Goal: Task Accomplishment & Management: Use online tool/utility

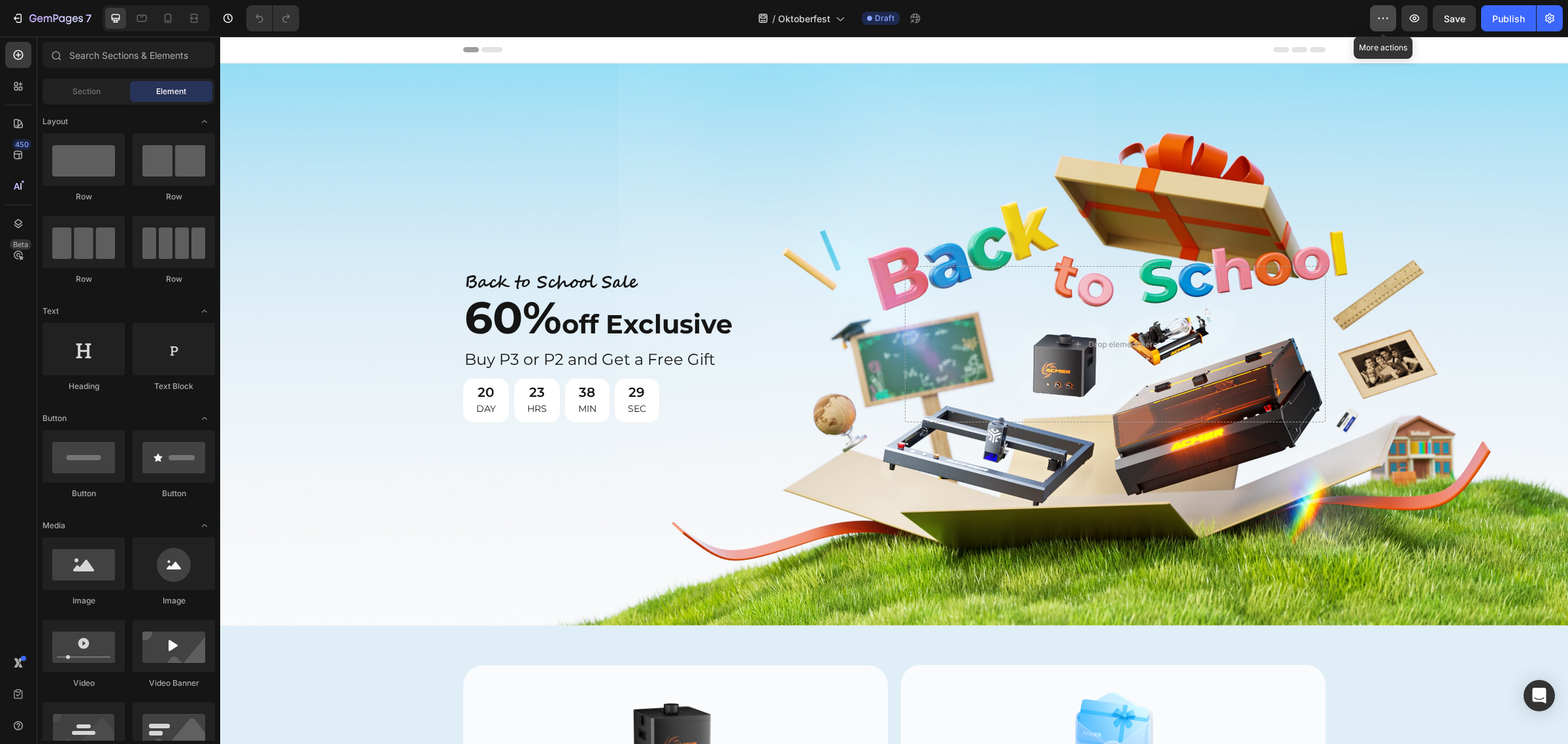
click at [1377, 21] on icon "button" at bounding box center [1383, 19] width 13 height 13
click at [1547, 18] on icon "button" at bounding box center [1549, 19] width 13 height 13
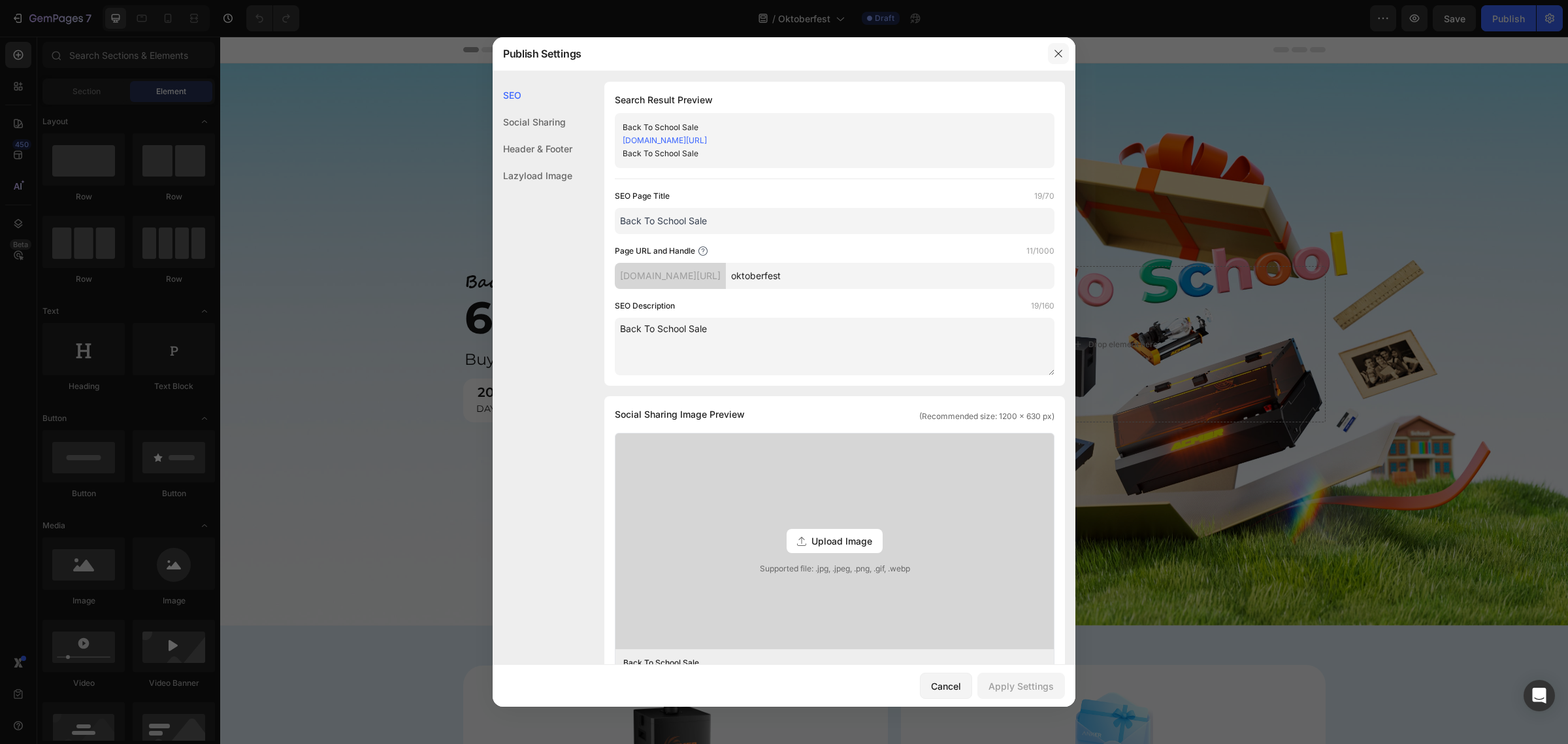
click at [1059, 55] on icon "button" at bounding box center [1058, 54] width 7 height 7
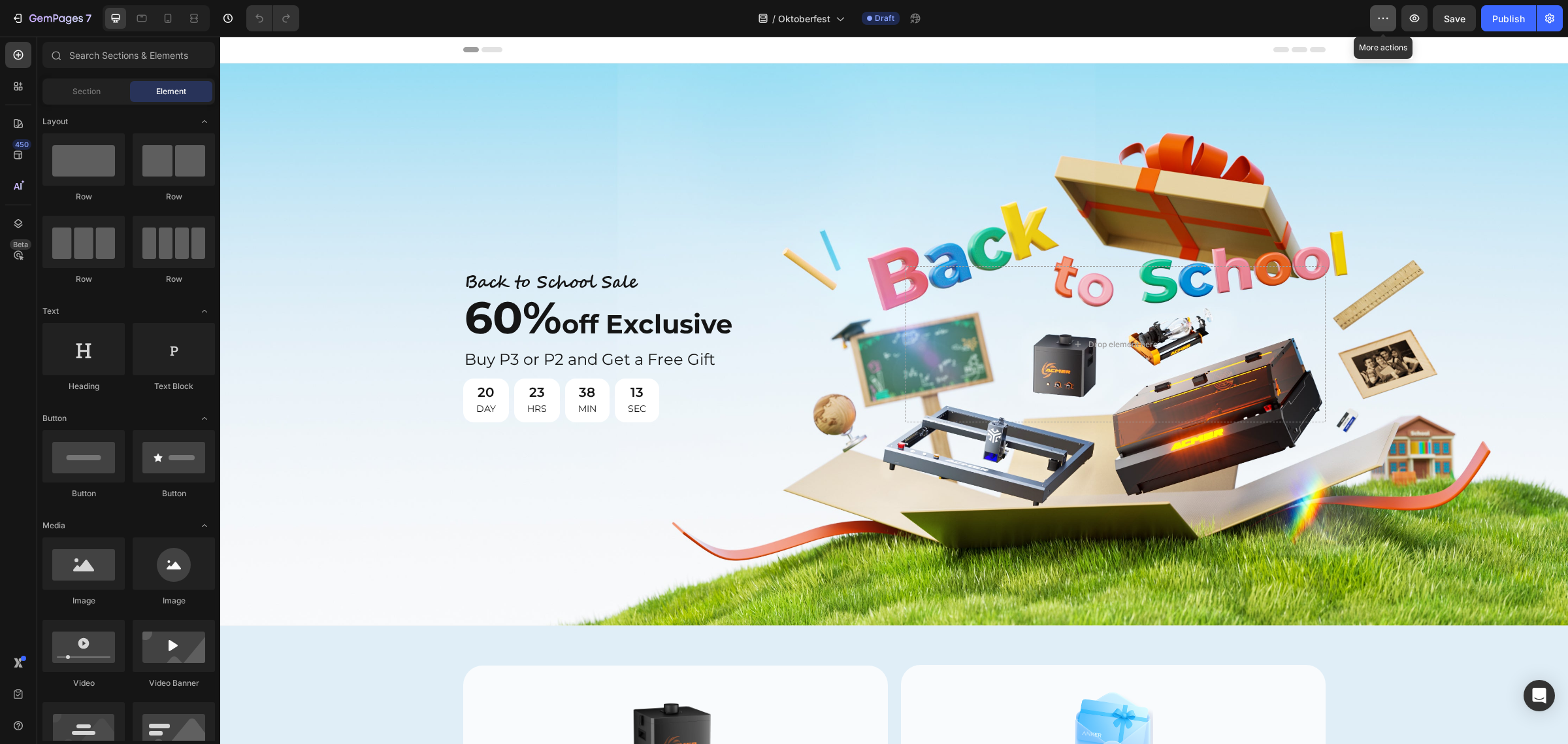
click at [1373, 18] on button "button" at bounding box center [1383, 19] width 26 height 26
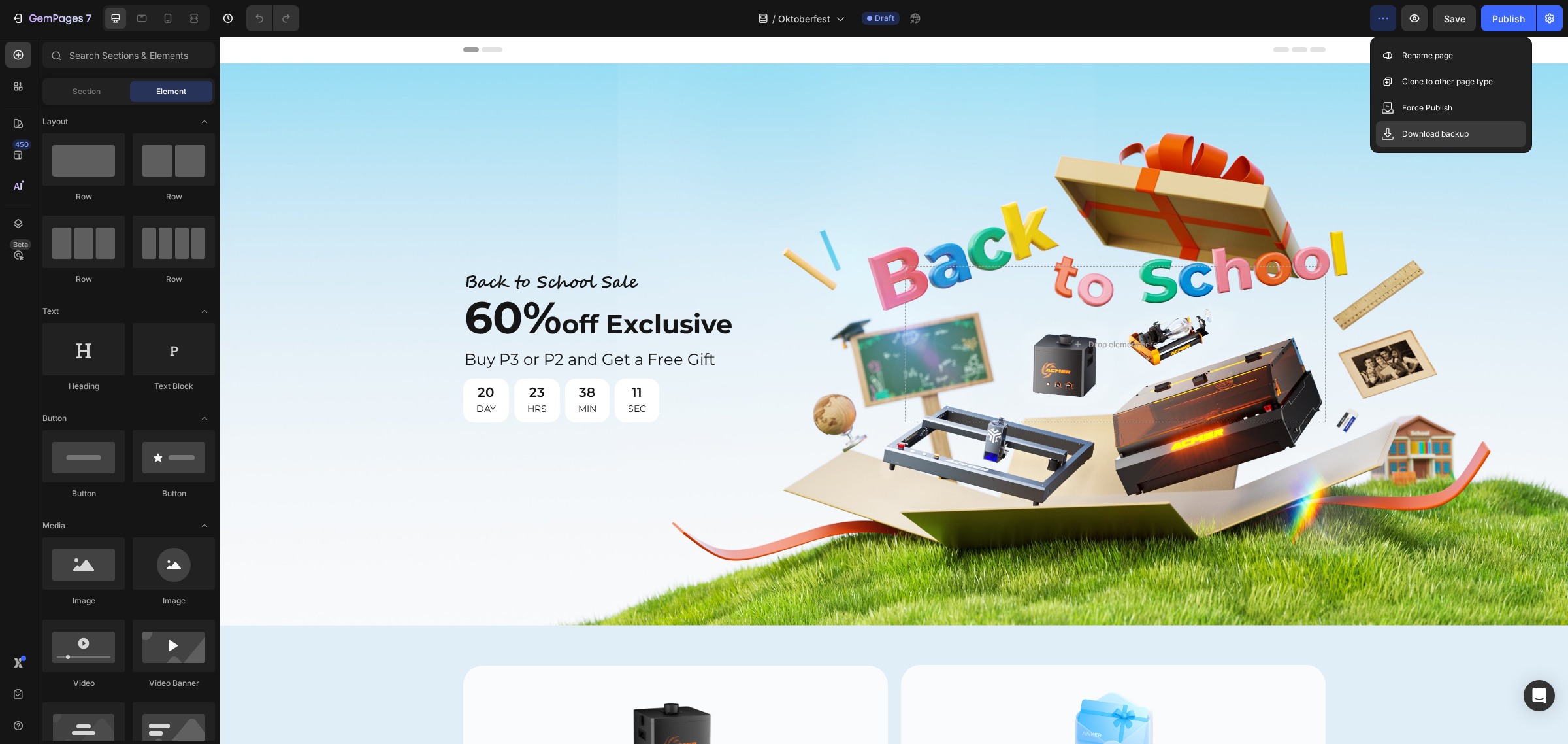
click at [1435, 130] on p "Download backup" at bounding box center [1435, 134] width 67 height 13
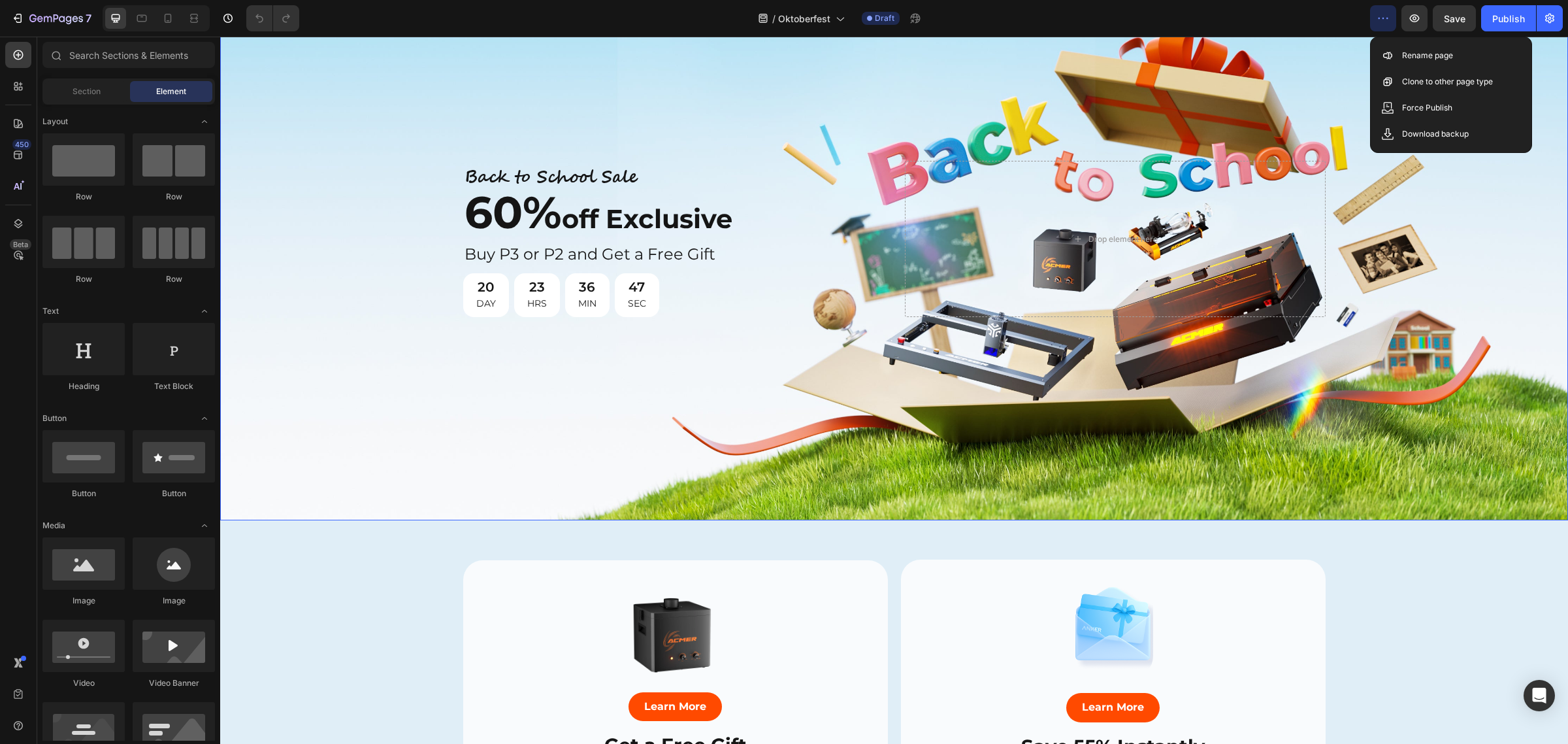
scroll to position [164, 0]
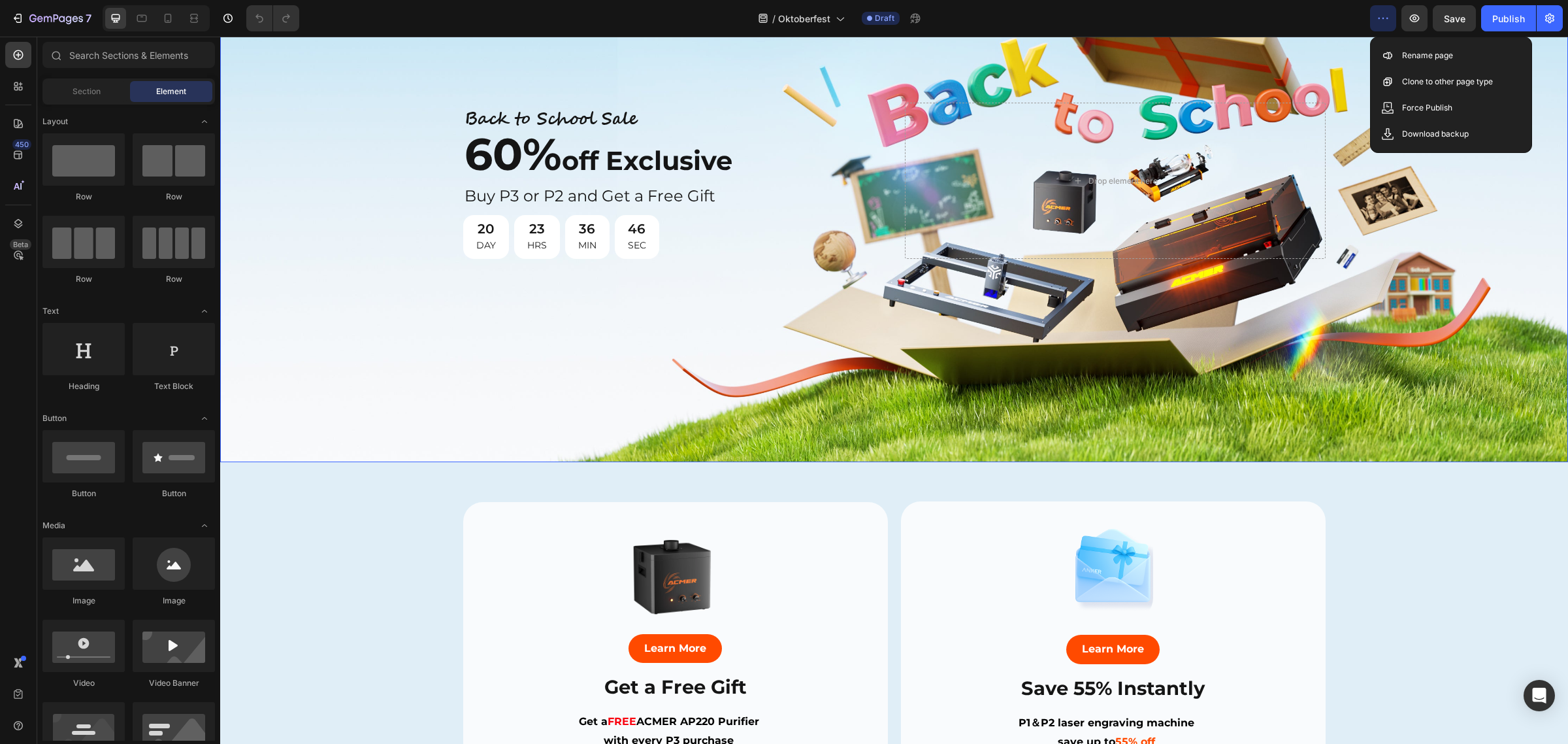
click at [589, 370] on div "Background Image" at bounding box center [894, 180] width 1348 height 562
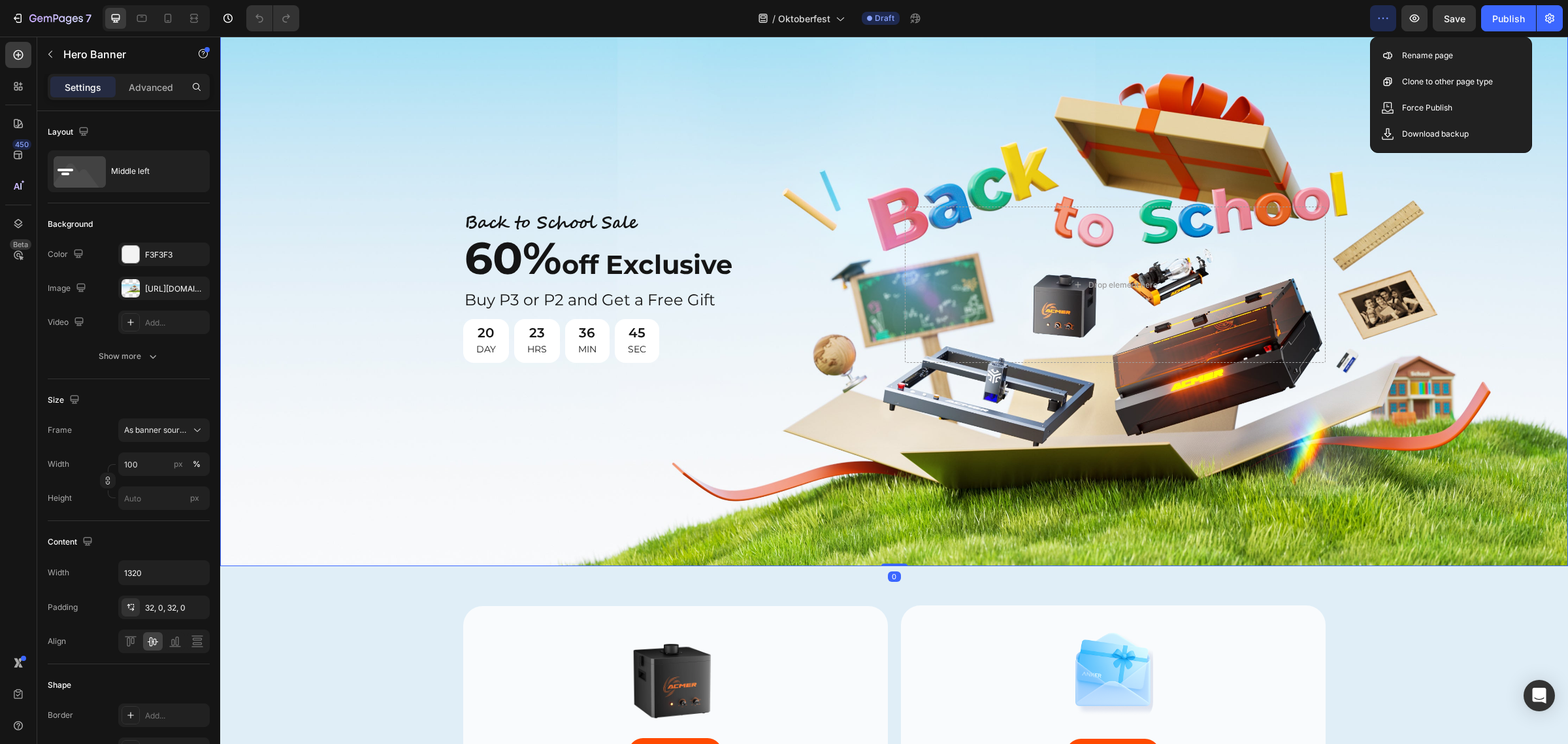
scroll to position [0, 0]
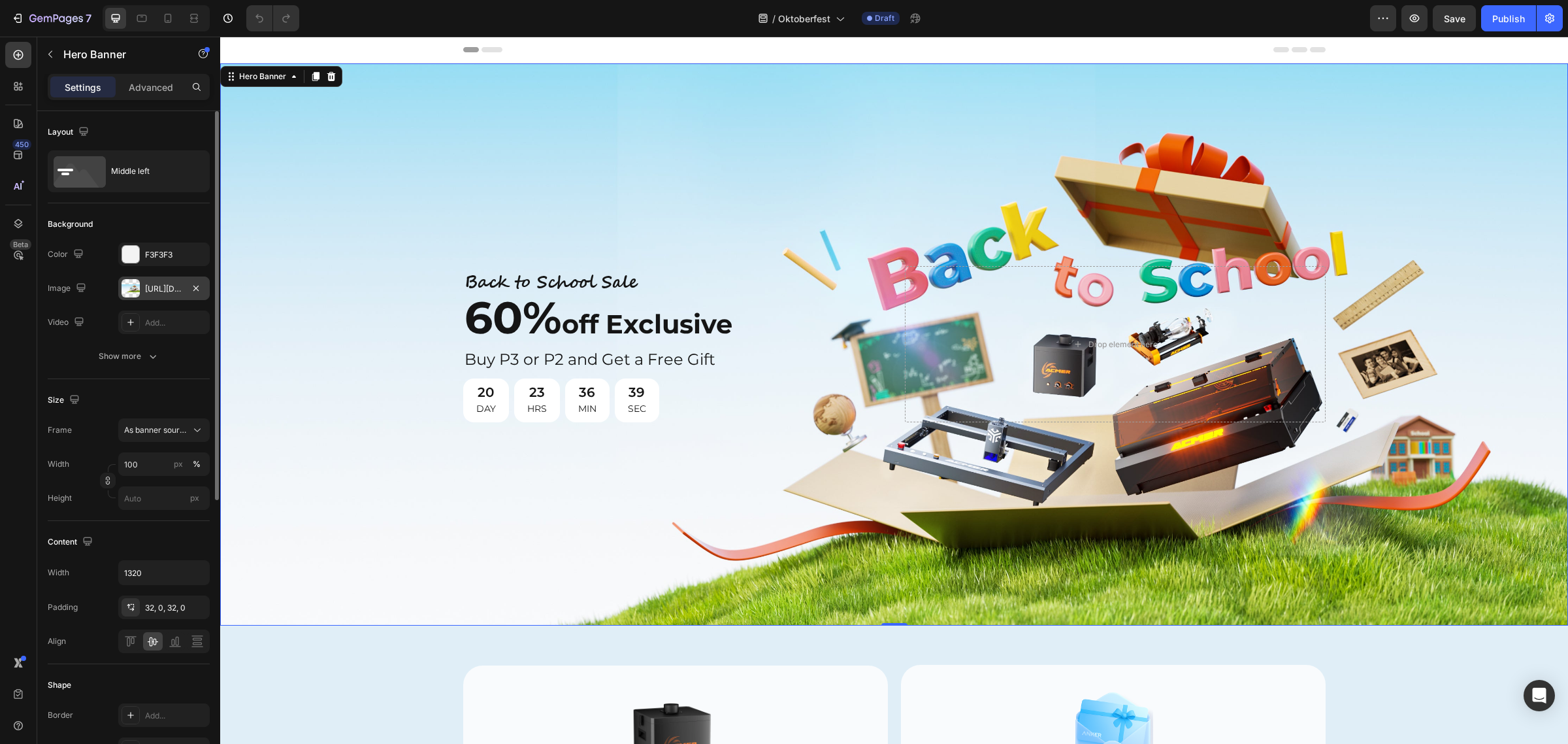
click at [128, 290] on div at bounding box center [130, 289] width 19 height 19
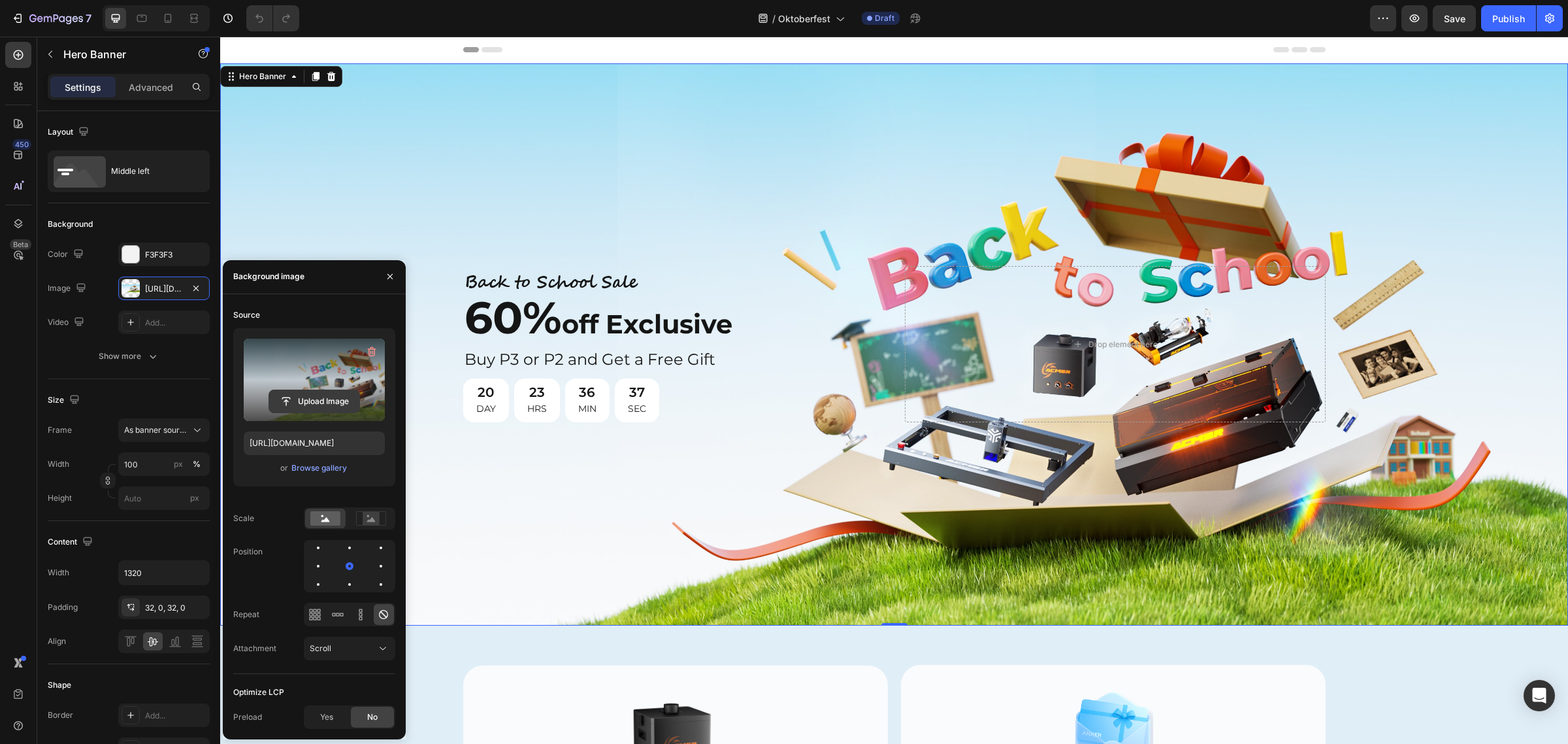
click at [313, 394] on input "file" at bounding box center [314, 402] width 90 height 22
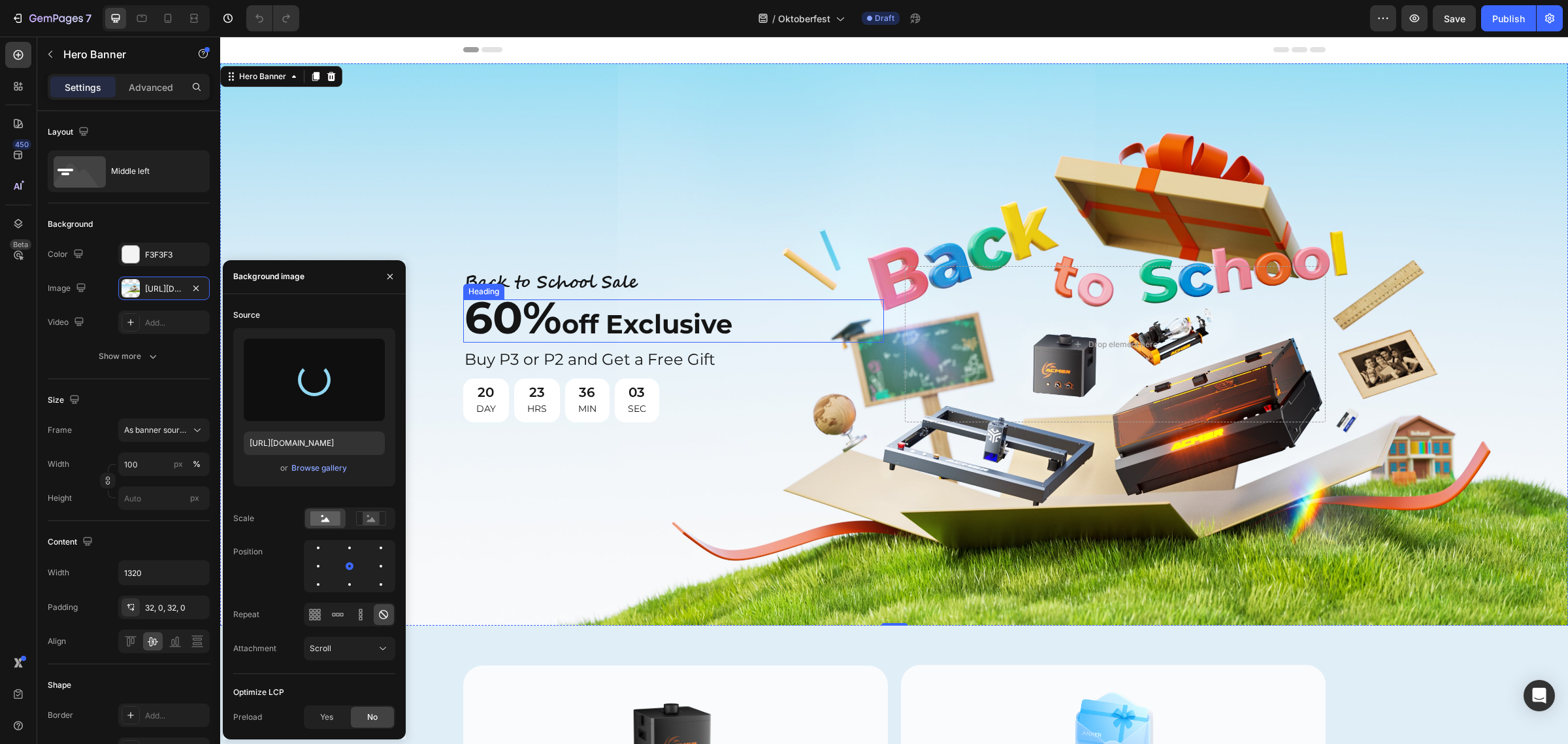
type input "[URL][DOMAIN_NAME]"
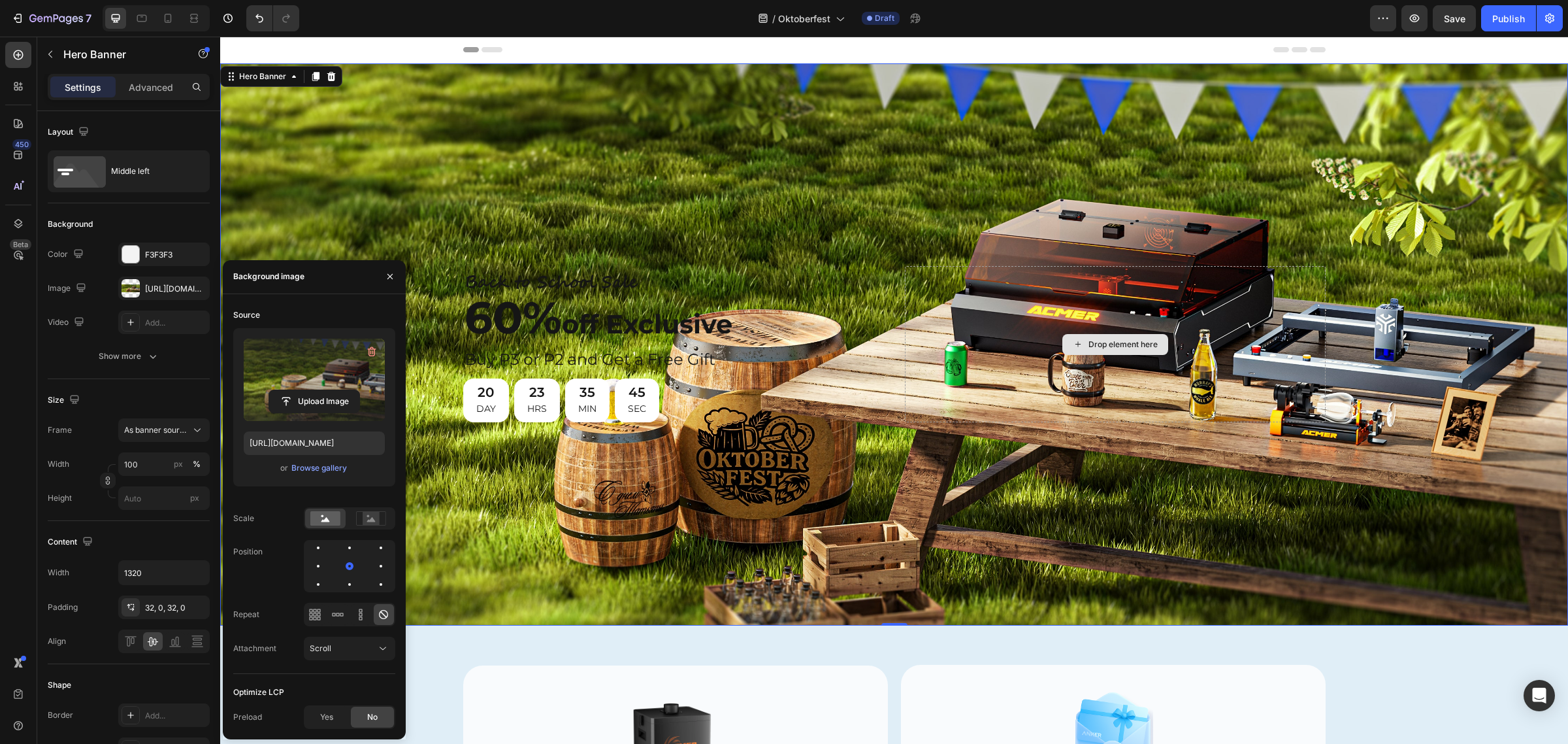
click at [978, 305] on div "Drop element here" at bounding box center [1115, 343] width 421 height 156
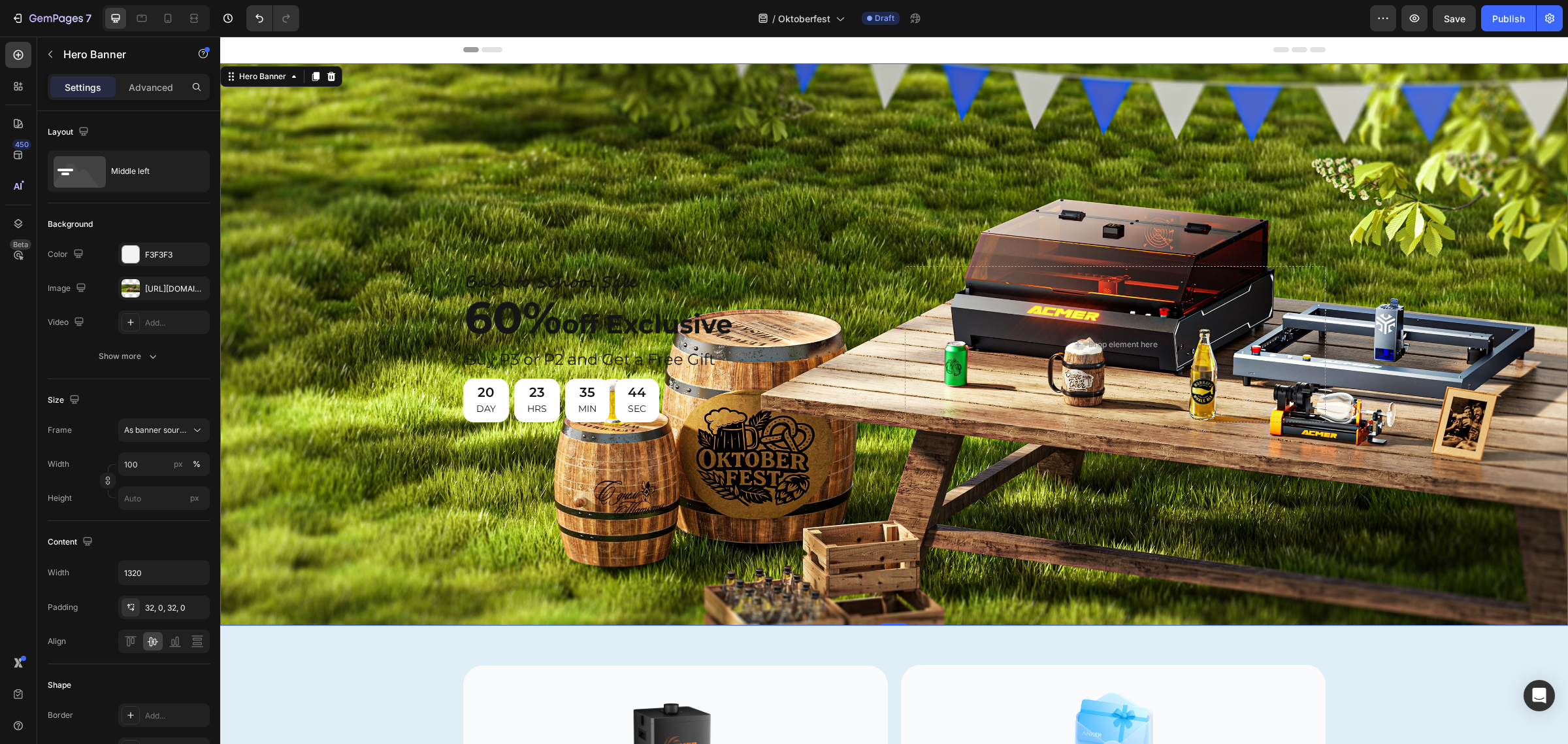
drag, startPoint x: 793, startPoint y: 174, endPoint x: 798, endPoint y: 183, distance: 10.3
click at [793, 173] on div "Background Image" at bounding box center [894, 343] width 1348 height 562
click at [536, 321] on span "60%" at bounding box center [512, 317] width 97 height 55
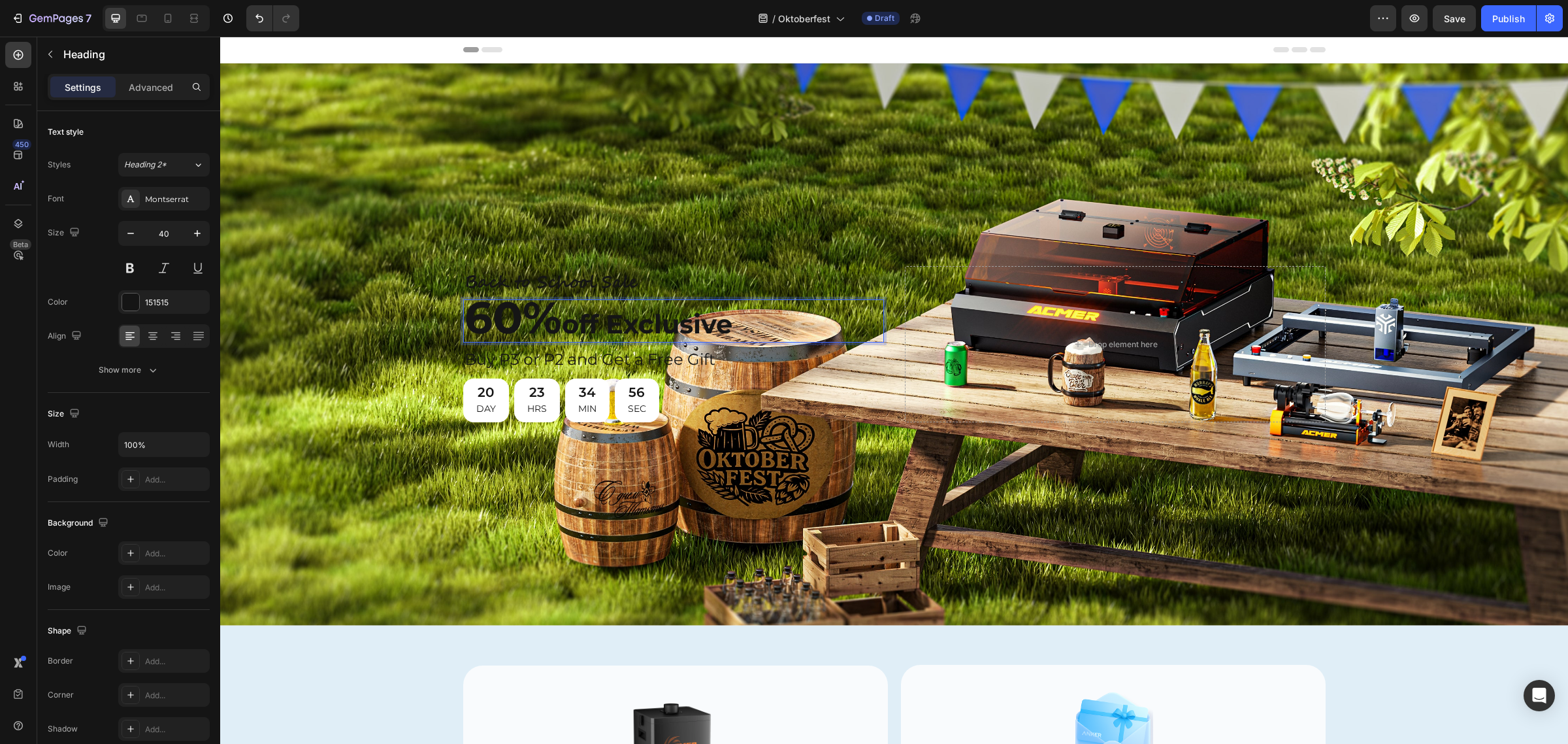
click at [510, 315] on span "60%" at bounding box center [512, 317] width 97 height 55
click at [741, 317] on p "55% off Exclusive" at bounding box center [673, 321] width 418 height 41
drag, startPoint x: 729, startPoint y: 321, endPoint x: 606, endPoint y: 325, distance: 123.1
click at [606, 325] on p "55% off Exclusive" at bounding box center [673, 321] width 418 height 41
drag, startPoint x: 608, startPoint y: 317, endPoint x: 468, endPoint y: 315, distance: 140.0
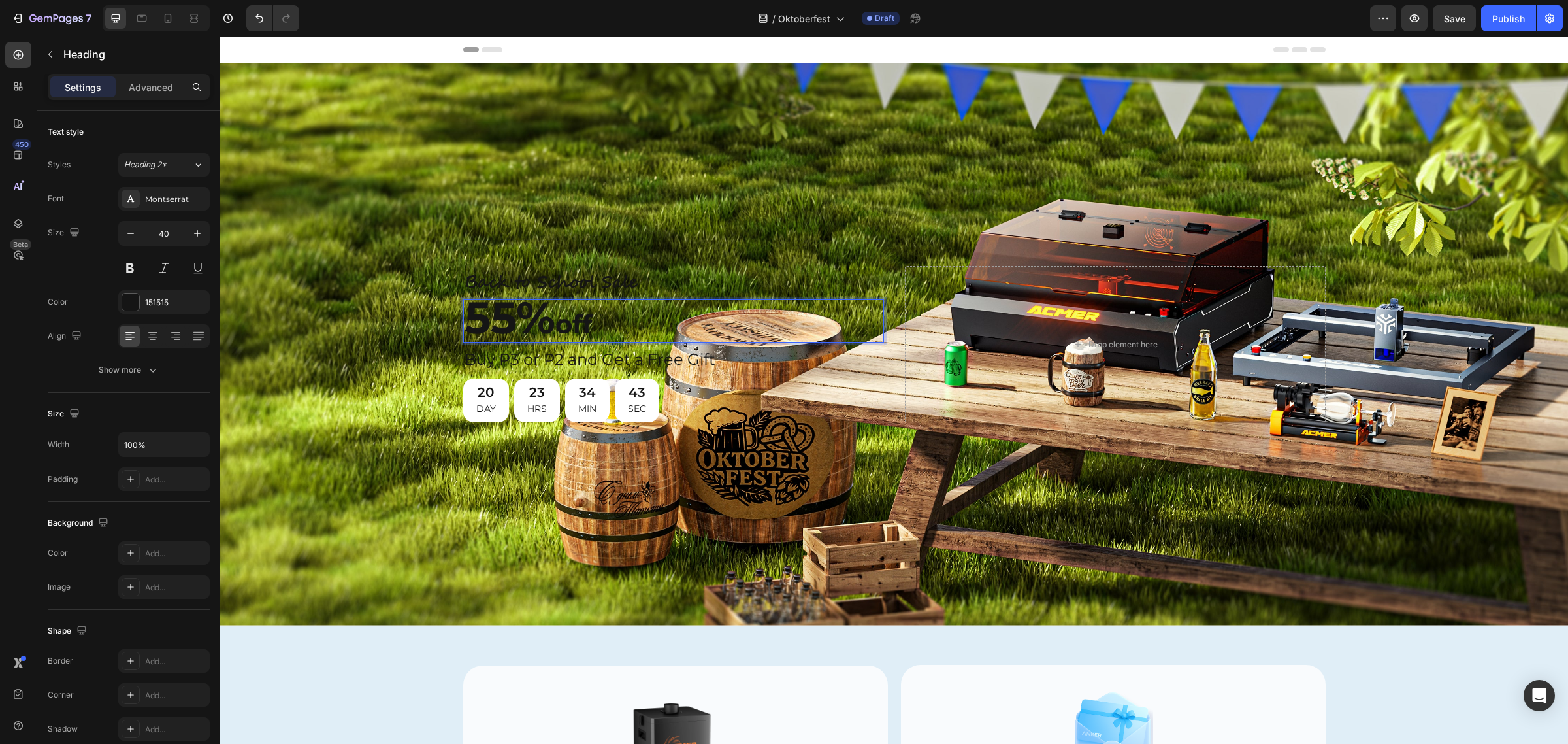
click at [468, 315] on p "55% off" at bounding box center [673, 321] width 418 height 41
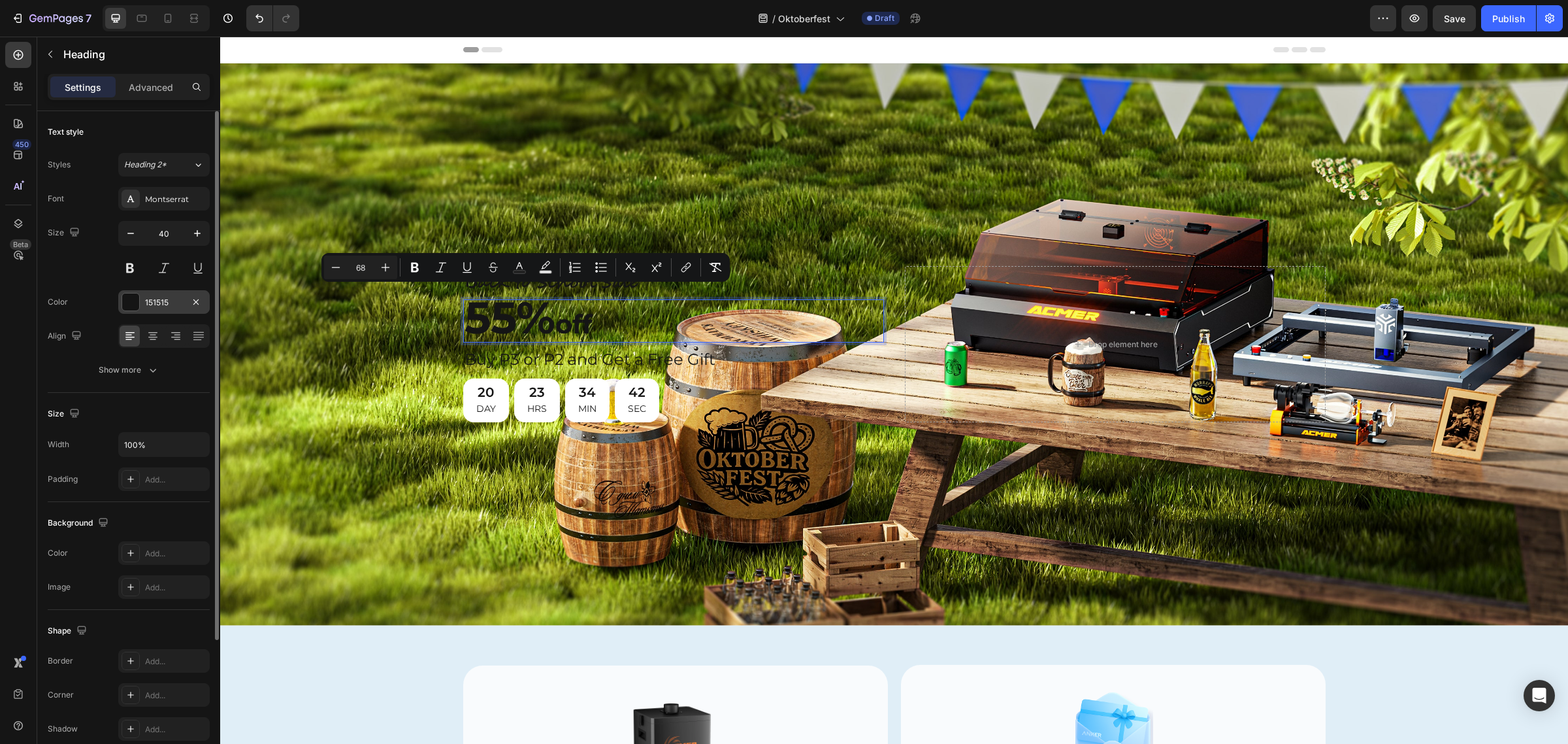
click at [136, 294] on div at bounding box center [130, 302] width 17 height 17
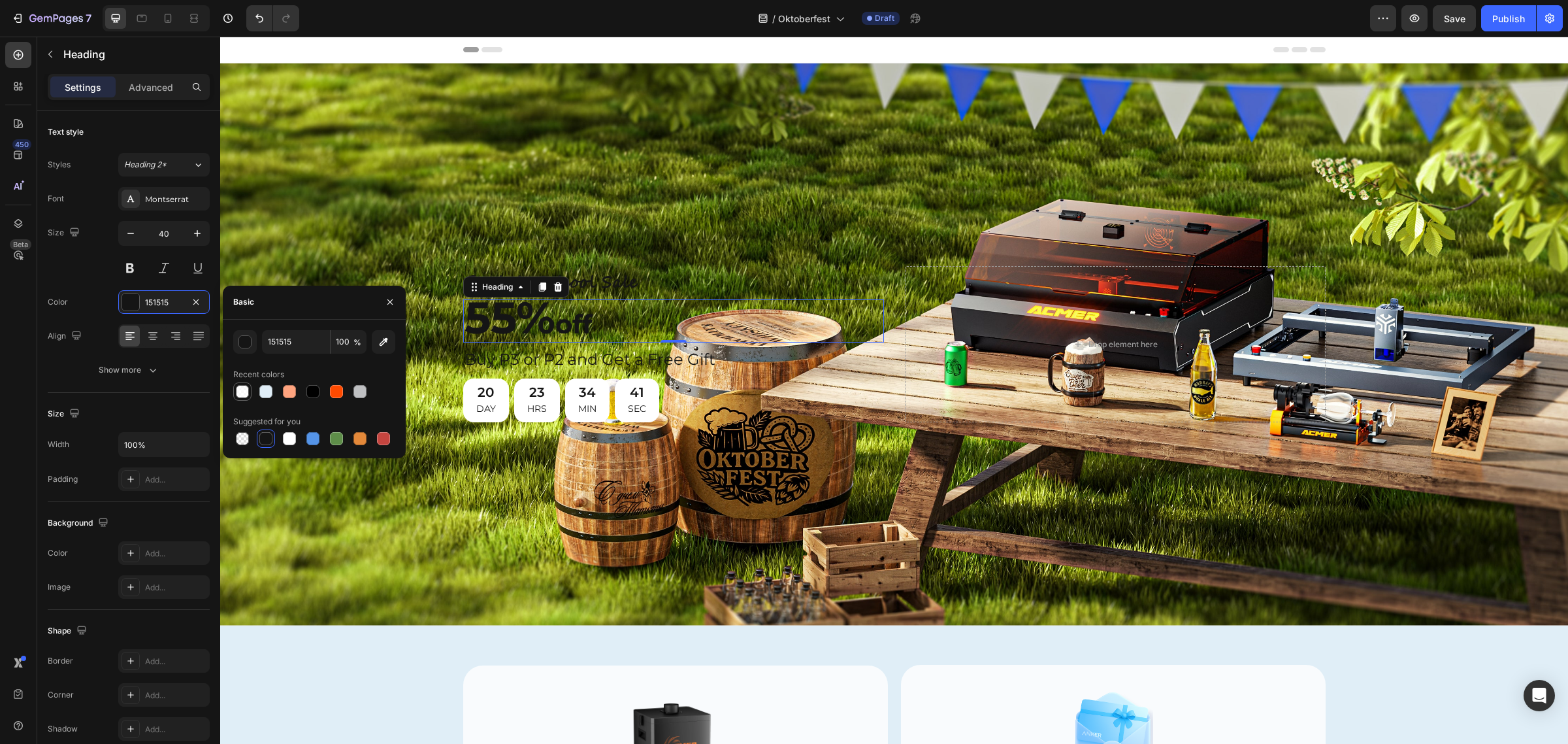
click at [243, 391] on div at bounding box center [242, 391] width 13 height 13
type input "FFFFFF"
type input "80"
click at [739, 245] on div "Back to School Sale Text Block ⁠⁠⁠⁠⁠⁠⁠ 55% off Heading 0 Buy P3 or P2 and Get a…" at bounding box center [895, 344] width 862 height 198
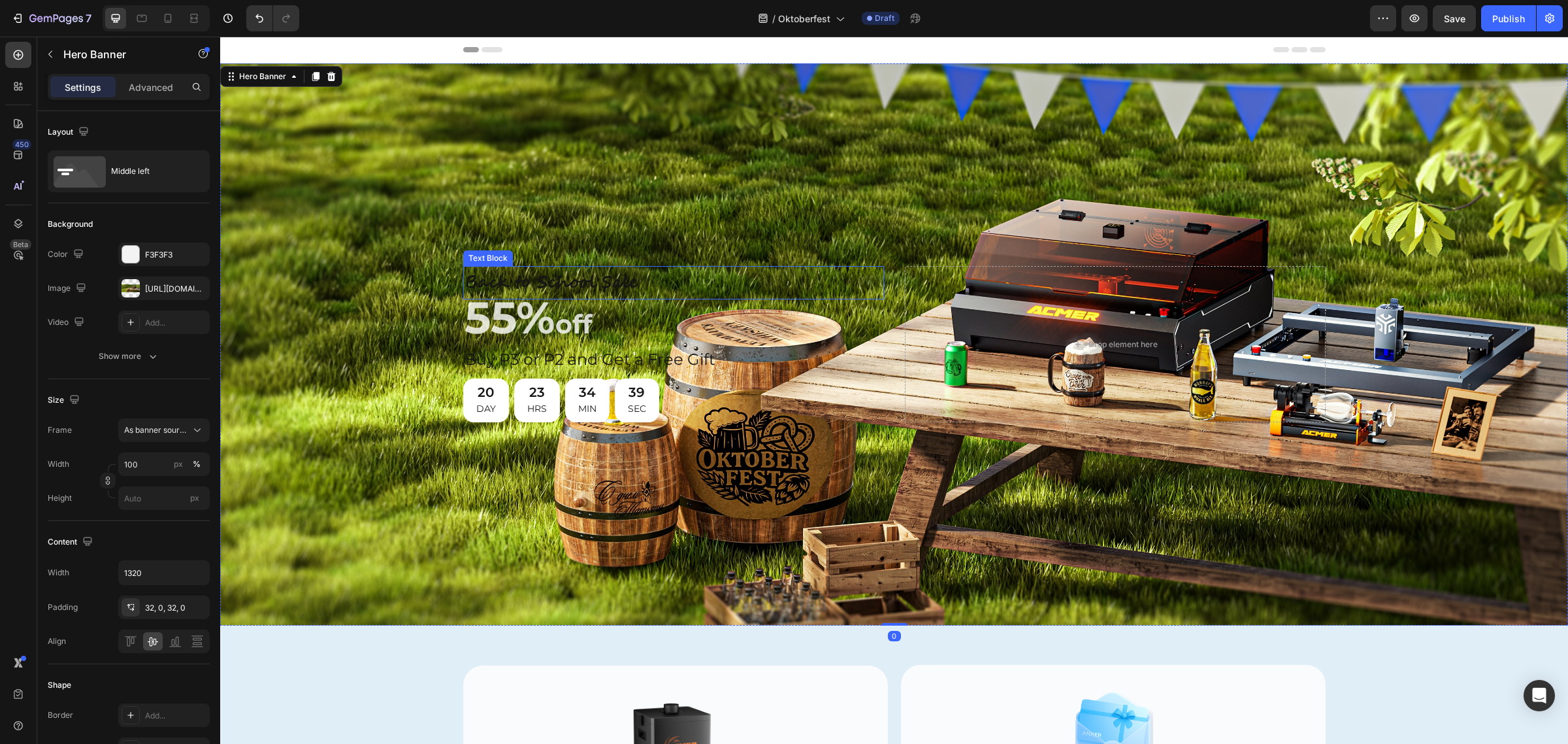
click at [559, 281] on p "Back to School Sale" at bounding box center [673, 282] width 418 height 31
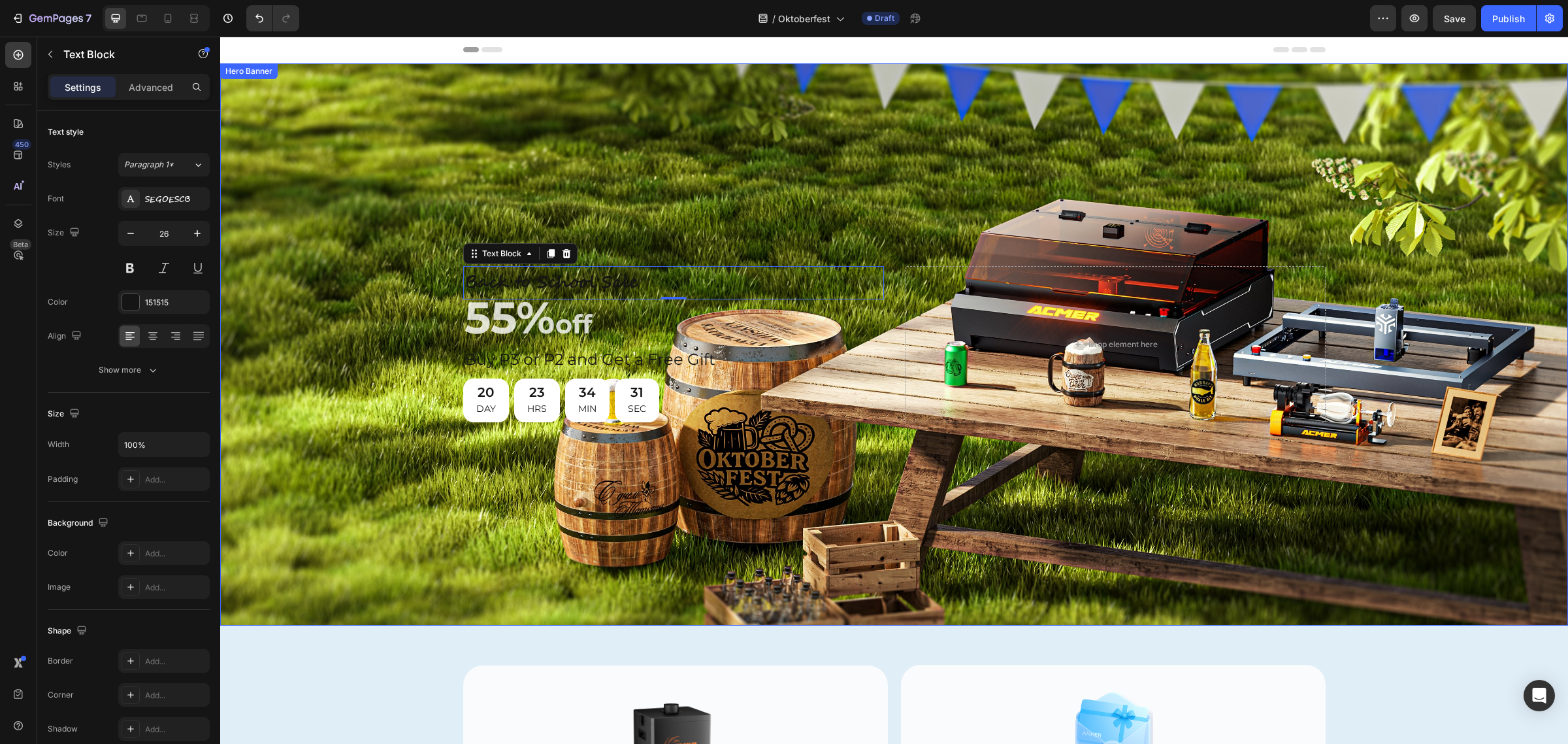
click at [401, 317] on div "Background Image" at bounding box center [894, 343] width 1348 height 562
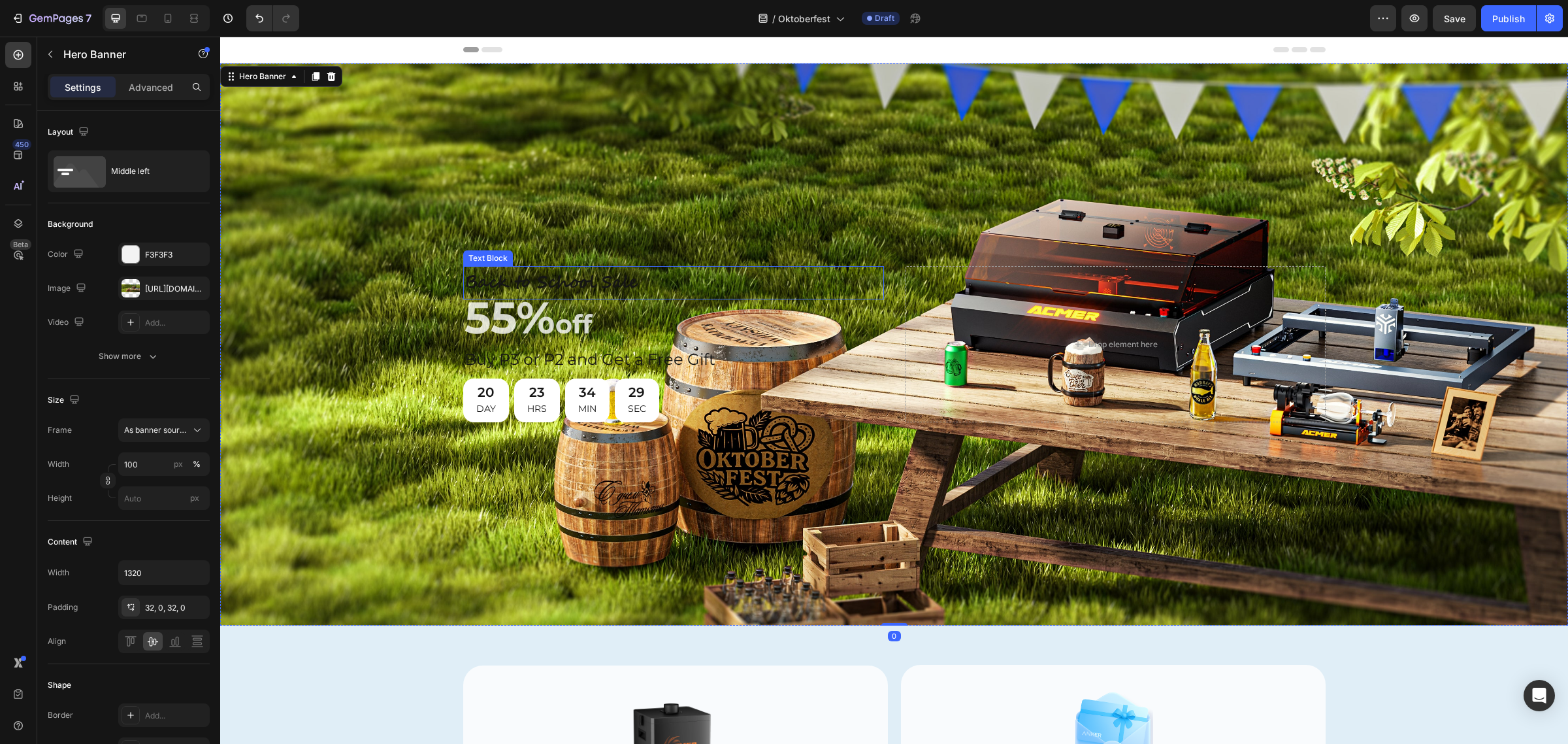
click at [588, 273] on p "Back to School Sale" at bounding box center [673, 282] width 418 height 31
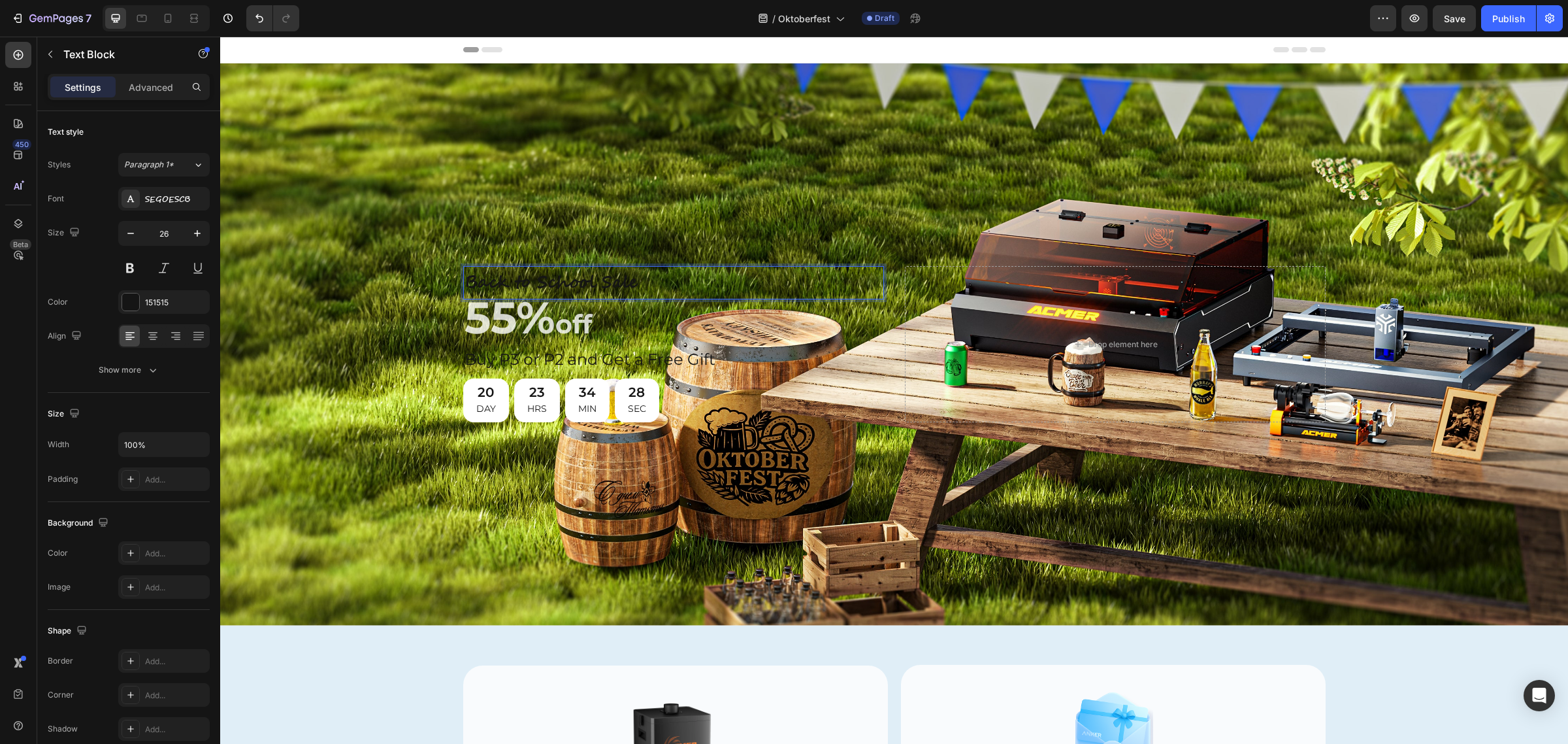
click at [627, 278] on p "Back to School Sale" at bounding box center [673, 282] width 418 height 31
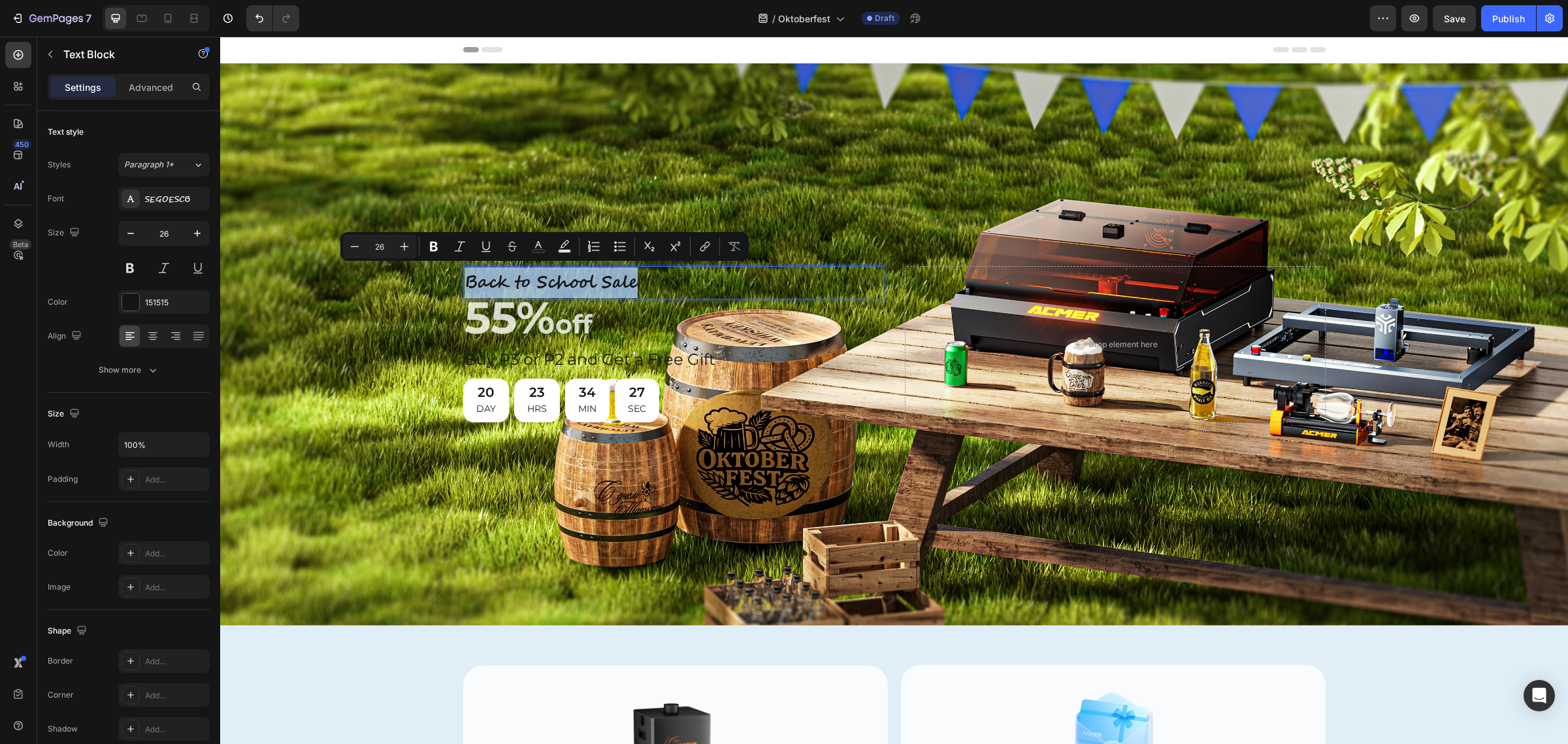
drag, startPoint x: 630, startPoint y: 277, endPoint x: 458, endPoint y: 277, distance: 172.0
click at [464, 277] on p "Back to School Sale" at bounding box center [673, 282] width 418 height 31
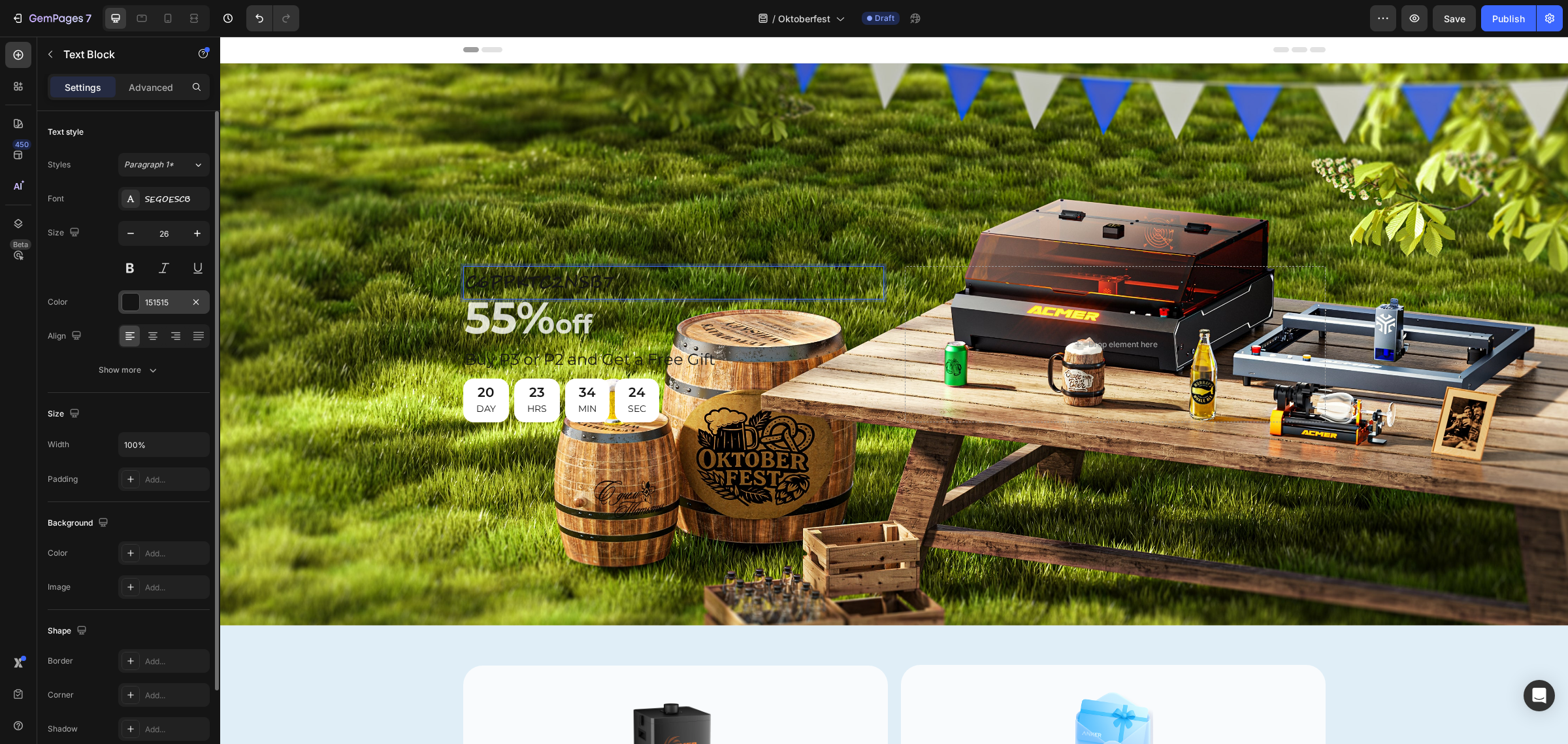
click at [132, 297] on div at bounding box center [130, 302] width 17 height 17
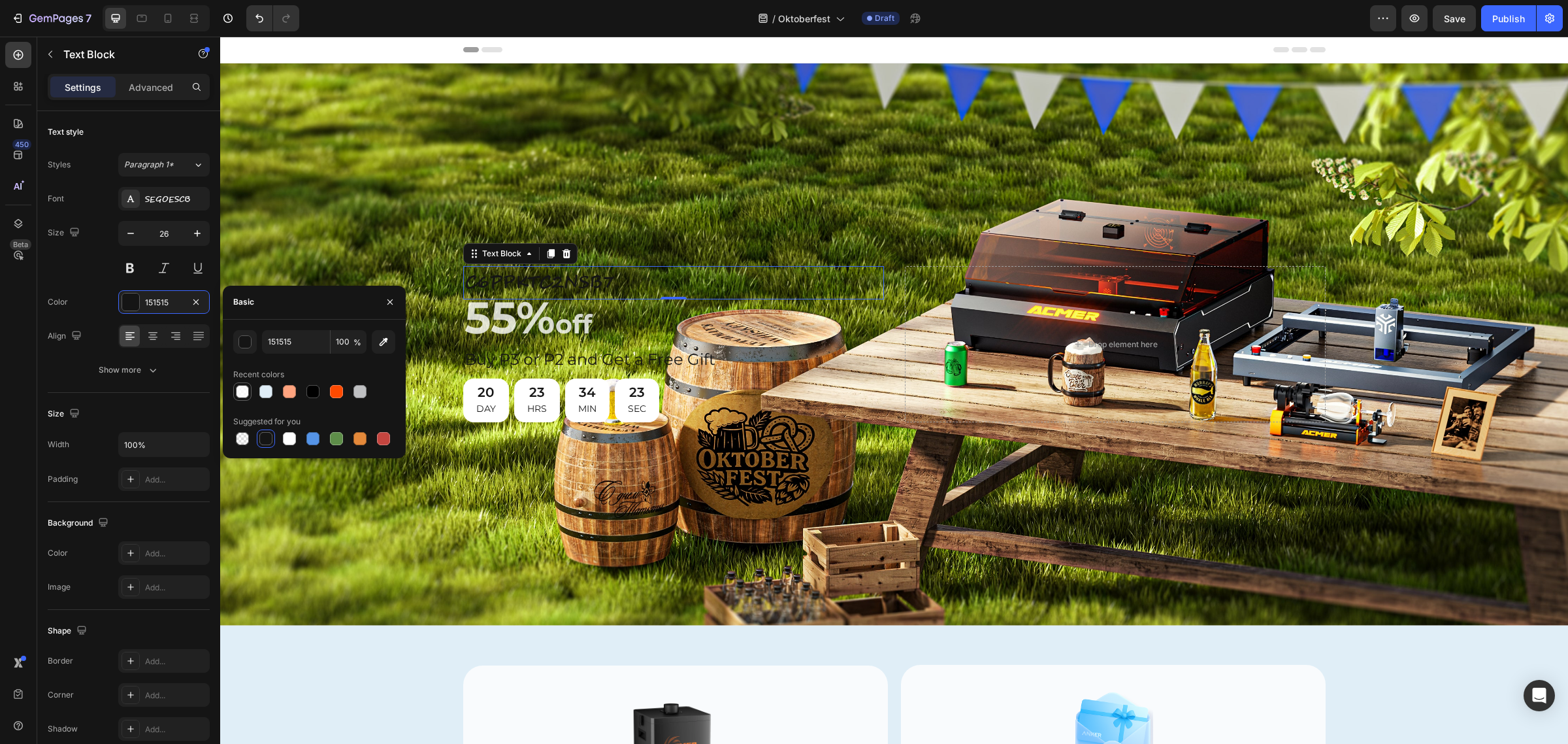
click at [245, 388] on div at bounding box center [242, 391] width 13 height 13
type input "FFFFFF"
type input "80"
type input "151515"
type input "100"
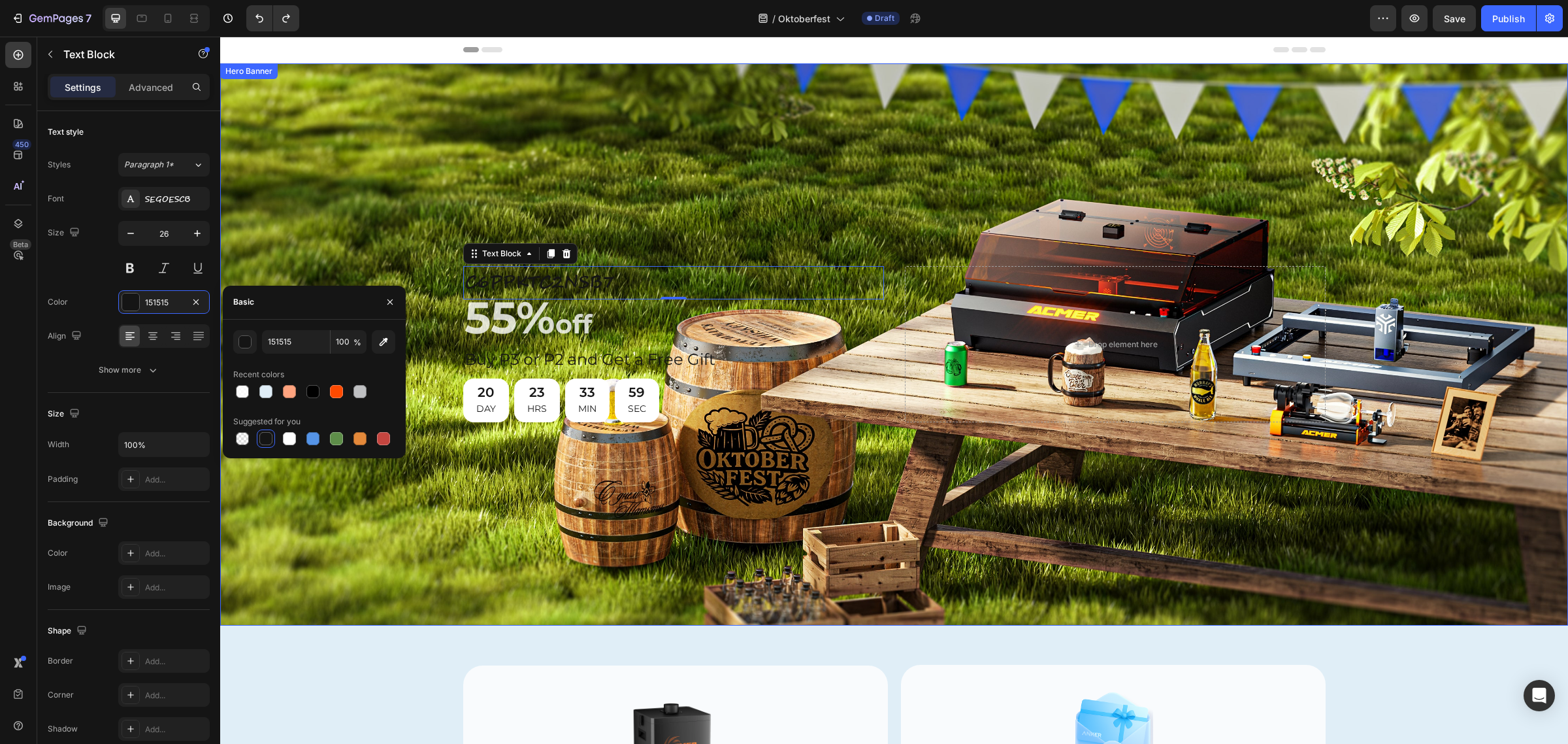
click at [677, 228] on div "Background Image" at bounding box center [894, 343] width 1348 height 562
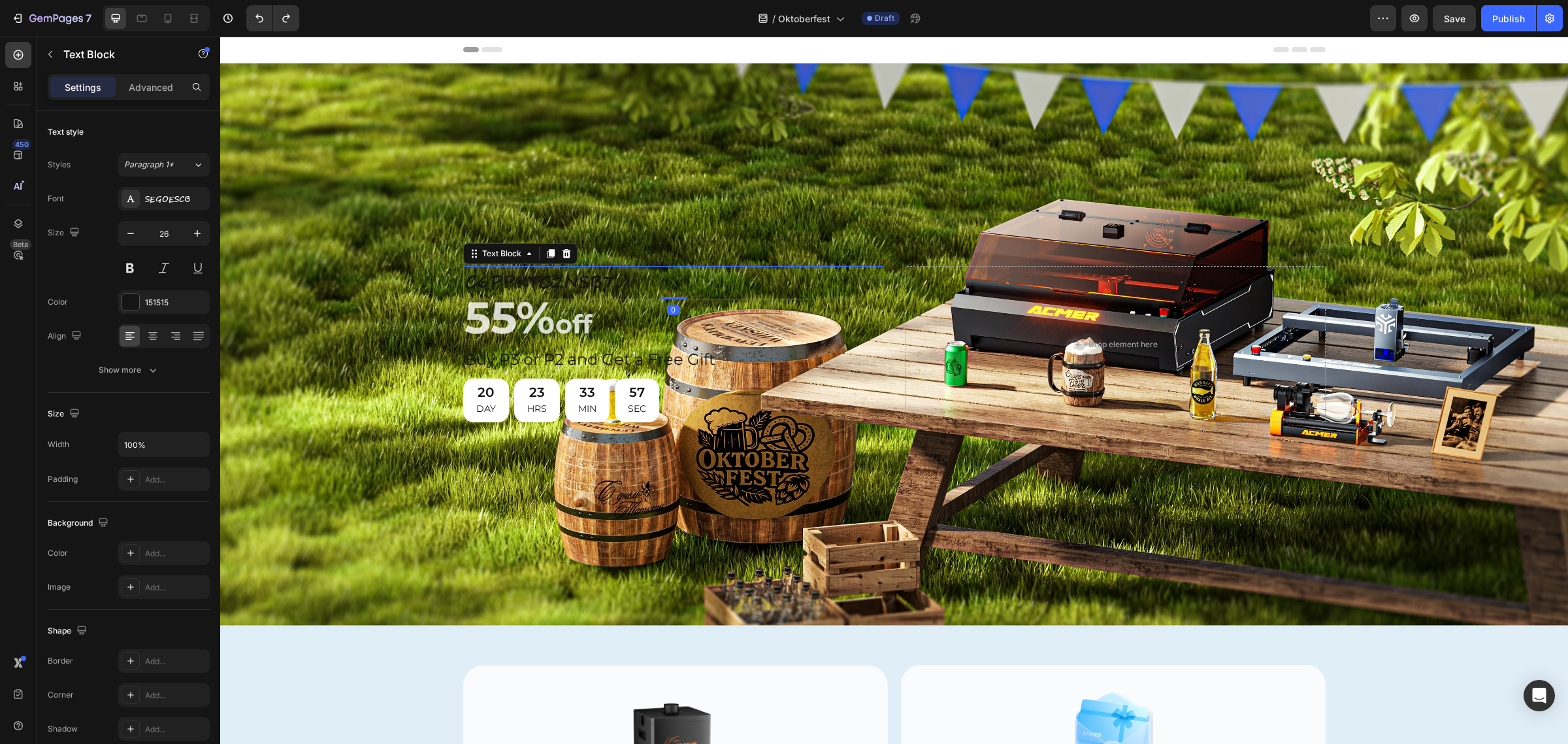
click at [592, 281] on p "C6PPKTC2NSB7" at bounding box center [673, 282] width 418 height 31
click at [539, 273] on p "C6PPKTC2NSB7" at bounding box center [673, 282] width 418 height 31
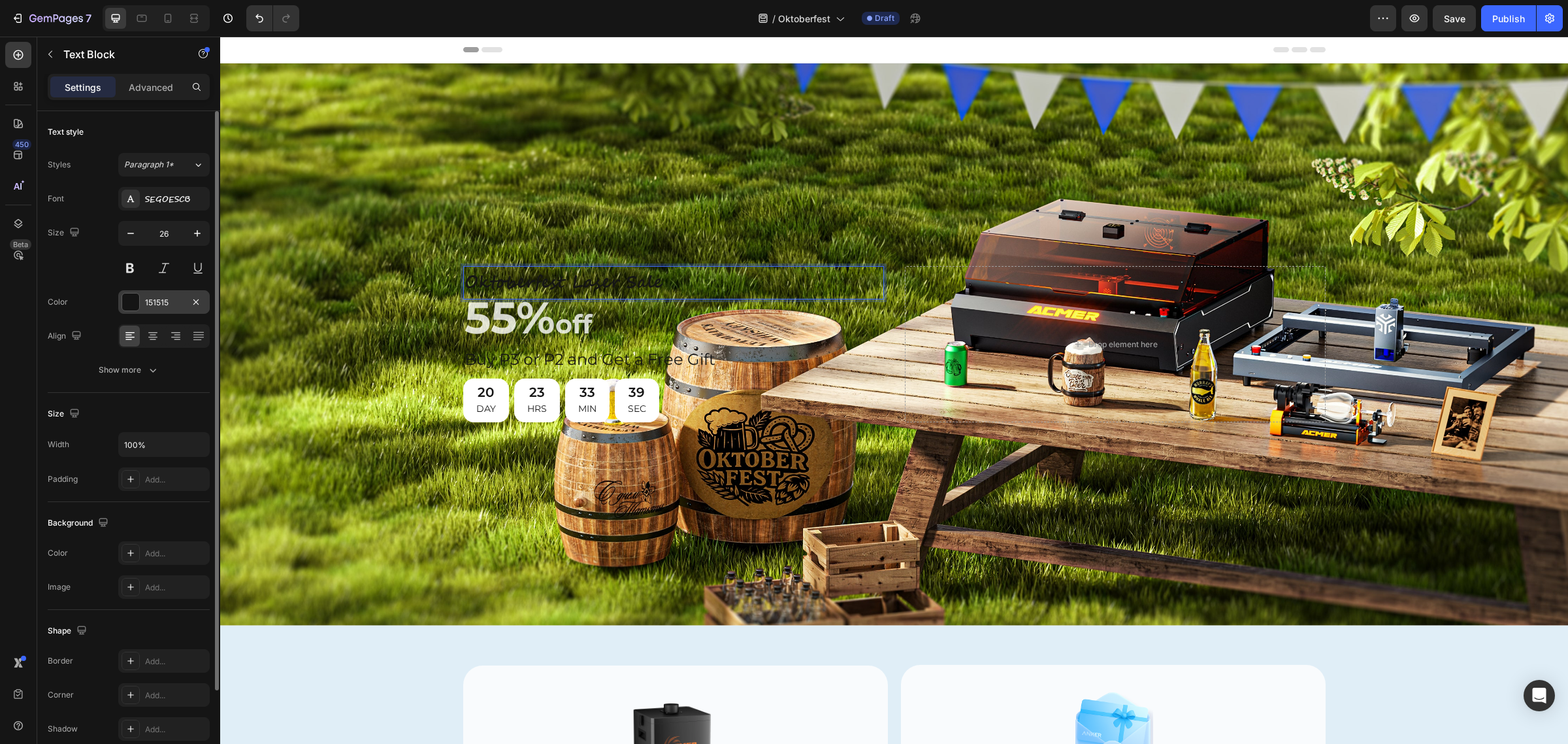
click at [132, 301] on div at bounding box center [130, 302] width 17 height 17
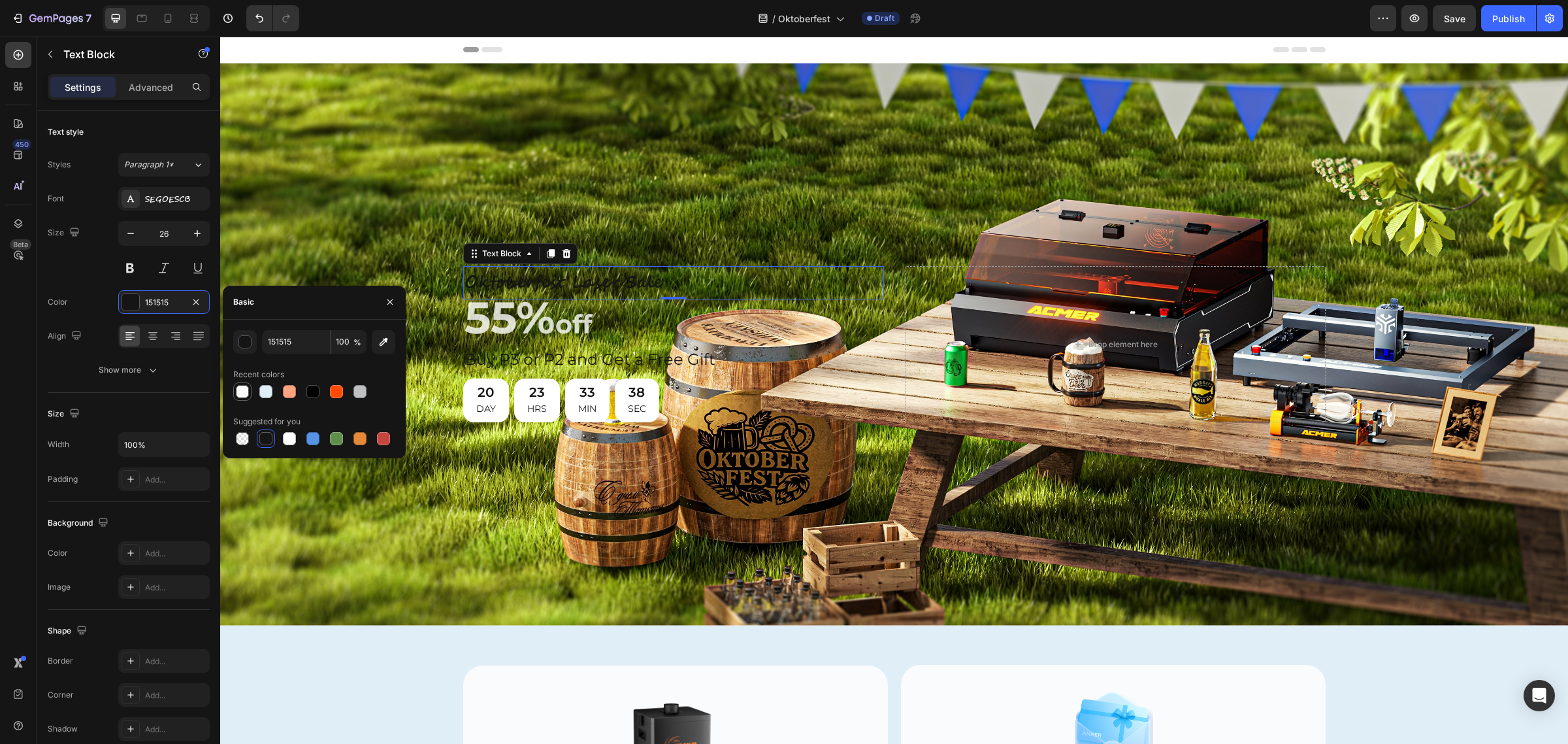
click at [239, 388] on div at bounding box center [242, 391] width 13 height 13
type input "FFFFFF"
type input "80"
click at [390, 108] on div "Background Image" at bounding box center [894, 343] width 1348 height 562
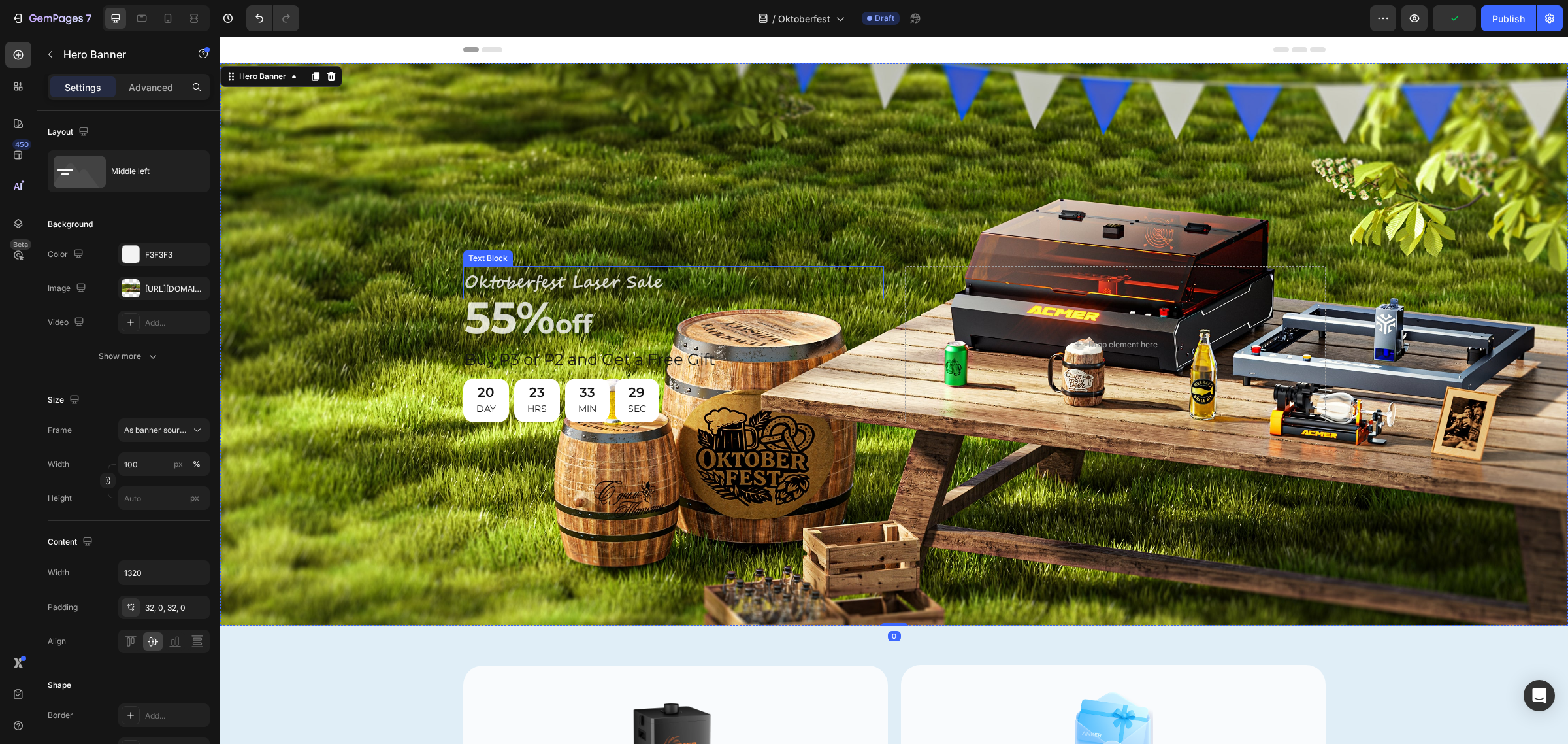
click at [591, 276] on p "Oktoberfest Laser Sale" at bounding box center [673, 282] width 418 height 31
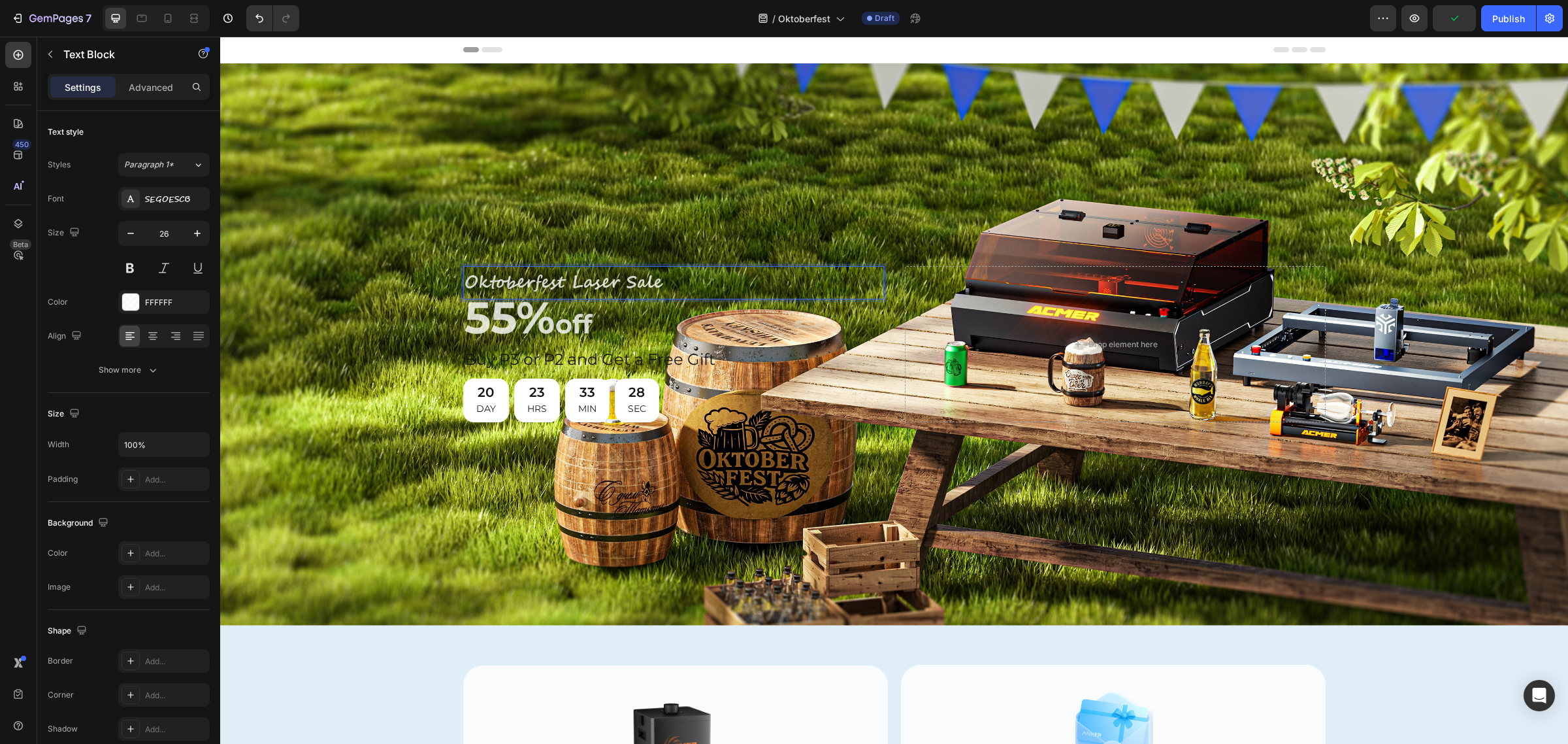
click at [614, 276] on p "Oktoberfest Laser Sale" at bounding box center [673, 282] width 418 height 31
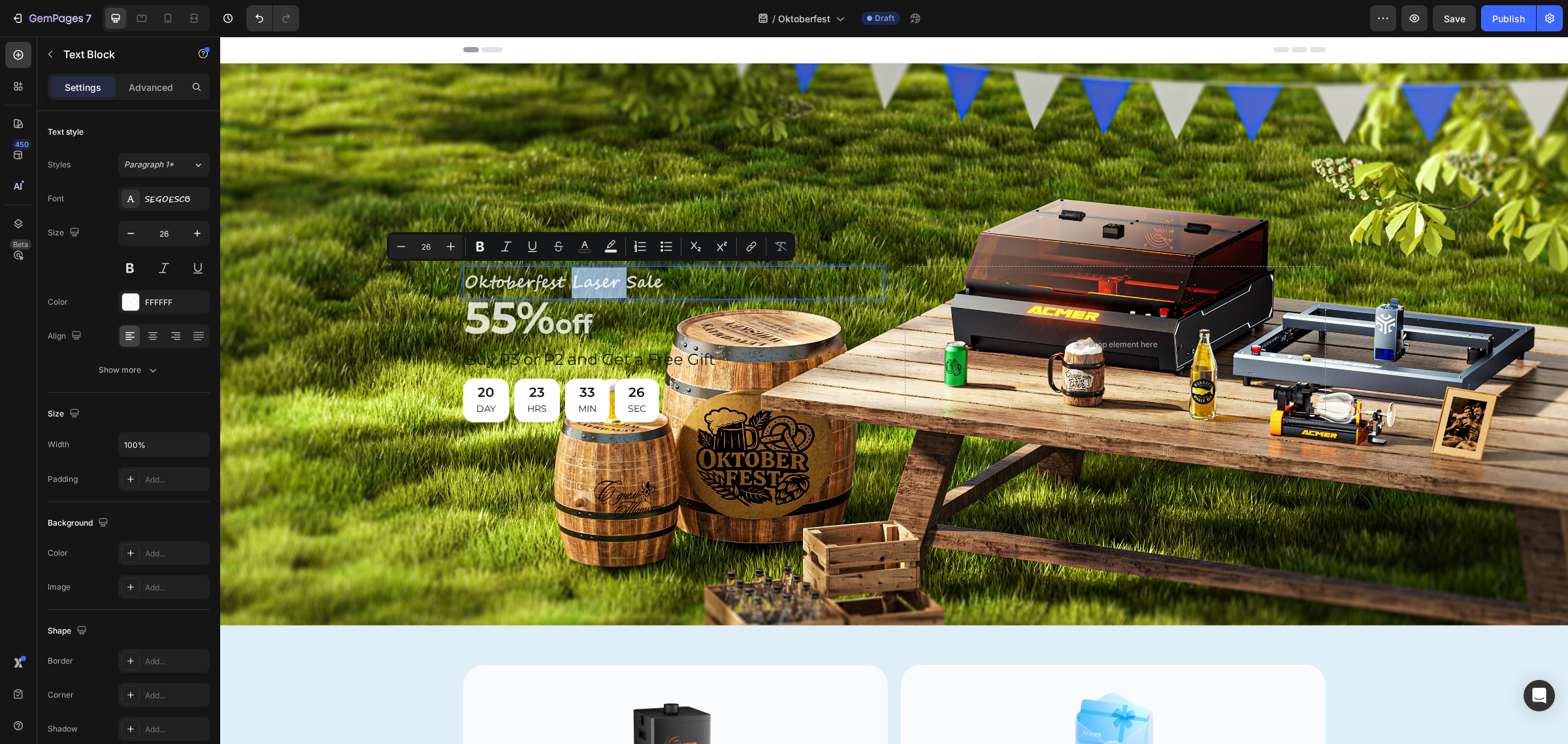
drag, startPoint x: 619, startPoint y: 276, endPoint x: 563, endPoint y: 281, distance: 56.2
click at [563, 281] on p "Oktoberfest Laser Sale" at bounding box center [673, 282] width 418 height 31
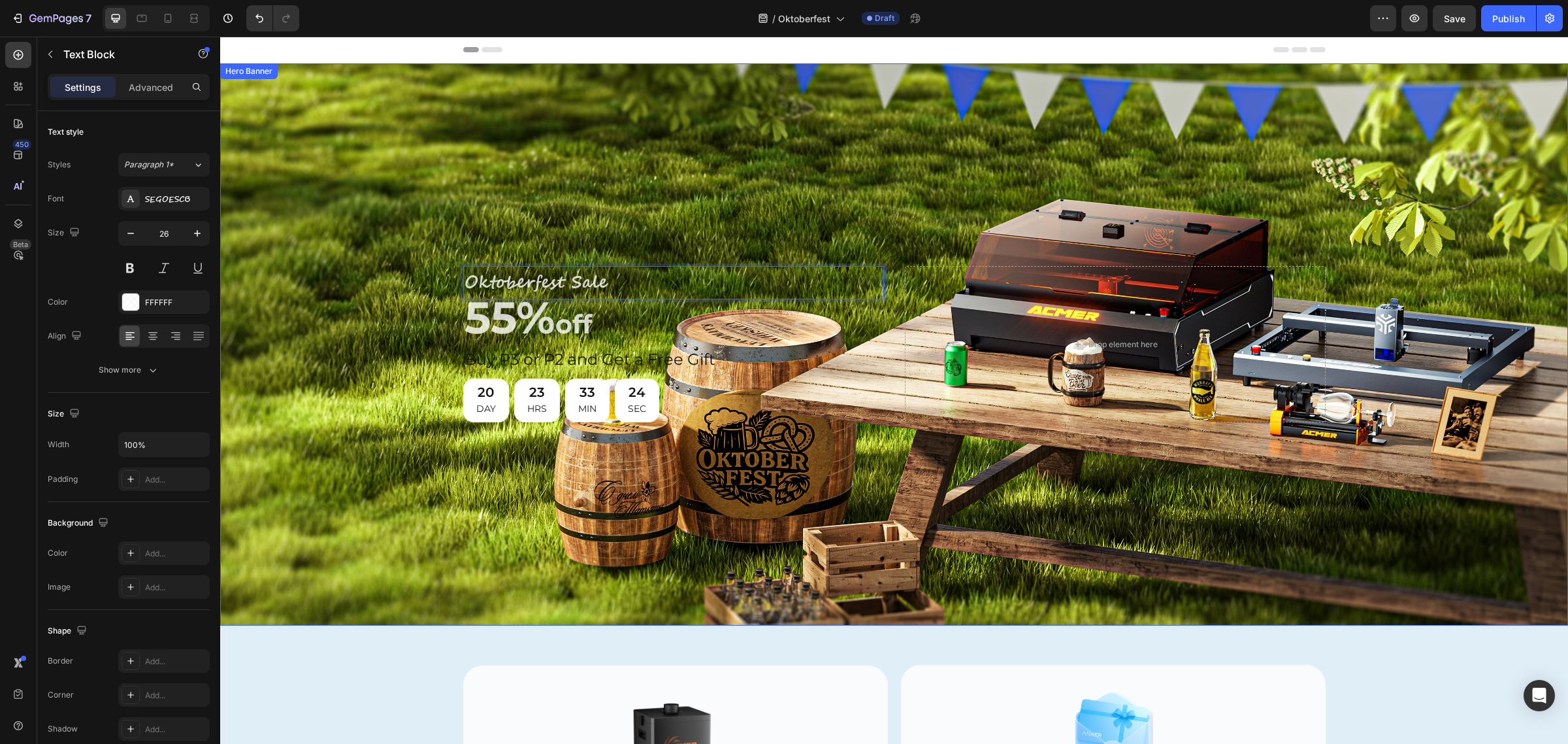
click at [727, 197] on div "Background Image" at bounding box center [894, 343] width 1348 height 562
click at [468, 275] on p "Oktoberfest Sale" at bounding box center [673, 282] width 418 height 31
click at [464, 279] on p "Oktoberfest Sale" at bounding box center [673, 282] width 418 height 31
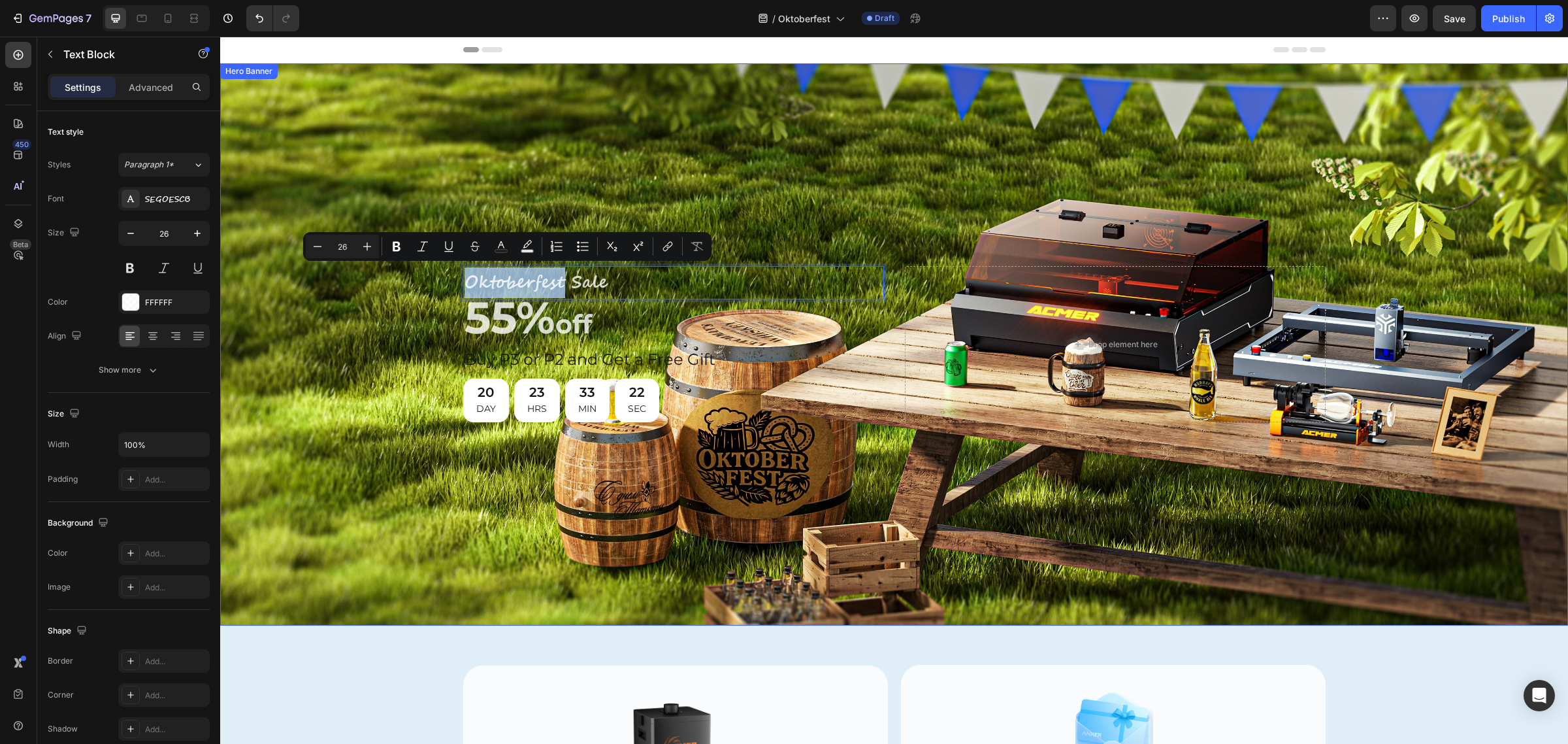
drag, startPoint x: 579, startPoint y: 175, endPoint x: 553, endPoint y: 201, distance: 36.8
click at [579, 175] on div "Background Image" at bounding box center [894, 343] width 1348 height 562
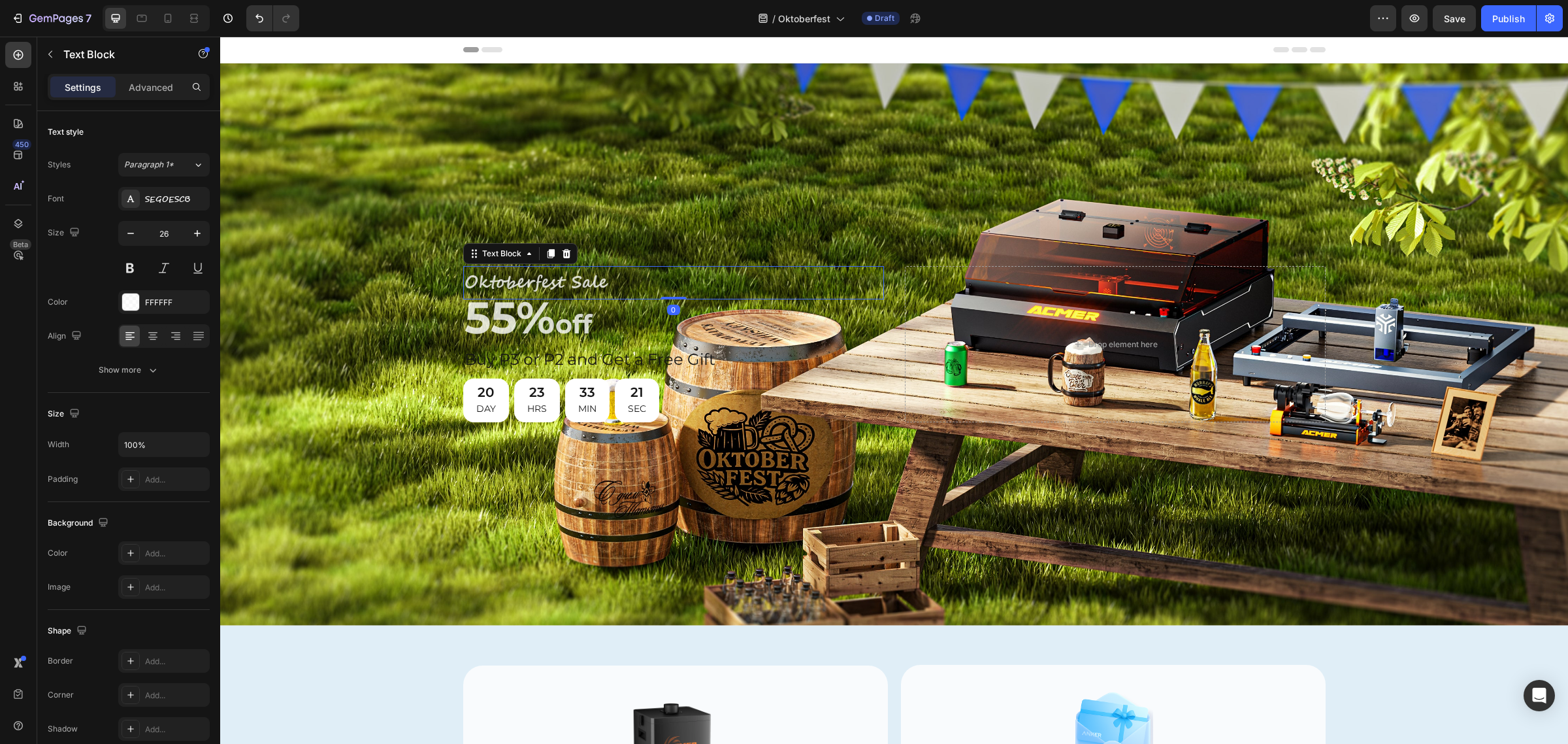
click at [469, 278] on p "Oktoberfest Sale" at bounding box center [673, 282] width 418 height 31
click at [463, 232] on div "Background Image" at bounding box center [894, 343] width 1348 height 562
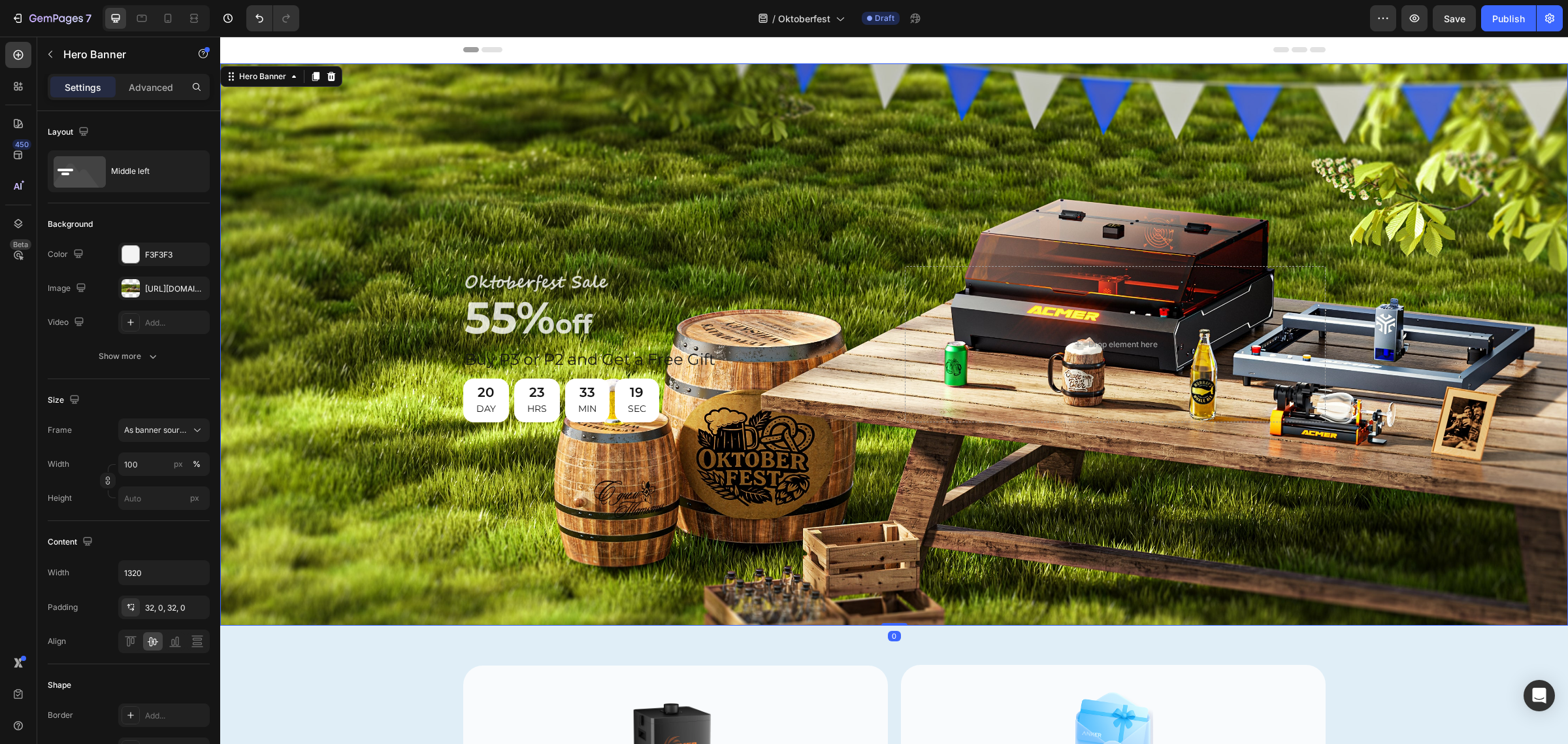
click at [430, 275] on div "Background Image" at bounding box center [894, 343] width 1348 height 562
click at [830, 203] on div "Background Image" at bounding box center [894, 343] width 1348 height 562
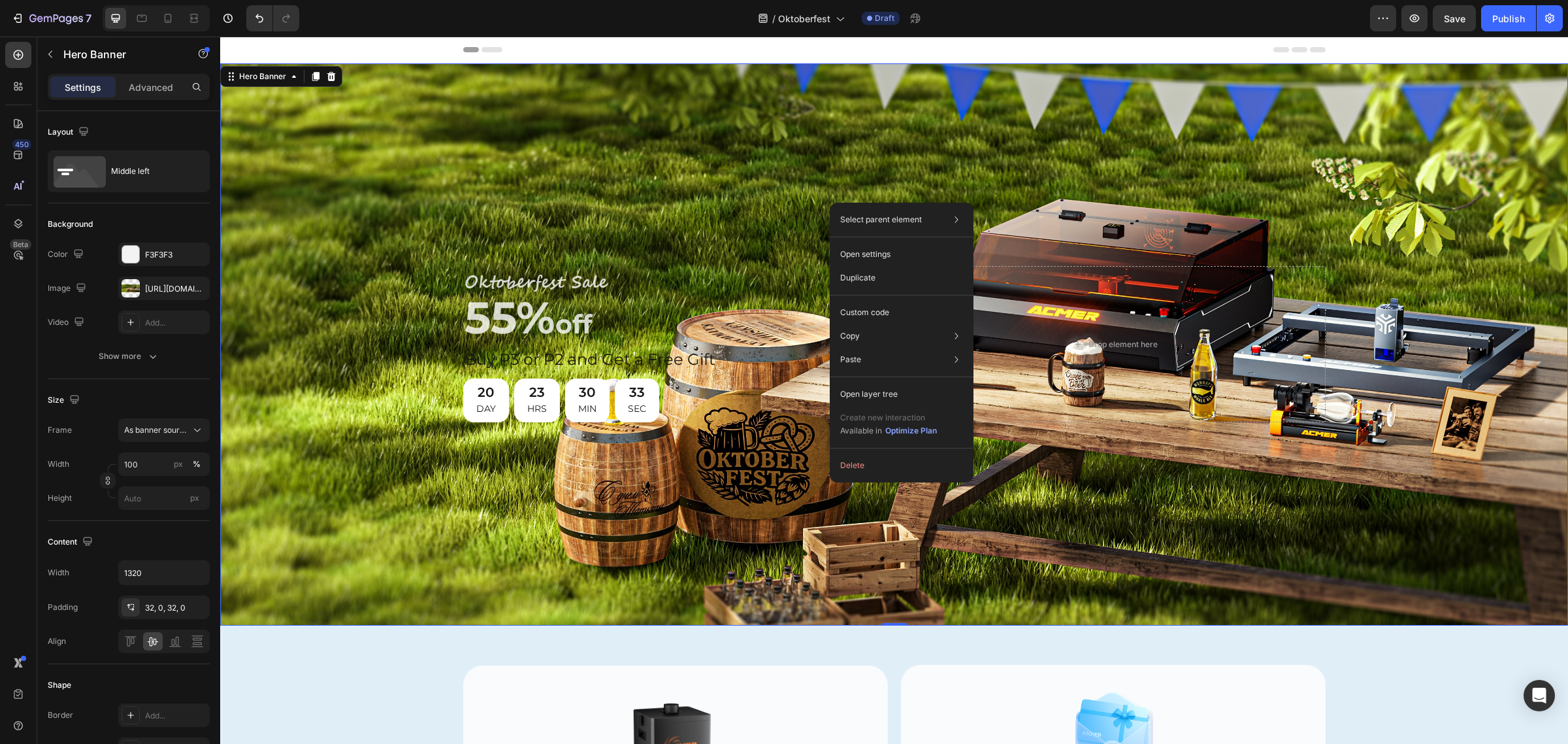
click at [689, 208] on div "Background Image" at bounding box center [894, 343] width 1348 height 562
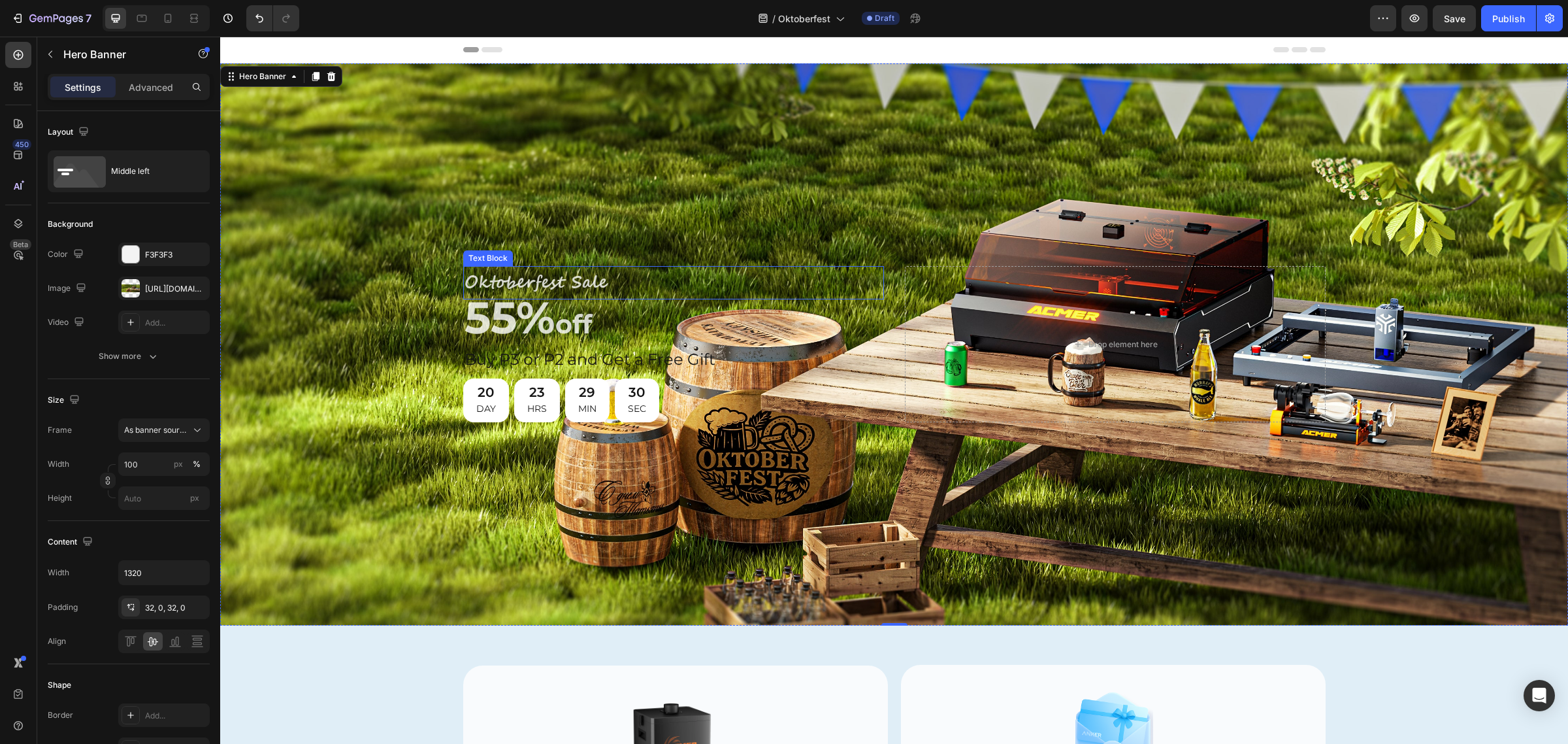
click at [539, 279] on p "Oktoberfest Sale" at bounding box center [673, 282] width 418 height 31
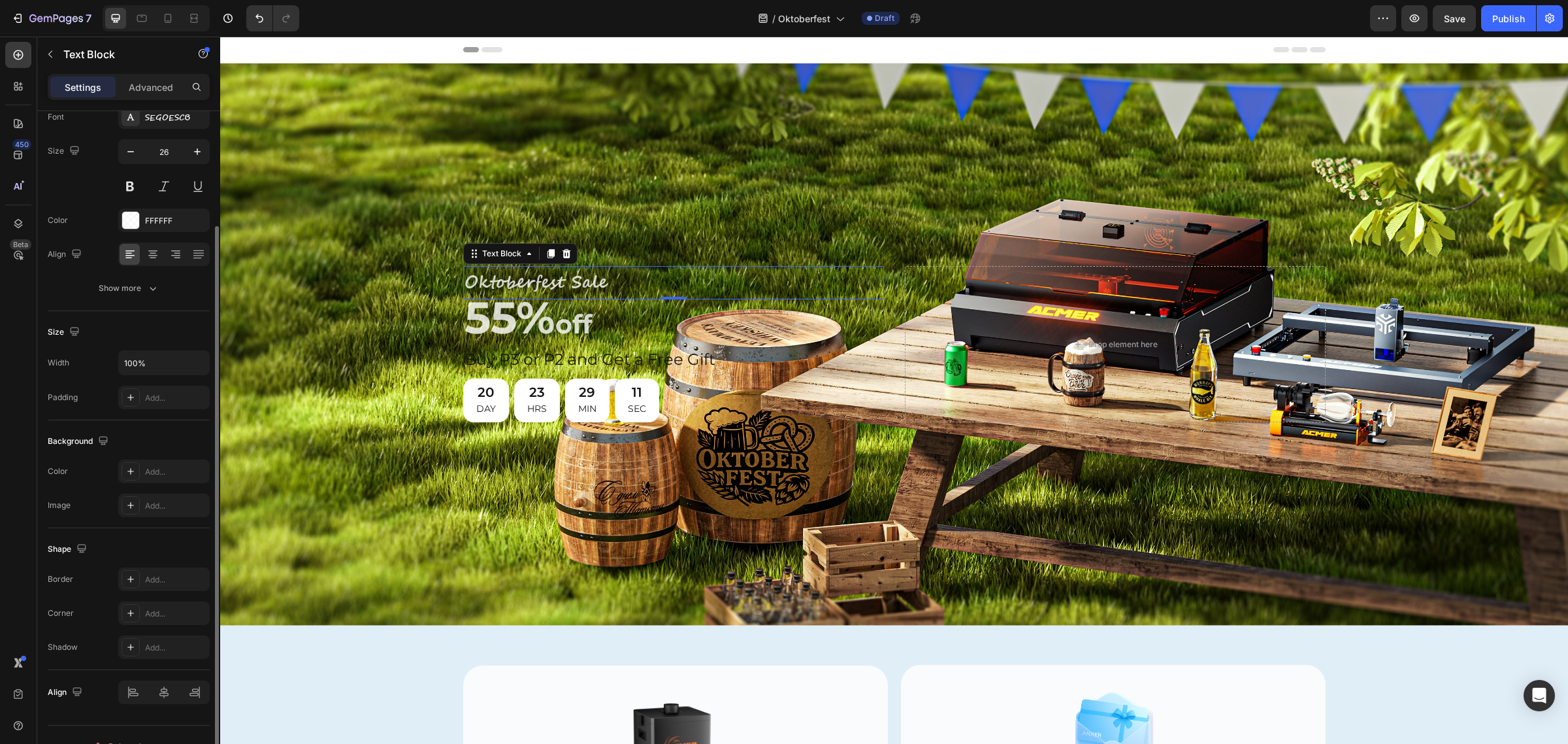
scroll to position [105, 0]
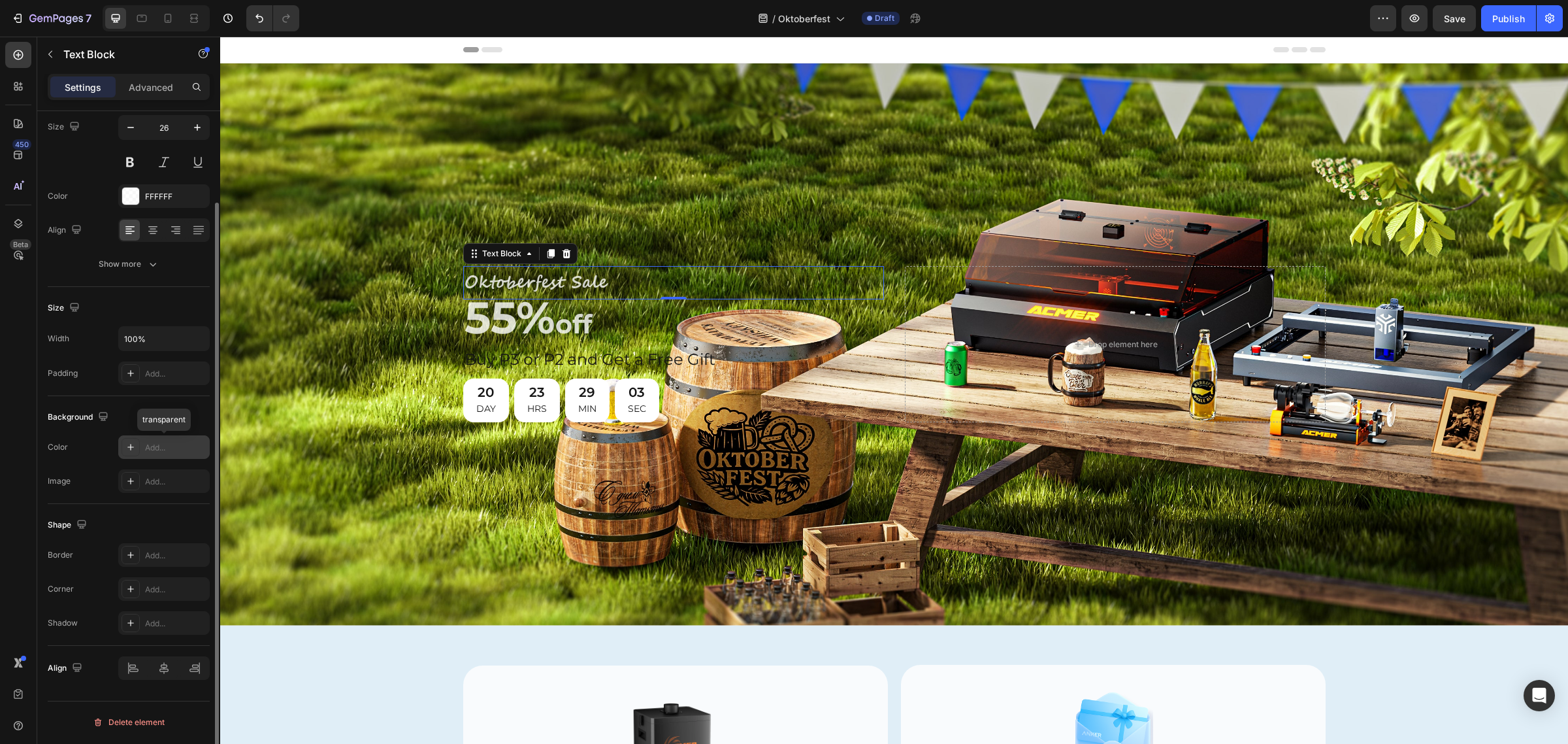
click at [134, 444] on icon at bounding box center [130, 446] width 10 height 10
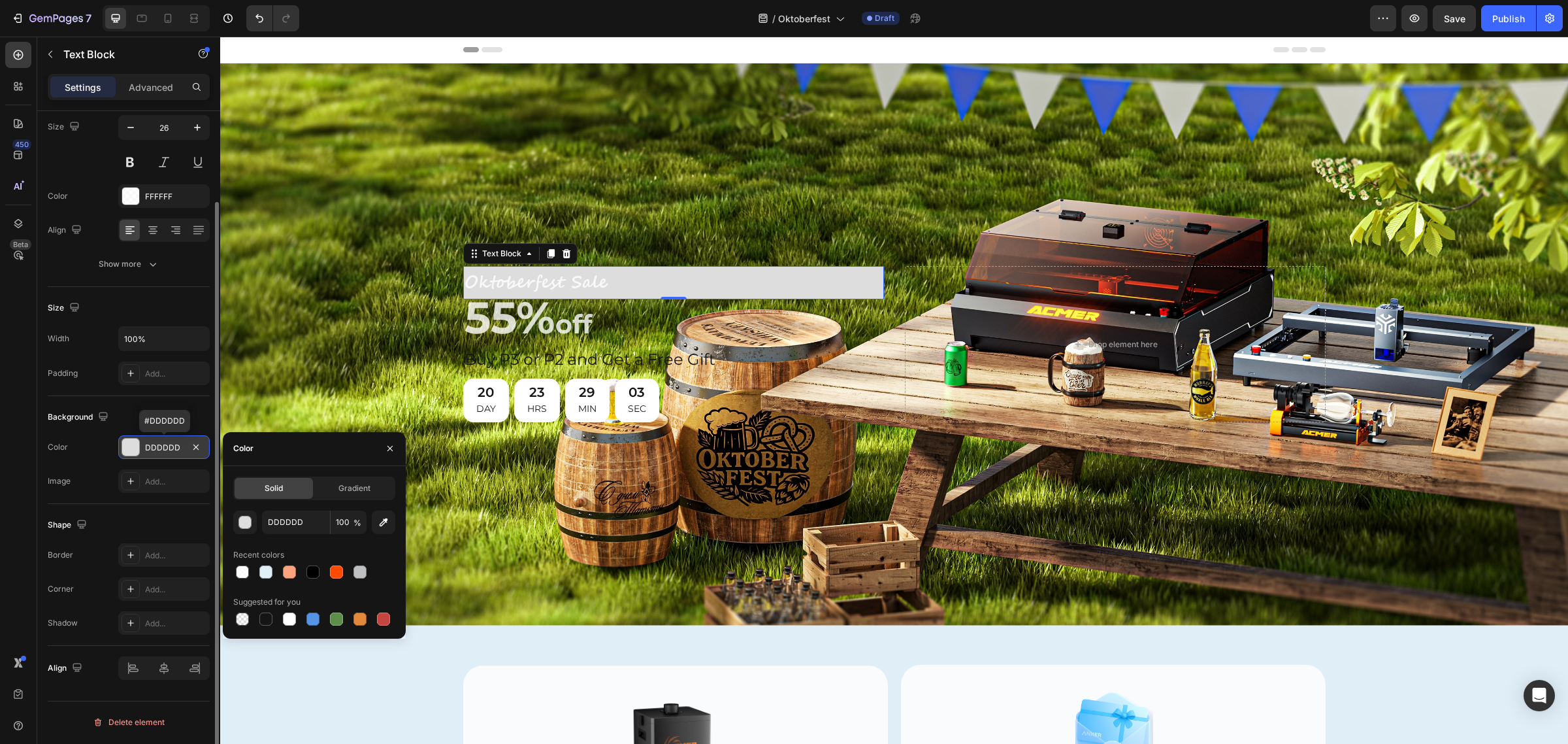
scroll to position [105, 0]
click at [295, 520] on input "DDDDDD" at bounding box center [295, 522] width 68 height 23
paste input "255, 74, 1"
paste input "#ff4a01"
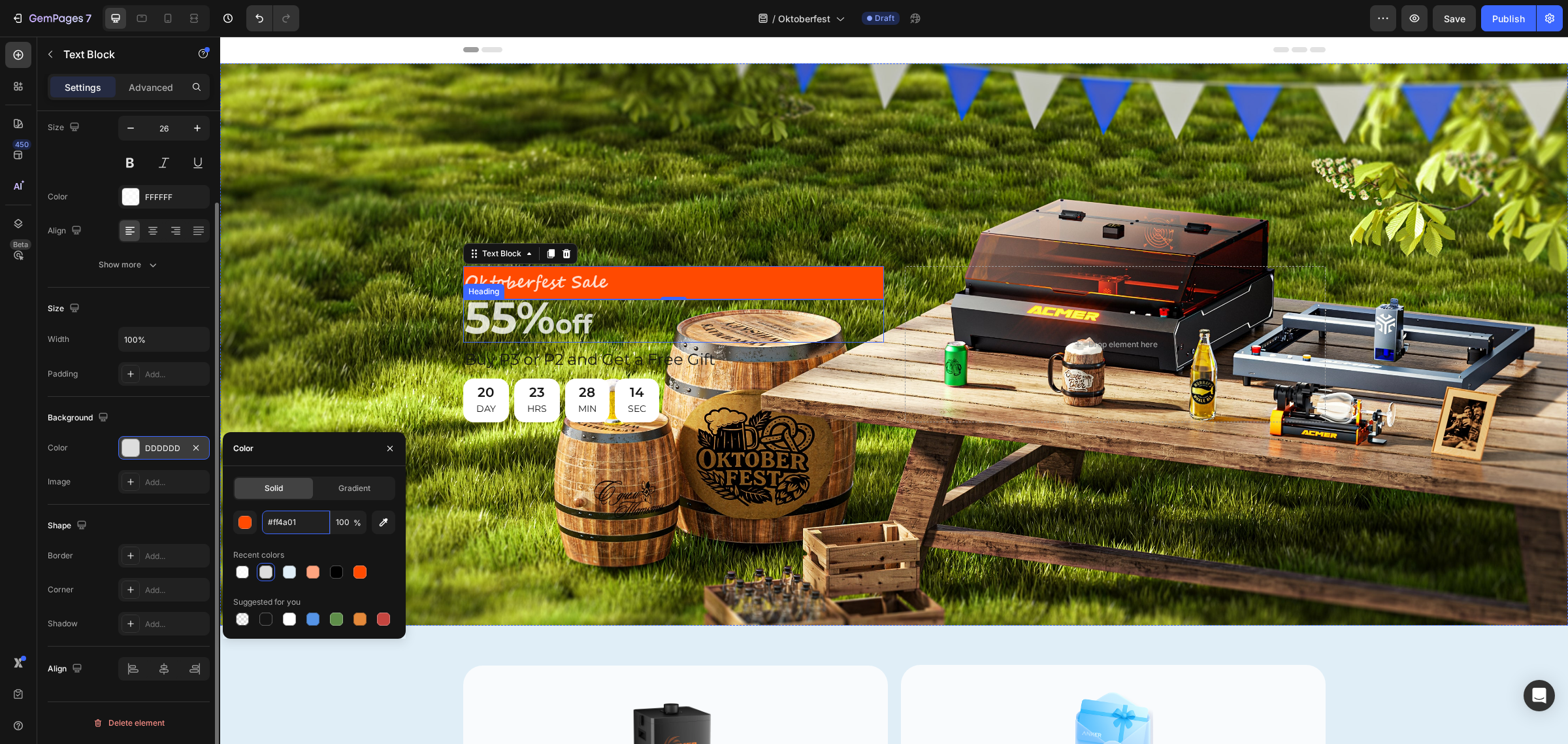
type input "FF4A01"
click at [677, 170] on div "Background Image" at bounding box center [894, 343] width 1348 height 562
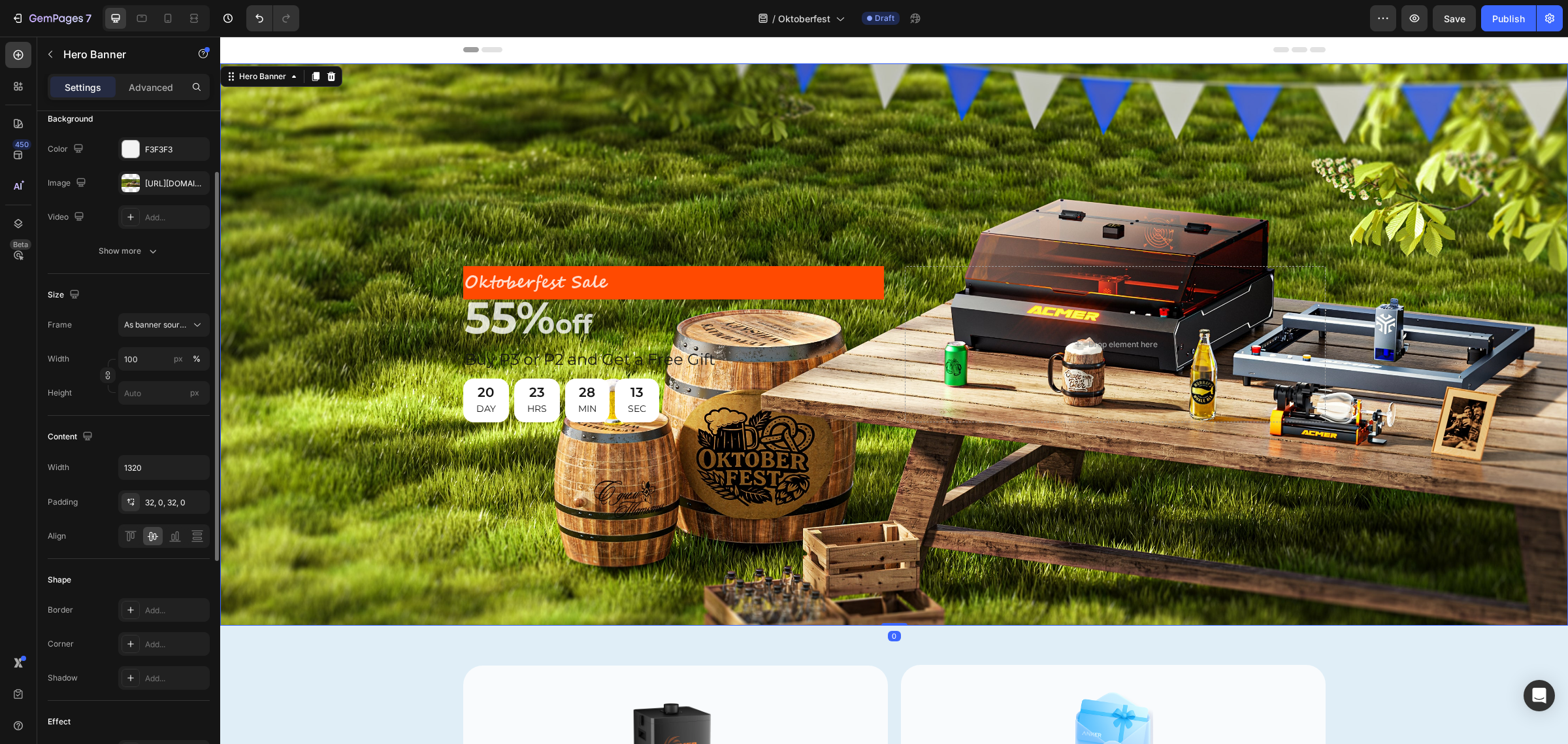
scroll to position [0, 0]
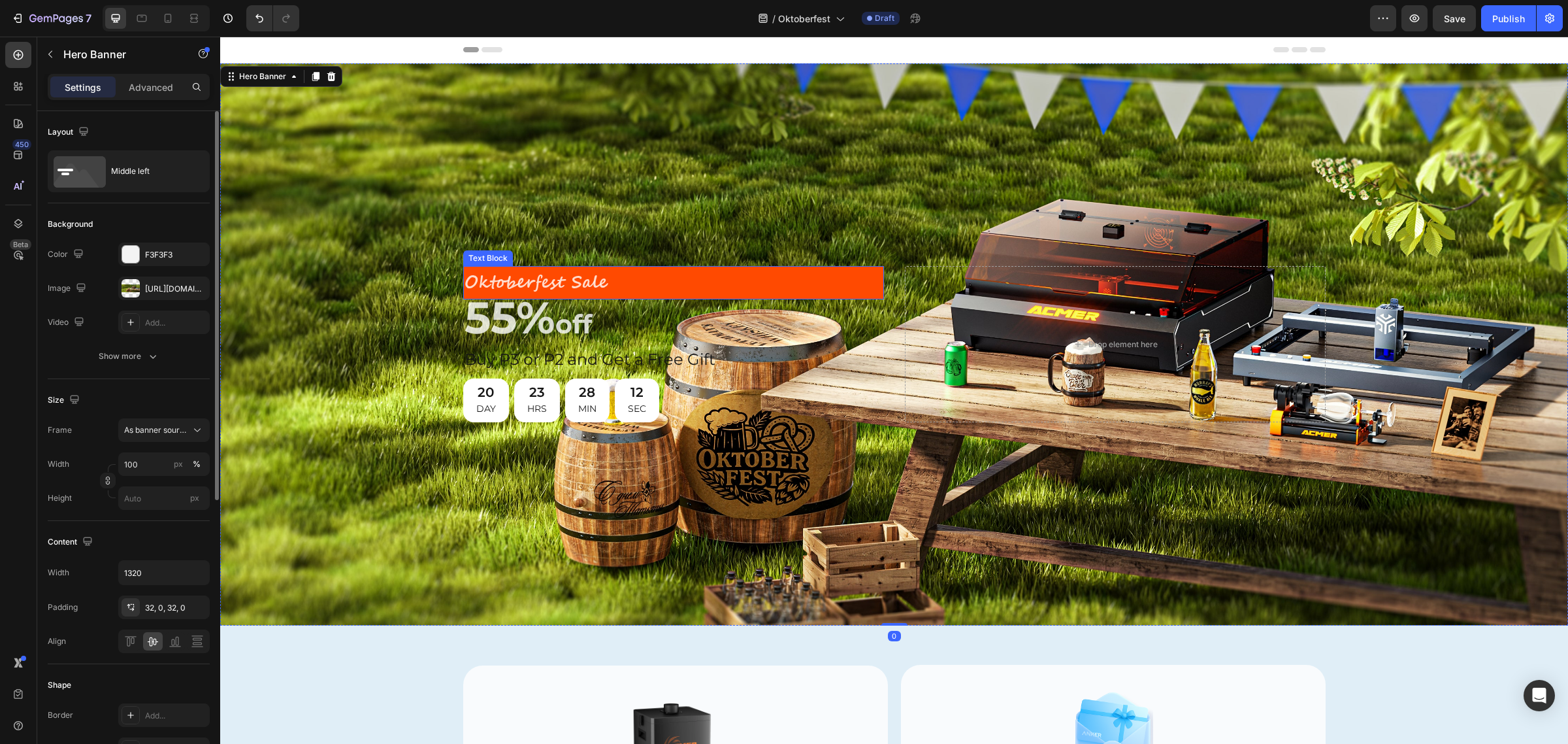
click at [693, 275] on p "Oktoberfest Sale" at bounding box center [673, 282] width 418 height 31
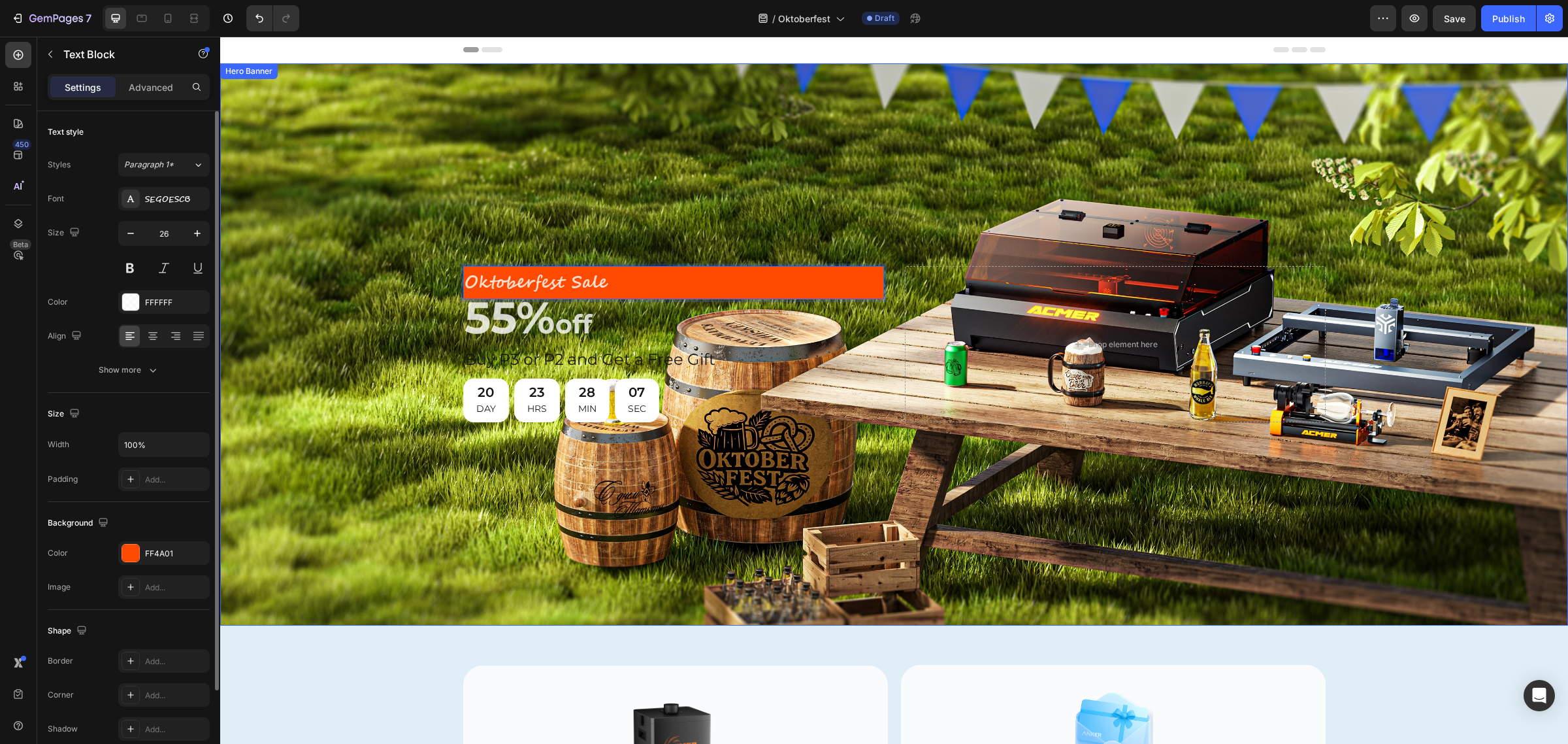
click at [810, 194] on div "Background Image" at bounding box center [894, 343] width 1348 height 562
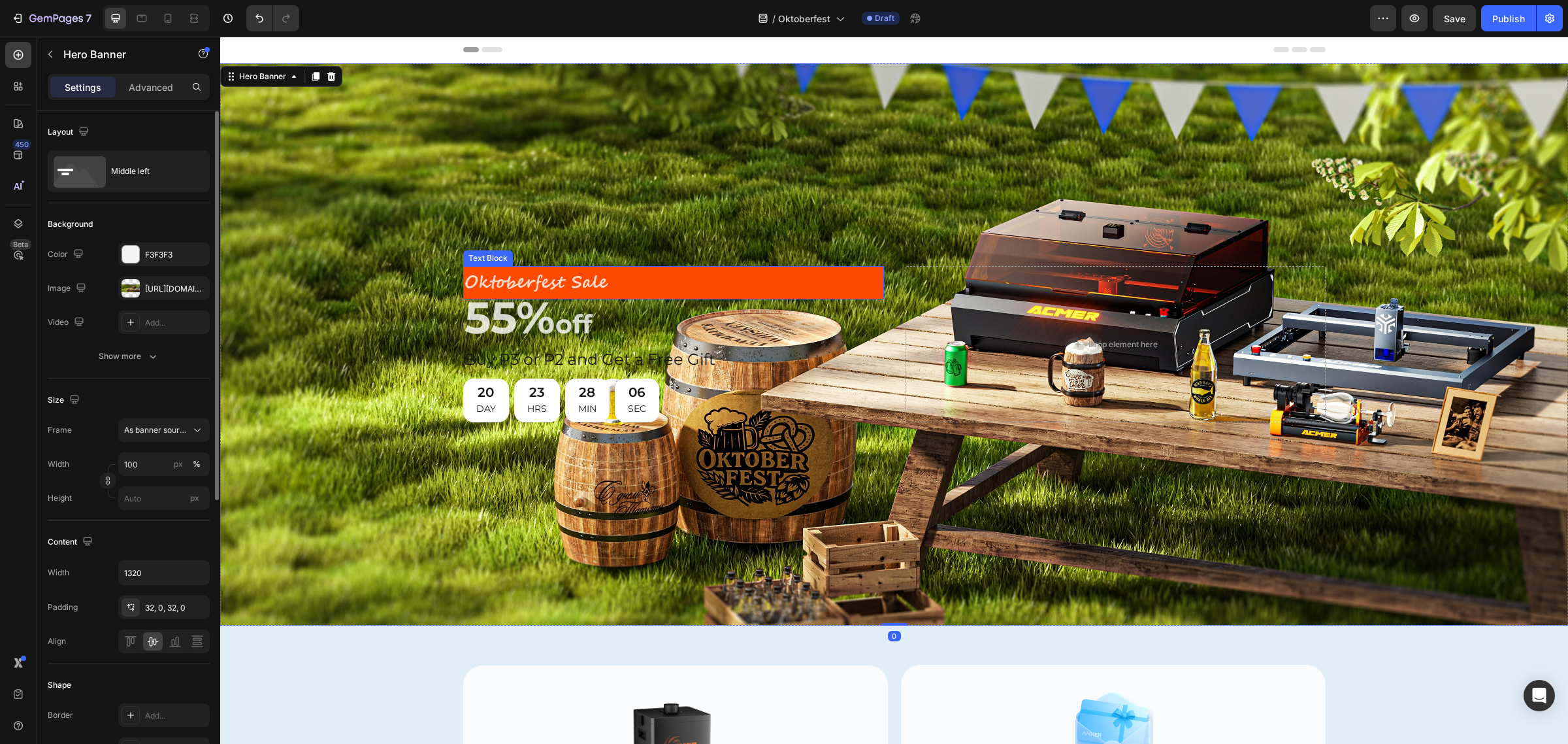
click at [796, 281] on p "Oktoberfest Sale" at bounding box center [673, 282] width 418 height 31
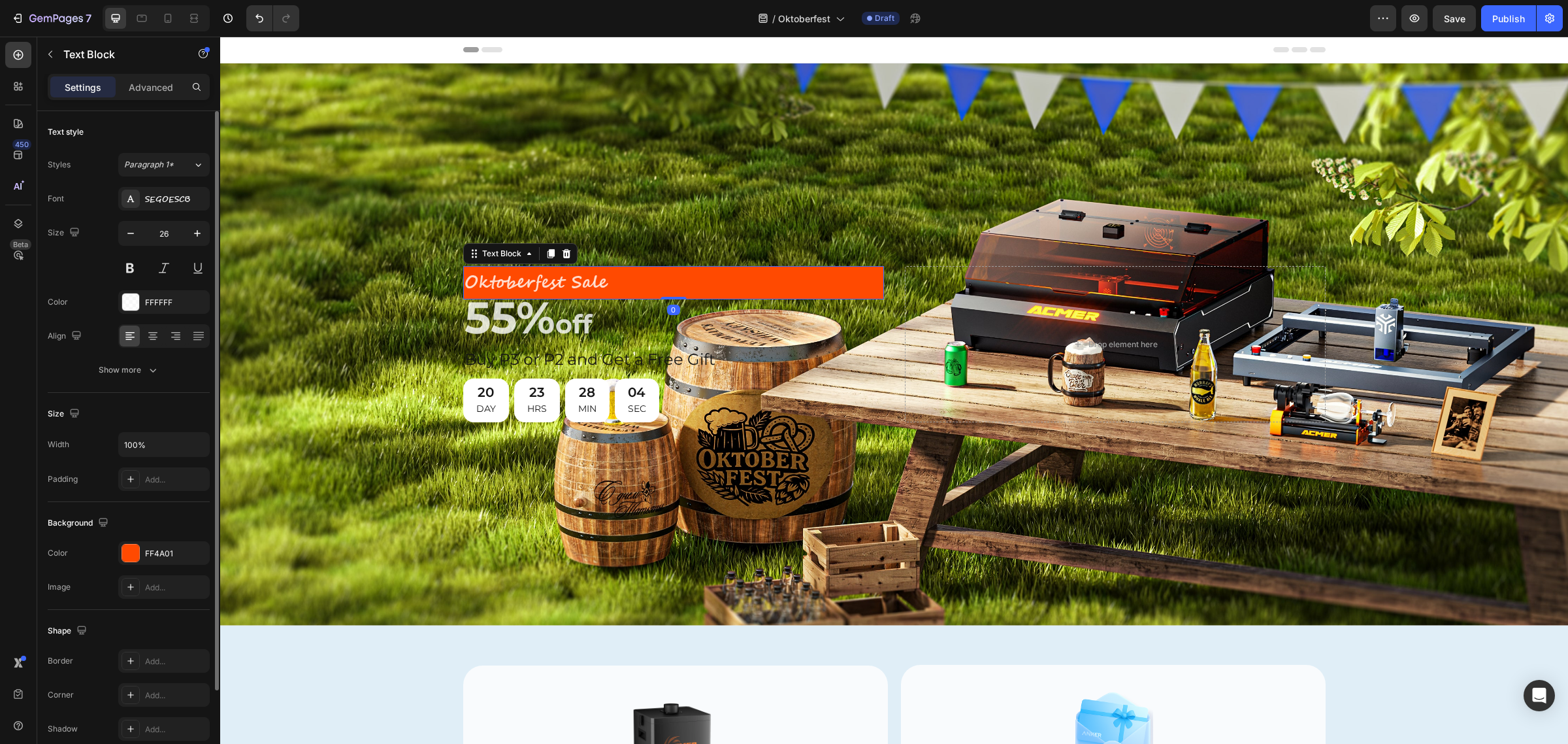
scroll to position [105, 0]
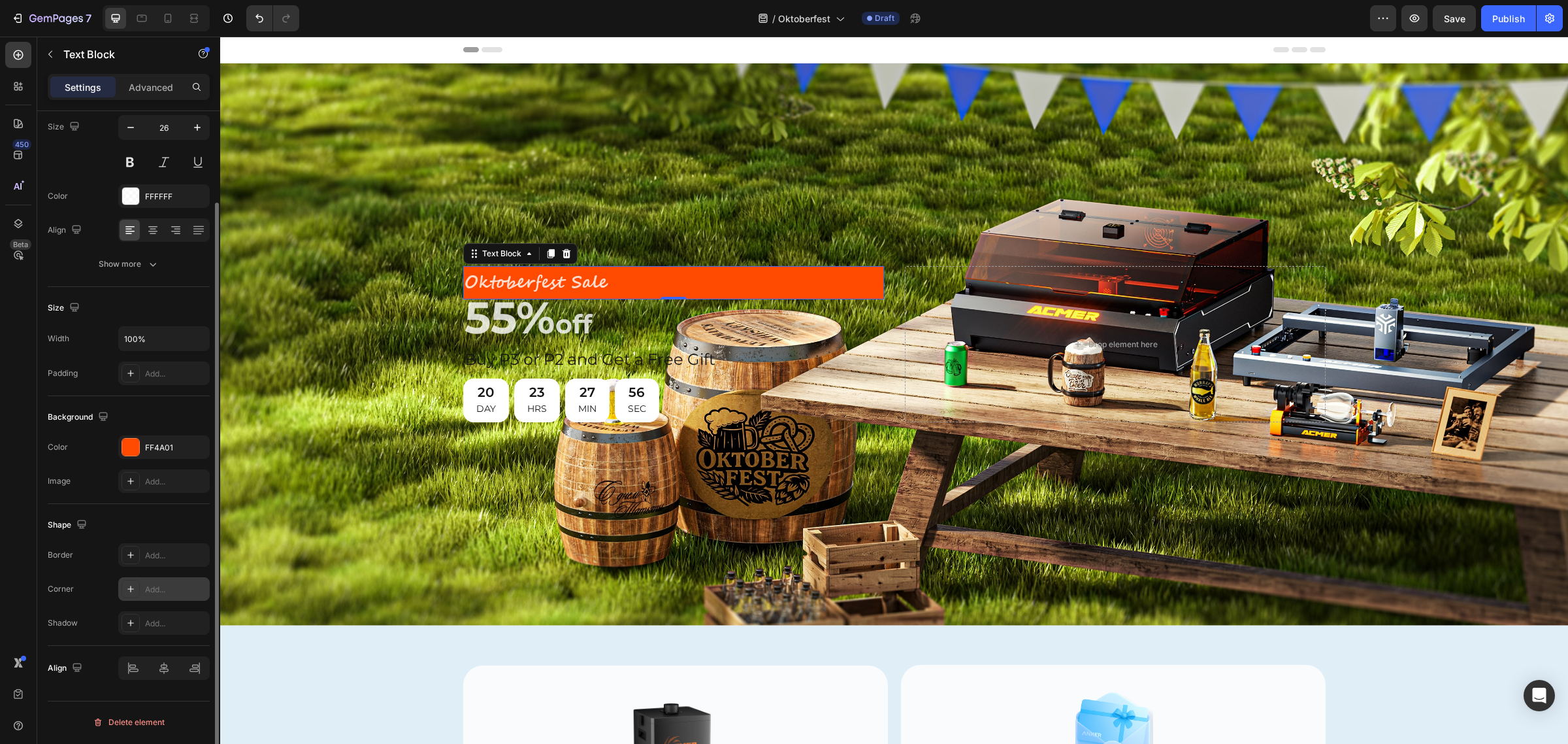
click at [166, 589] on div "Add..." at bounding box center [176, 589] width 61 height 12
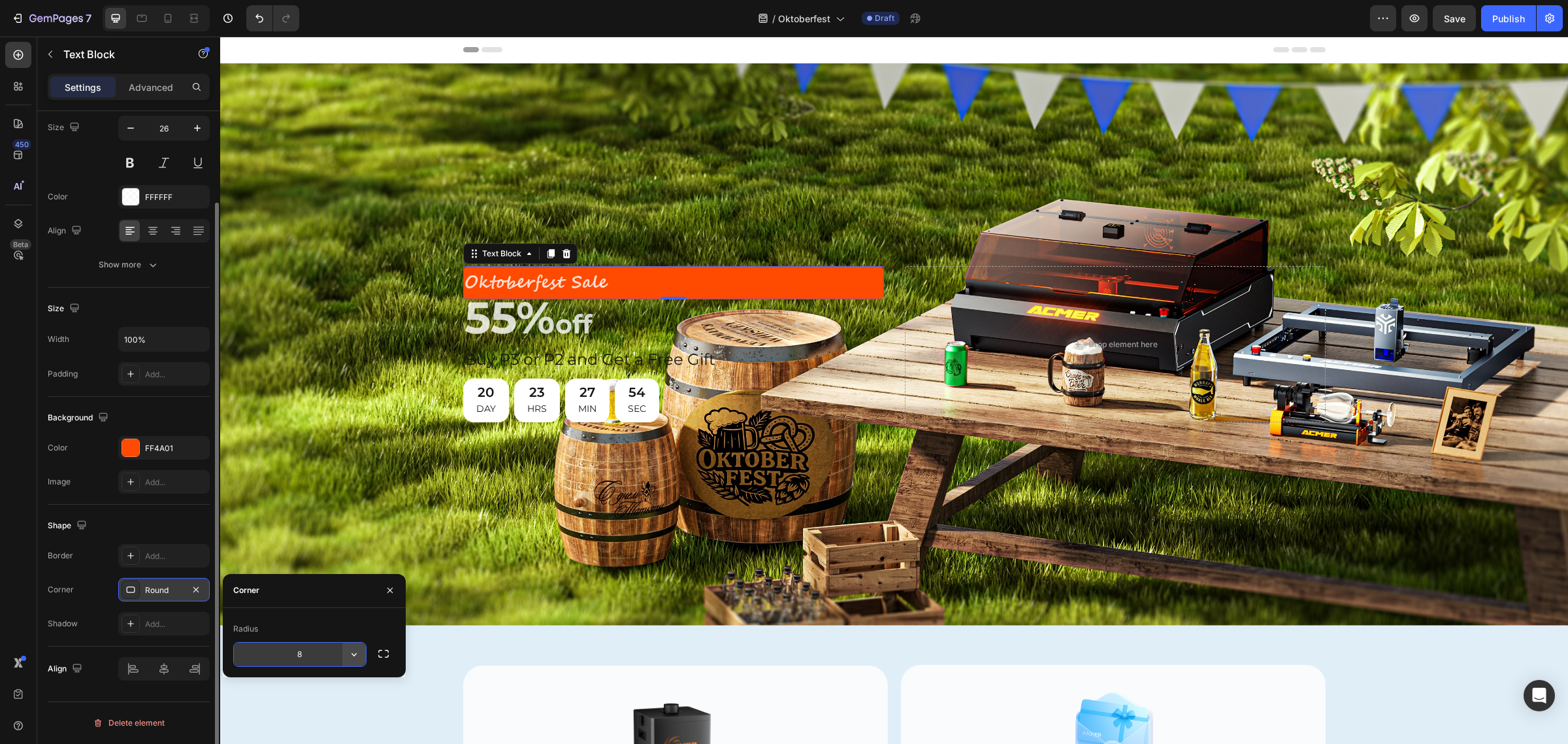
click at [358, 651] on icon "button" at bounding box center [354, 654] width 13 height 13
click at [298, 613] on p "Pill" at bounding box center [317, 617] width 75 height 13
type input "9999"
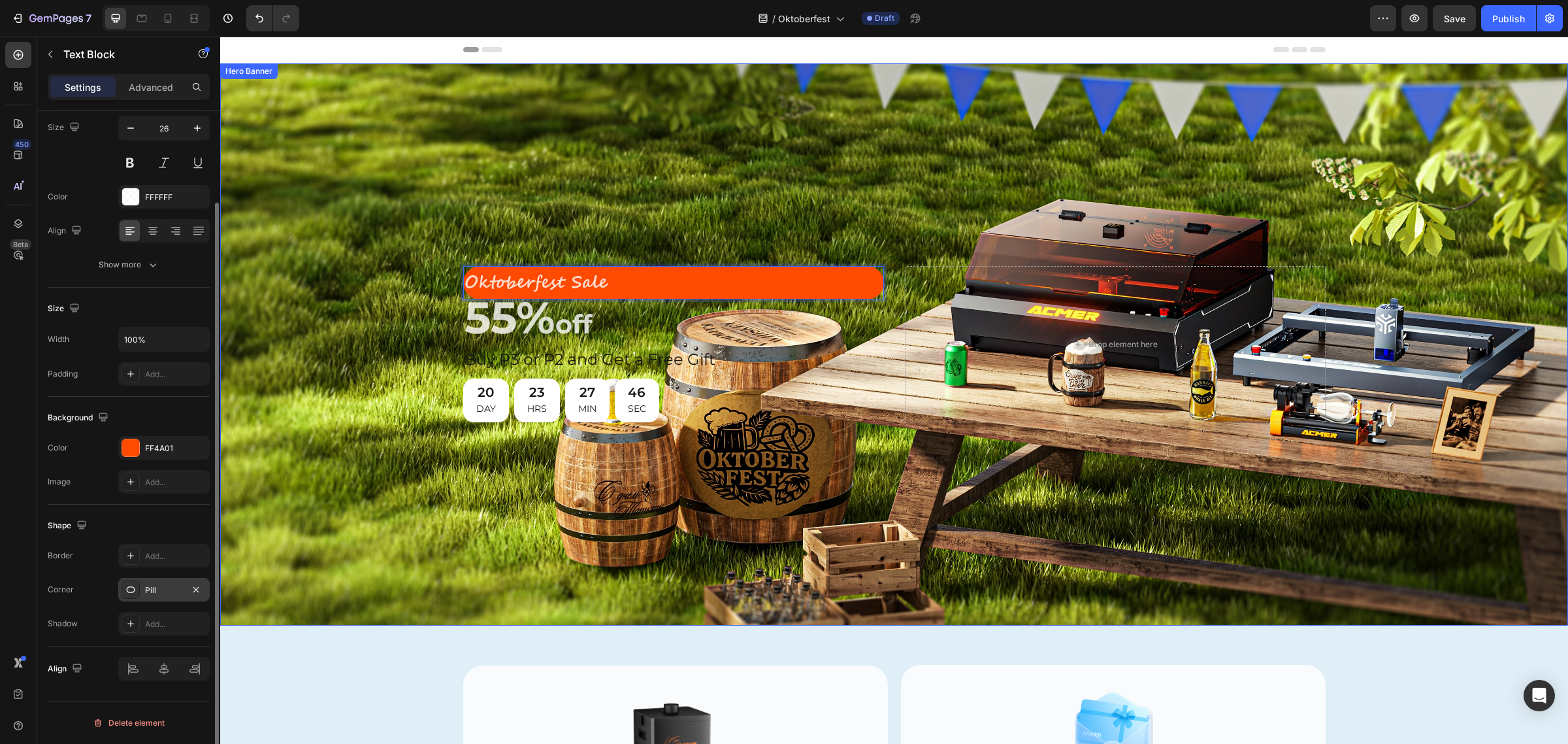
click at [726, 187] on div "Background Image" at bounding box center [894, 343] width 1348 height 562
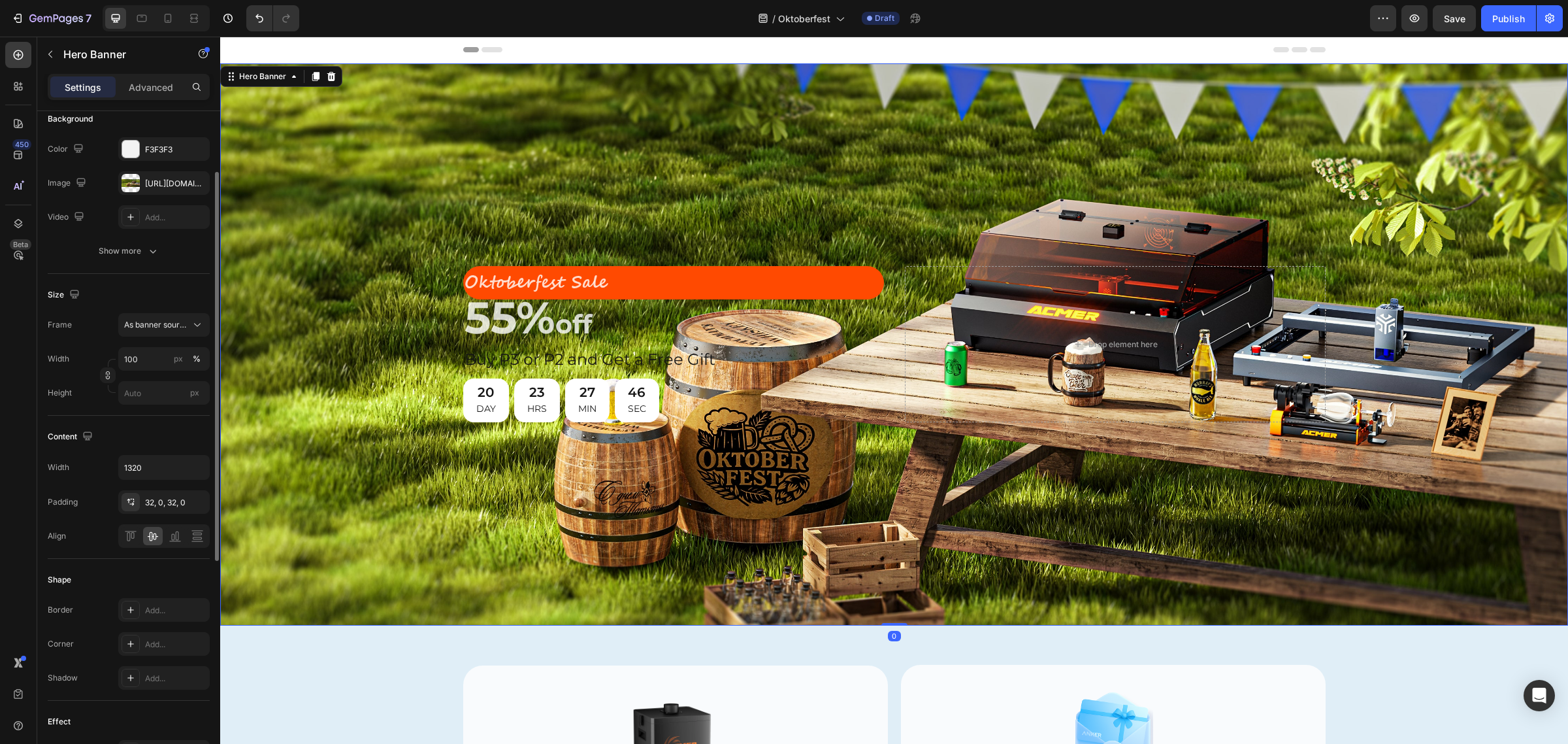
scroll to position [0, 0]
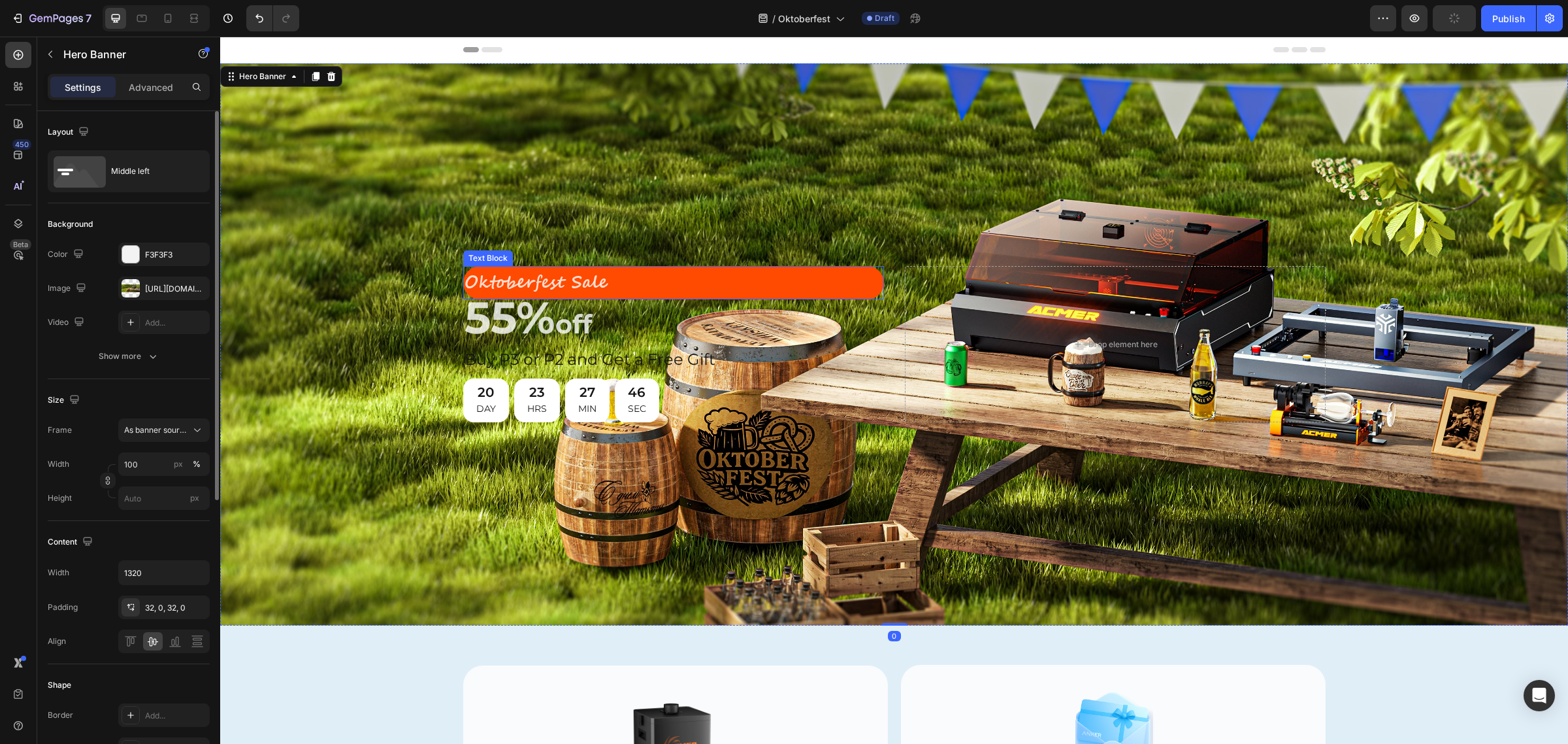
click at [715, 270] on p "Oktoberfest Sale" at bounding box center [673, 282] width 418 height 31
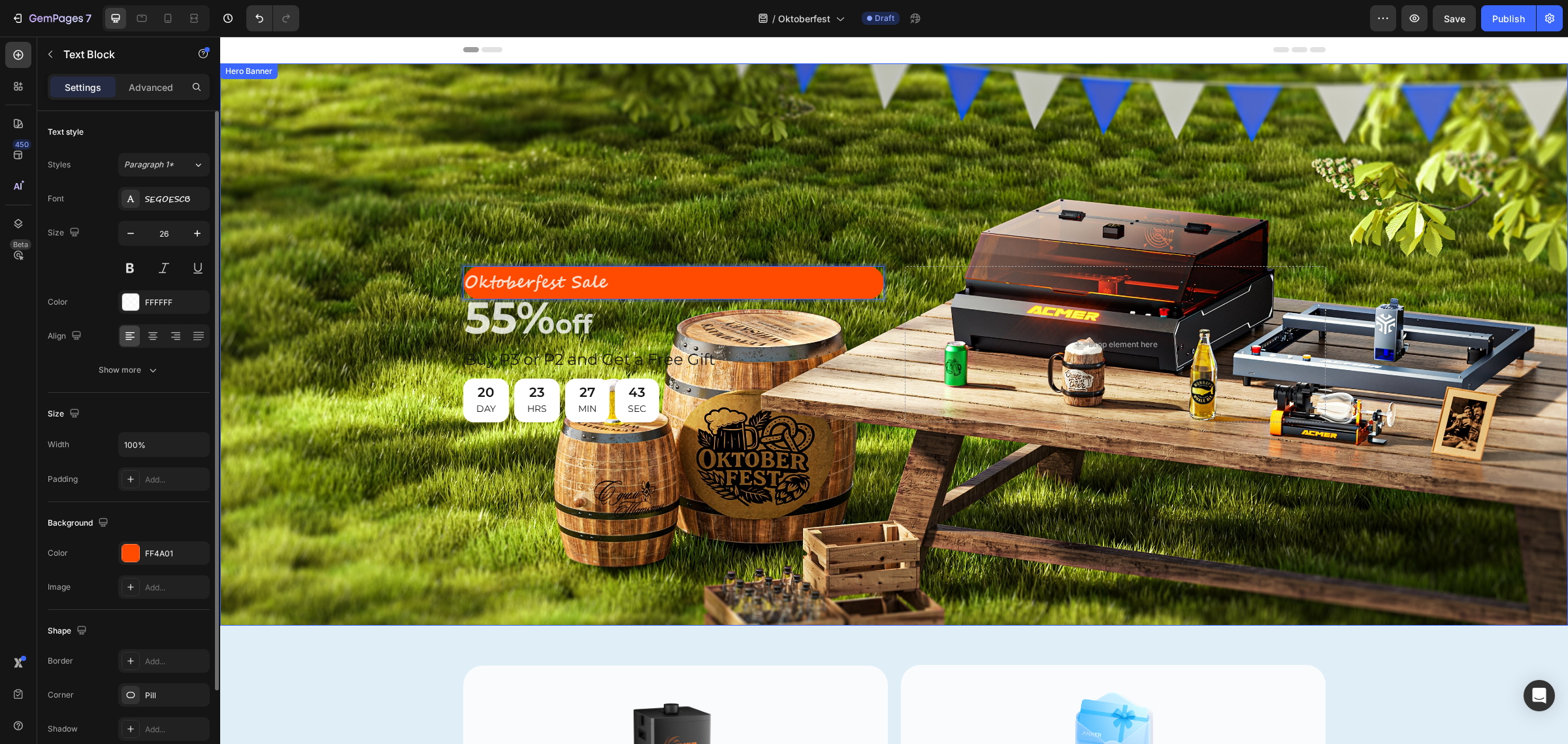
click at [801, 198] on div "Background Image" at bounding box center [894, 343] width 1348 height 562
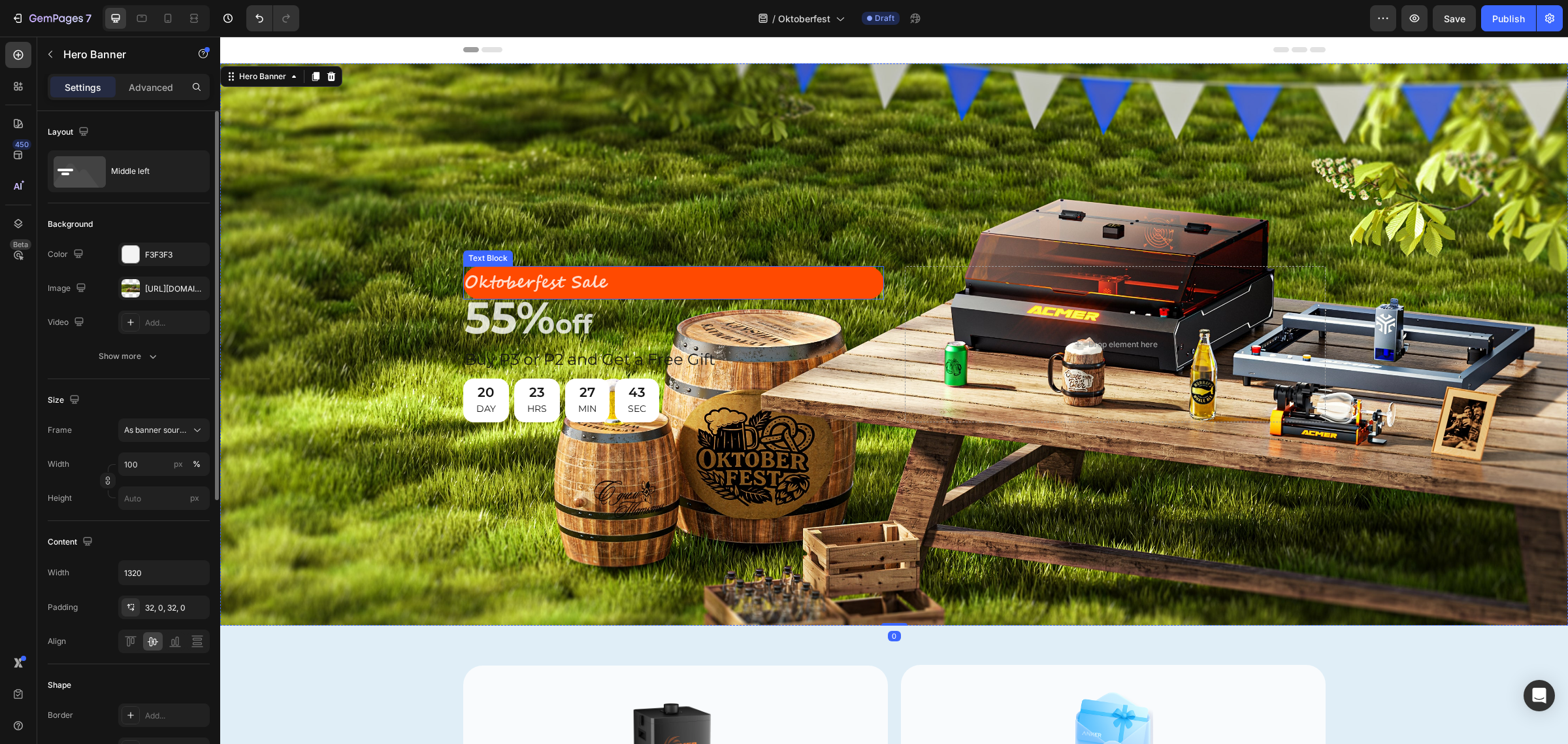
click at [857, 277] on p "Oktoberfest Sale" at bounding box center [673, 282] width 418 height 31
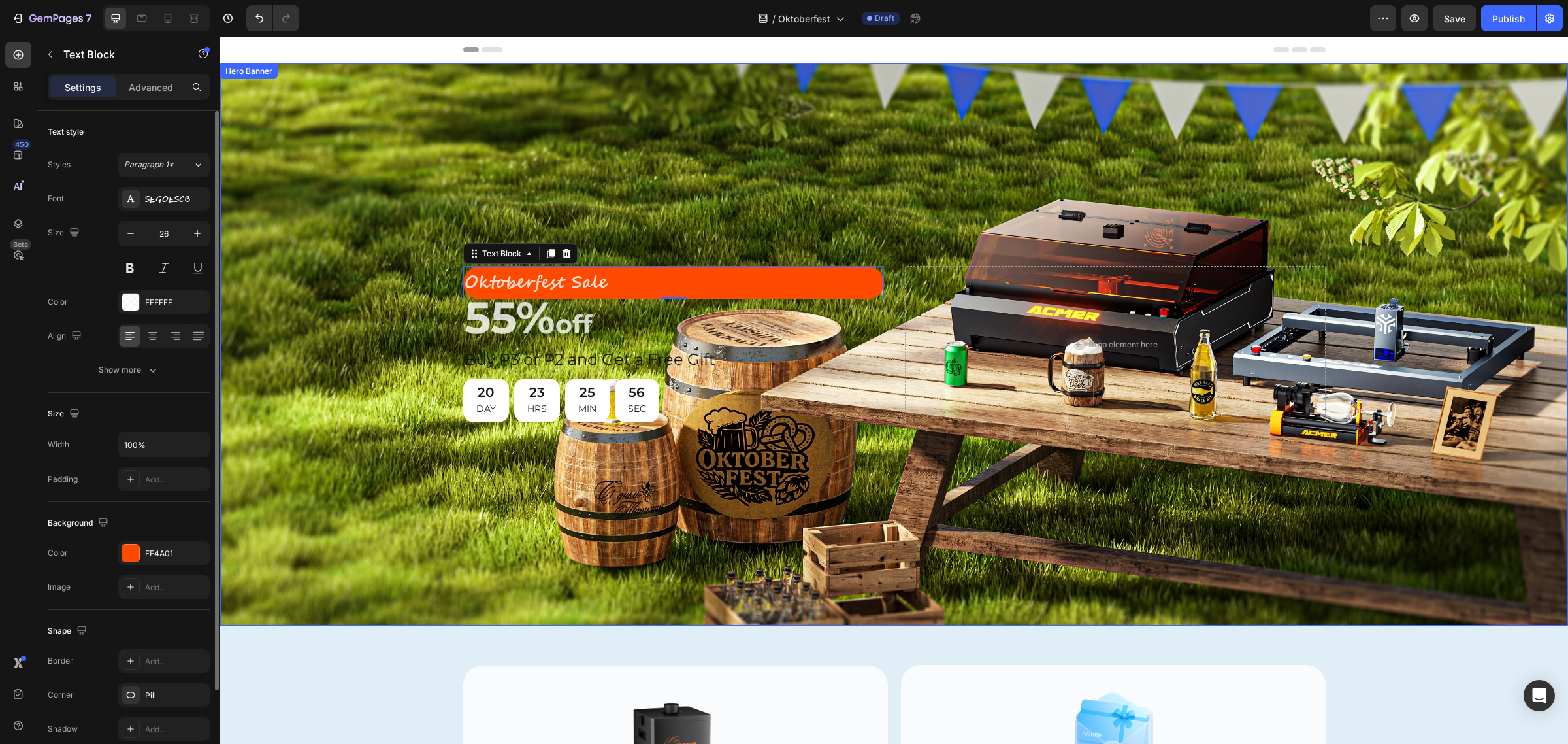
click at [733, 131] on div "Background Image" at bounding box center [894, 343] width 1348 height 562
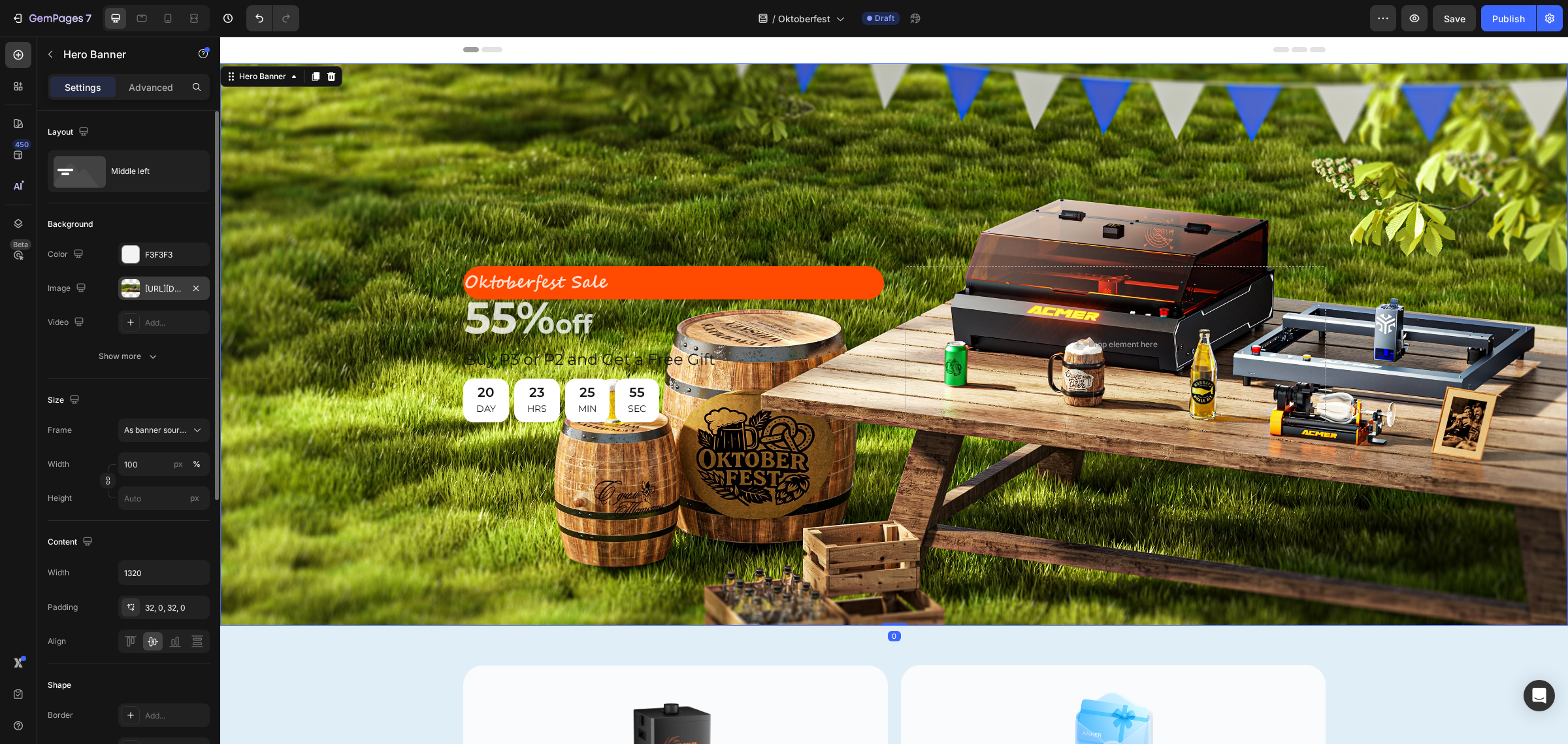
click at [143, 288] on div "[URL][DOMAIN_NAME]" at bounding box center [164, 288] width 92 height 23
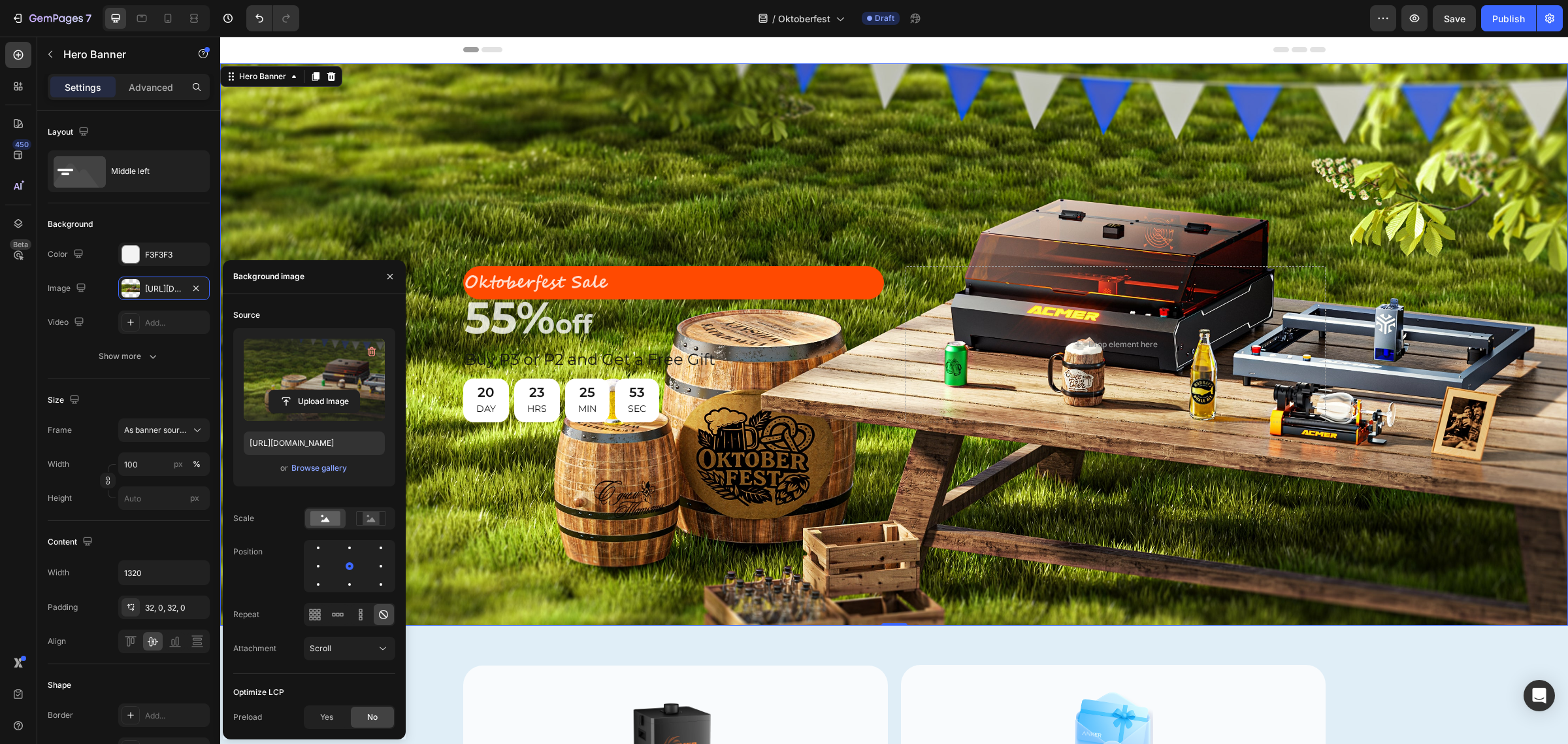
click at [312, 366] on label at bounding box center [314, 379] width 142 height 82
click at [312, 391] on input "file" at bounding box center [314, 402] width 90 height 22
type input "[URL][DOMAIN_NAME]"
click at [721, 141] on div "Background Image" at bounding box center [894, 343] width 1348 height 562
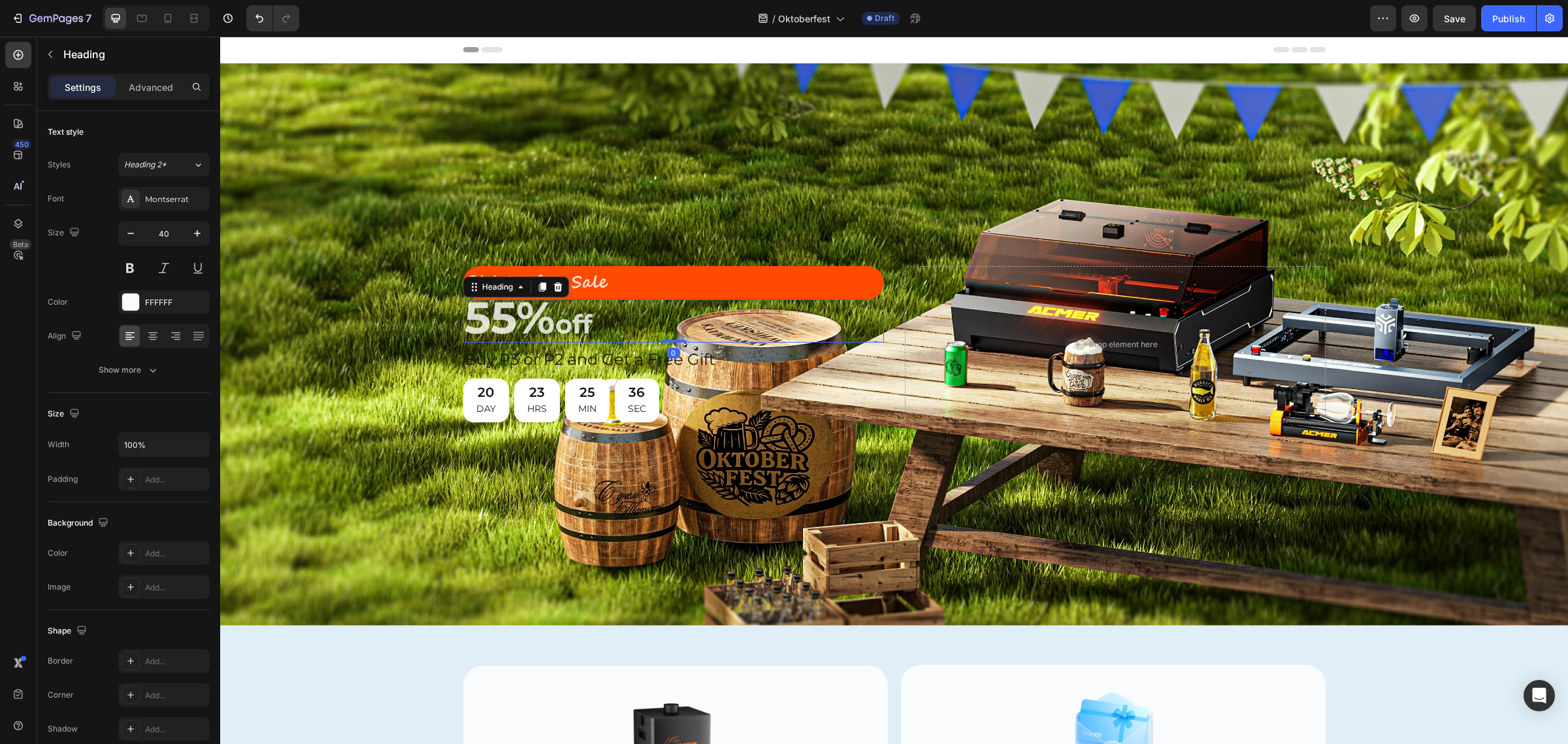
click at [547, 324] on span "55%" at bounding box center [510, 317] width 91 height 55
click at [665, 192] on div "Background Image" at bounding box center [894, 343] width 1348 height 562
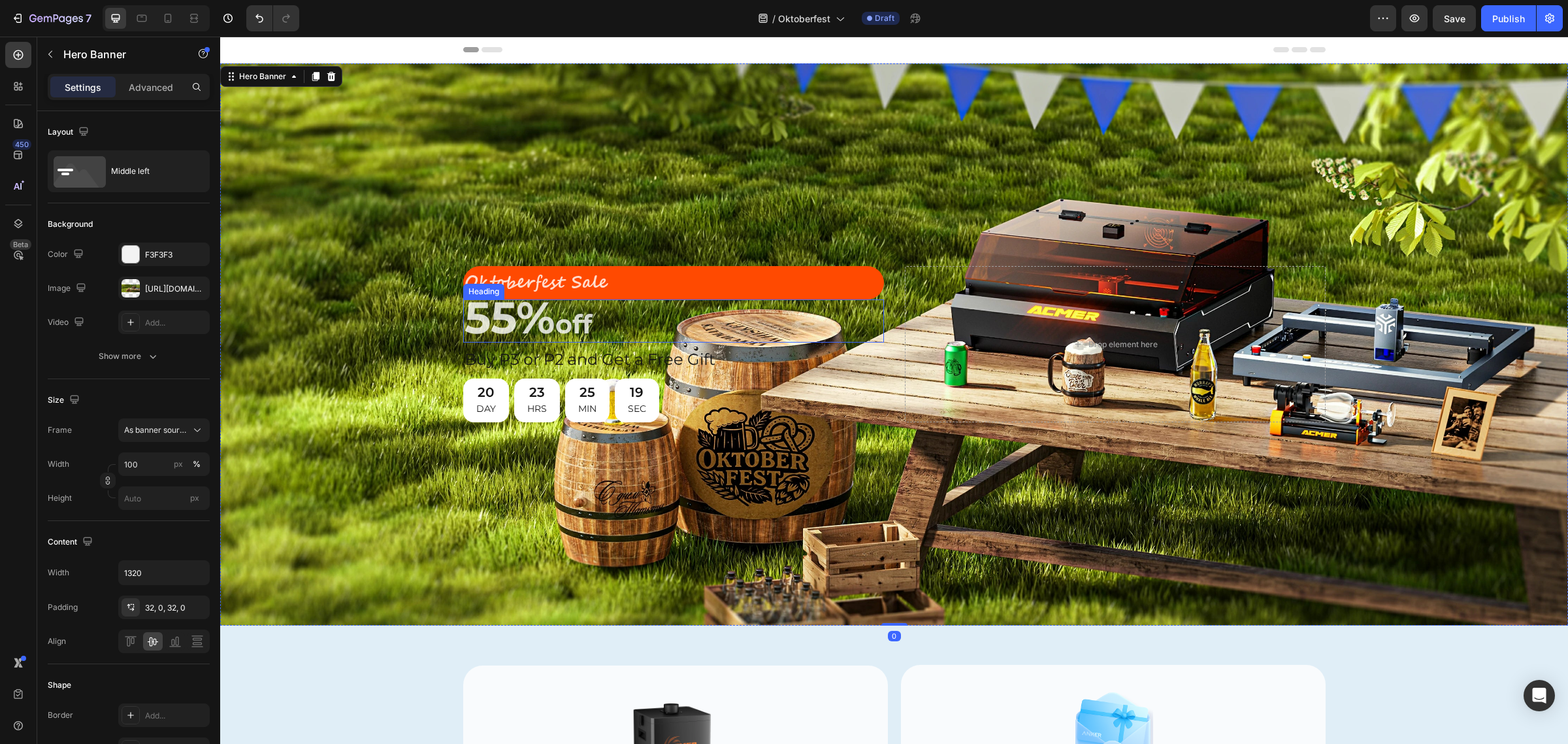
click at [581, 302] on p "⁠⁠⁠⁠⁠⁠⁠ 55% off" at bounding box center [673, 321] width 418 height 41
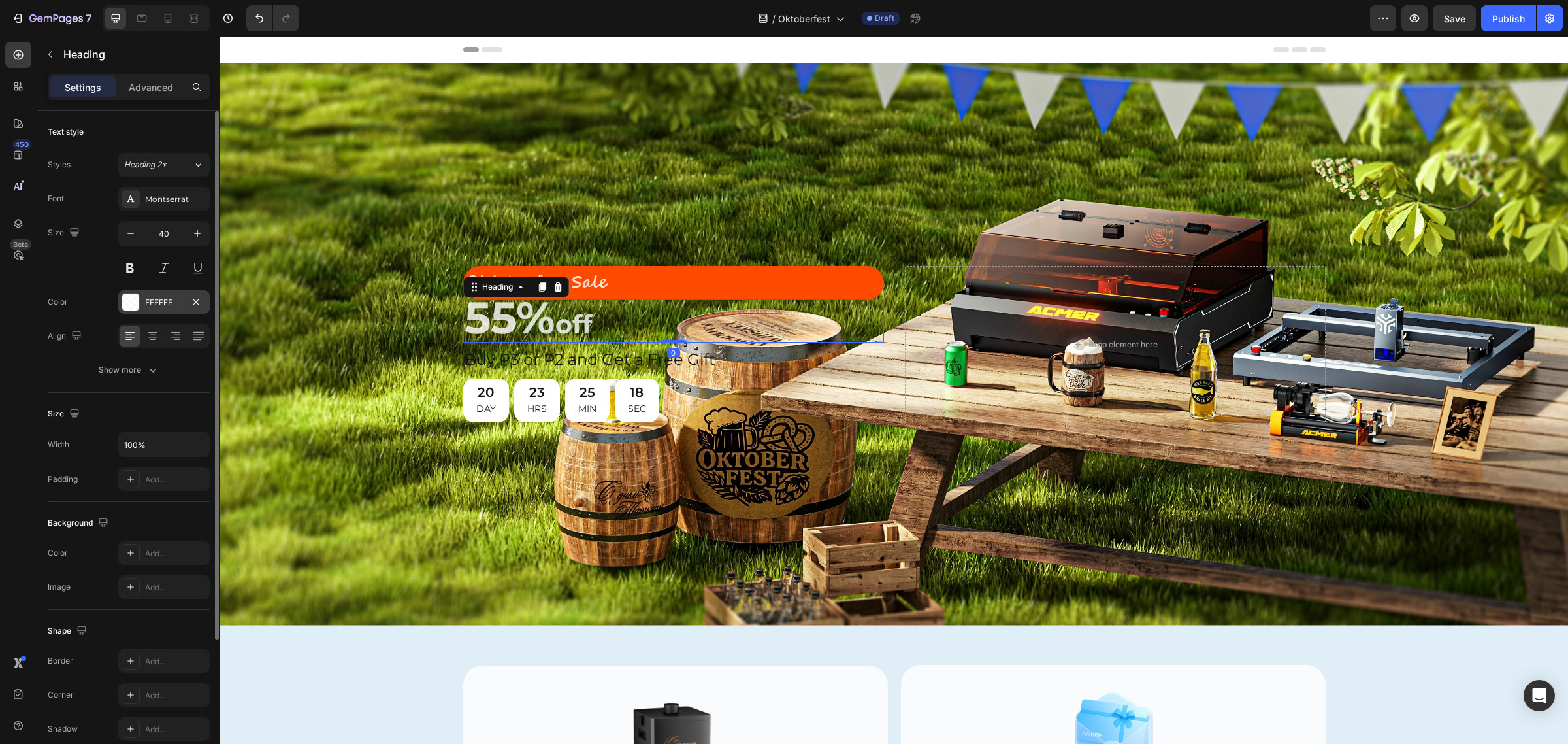
click at [132, 302] on div at bounding box center [130, 302] width 17 height 17
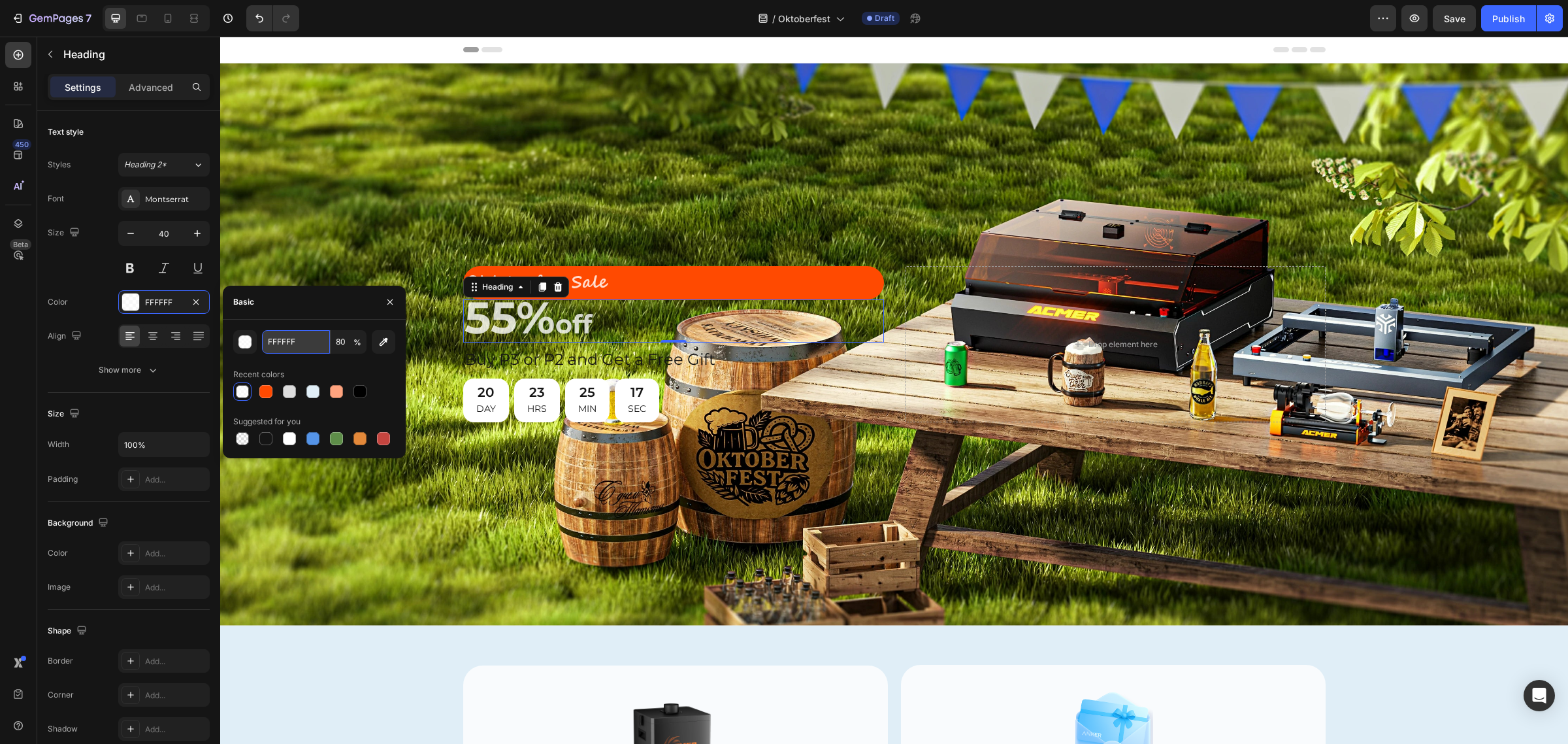
click at [303, 346] on input "FFFFFF" at bounding box center [295, 341] width 68 height 23
paste input "#ffffff"
type input "#ffffff"
type input "100"
type input "FFFFFF"
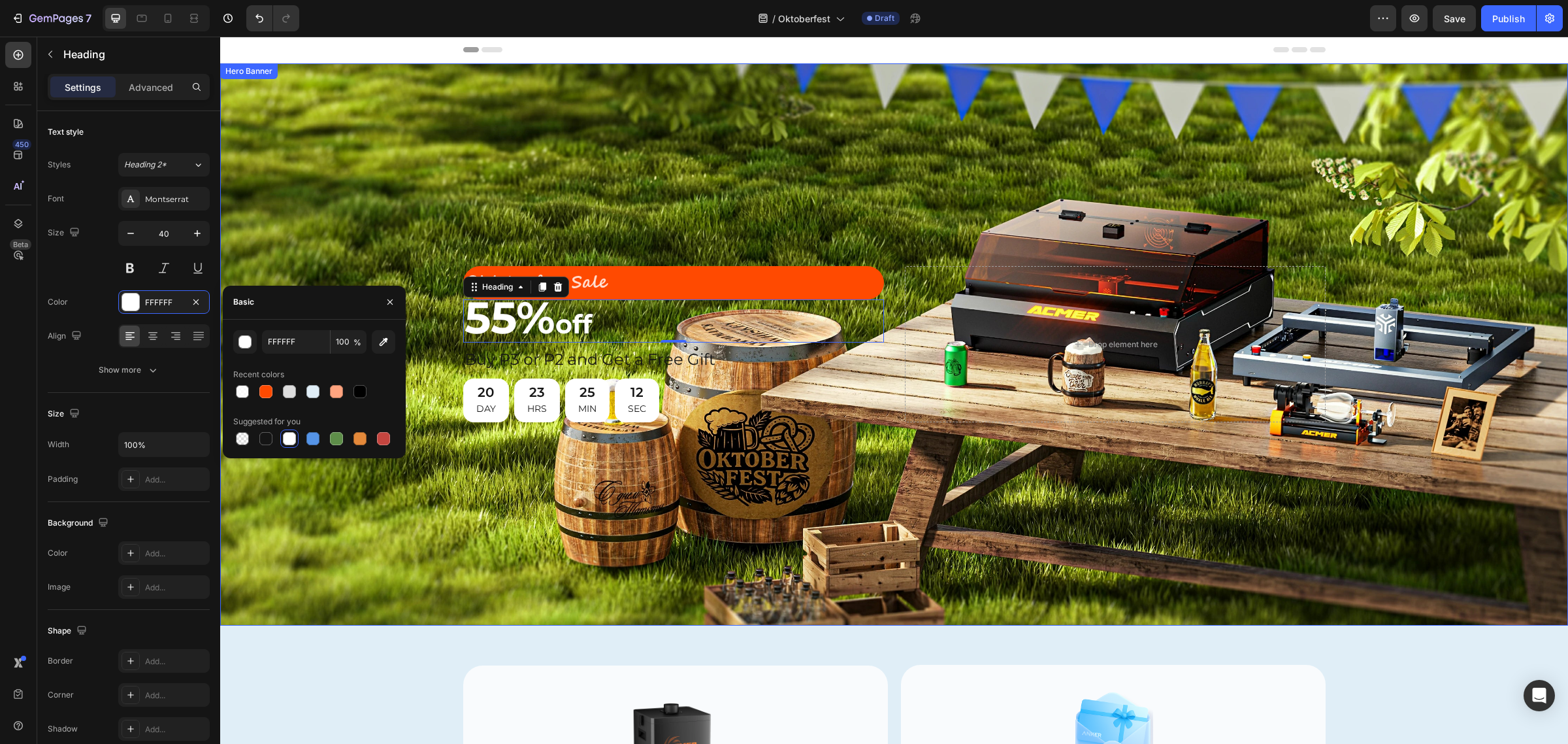
click at [488, 201] on div "Background Image" at bounding box center [894, 343] width 1348 height 562
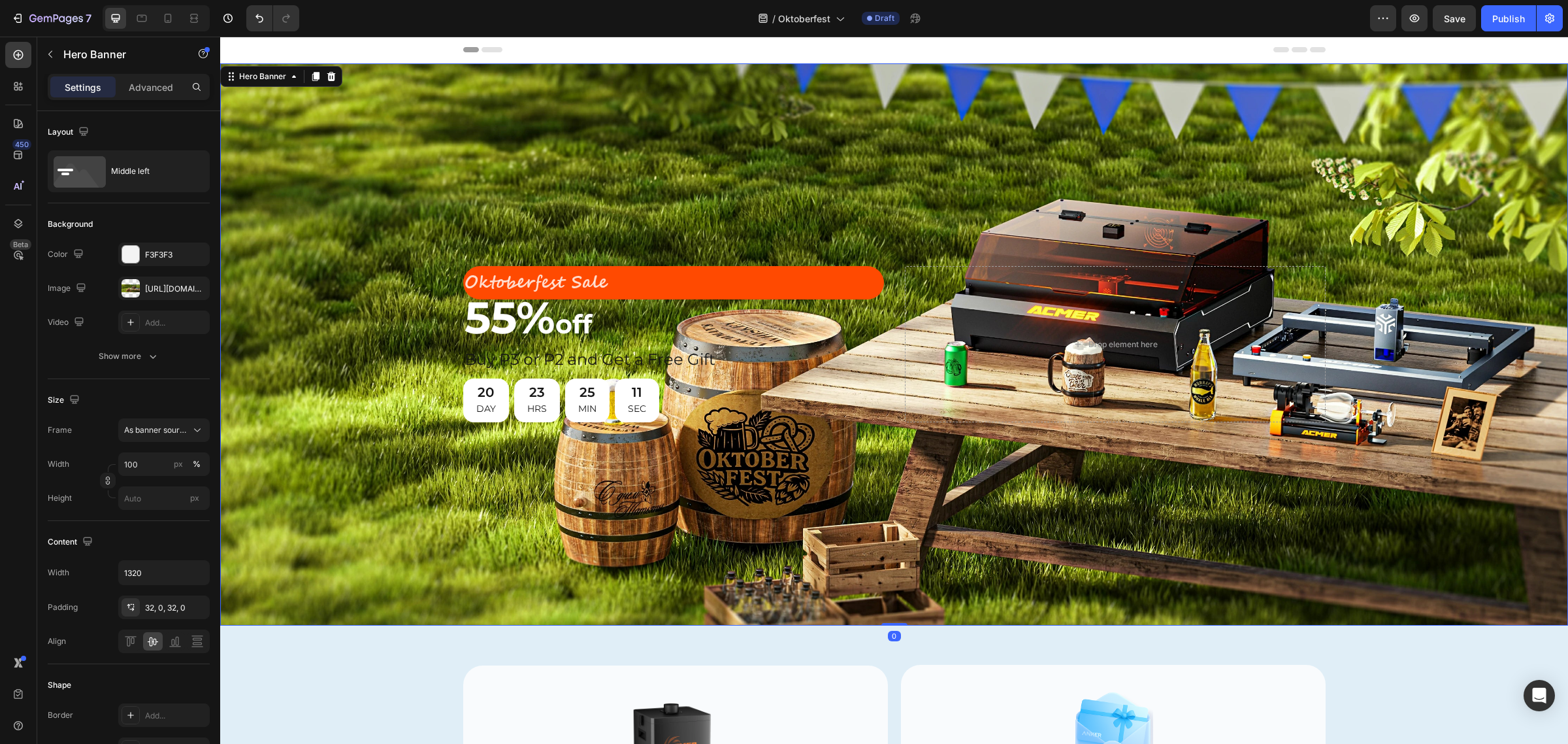
click at [396, 476] on div "Background Image" at bounding box center [894, 343] width 1348 height 562
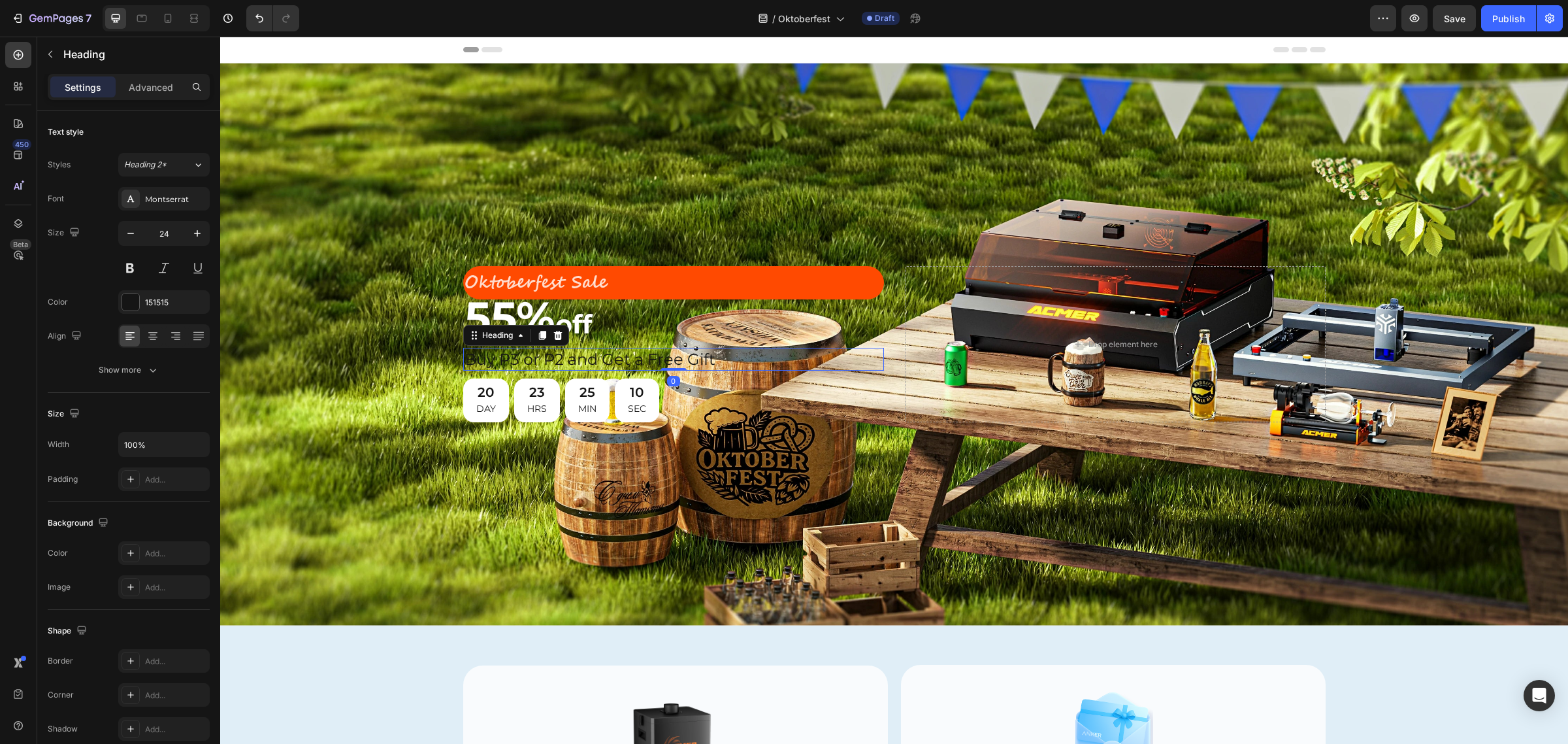
click at [592, 359] on h2 "Buy P3 or P2 and Get a Free Gift" at bounding box center [673, 359] width 421 height 23
click at [148, 302] on div "151515" at bounding box center [164, 303] width 38 height 12
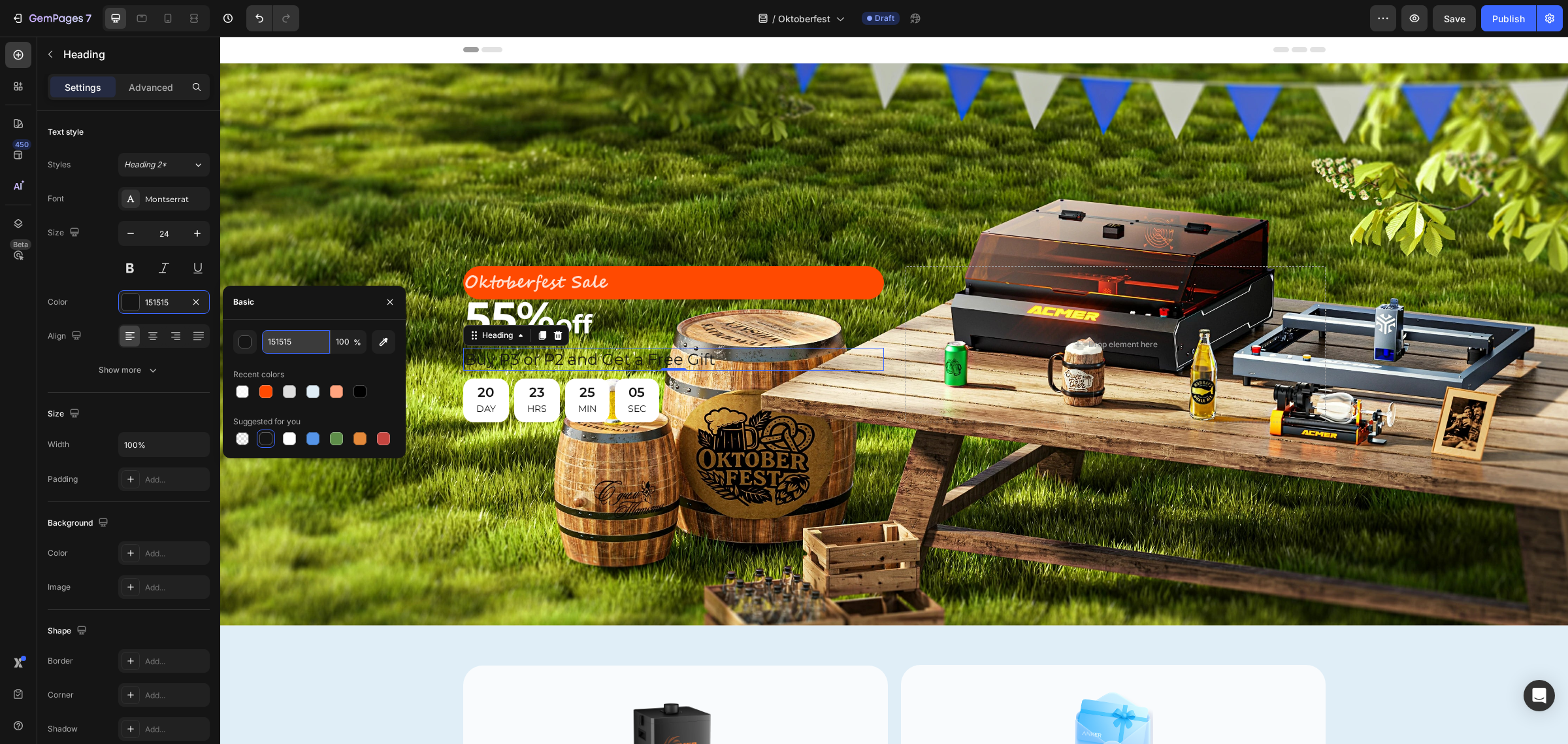
click at [296, 347] on input "151515" at bounding box center [295, 341] width 68 height 23
paste input "#ffffff"
type input "FFFFFF"
click at [592, 185] on div "Background Image" at bounding box center [894, 343] width 1348 height 562
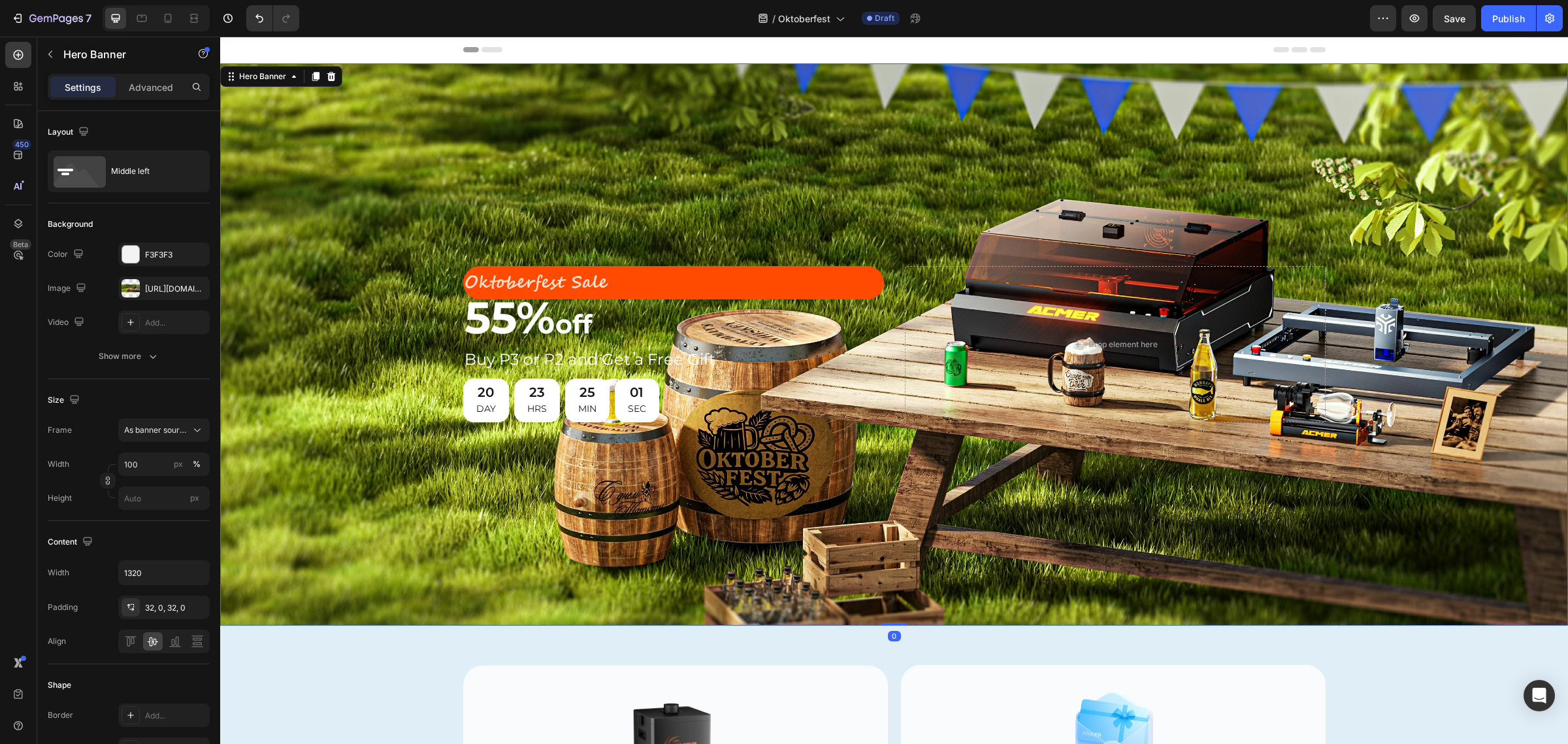
click at [461, 523] on div "Background Image" at bounding box center [894, 343] width 1348 height 562
click at [574, 357] on h2 "Buy P3 or P2 and Get a Free Gift" at bounding box center [673, 359] width 421 height 23
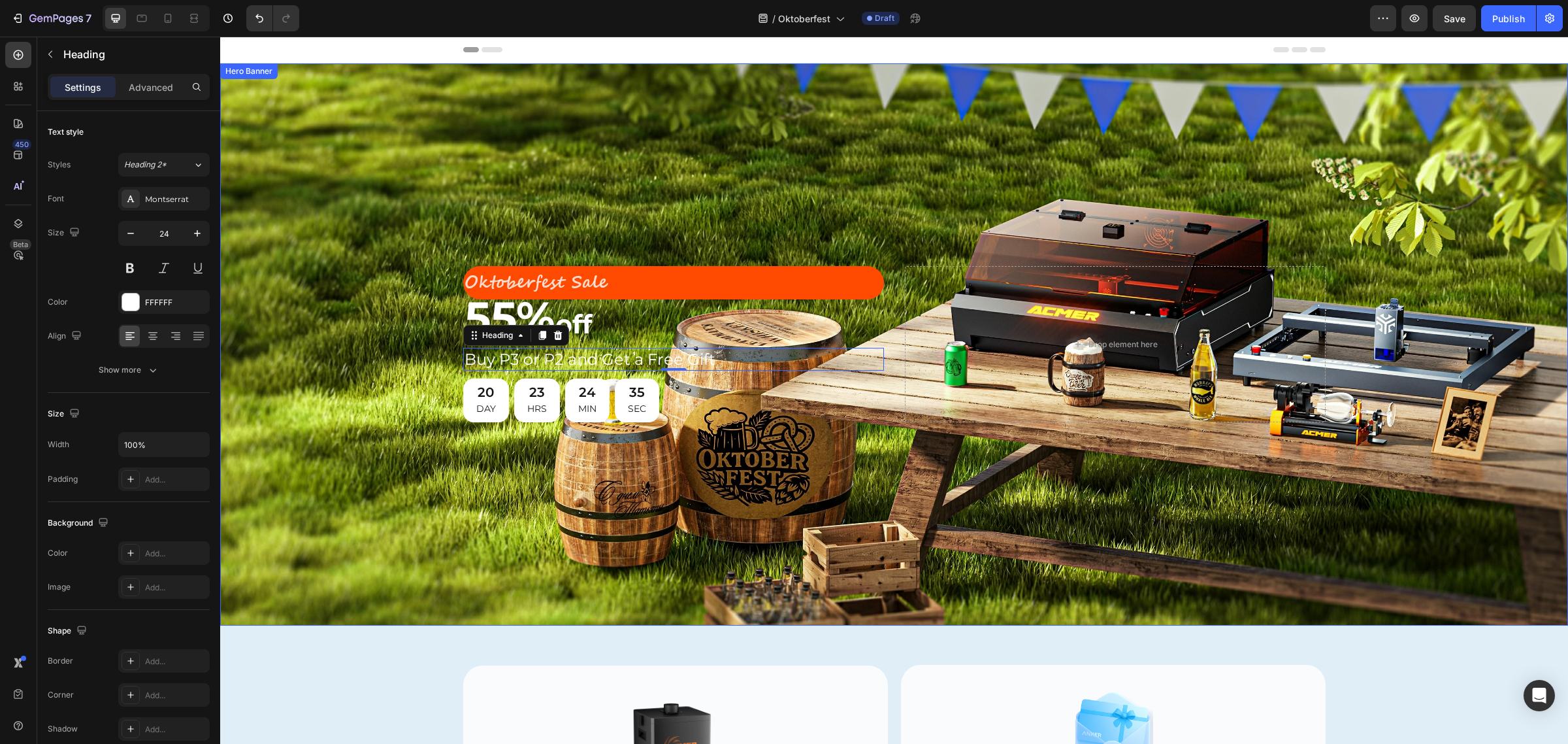
click at [615, 185] on div "Background Image" at bounding box center [894, 343] width 1348 height 562
click at [565, 354] on h2 "Buy P3 or P2 and Get a Free Gift" at bounding box center [673, 359] width 421 height 23
click at [588, 357] on h2 "Buy P3 or P2 and Get a Free Gift" at bounding box center [673, 359] width 421 height 23
click at [586, 357] on p "Buy P3 or P2 and Get a Free Gift" at bounding box center [673, 359] width 418 height 20
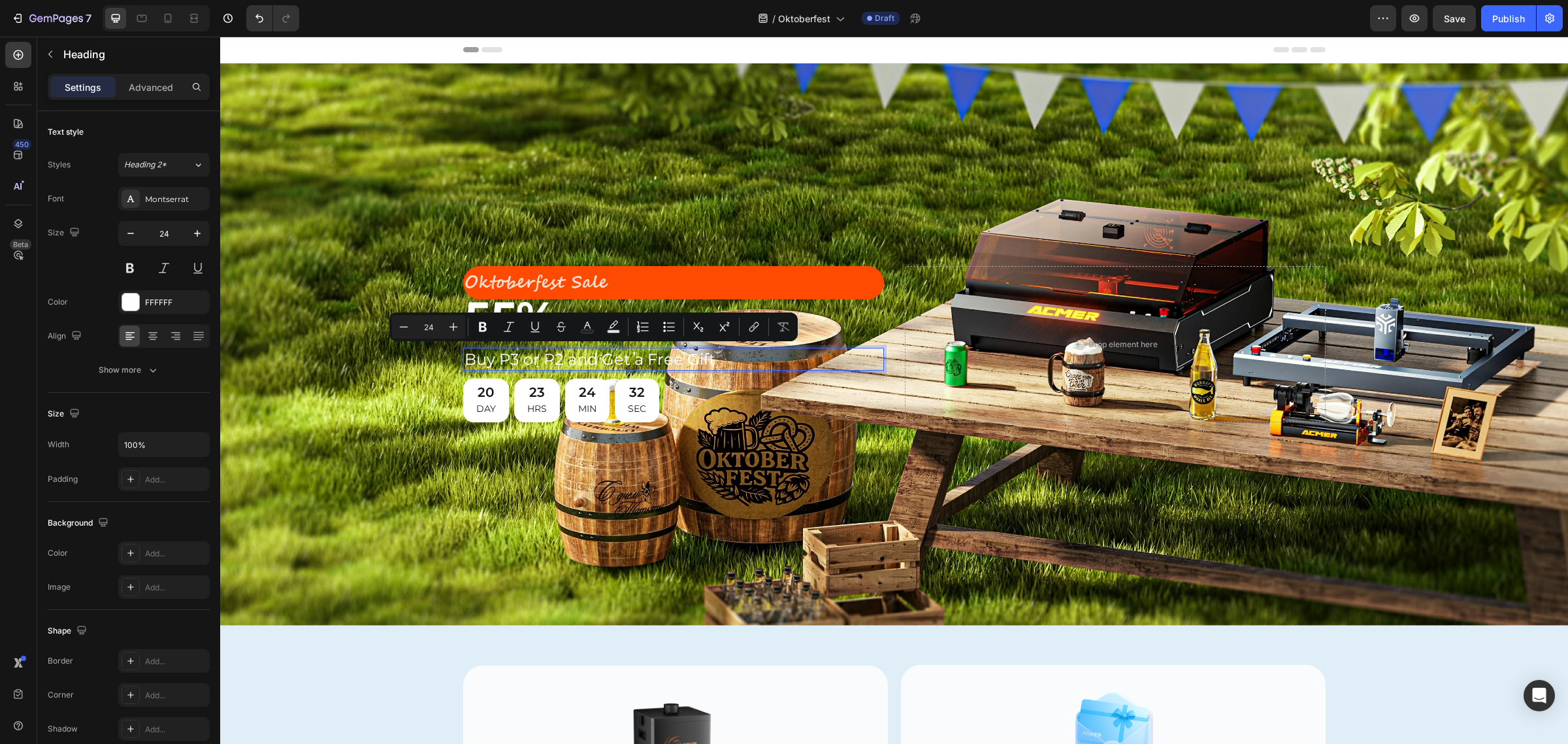
click at [710, 356] on p "Buy P3 or P2 and Get a Free Gift" at bounding box center [673, 359] width 418 height 20
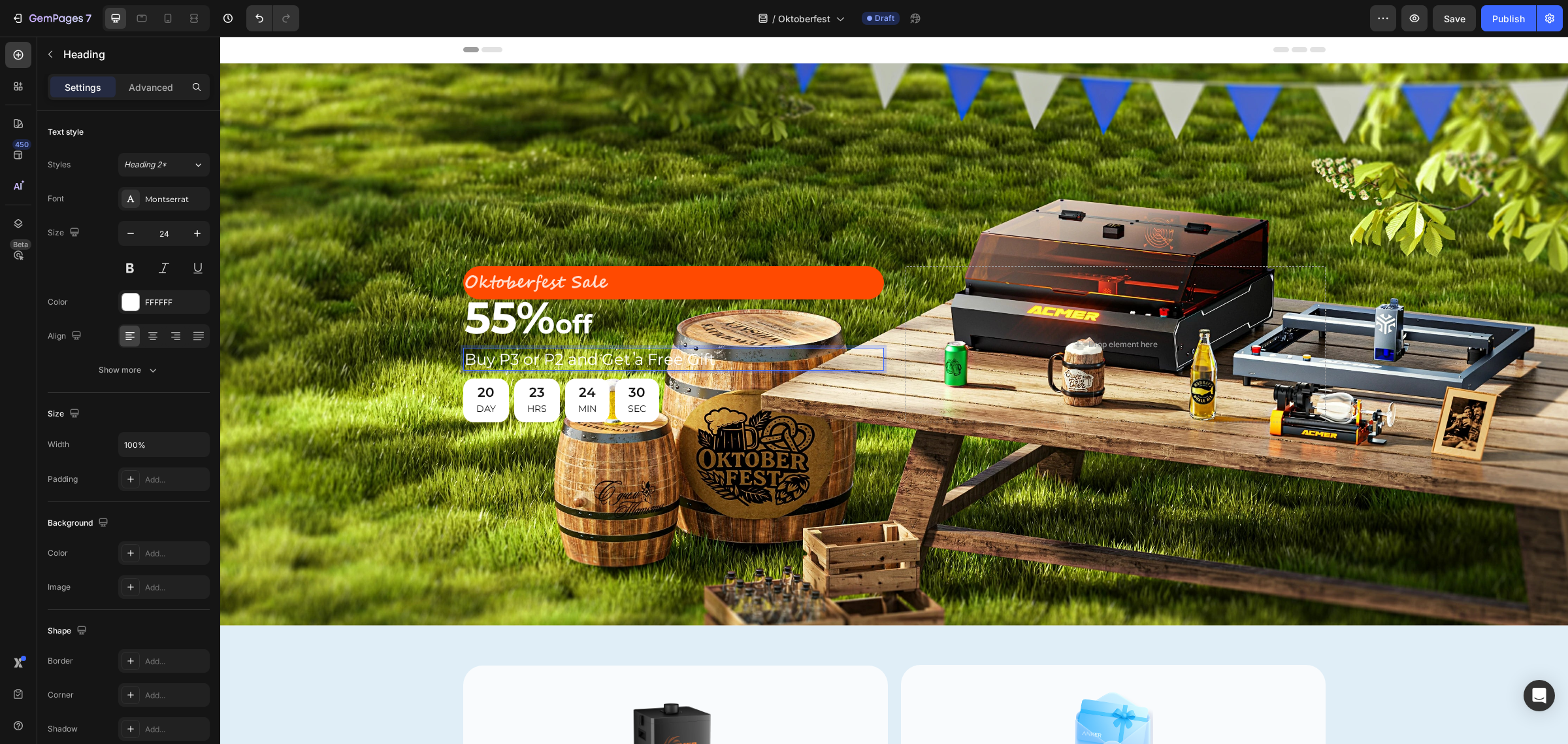
click at [550, 353] on p "Buy P3 or P2 and Get a Free Gift" at bounding box center [673, 359] width 418 height 20
click at [559, 357] on p "Buy P3 or P2 and Get a Free Gift" at bounding box center [673, 359] width 418 height 20
click at [590, 363] on p "Buy P3 or P2 and Get a Free Gift" at bounding box center [673, 359] width 418 height 20
click at [559, 351] on p "Buy P3 or P2 and Get a Free Gift" at bounding box center [673, 359] width 418 height 20
click at [636, 358] on p "Buy P3 or P2 and Get a Free Gift" at bounding box center [673, 359] width 418 height 20
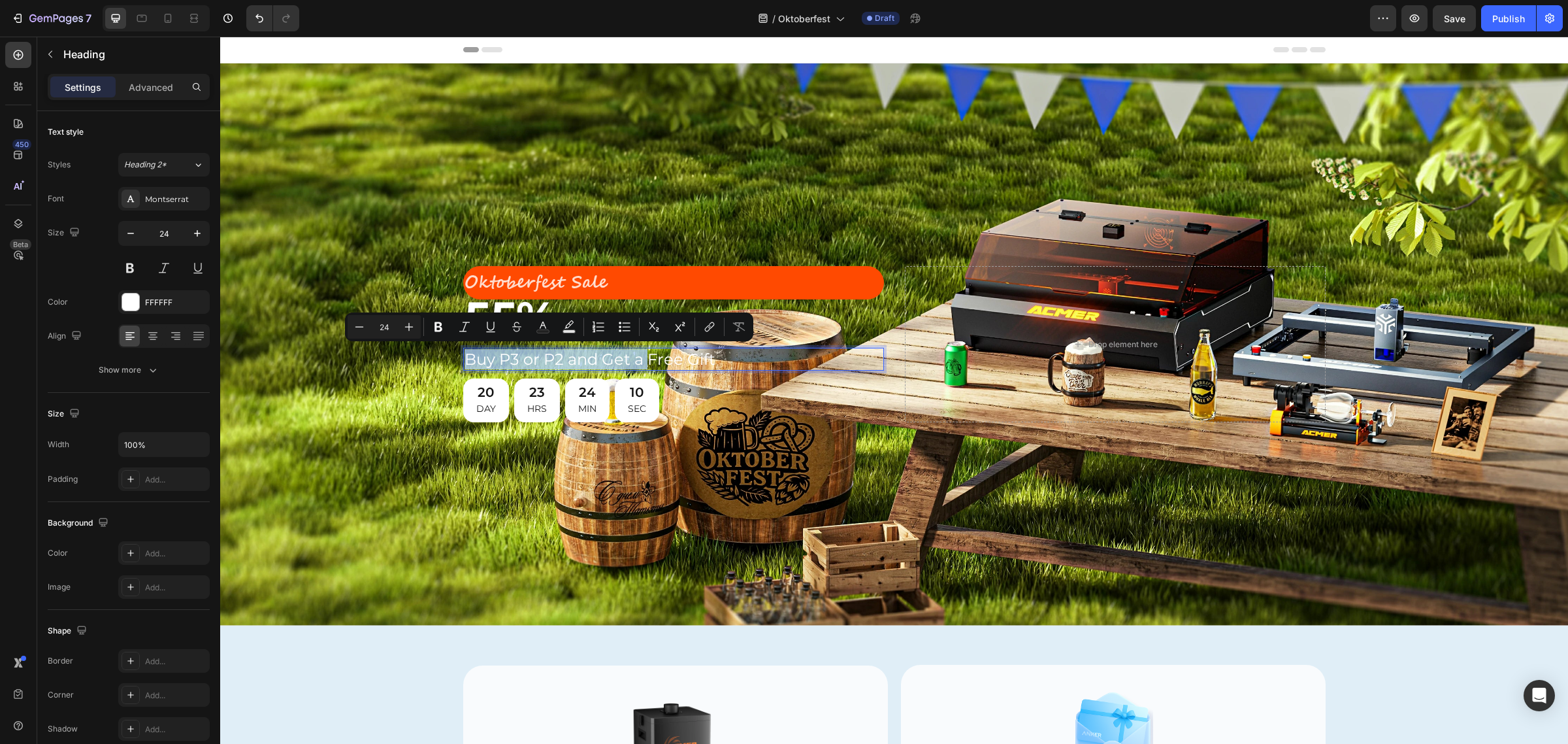
drag, startPoint x: 640, startPoint y: 357, endPoint x: 462, endPoint y: 362, distance: 178.1
click at [464, 362] on p "Buy P3 or P2 and Get a Free Gift" at bounding box center [673, 359] width 418 height 20
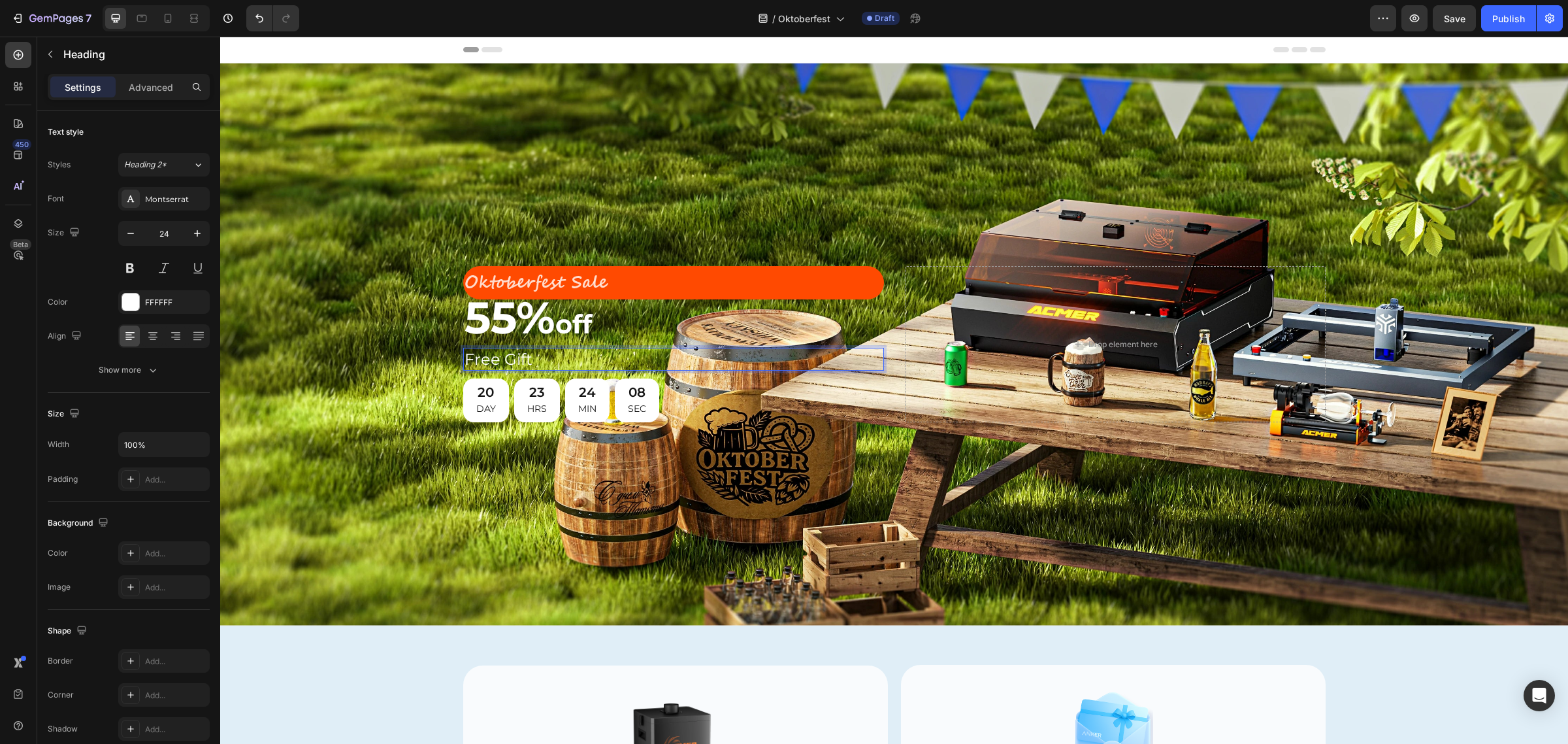
click at [537, 354] on p "Free Gift" at bounding box center [673, 359] width 418 height 20
click at [678, 181] on div "Background Image" at bounding box center [894, 343] width 1348 height 562
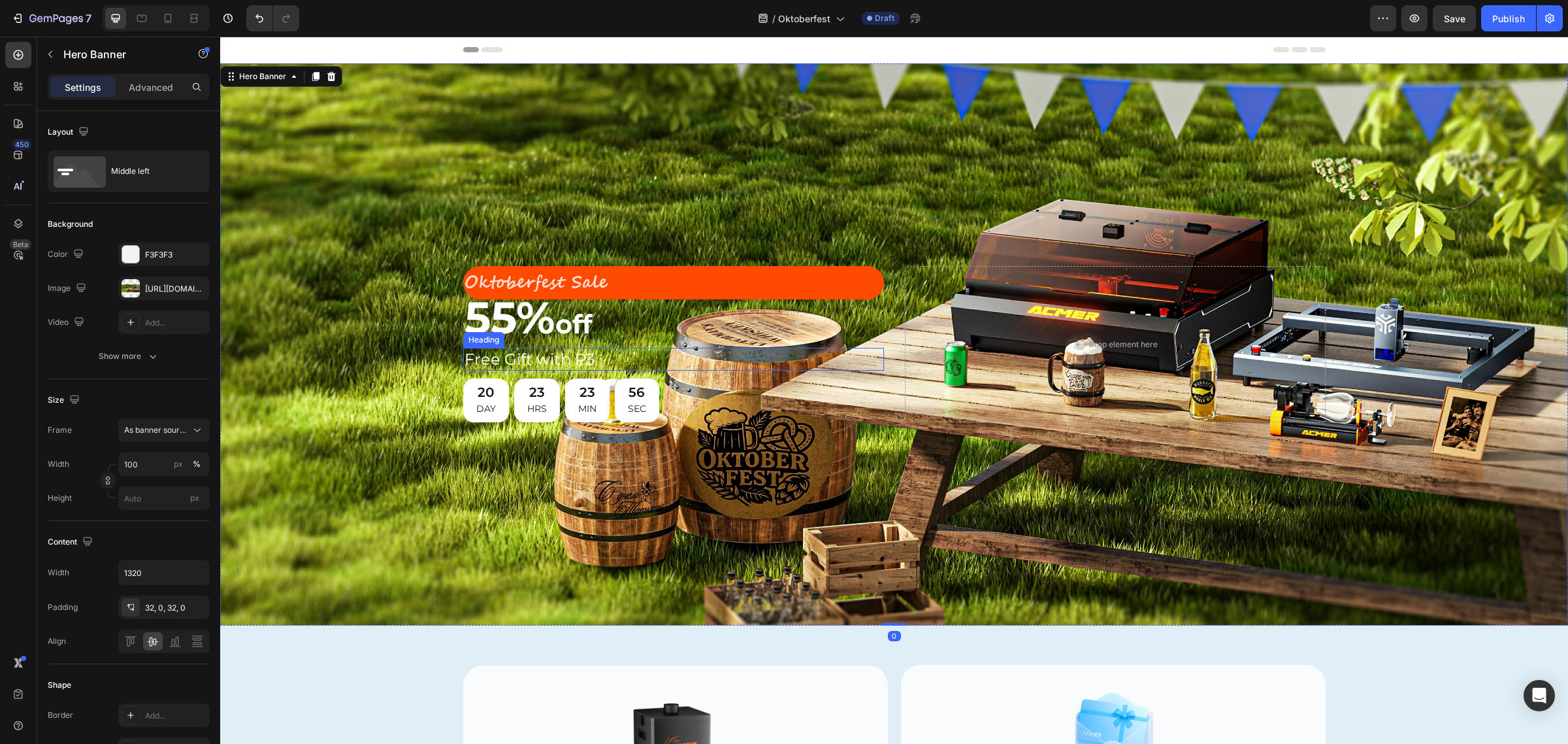
click at [561, 350] on p "Free Gift with P3" at bounding box center [673, 359] width 418 height 20
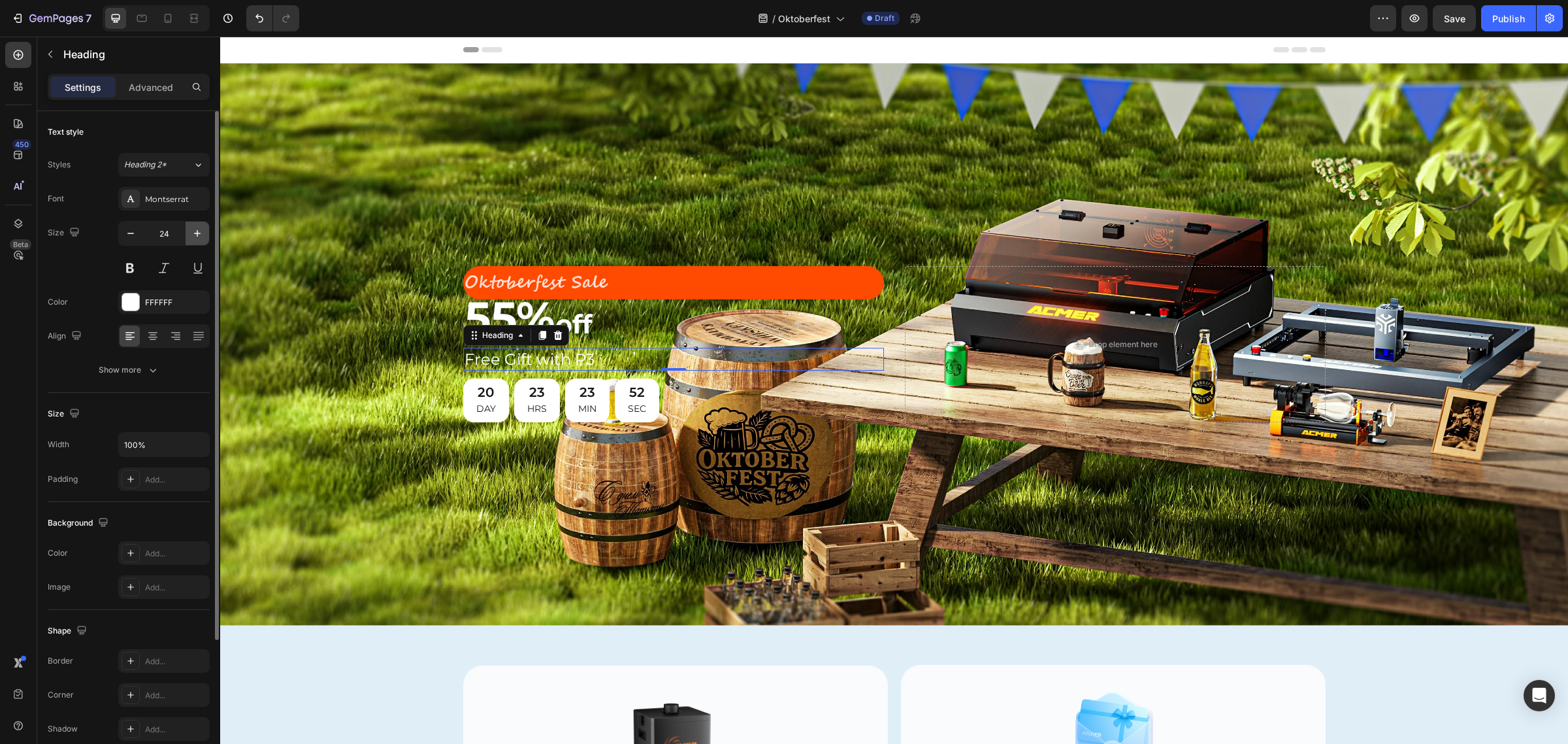
click at [194, 234] on icon "button" at bounding box center [197, 233] width 13 height 13
click at [126, 233] on icon "button" at bounding box center [130, 233] width 13 height 13
type input "24"
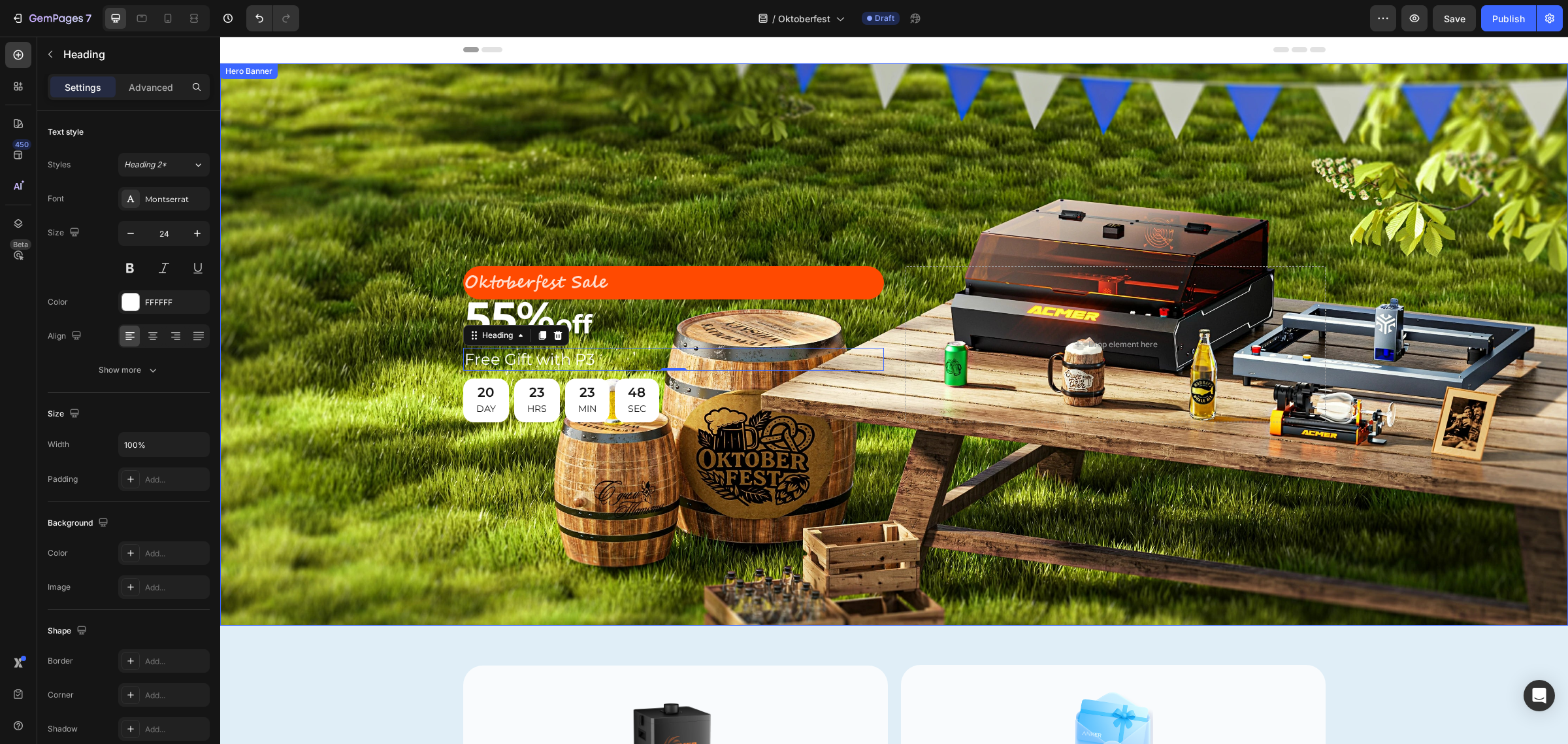
click at [579, 209] on div "Background Image" at bounding box center [894, 343] width 1348 height 562
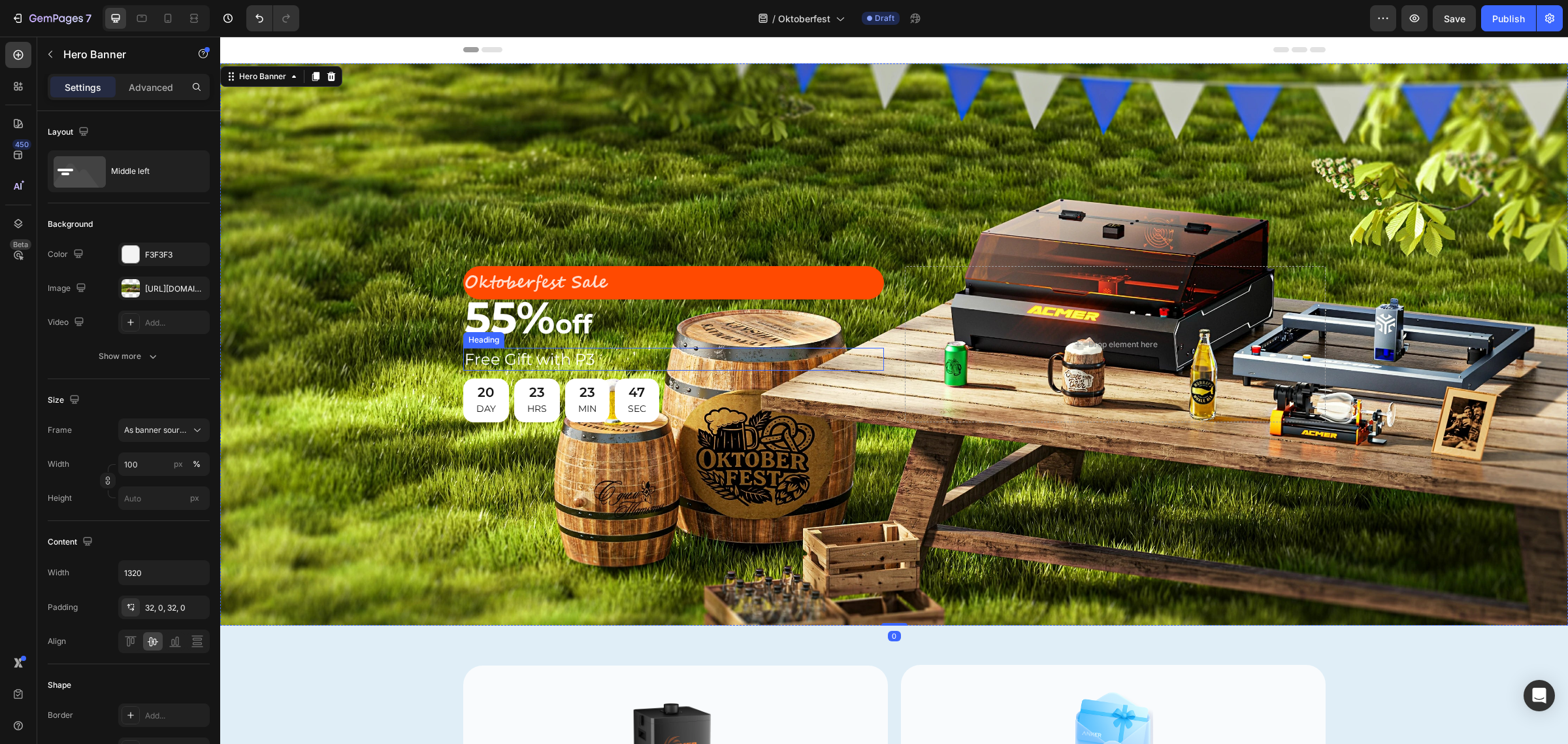
click at [524, 359] on p "Free Gift with P3" at bounding box center [673, 359] width 418 height 20
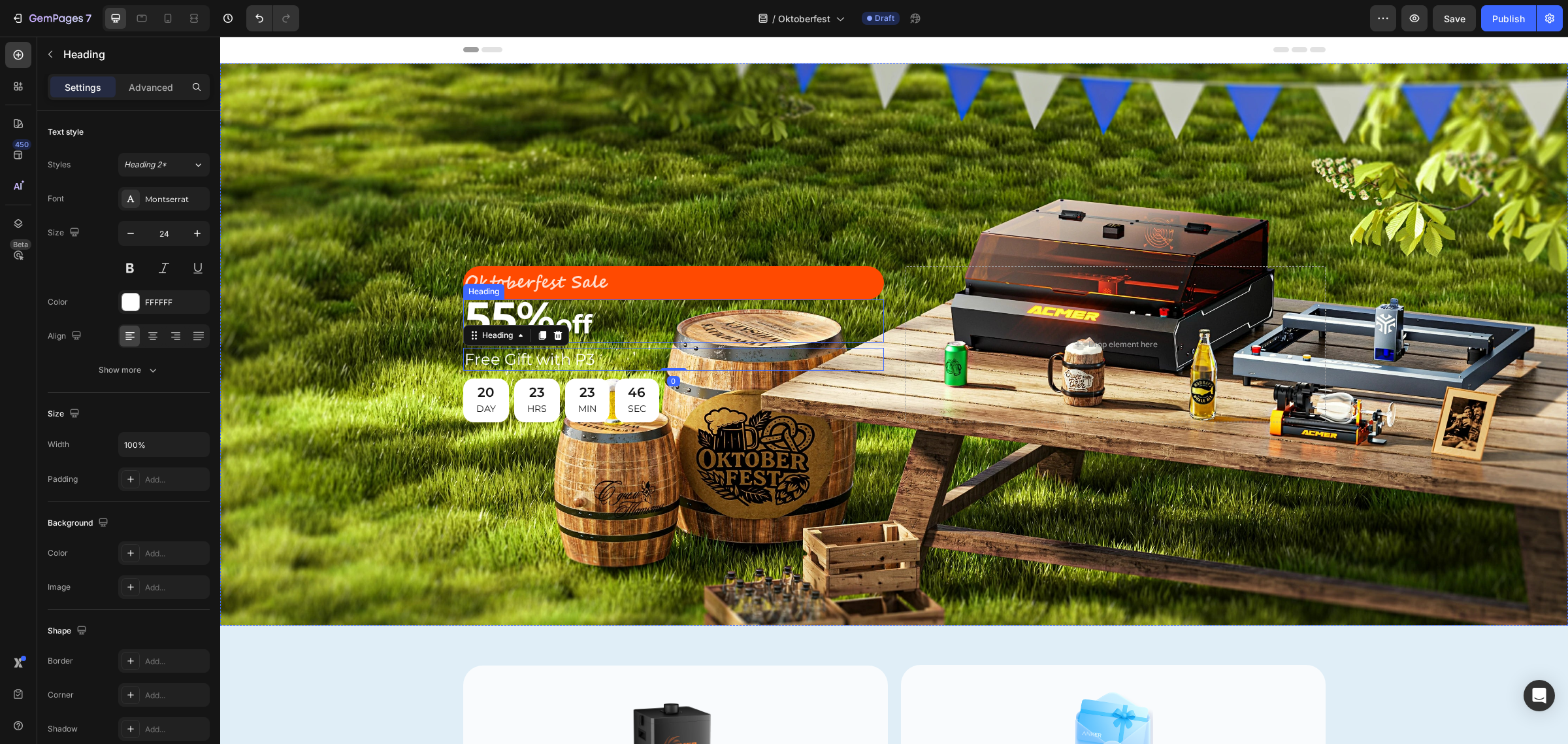
click at [508, 303] on span "55%" at bounding box center [510, 317] width 91 height 55
click at [543, 210] on div "Background Image" at bounding box center [894, 343] width 1348 height 562
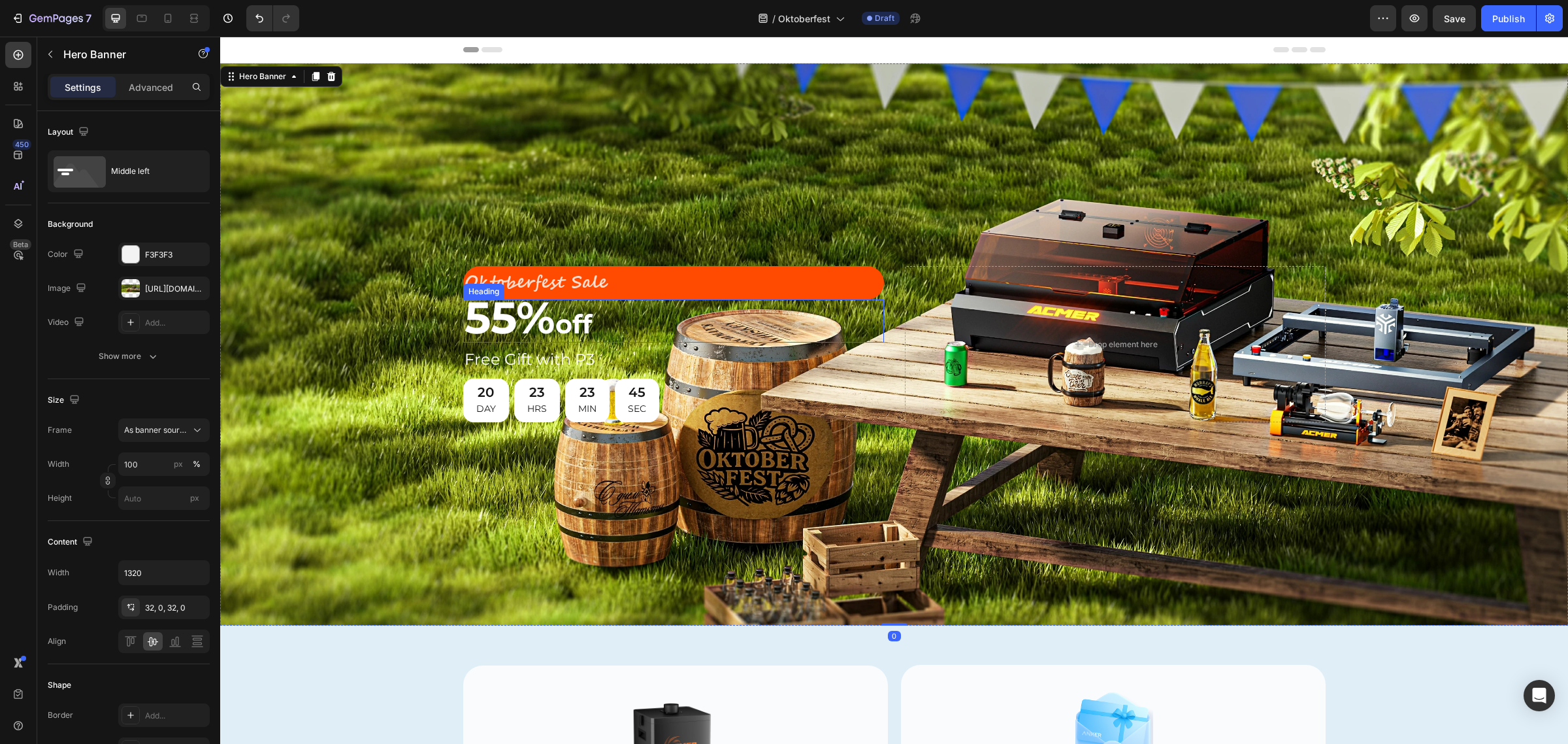
click at [491, 311] on span "55%" at bounding box center [510, 317] width 91 height 55
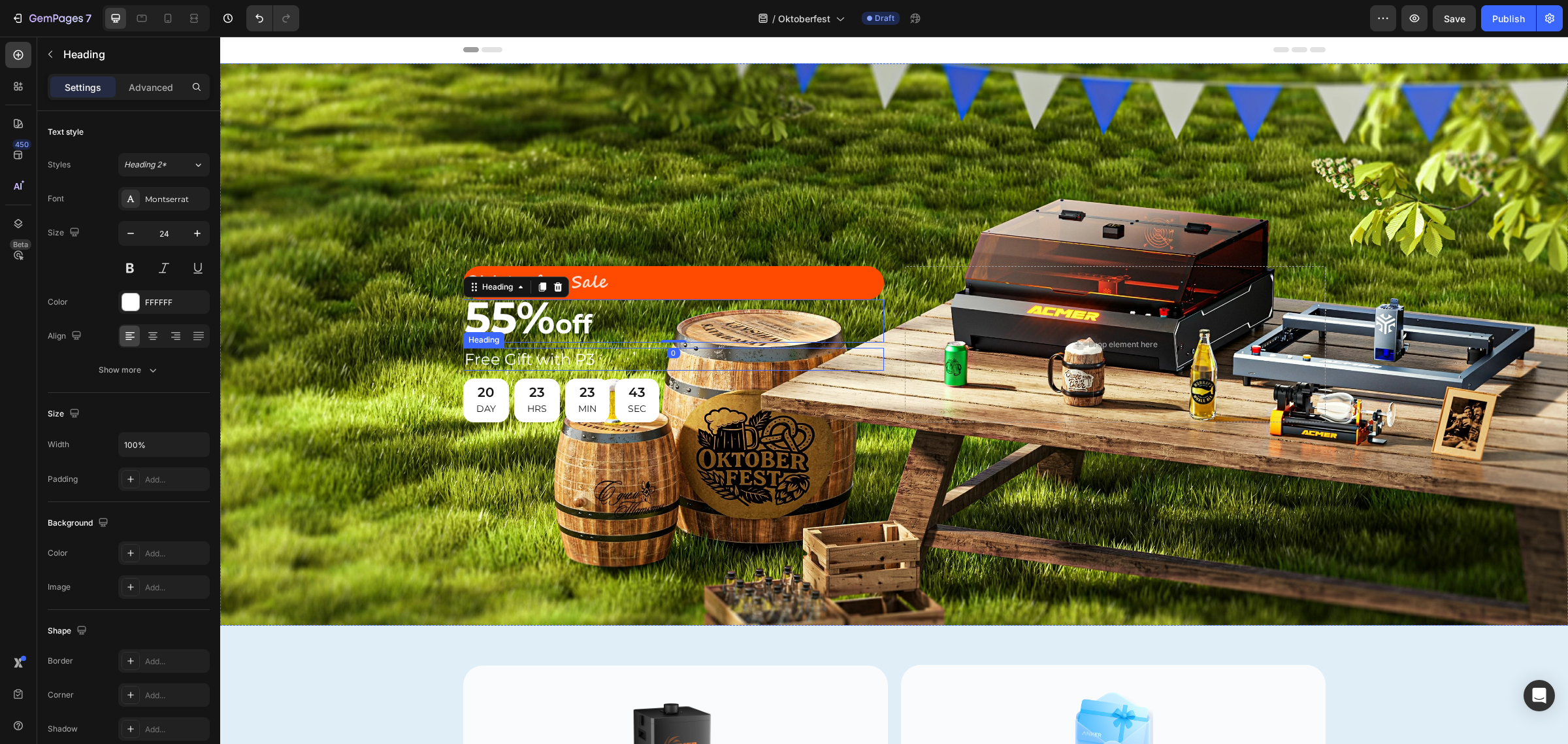
click at [500, 359] on p "Free Gift with P3" at bounding box center [673, 359] width 418 height 20
click at [570, 312] on p "⁠⁠⁠⁠⁠⁠⁠ 55% off" at bounding box center [673, 321] width 418 height 41
click at [525, 356] on p "Free Gift with P3" at bounding box center [673, 359] width 418 height 20
click at [584, 313] on p "⁠⁠⁠⁠⁠⁠⁠ 55% off" at bounding box center [673, 321] width 418 height 41
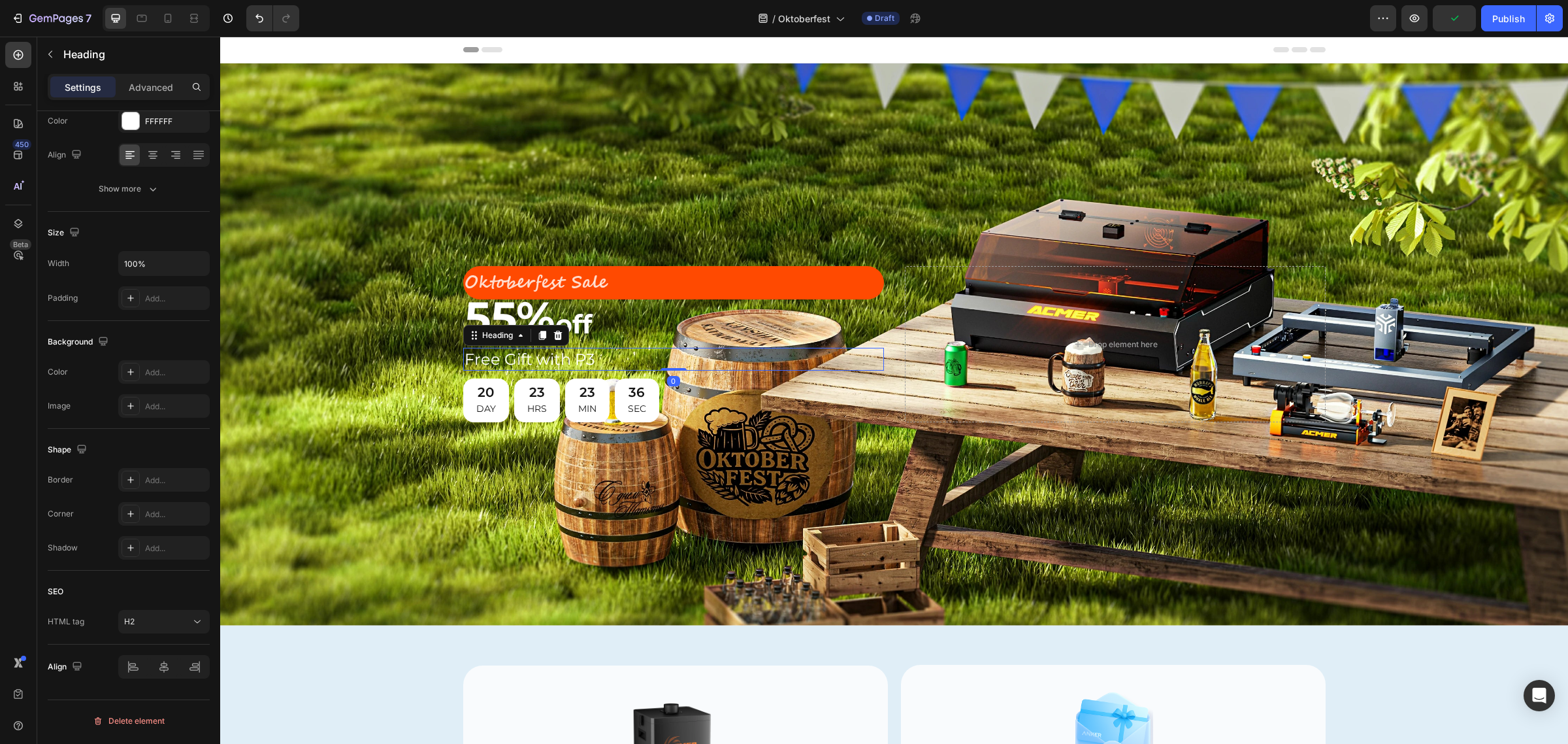
scroll to position [180, 0]
click at [546, 351] on p "Free Gift with P3" at bounding box center [673, 359] width 418 height 20
click at [570, 315] on p "⁠⁠⁠⁠⁠⁠⁠ 55% off" at bounding box center [673, 321] width 418 height 41
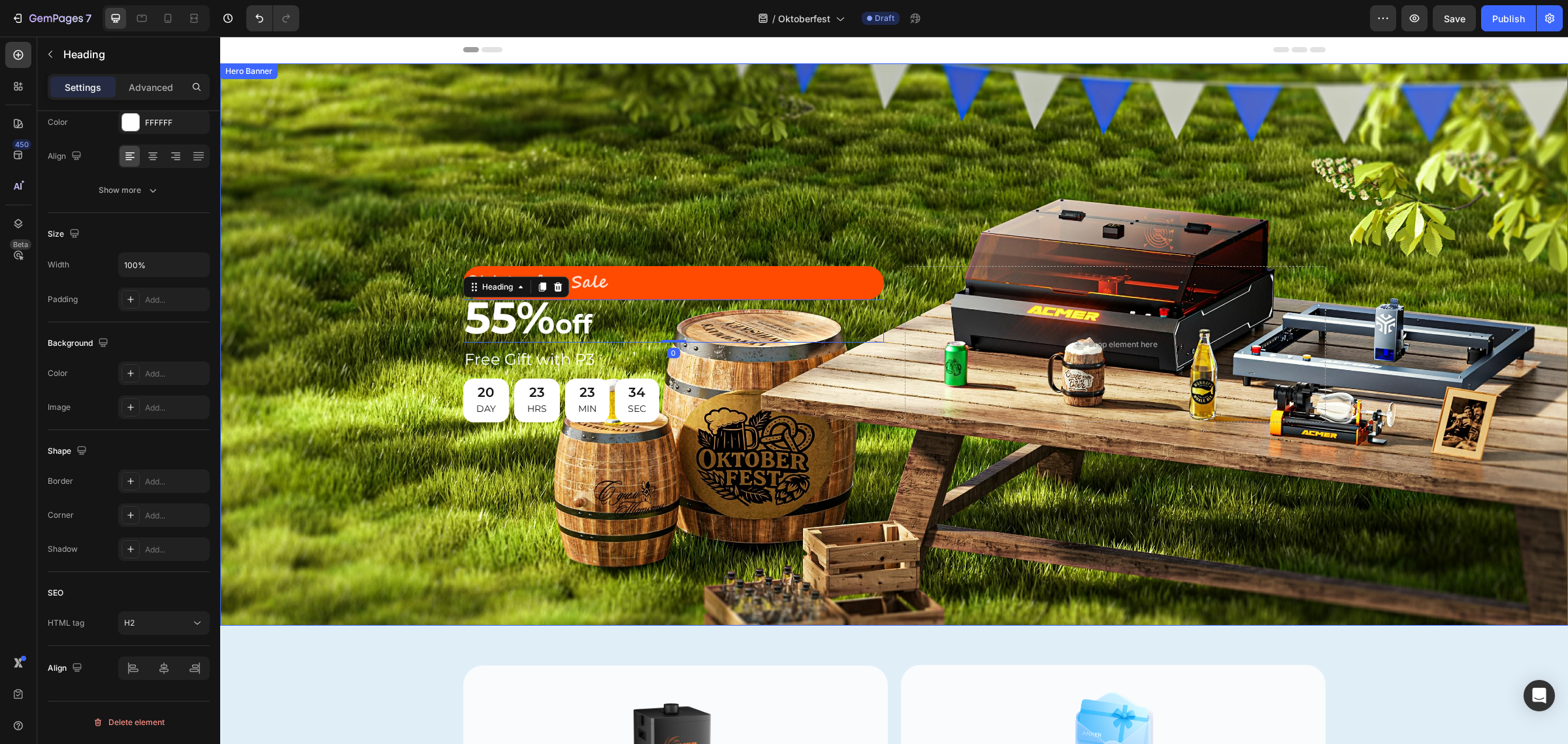
click at [570, 144] on div "Background Image" at bounding box center [894, 343] width 1348 height 562
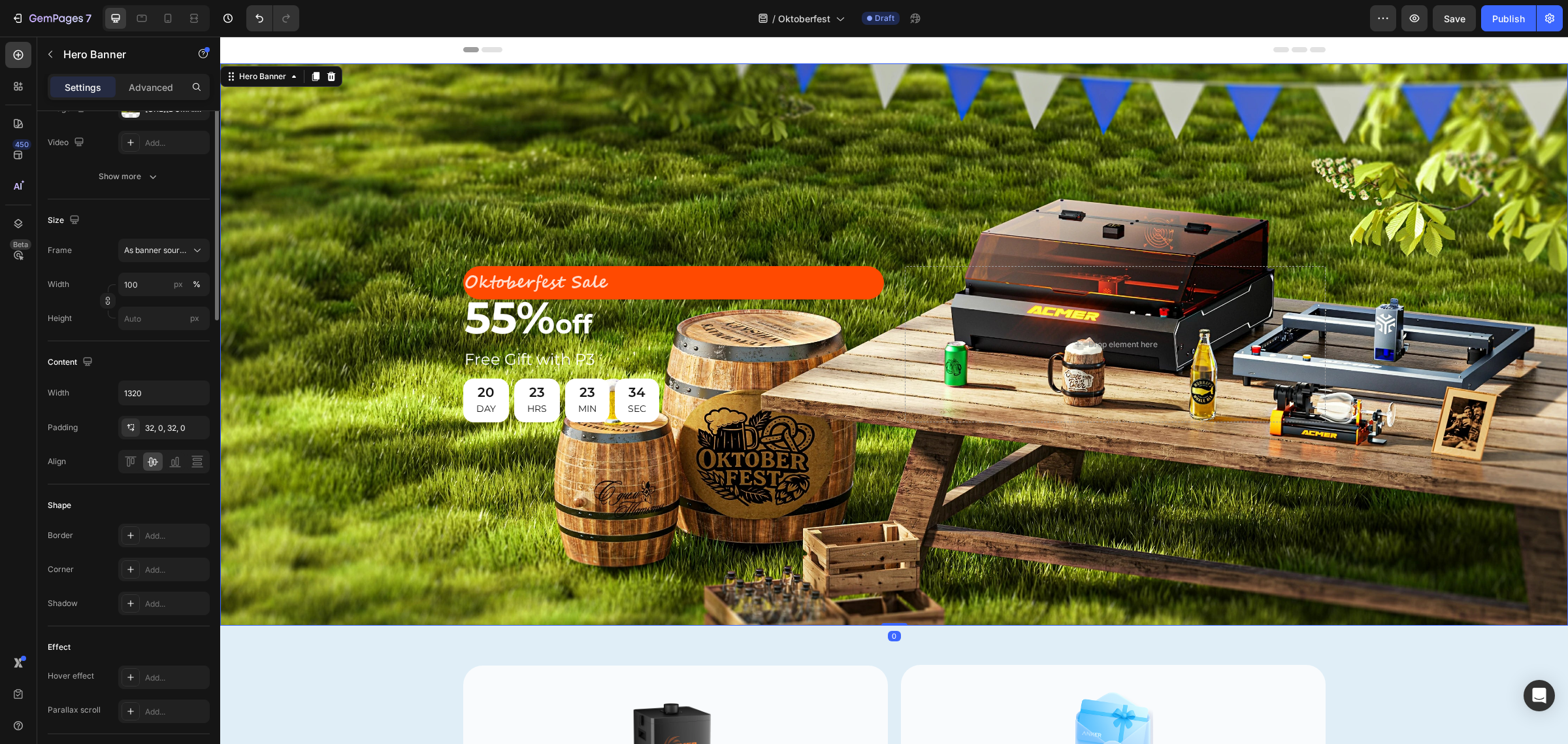
scroll to position [0, 0]
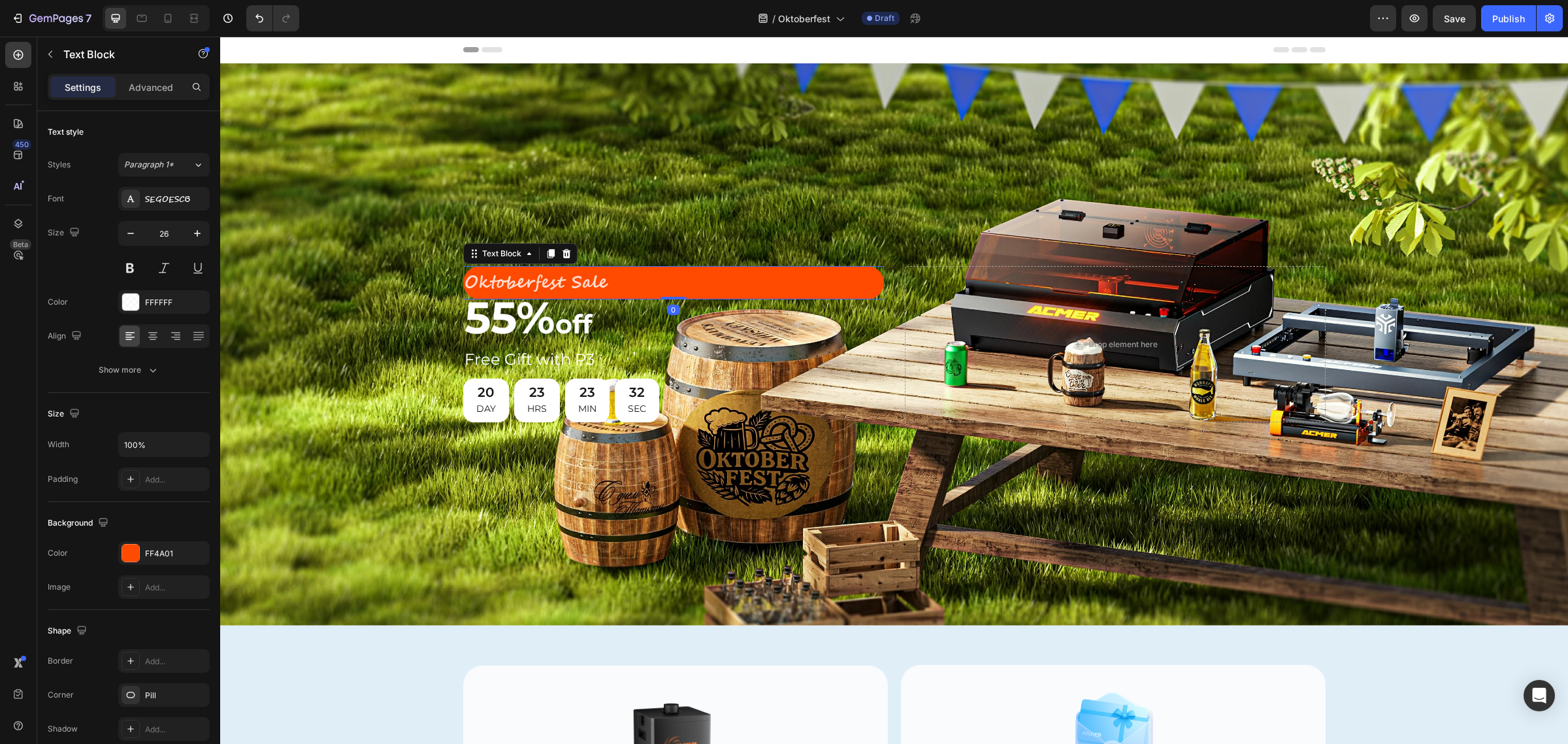
click at [553, 278] on p "Oktoberfest Sale" at bounding box center [673, 282] width 418 height 31
click at [150, 86] on p "Advanced" at bounding box center [151, 87] width 44 height 14
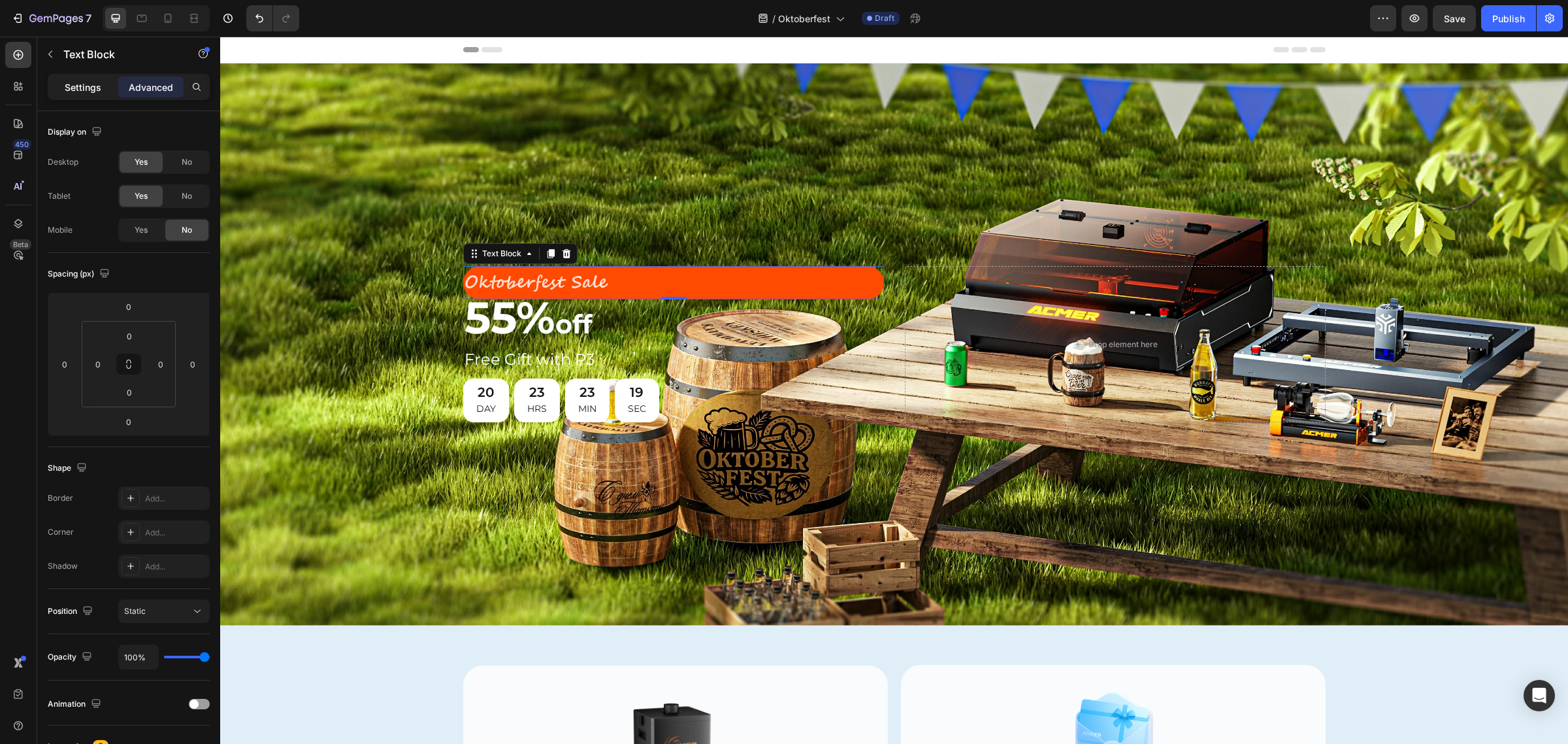
click at [69, 83] on p "Settings" at bounding box center [83, 87] width 37 height 14
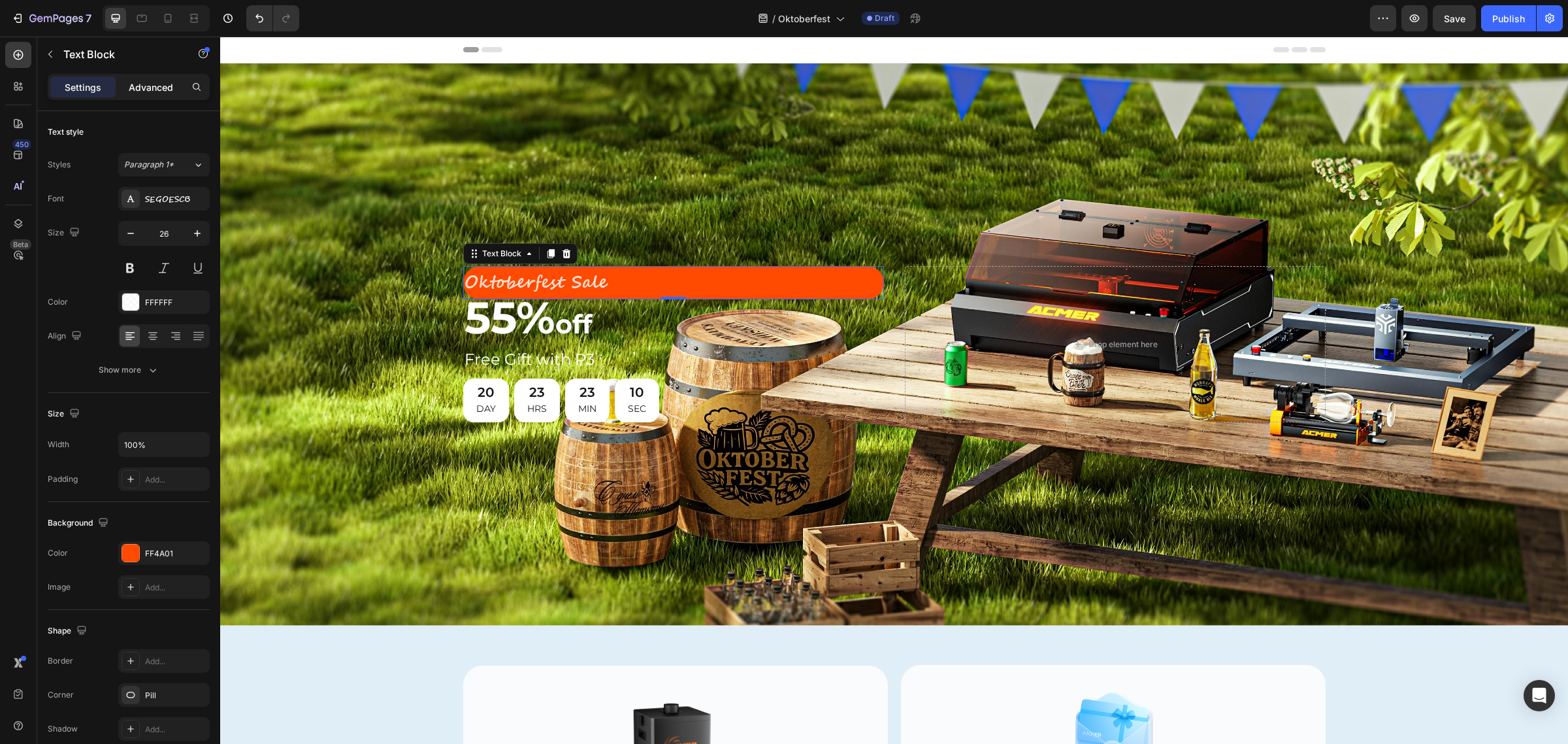
click at [136, 82] on p "Advanced" at bounding box center [151, 87] width 44 height 14
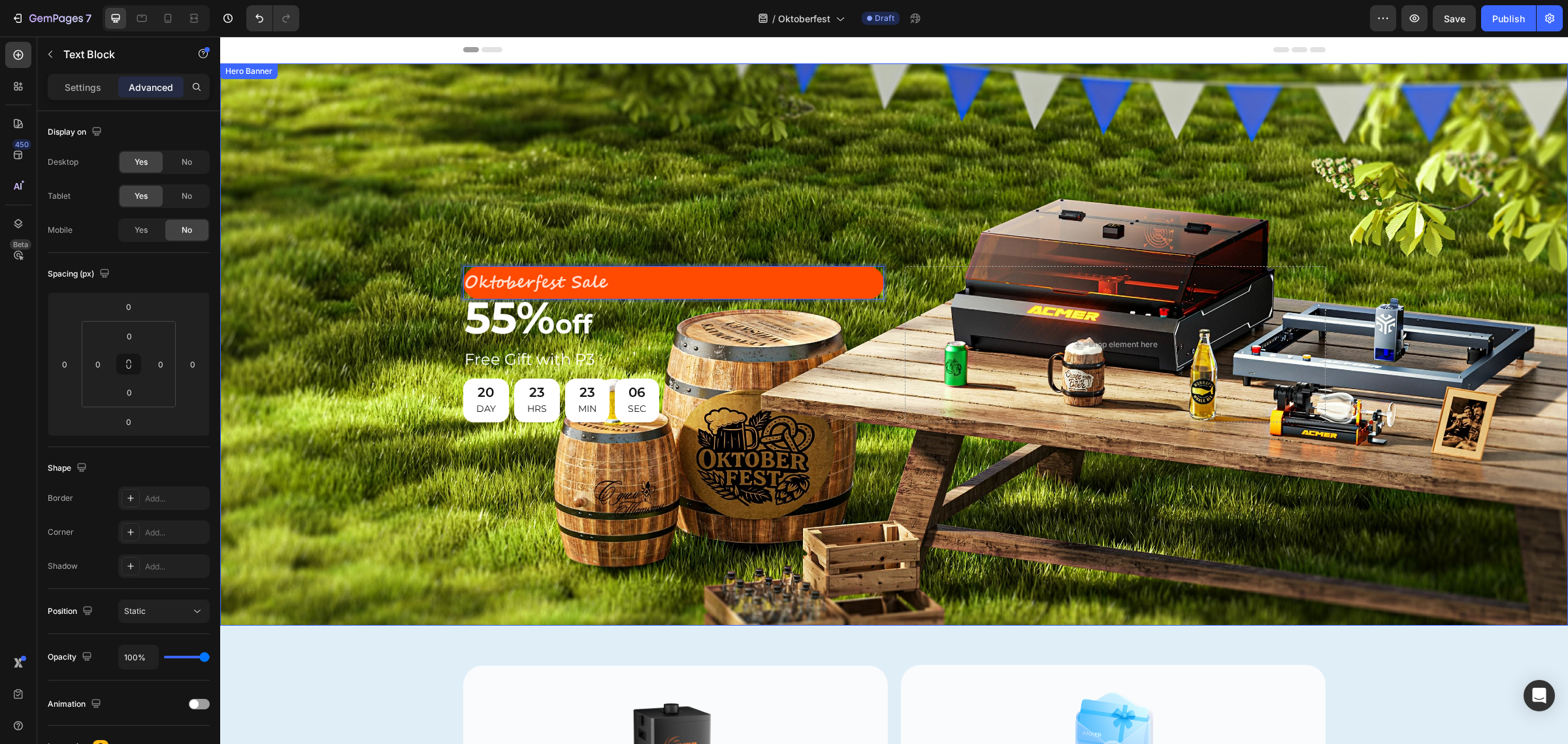
click at [828, 215] on div "Background Image" at bounding box center [894, 343] width 1348 height 562
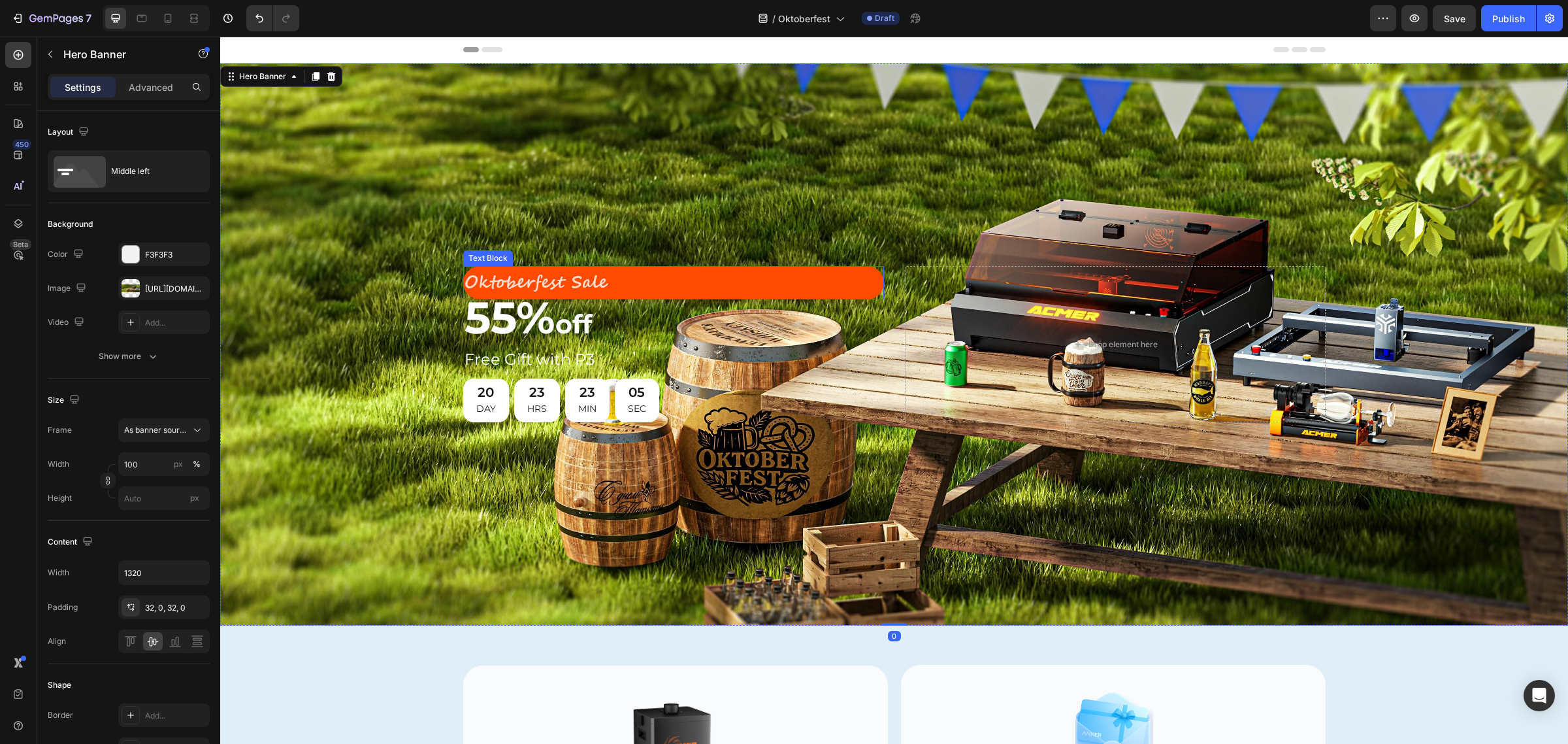
click at [821, 276] on p "Oktoberfest Sale" at bounding box center [673, 282] width 418 height 31
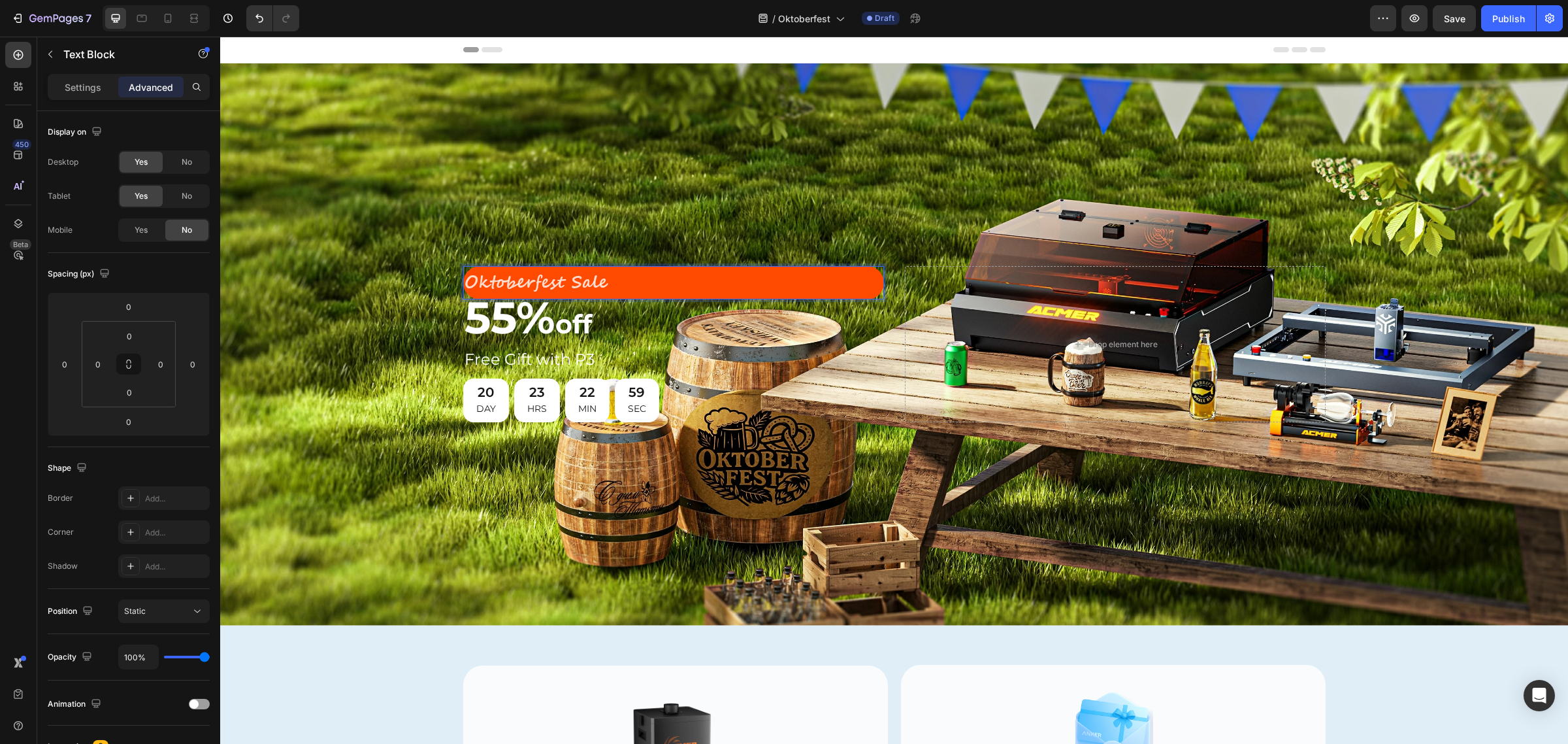
click at [660, 272] on p "Oktoberfest Sale" at bounding box center [673, 282] width 418 height 31
drag, startPoint x: 619, startPoint y: 272, endPoint x: 730, endPoint y: 275, distance: 111.0
click at [730, 275] on p "Oktoberfest Sale" at bounding box center [673, 282] width 418 height 31
click at [866, 278] on p "Oktoberfest Sale" at bounding box center [673, 282] width 418 height 31
drag, startPoint x: 876, startPoint y: 288, endPoint x: 843, endPoint y: 284, distance: 33.2
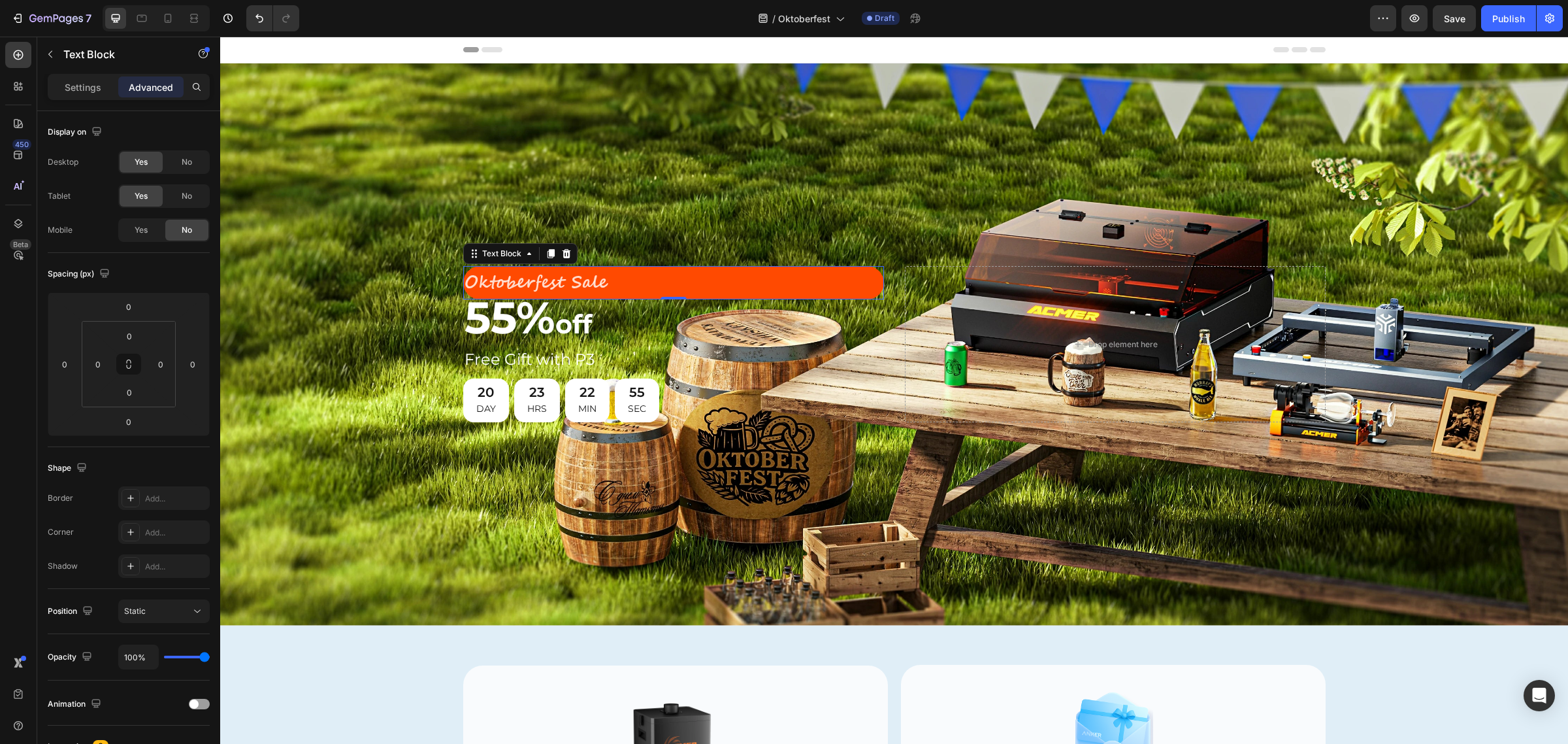
click at [843, 284] on div "Oktoberfest Sale" at bounding box center [673, 282] width 421 height 33
click at [890, 219] on div "Background Image" at bounding box center [894, 343] width 1348 height 562
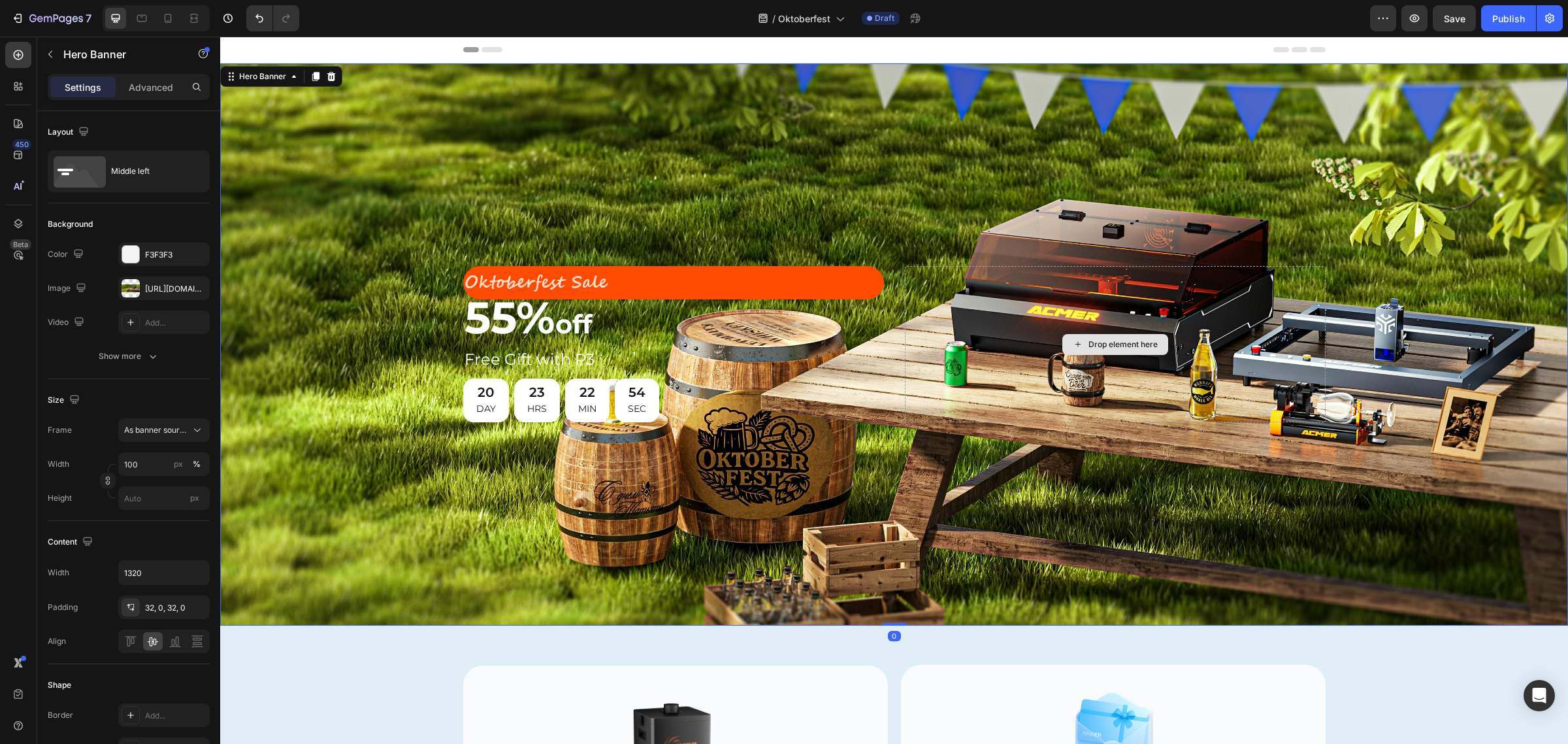
click at [977, 337] on div "Drop element here" at bounding box center [1115, 343] width 421 height 156
click at [851, 181] on div "Background Image" at bounding box center [894, 343] width 1348 height 562
click at [806, 268] on p "Oktoberfest Sale" at bounding box center [673, 282] width 418 height 31
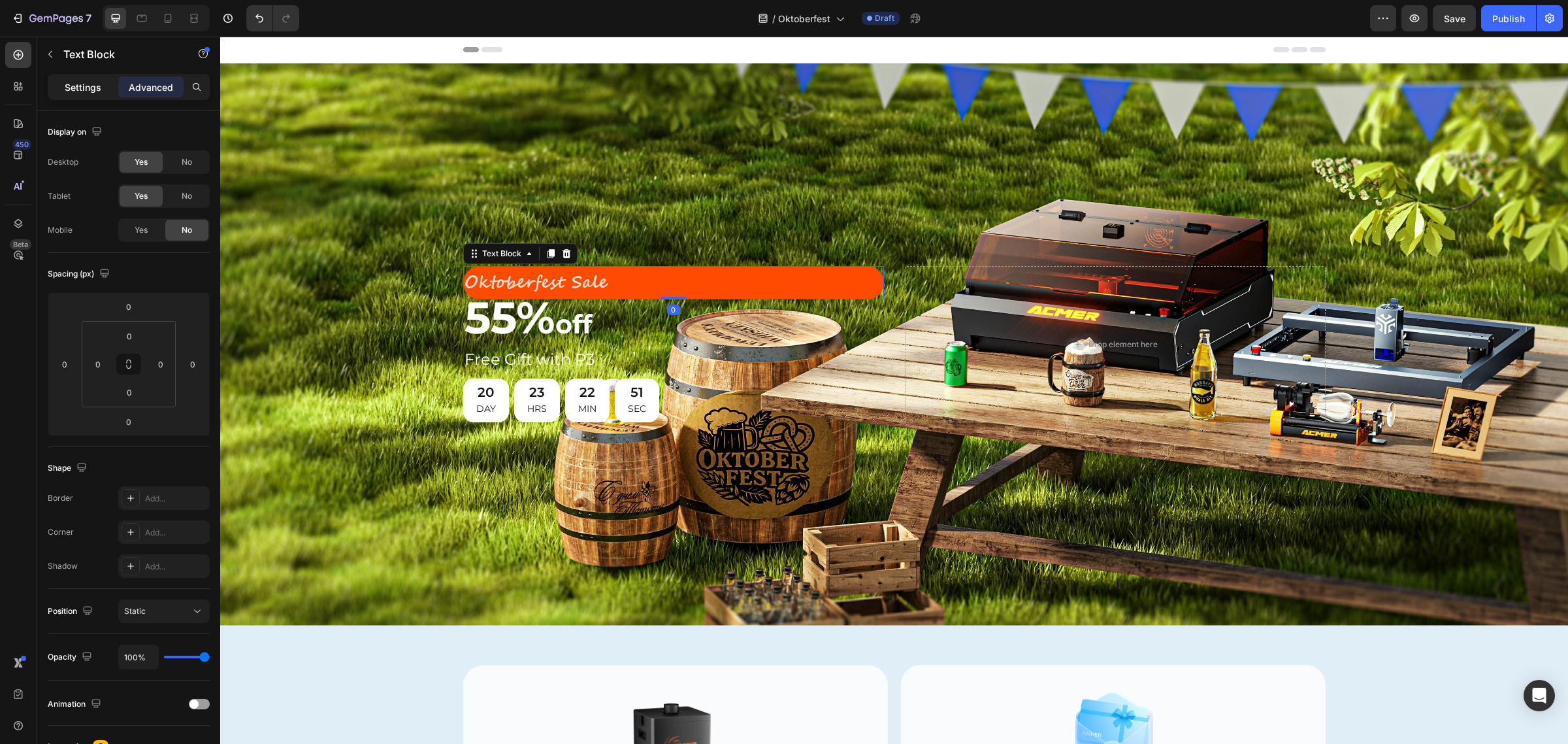
click at [70, 82] on p "Settings" at bounding box center [83, 87] width 37 height 14
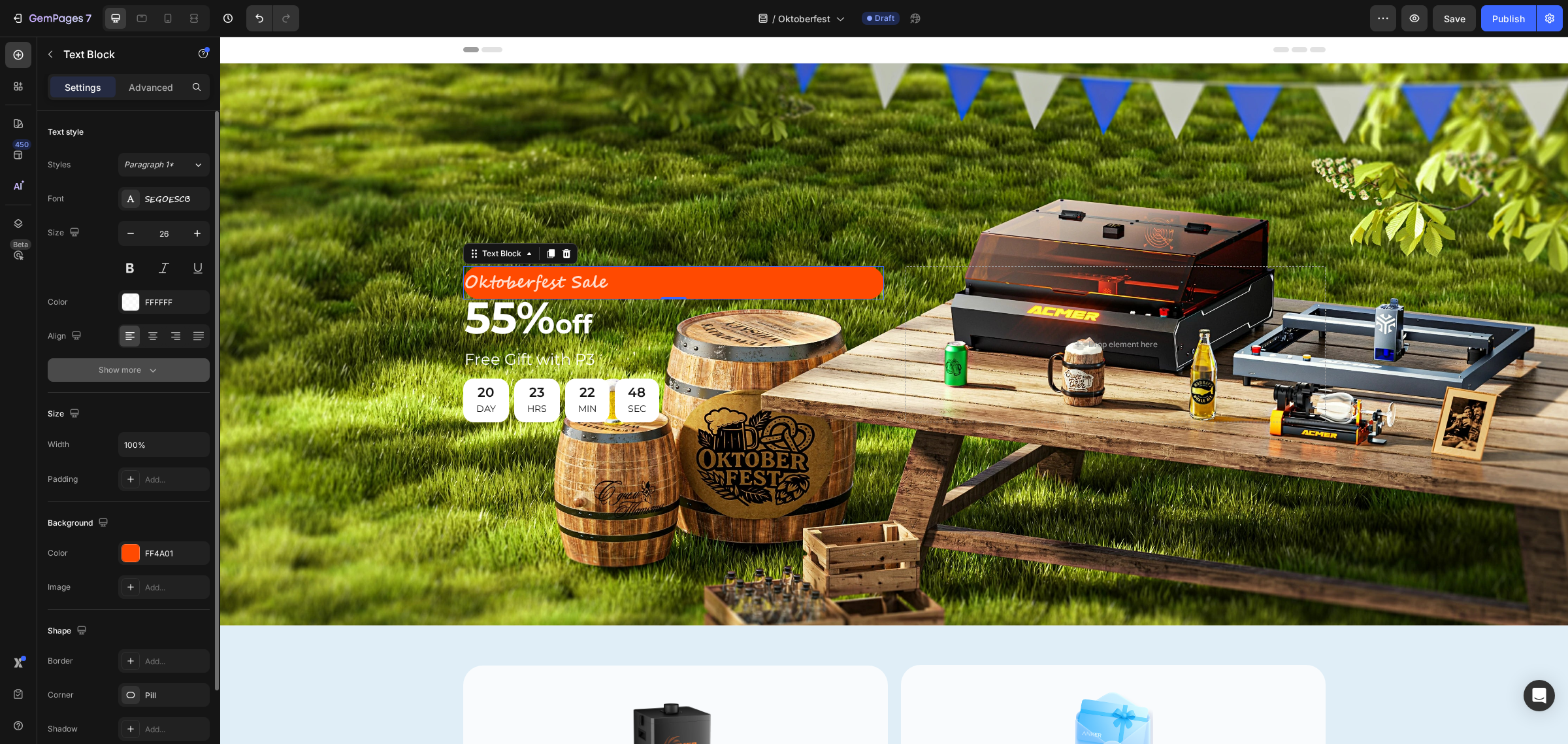
click at [154, 368] on icon "button" at bounding box center [153, 370] width 13 height 13
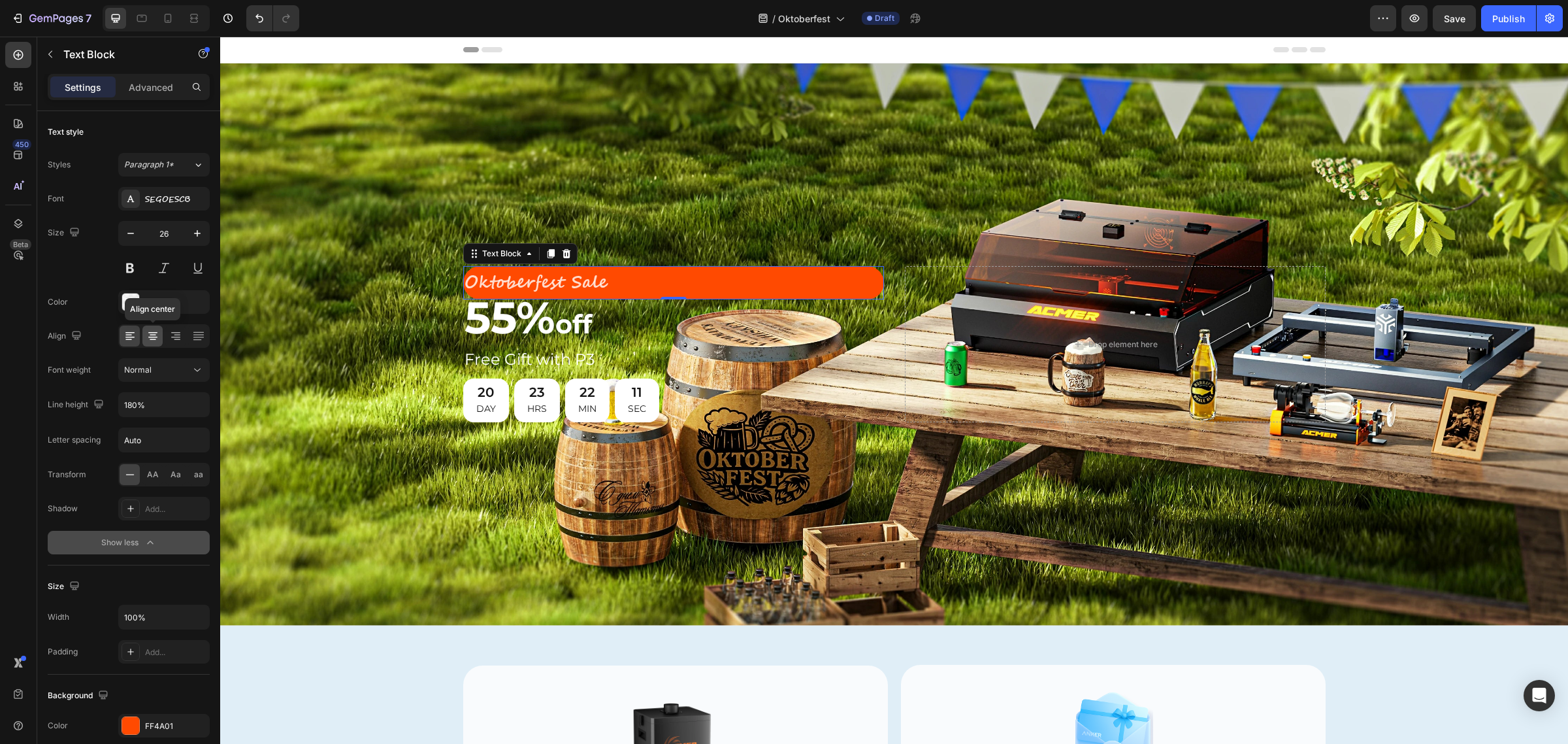
click at [148, 338] on icon at bounding box center [153, 336] width 13 height 13
click at [126, 339] on icon at bounding box center [130, 336] width 13 height 13
click at [196, 405] on icon "button" at bounding box center [197, 405] width 6 height 4
click at [129, 511] on span "150%" at bounding box center [133, 513] width 21 height 12
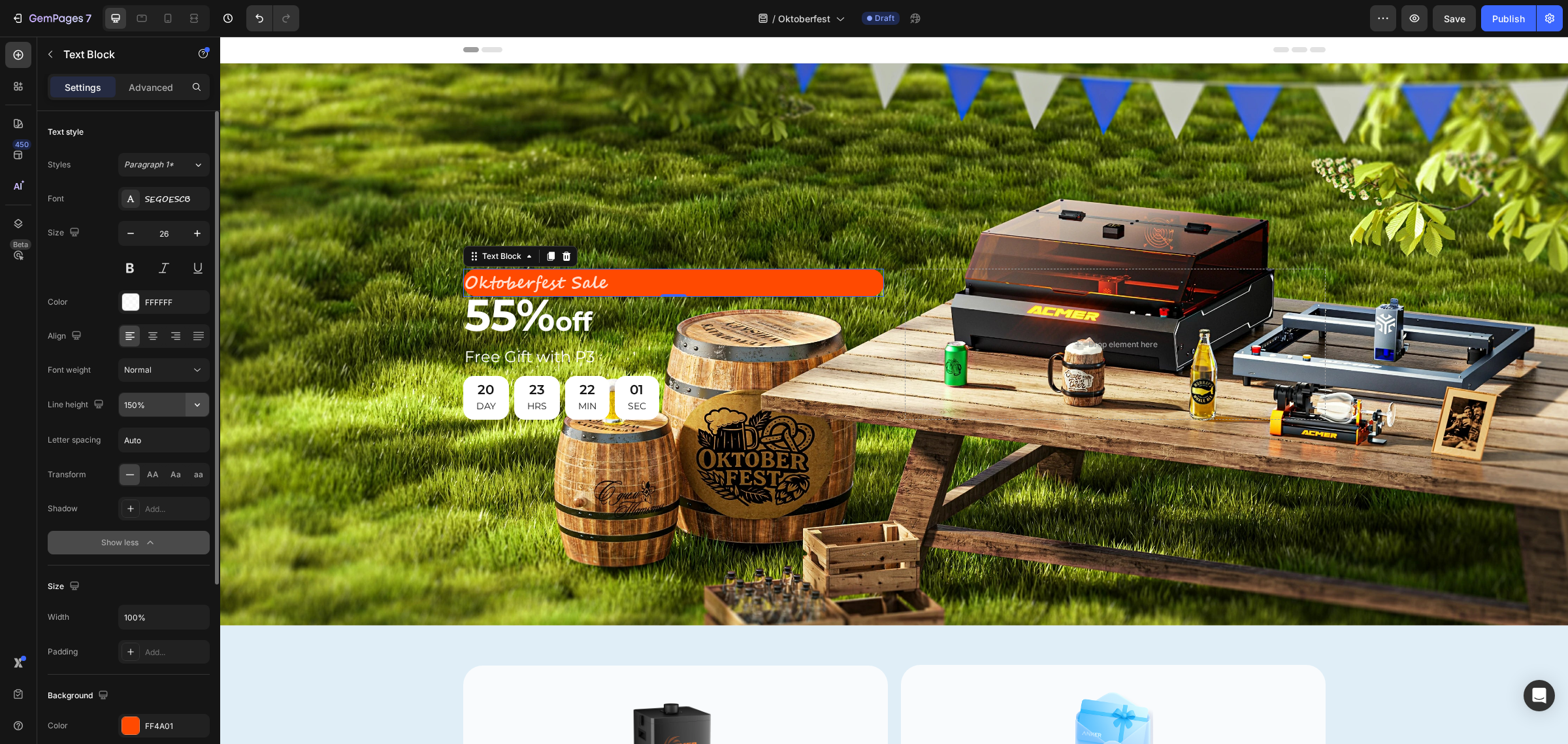
click at [194, 406] on icon "button" at bounding box center [197, 404] width 13 height 13
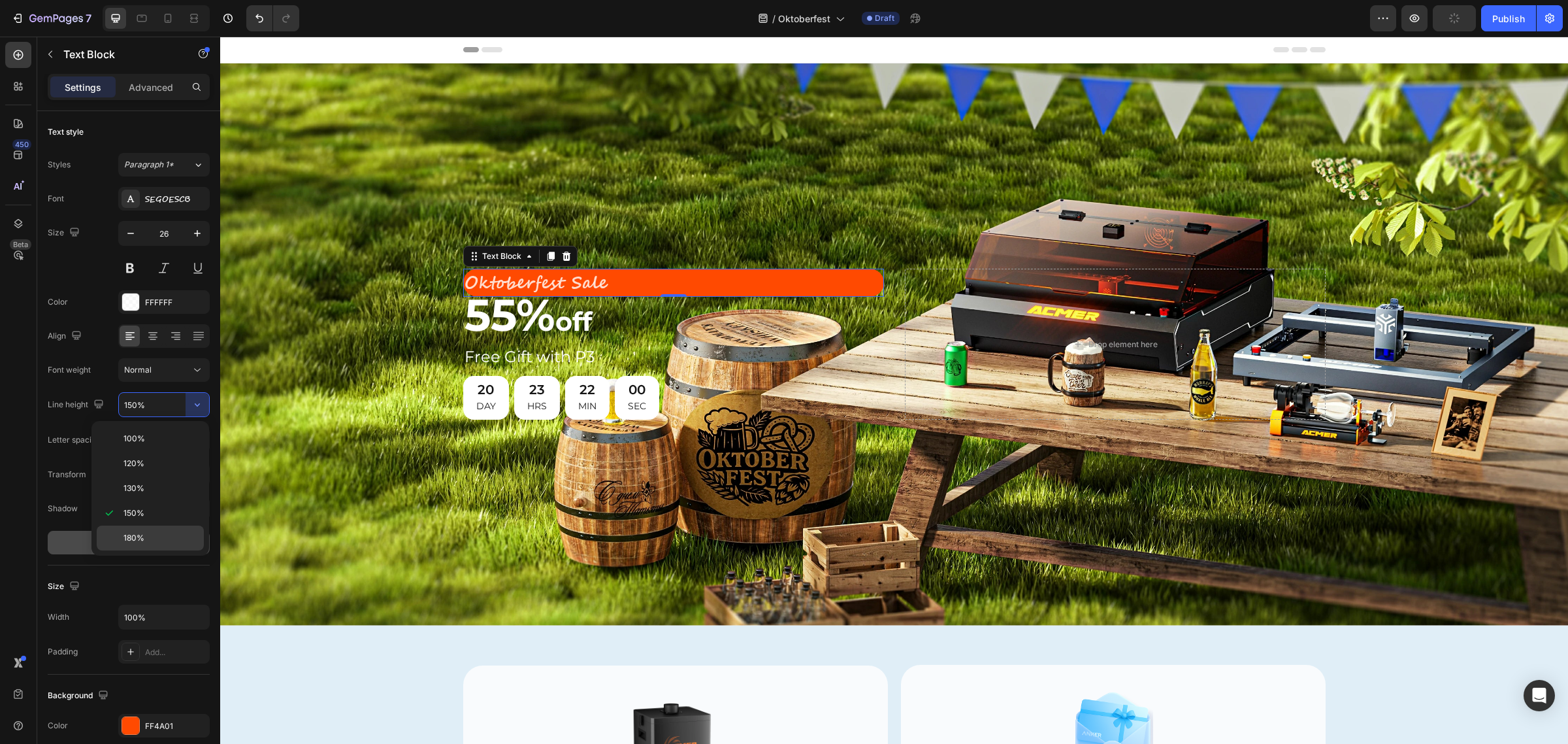
click at [141, 534] on span "180%" at bounding box center [133, 538] width 21 height 12
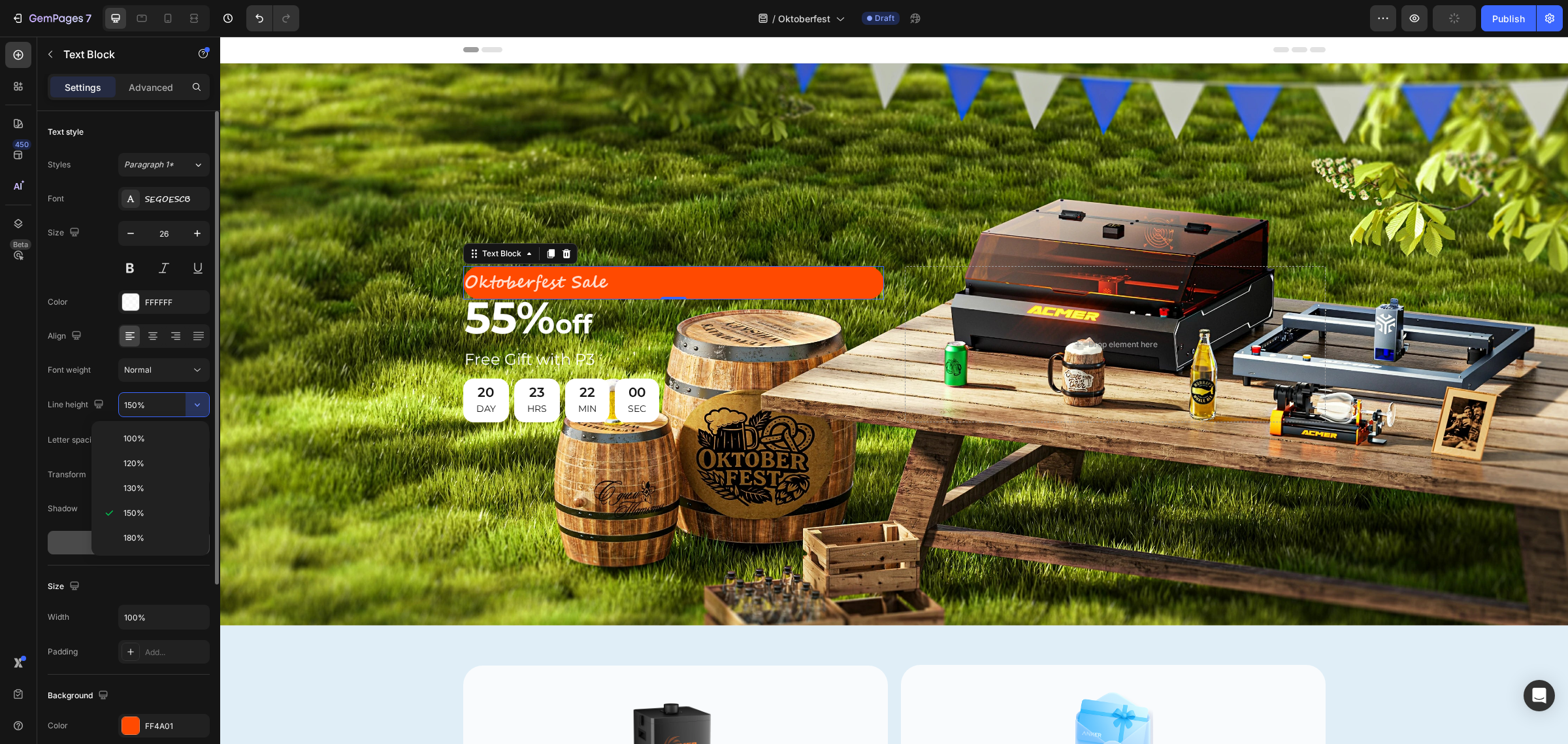
type input "180%"
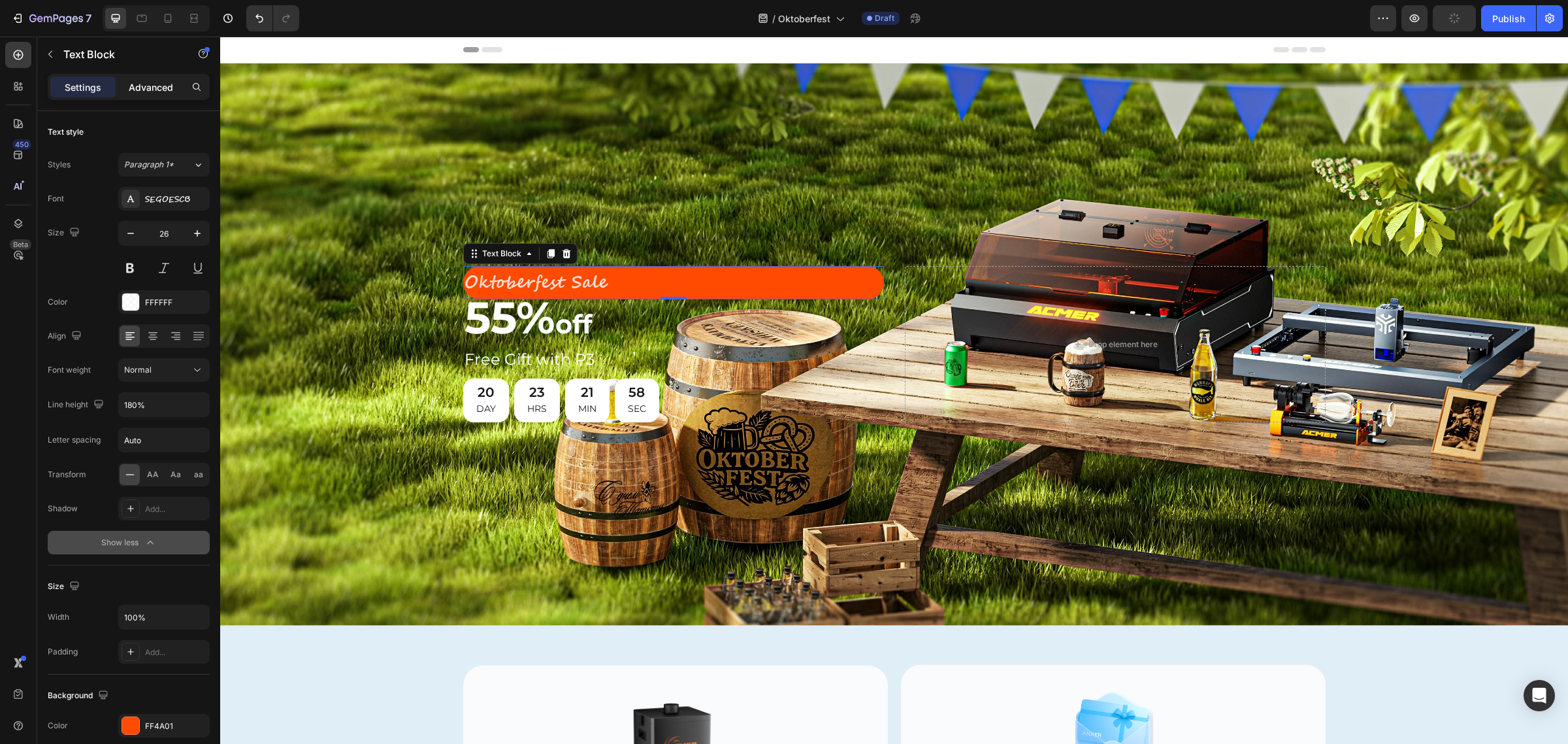
click at [153, 87] on p "Advanced" at bounding box center [151, 87] width 44 height 14
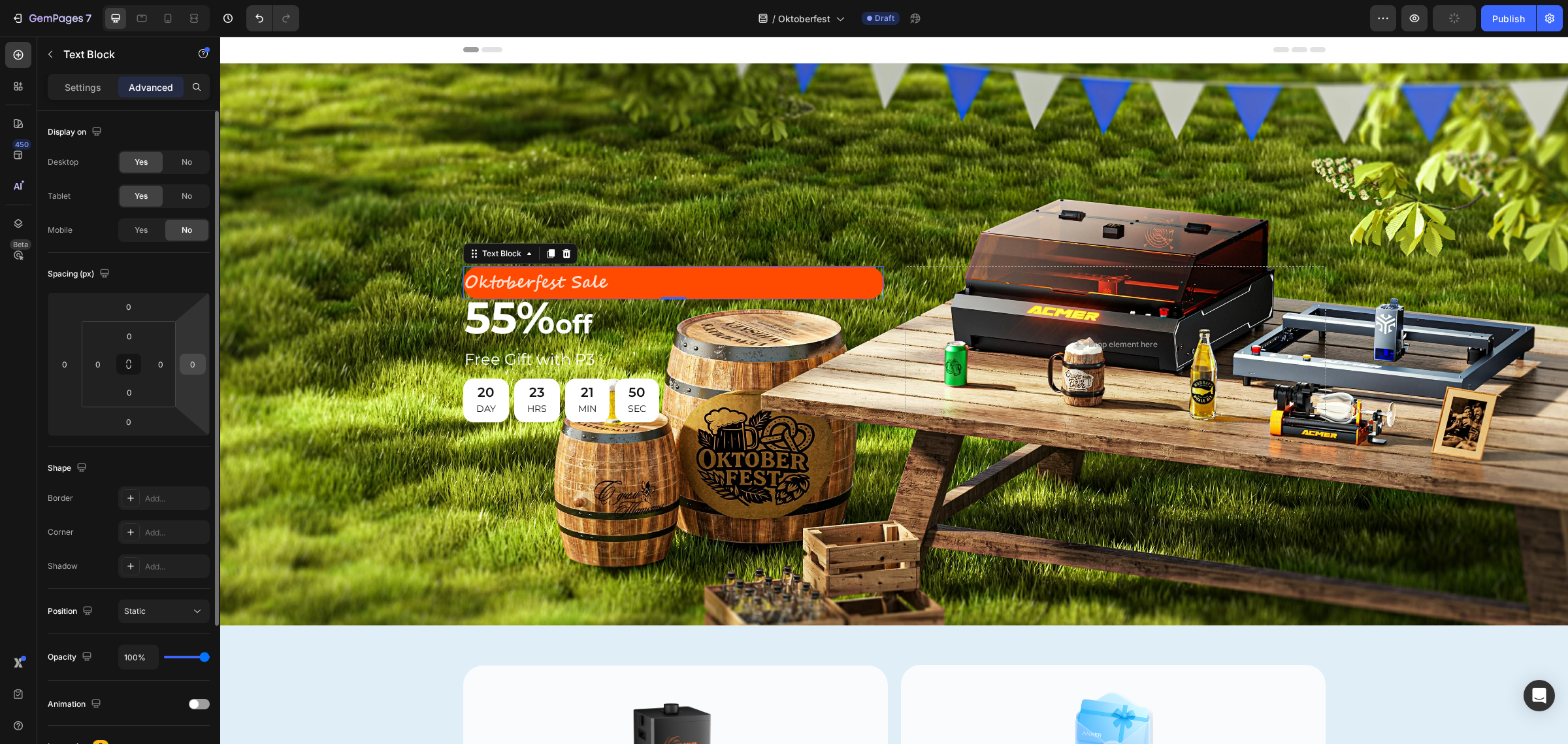
click at [186, 364] on input "0" at bounding box center [192, 364] width 19 height 19
type input "-60"
click at [303, 281] on div "Background Image" at bounding box center [894, 343] width 1348 height 562
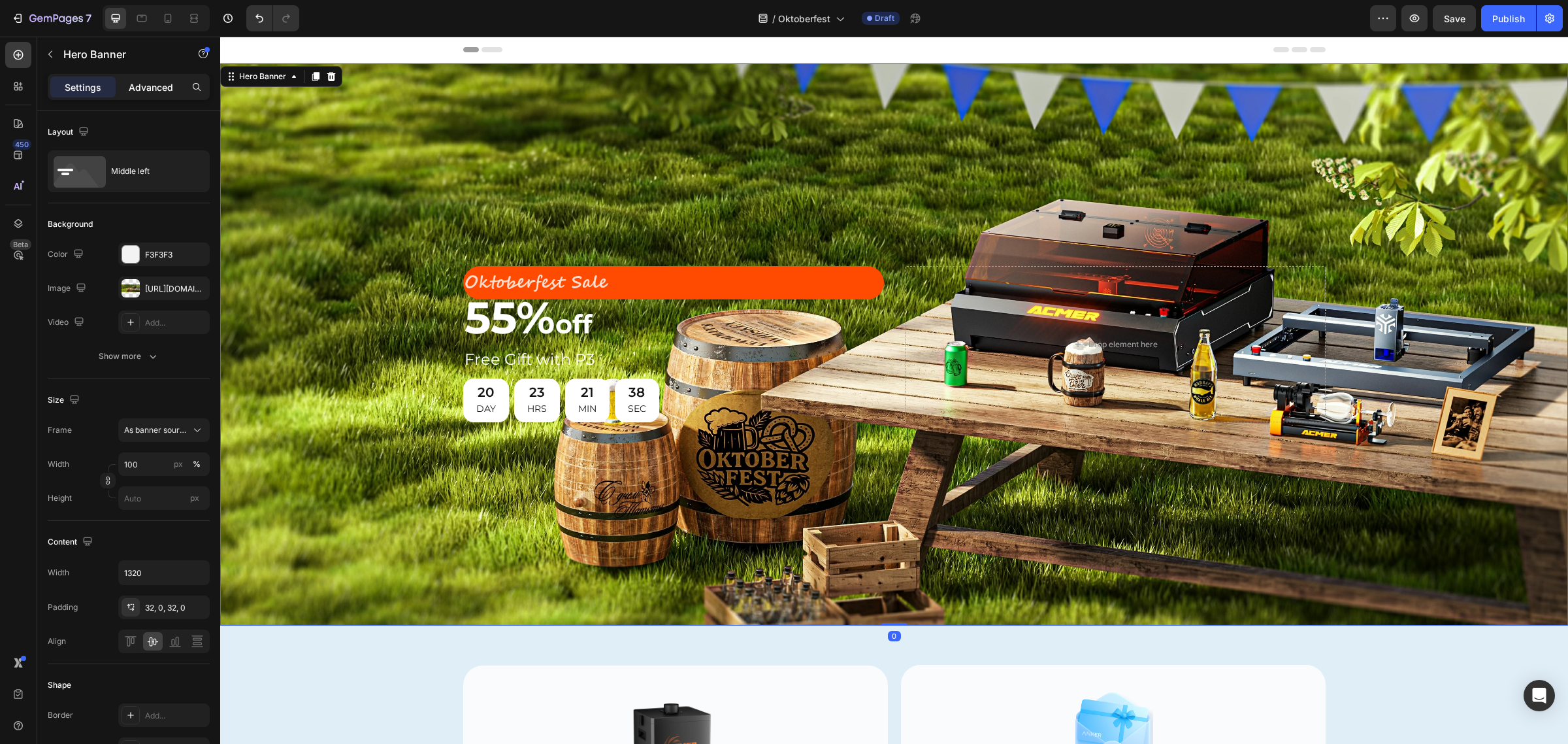
click at [153, 79] on div "Advanced" at bounding box center [151, 87] width 66 height 21
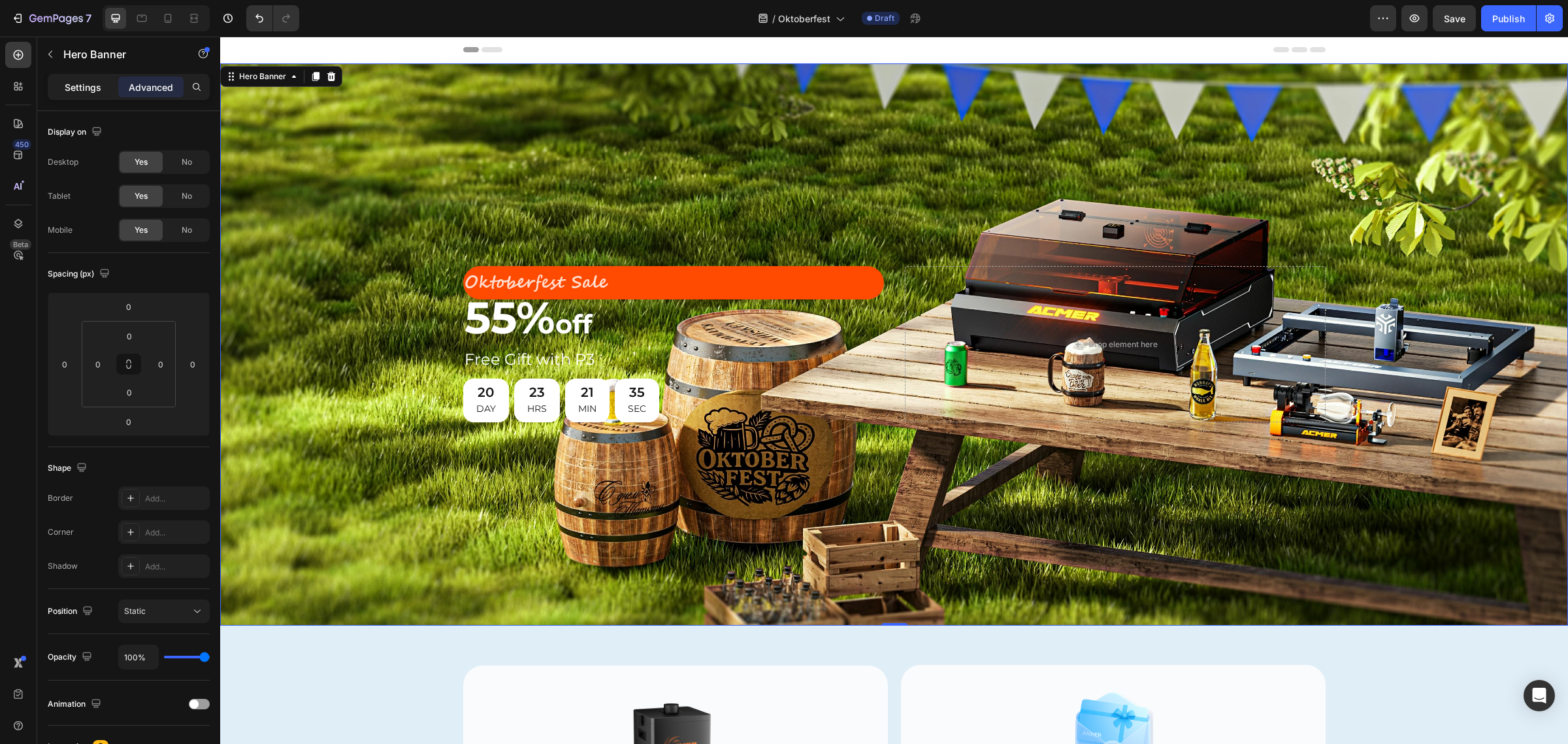
click at [79, 81] on p "Settings" at bounding box center [83, 87] width 37 height 14
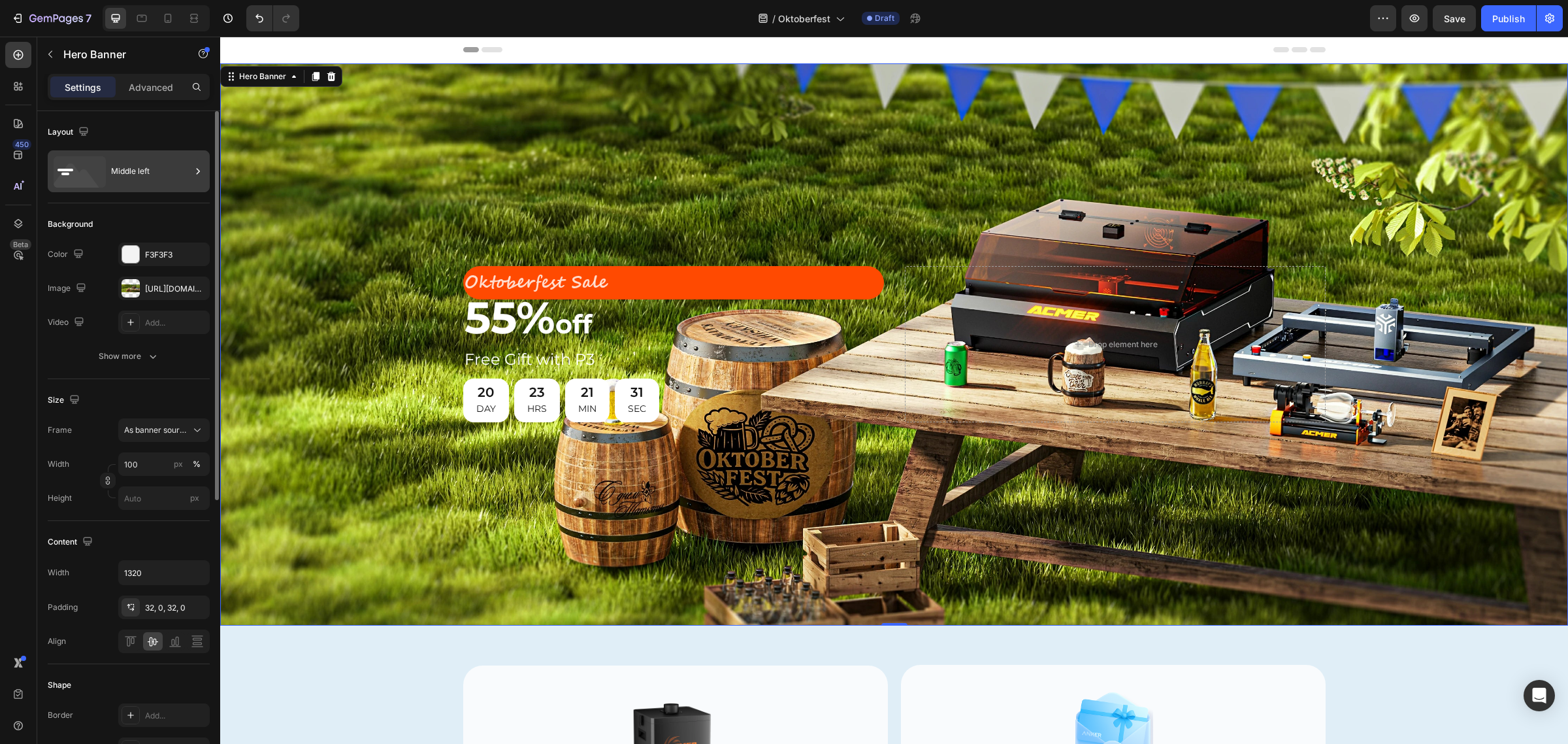
click at [167, 161] on div "Middle left" at bounding box center [151, 171] width 80 height 30
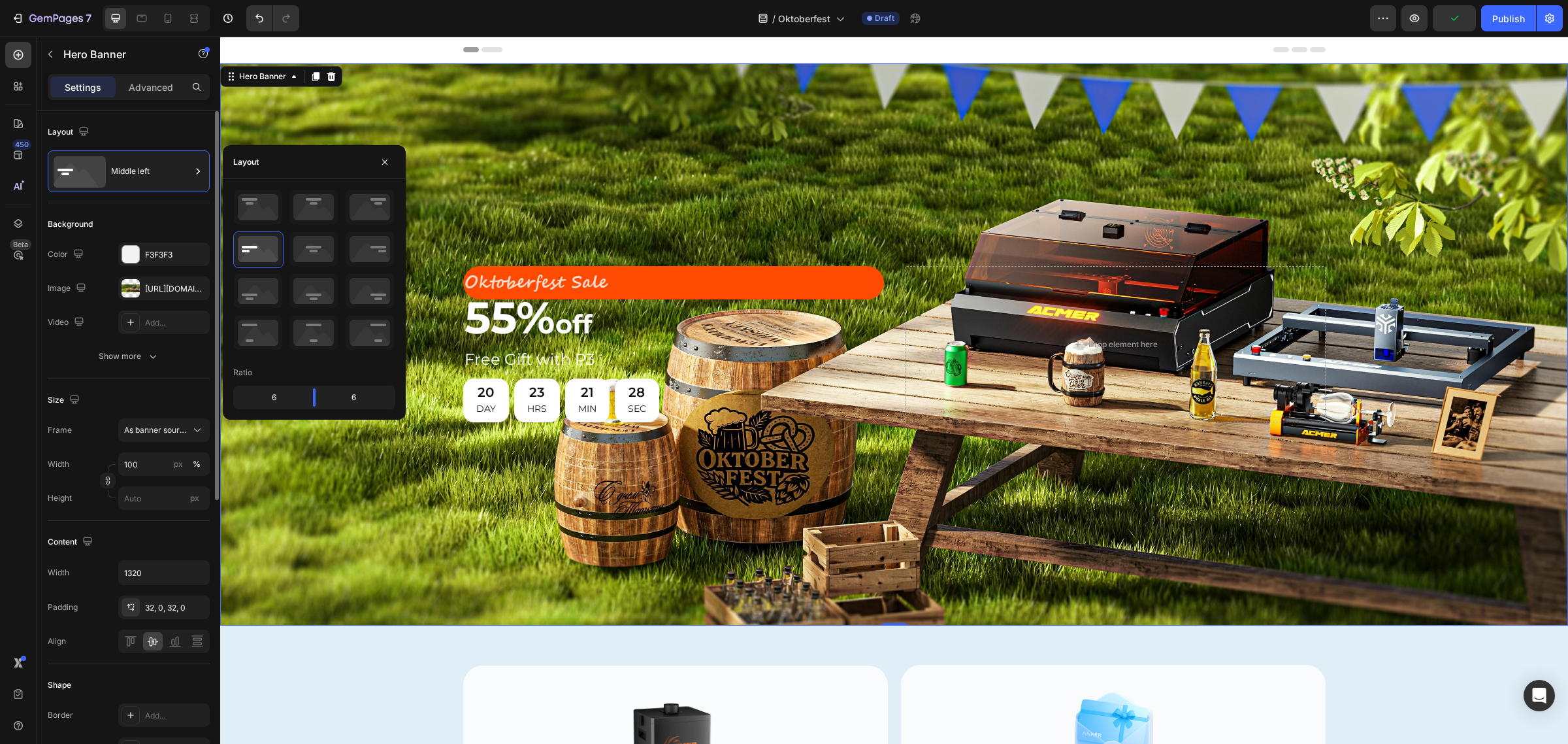
click at [168, 379] on div "Layout Middle left" at bounding box center [129, 450] width 162 height 142
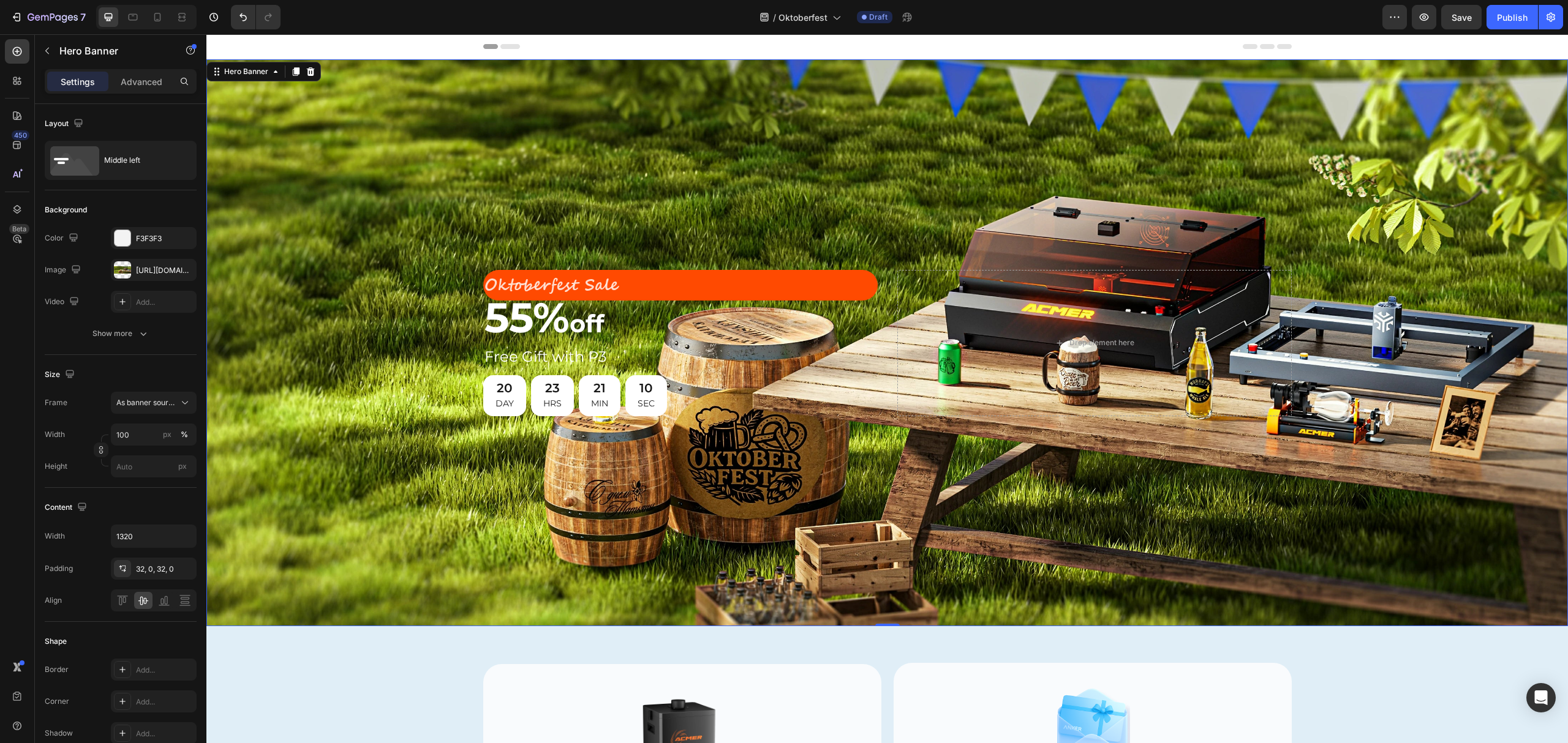
click at [528, 199] on div "Background Image" at bounding box center [887, 342] width 1362 height 567
click at [535, 210] on div "Background Image" at bounding box center [887, 342] width 1362 height 567
click at [547, 283] on p "Oktoberfest Sale" at bounding box center [681, 285] width 392 height 29
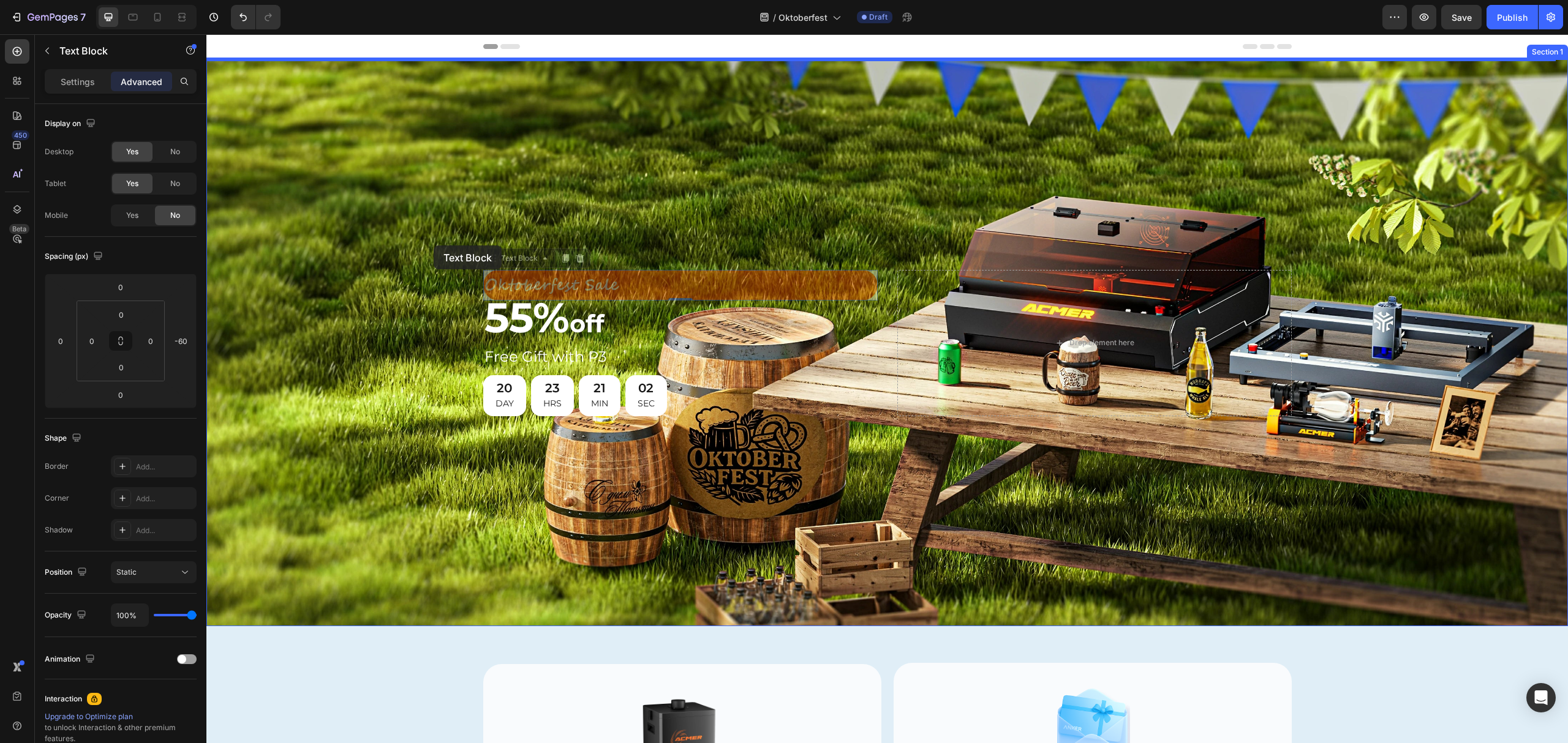
drag, startPoint x: 487, startPoint y: 258, endPoint x: 431, endPoint y: 244, distance: 57.7
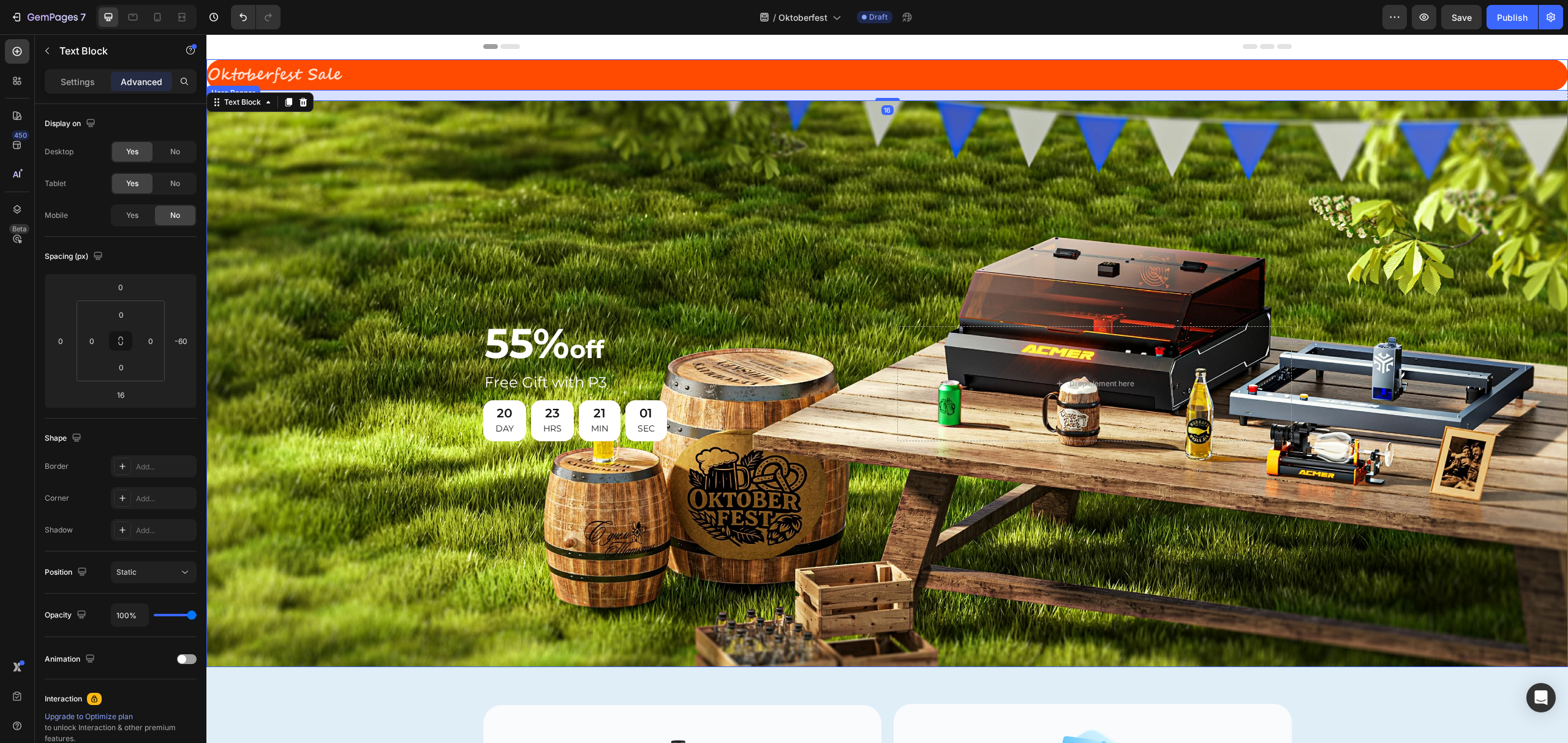
type input "0"
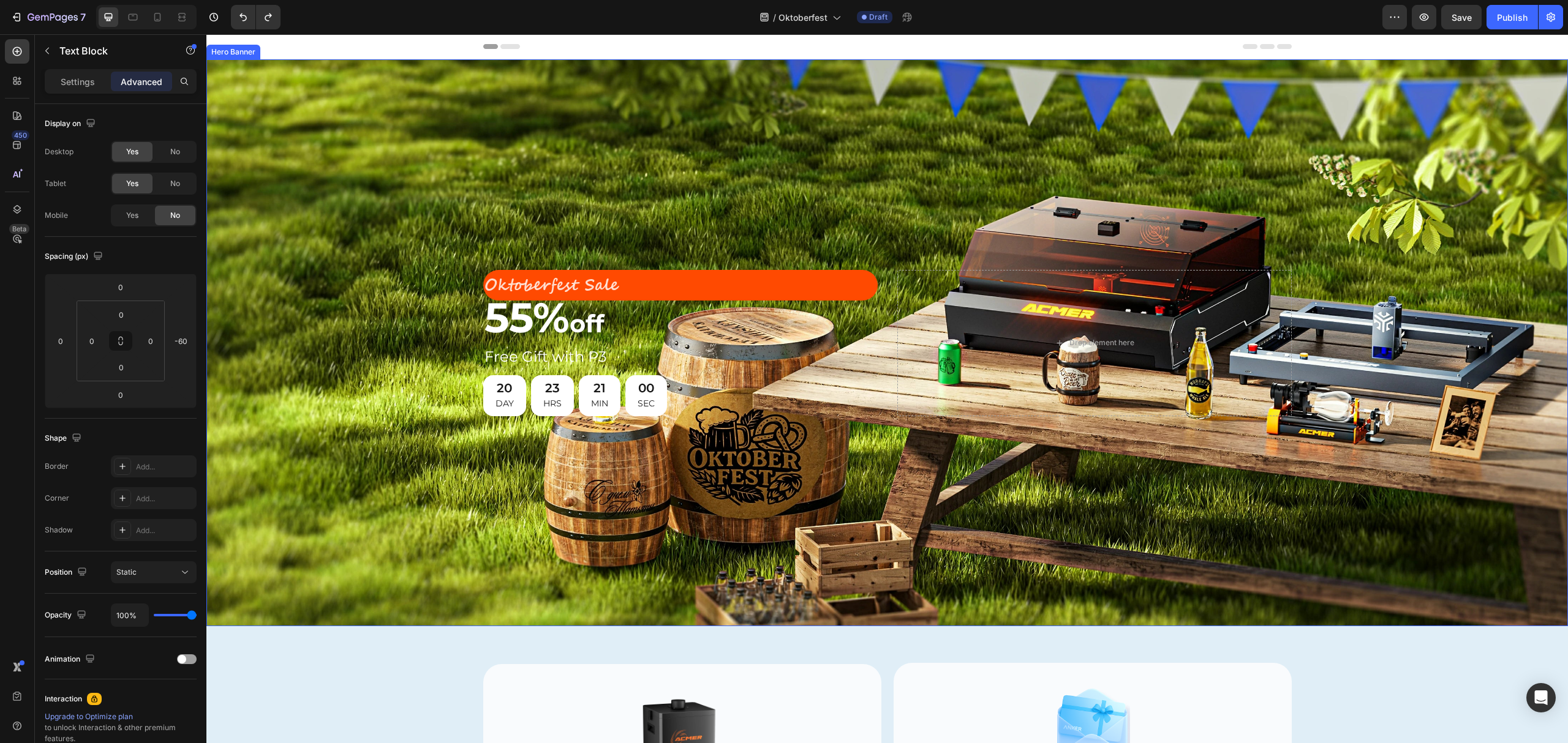
click at [666, 185] on div "Background Image" at bounding box center [887, 342] width 1362 height 567
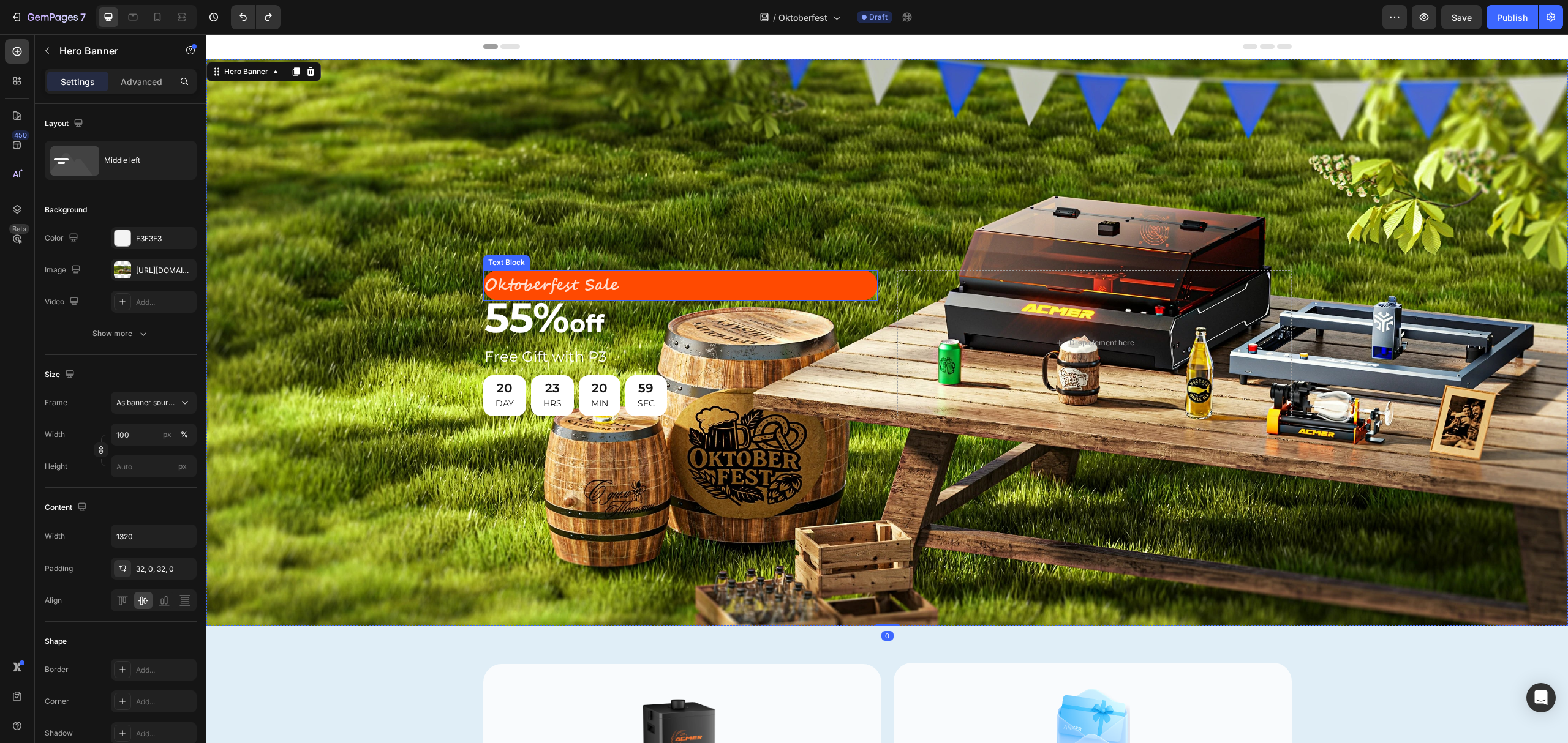
click at [653, 278] on p "Oktoberfest Sale" at bounding box center [681, 285] width 392 height 29
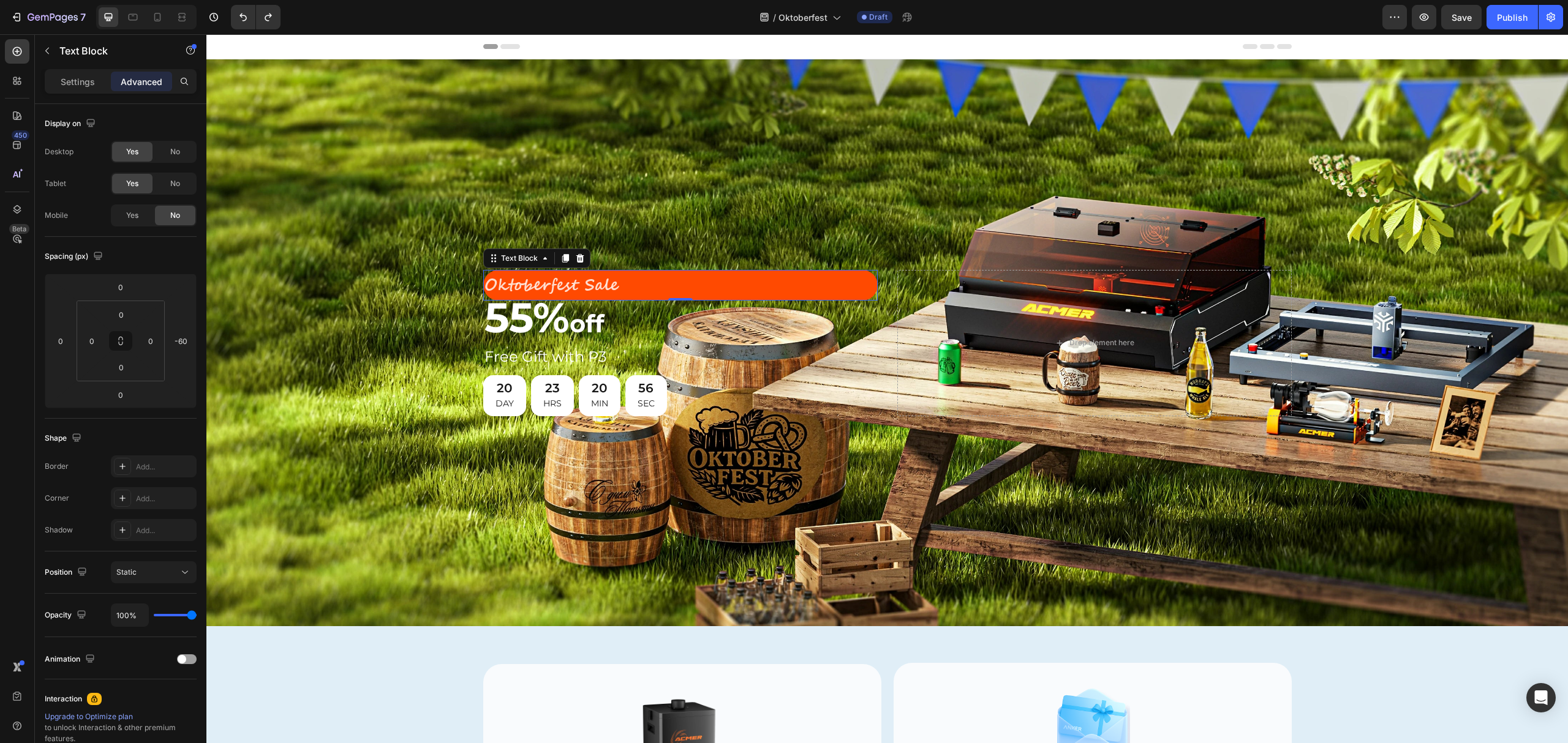
click at [870, 284] on p "Oktoberfest Sale" at bounding box center [681, 285] width 392 height 29
click at [856, 280] on p "Oktoberfest Sale" at bounding box center [681, 285] width 392 height 29
click at [534, 210] on div "Background Image" at bounding box center [887, 342] width 1362 height 567
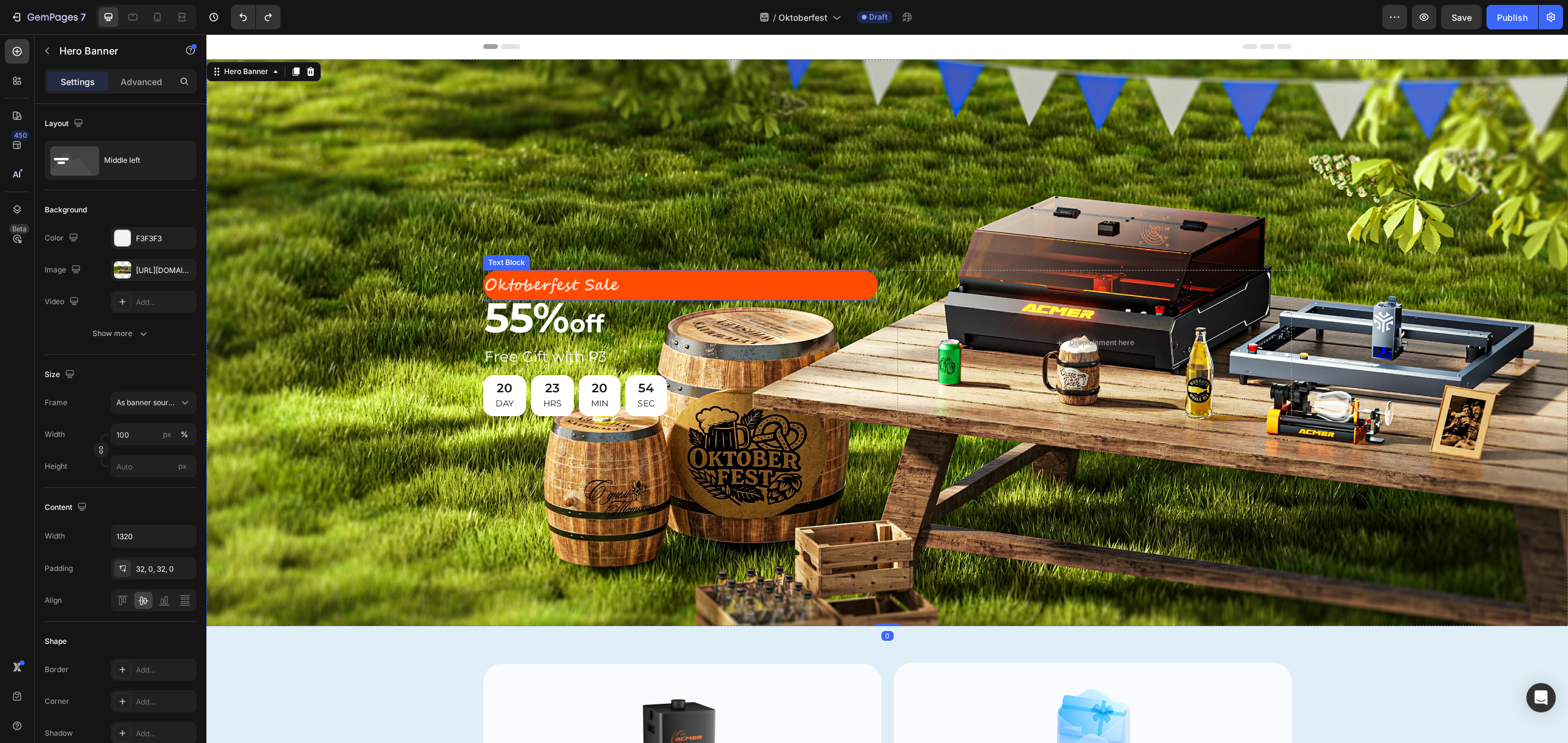
click at [698, 283] on p "Oktoberfest Sale" at bounding box center [681, 285] width 392 height 29
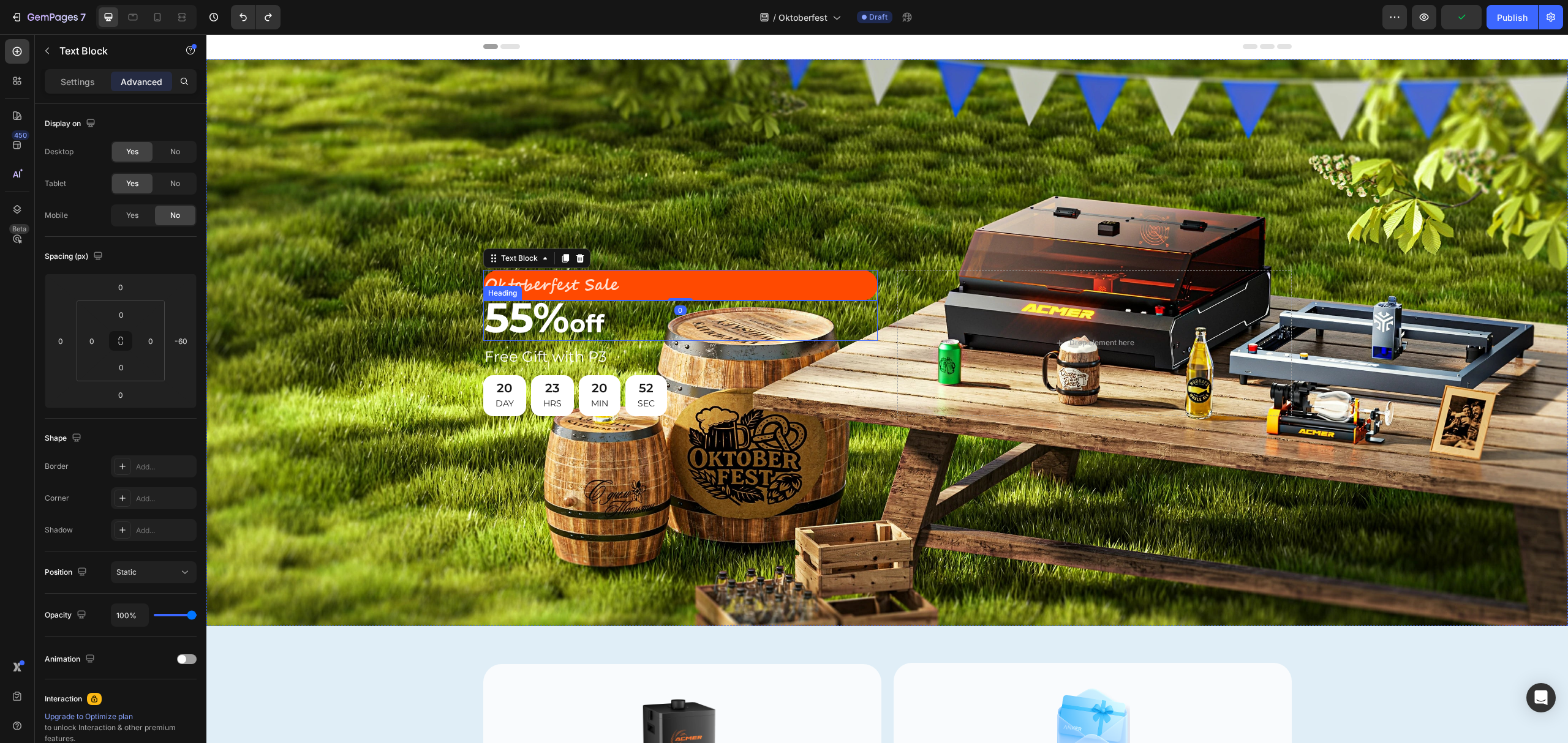
click at [612, 332] on p "⁠⁠⁠⁠⁠⁠⁠ 55% off" at bounding box center [681, 321] width 392 height 38
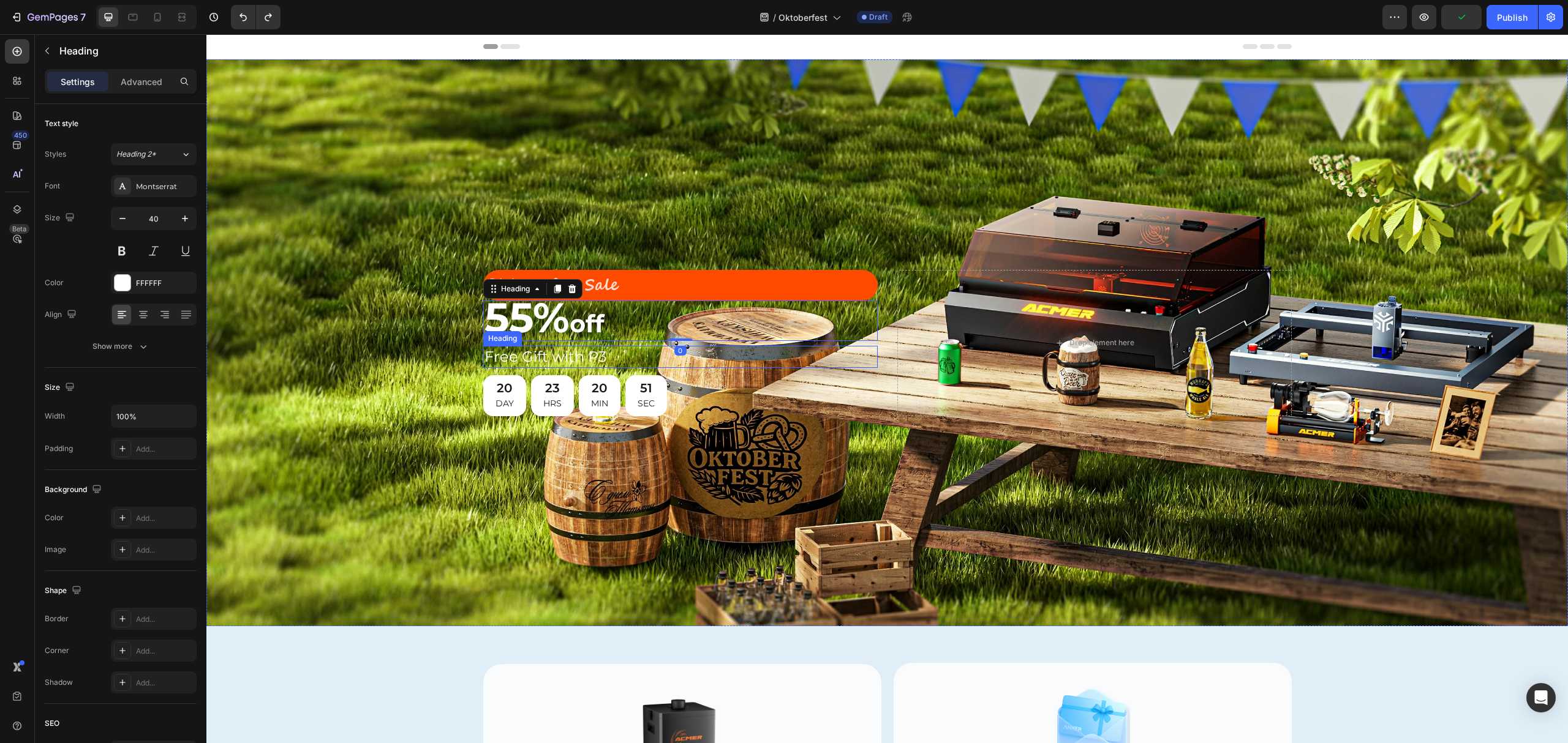
click at [564, 360] on p "Free Gift with P3" at bounding box center [681, 356] width 392 height 19
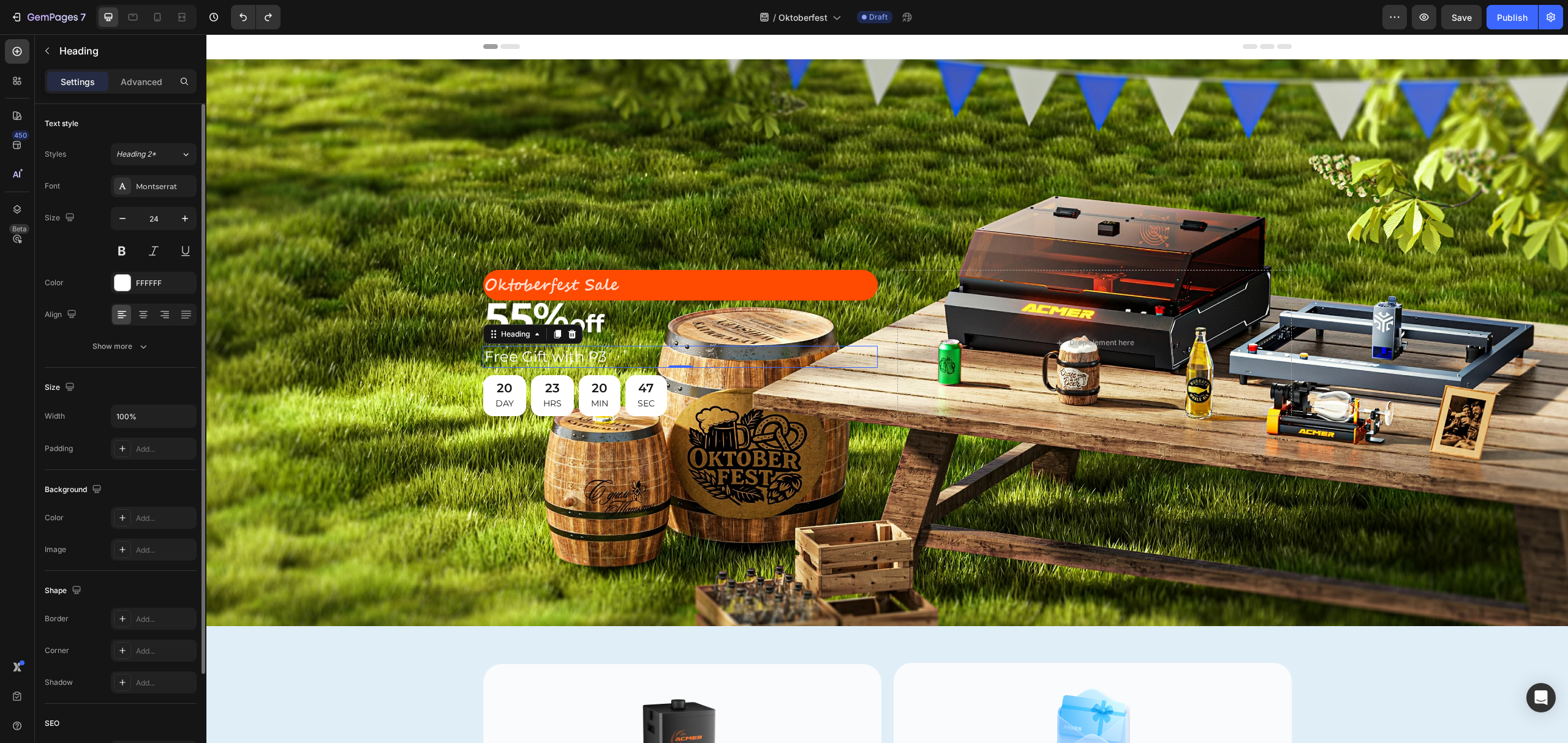
scroll to position [81, 0]
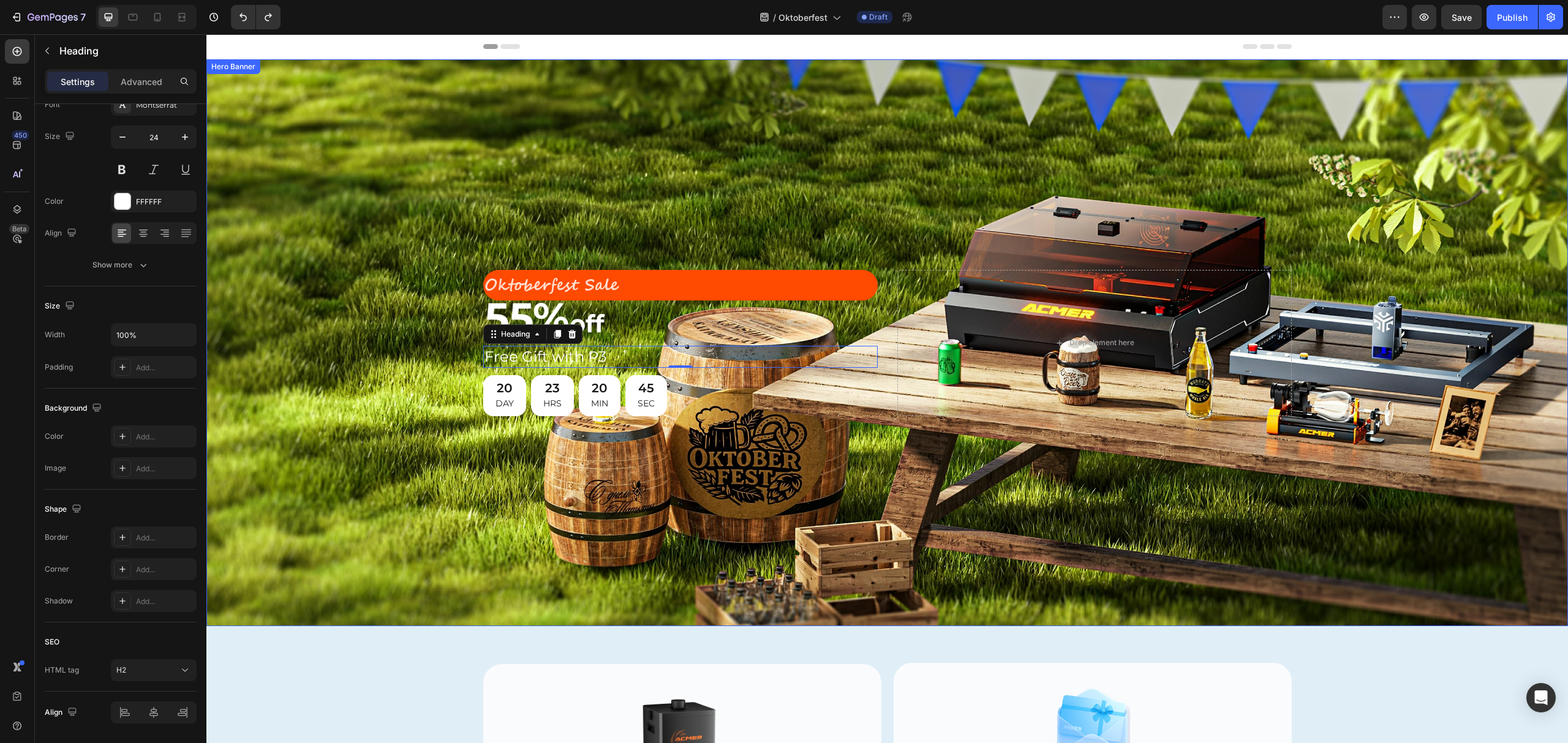
click at [608, 173] on div "Background Image" at bounding box center [887, 342] width 1362 height 567
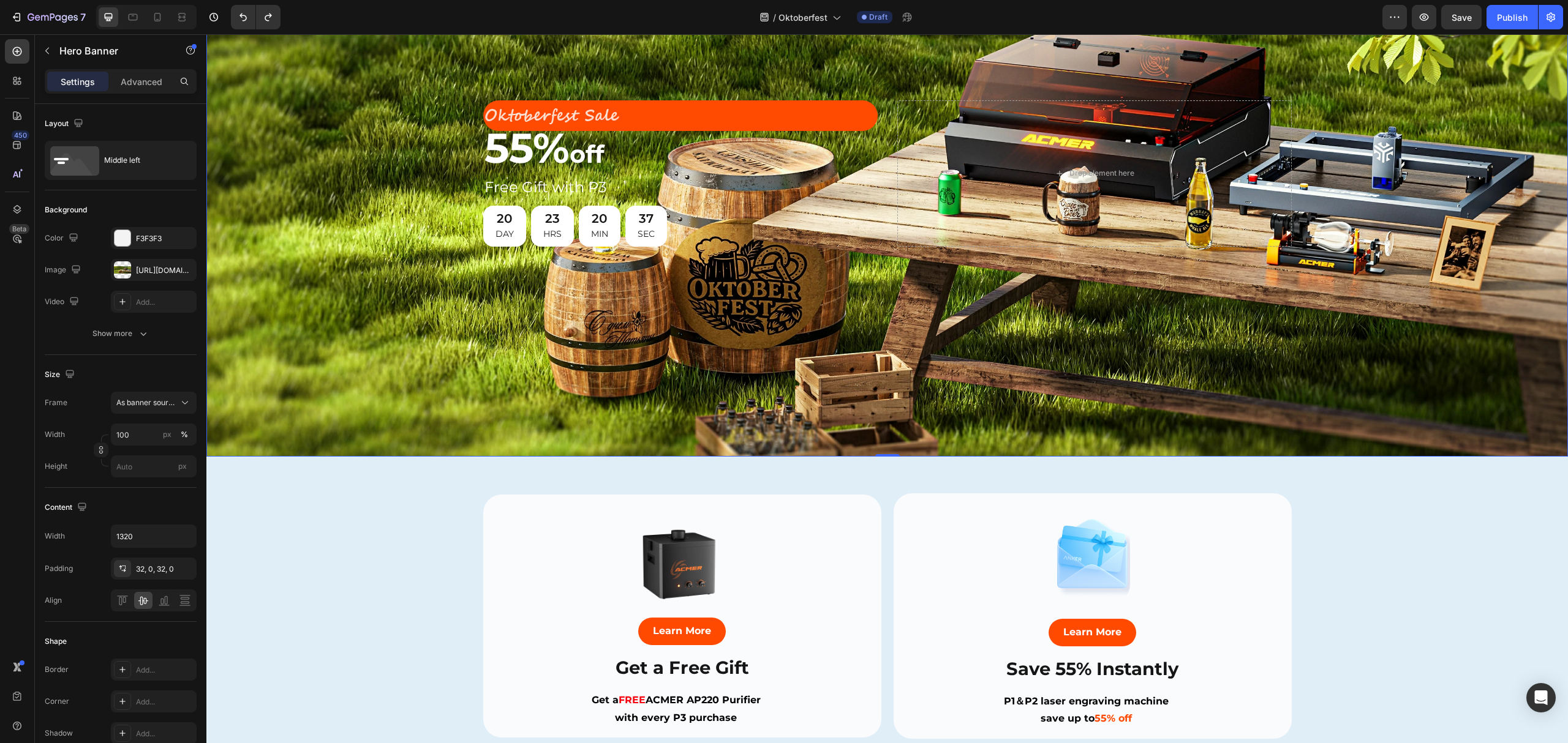
scroll to position [0, 0]
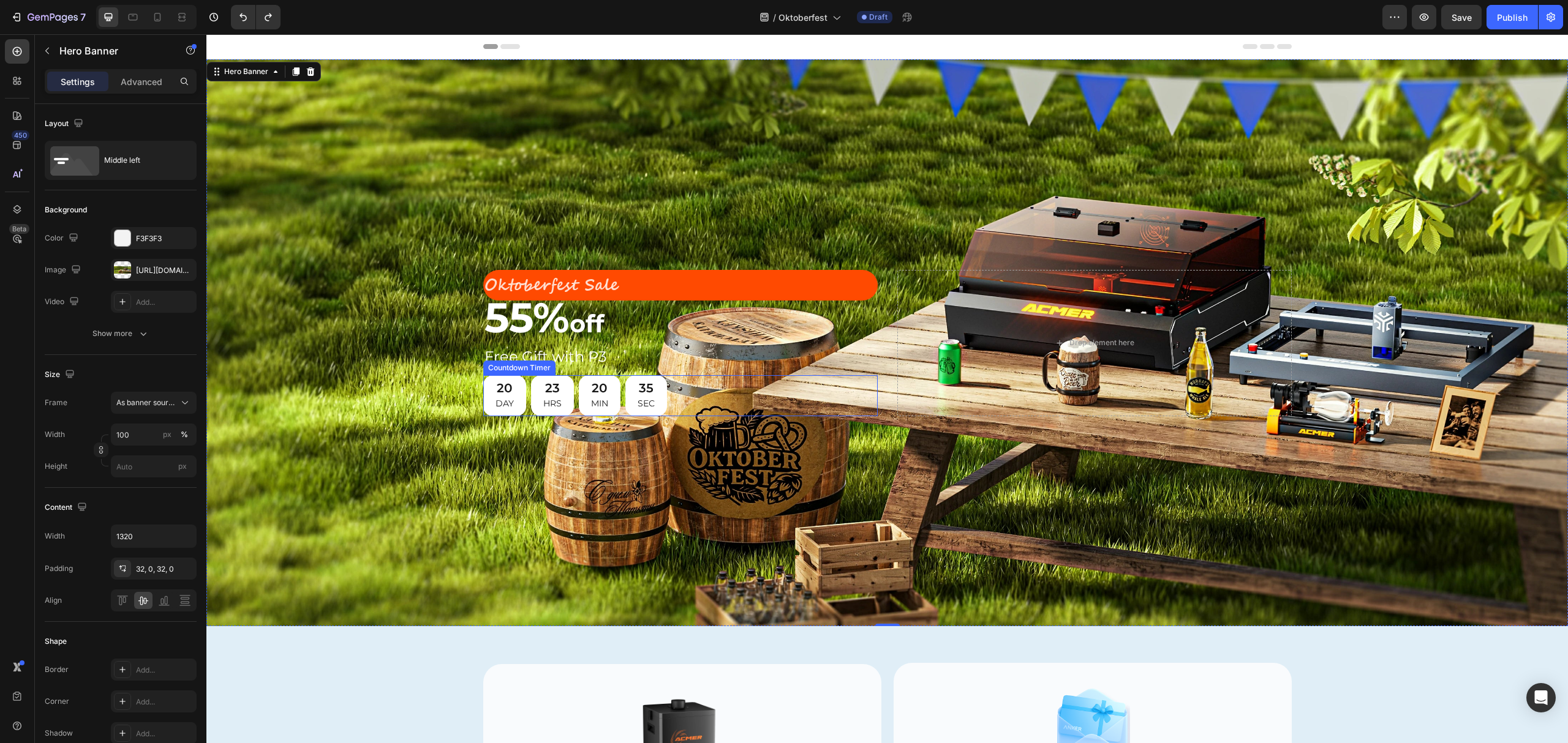
click at [495, 388] on div "20" at bounding box center [504, 388] width 18 height 16
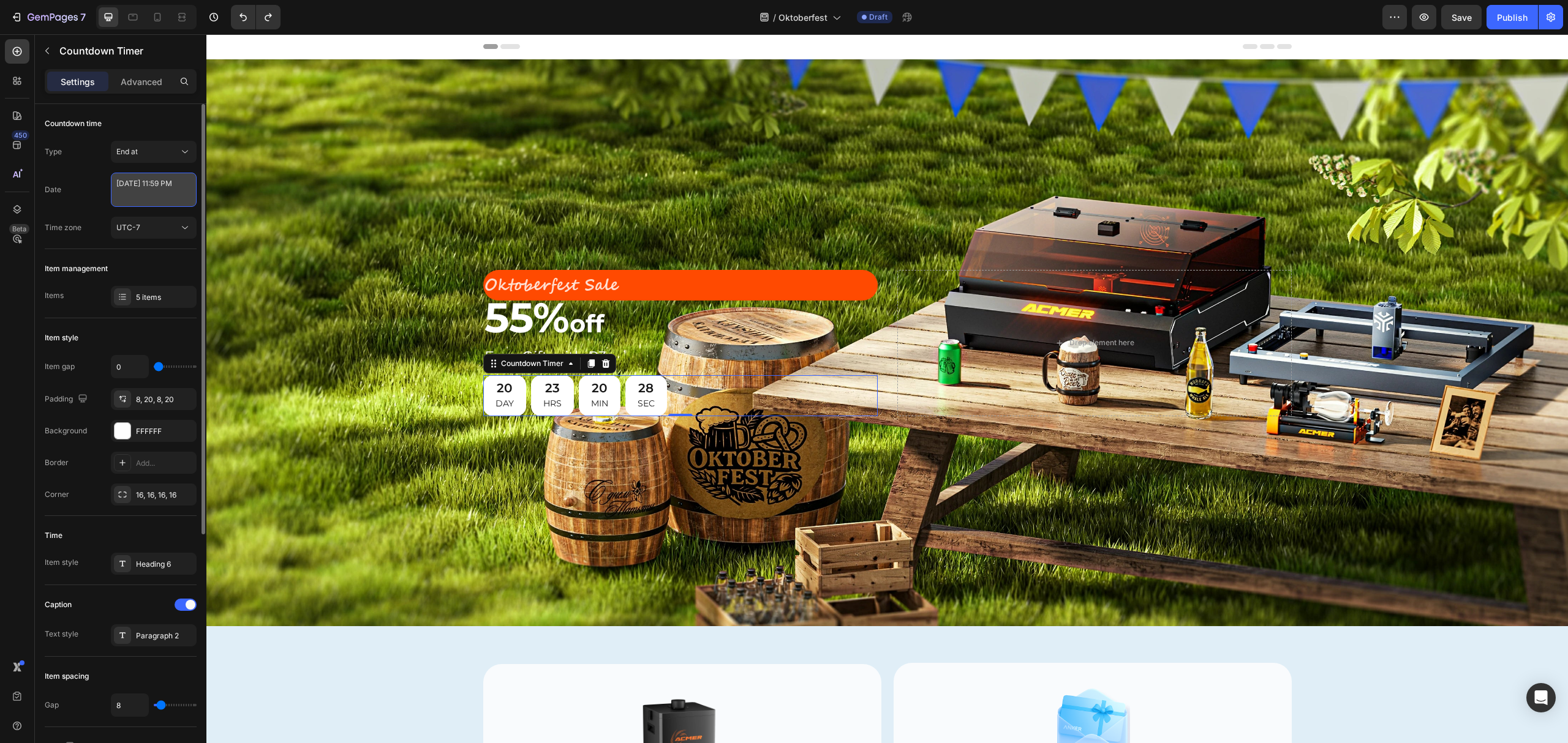
click at [138, 194] on textarea "[DATE] 11:59 PM" at bounding box center [154, 190] width 86 height 35
select select "23"
select select "59"
select select "false"
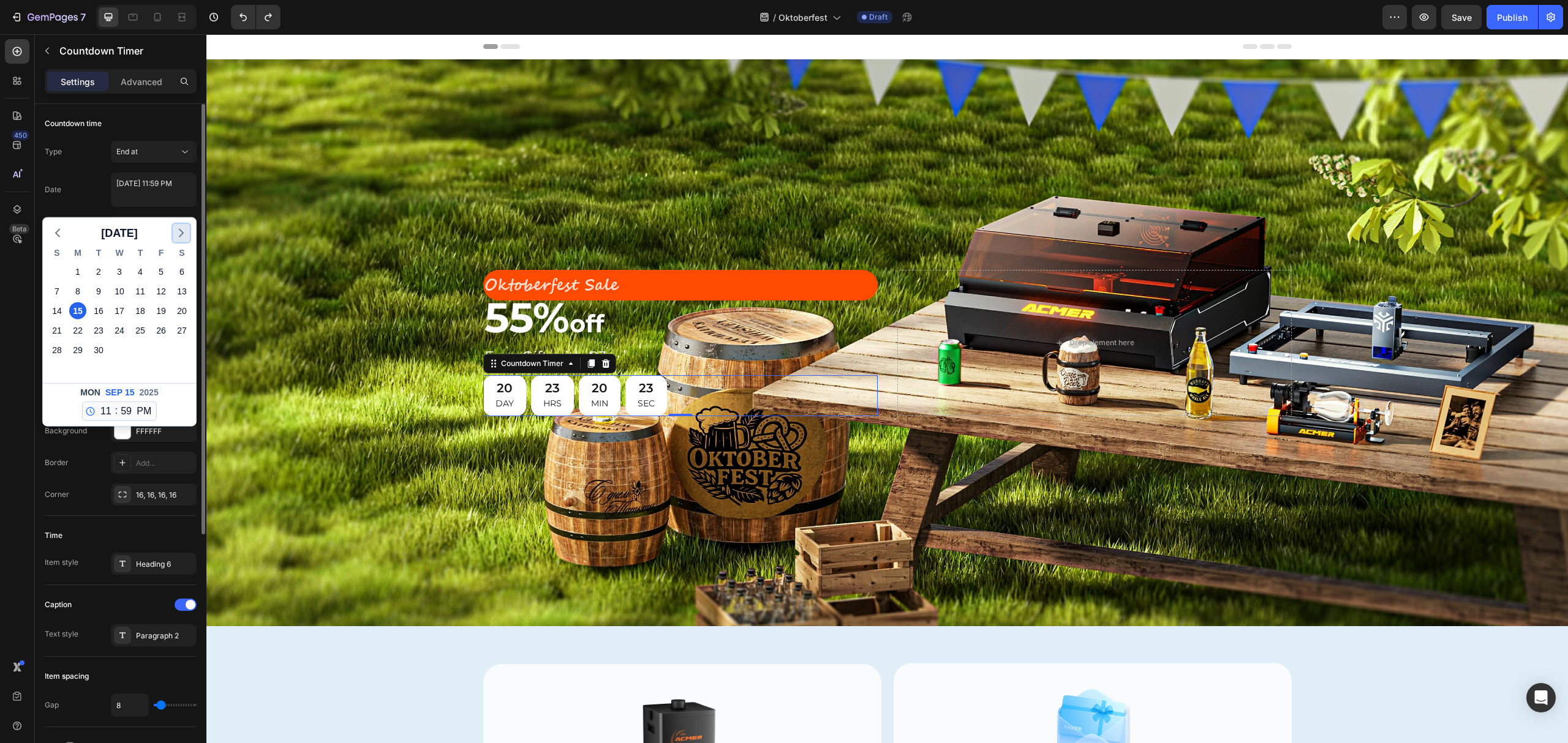
click at [181, 234] on icon "button" at bounding box center [181, 233] width 15 height 15
click at [51, 236] on icon "button" at bounding box center [57, 233] width 15 height 15
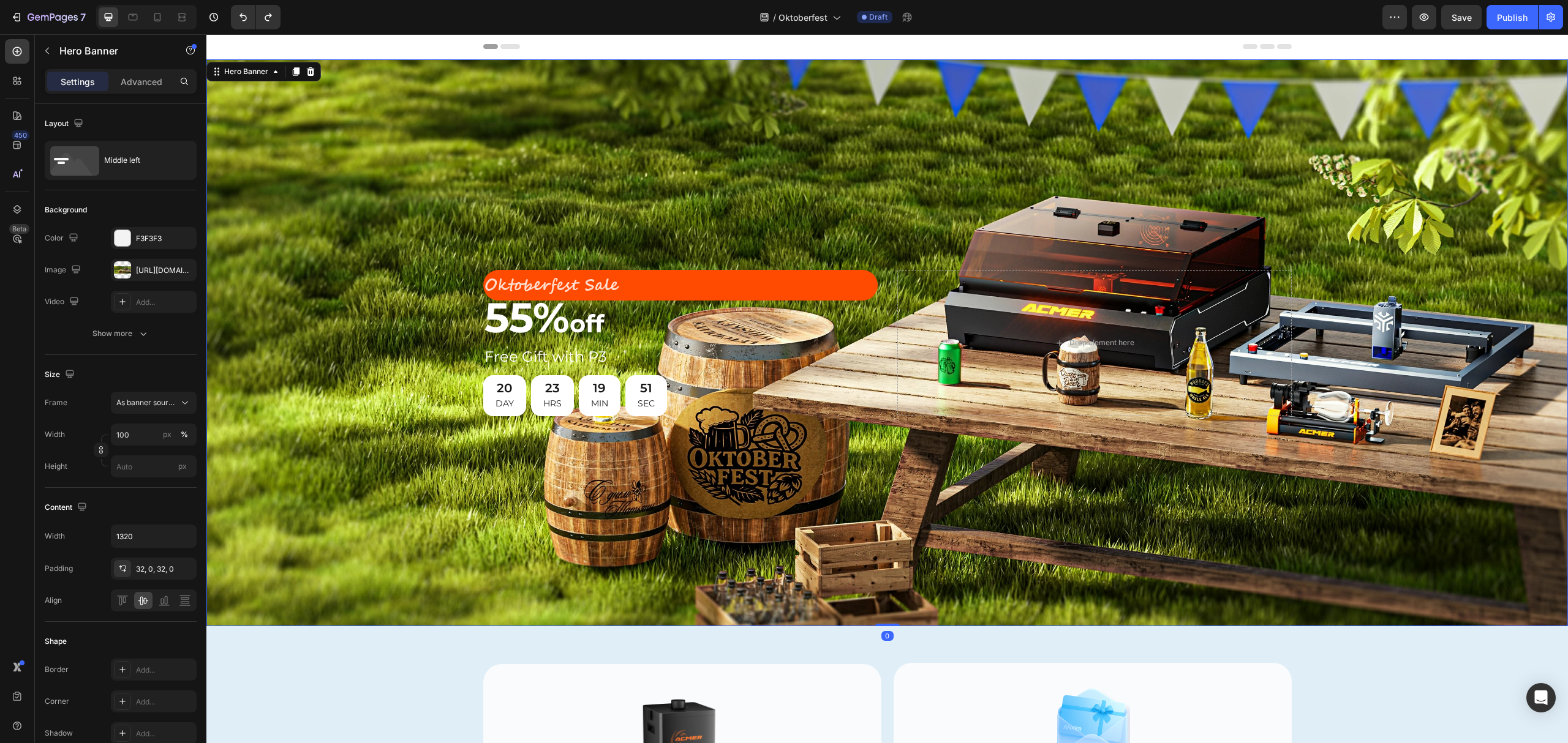
click at [357, 189] on div "Background Image" at bounding box center [887, 342] width 1362 height 567
click at [534, 471] on div "Background Image" at bounding box center [887, 342] width 1362 height 567
click at [647, 322] on p "⁠⁠⁠⁠⁠⁠⁠ 55% off" at bounding box center [681, 321] width 392 height 38
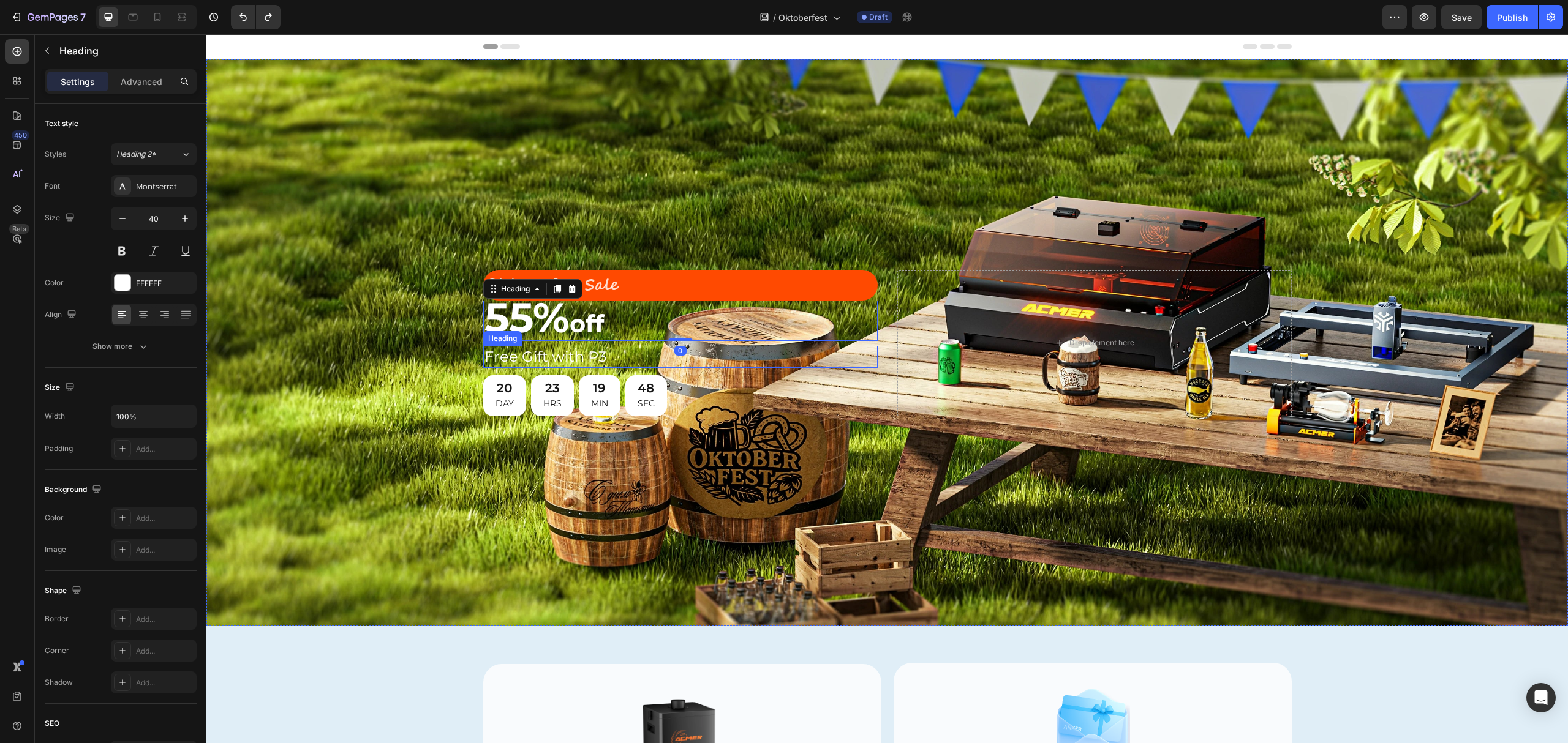
click at [550, 355] on p "Free Gift with P3" at bounding box center [681, 356] width 392 height 19
click at [561, 488] on div "Background Image" at bounding box center [887, 342] width 1362 height 567
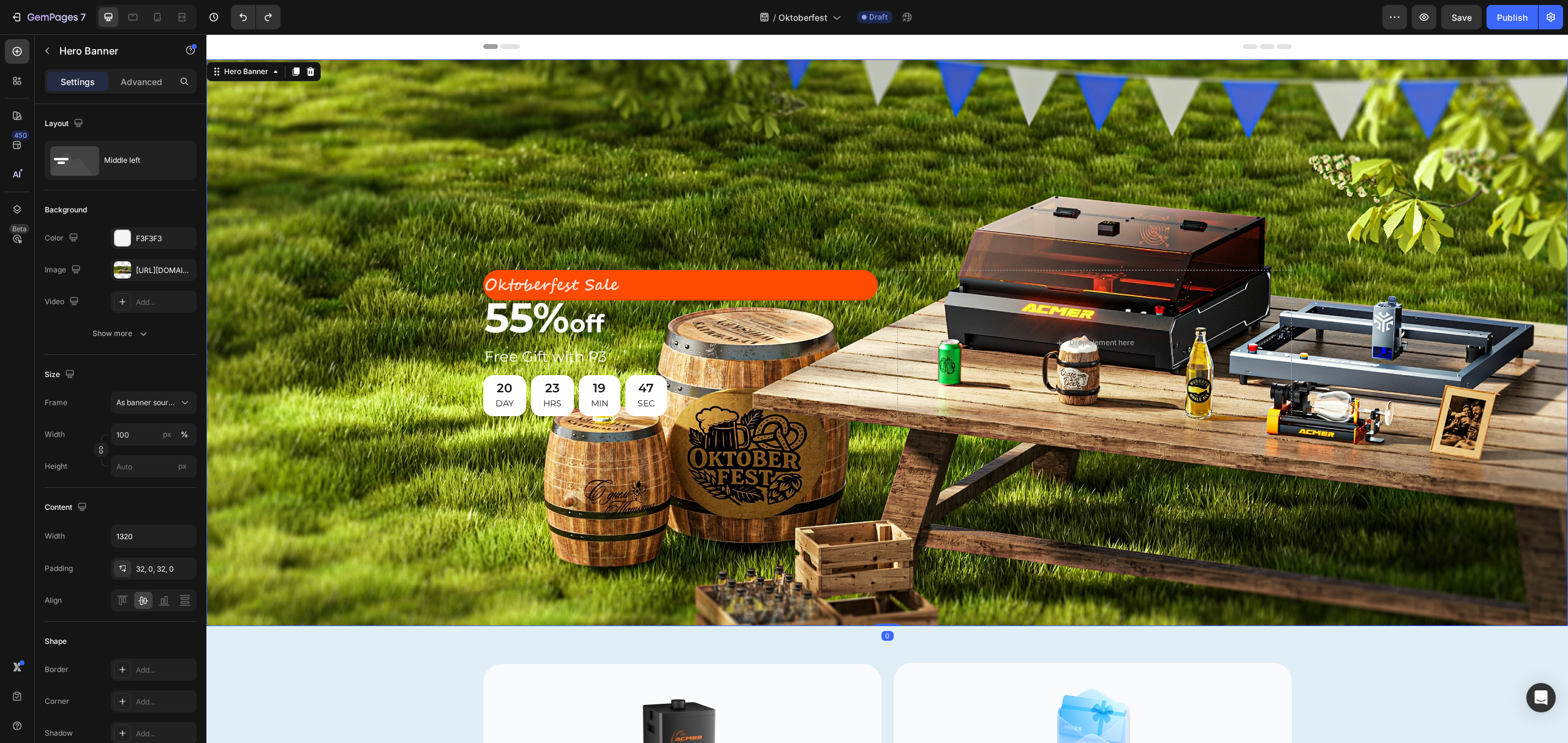
click at [695, 291] on p "Oktoberfest Sale" at bounding box center [681, 285] width 392 height 29
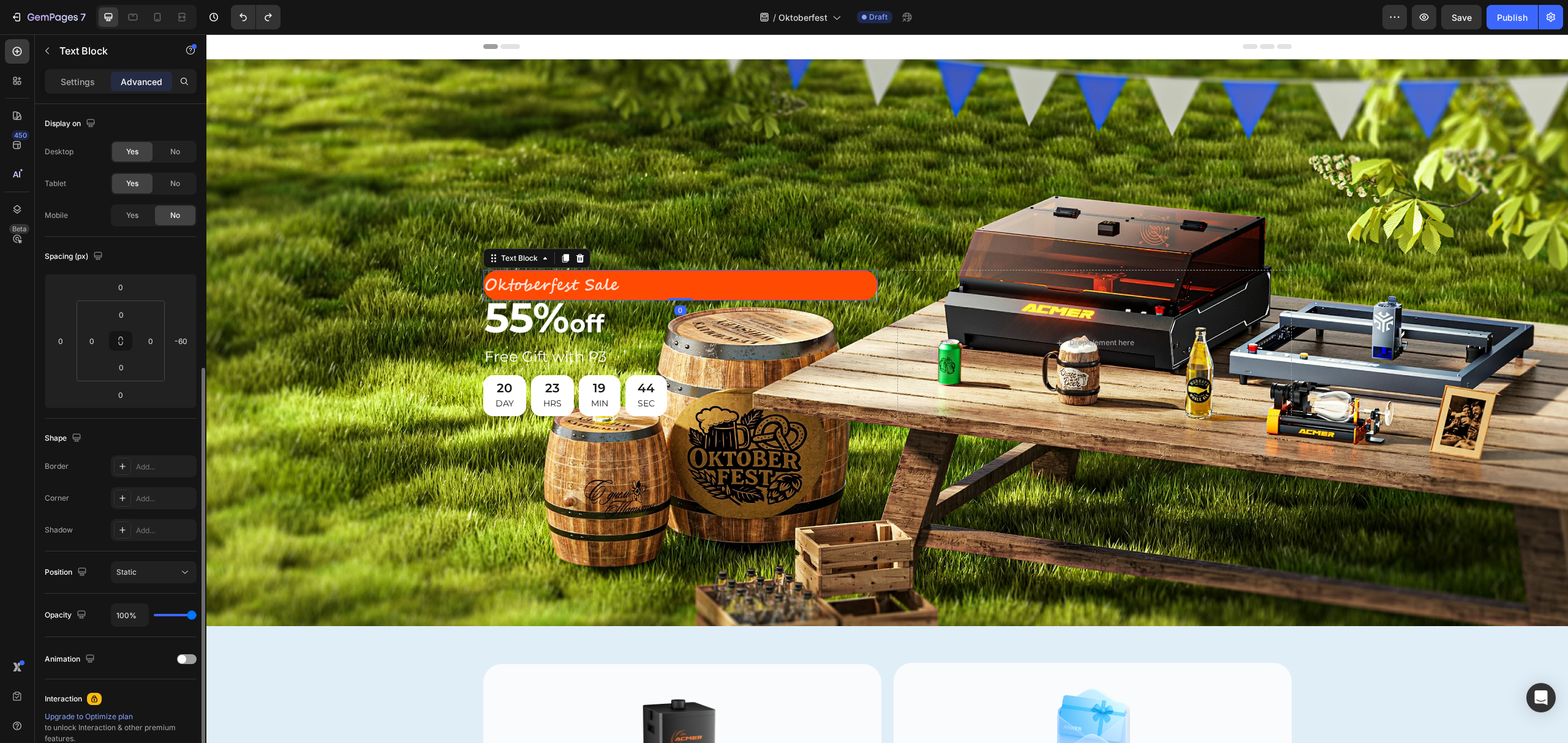
scroll to position [145, 0]
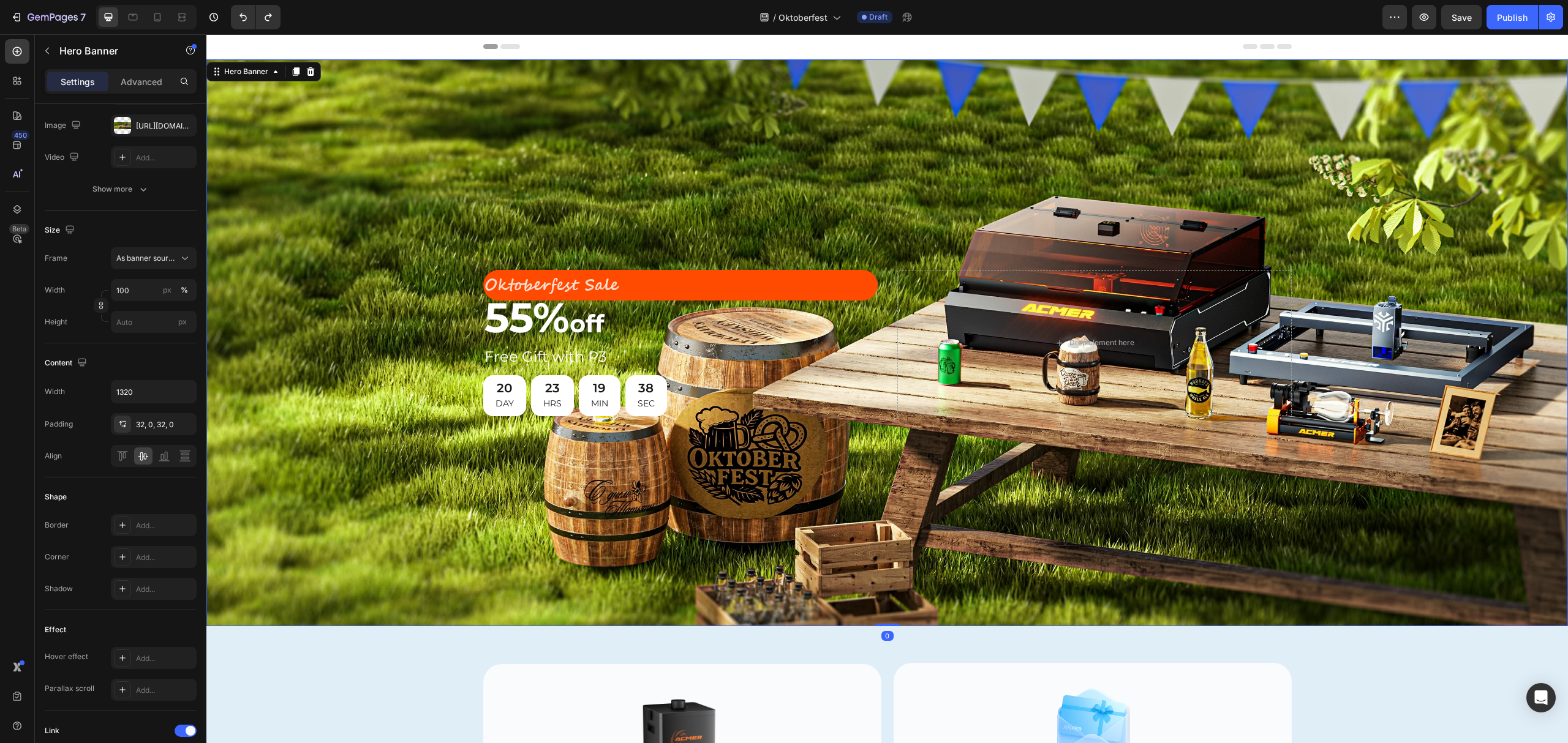
drag, startPoint x: 451, startPoint y: 473, endPoint x: 496, endPoint y: 366, distance: 116.1
click at [451, 472] on div "Background Image" at bounding box center [887, 342] width 1362 height 567
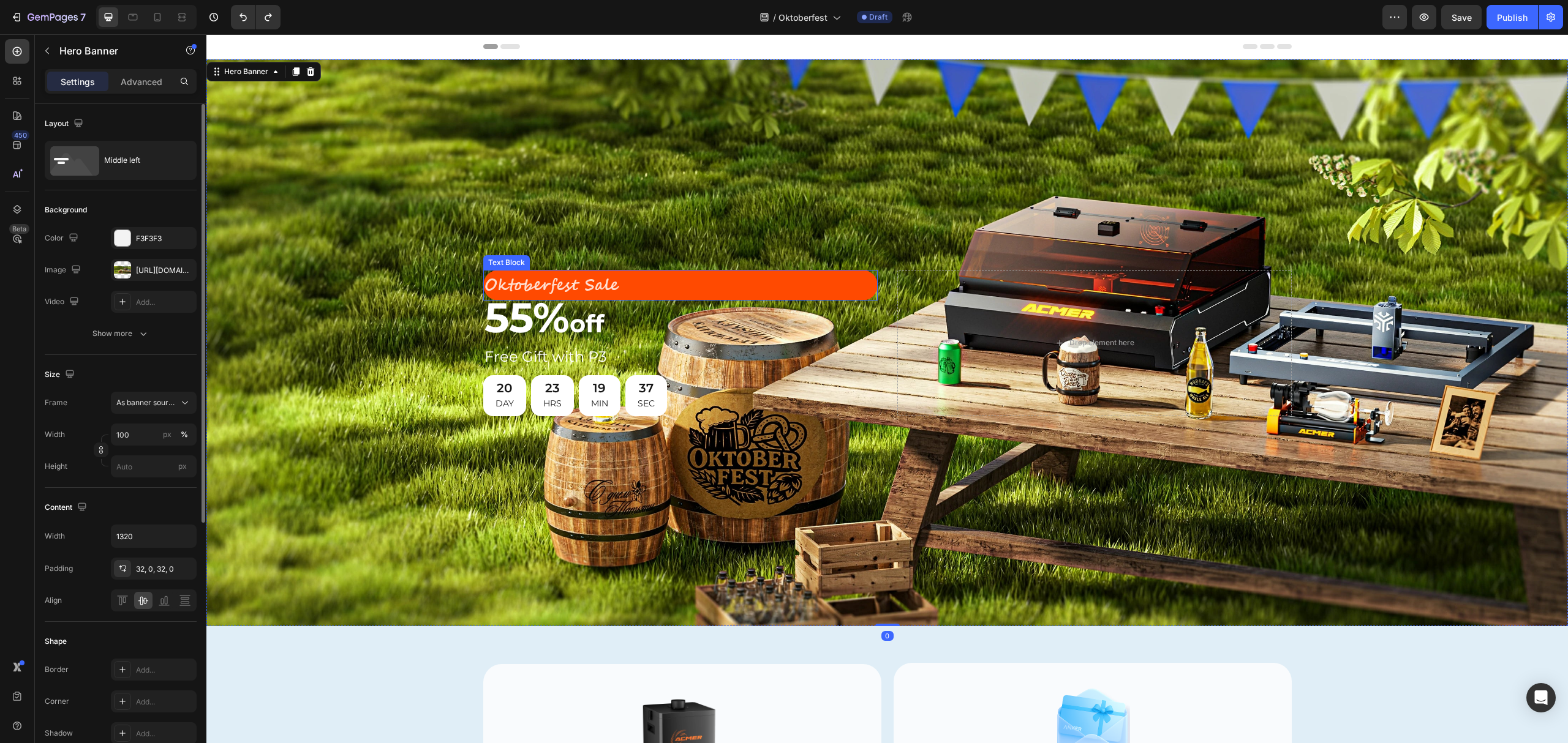
click at [748, 284] on p "Oktoberfest Sale" at bounding box center [681, 285] width 392 height 29
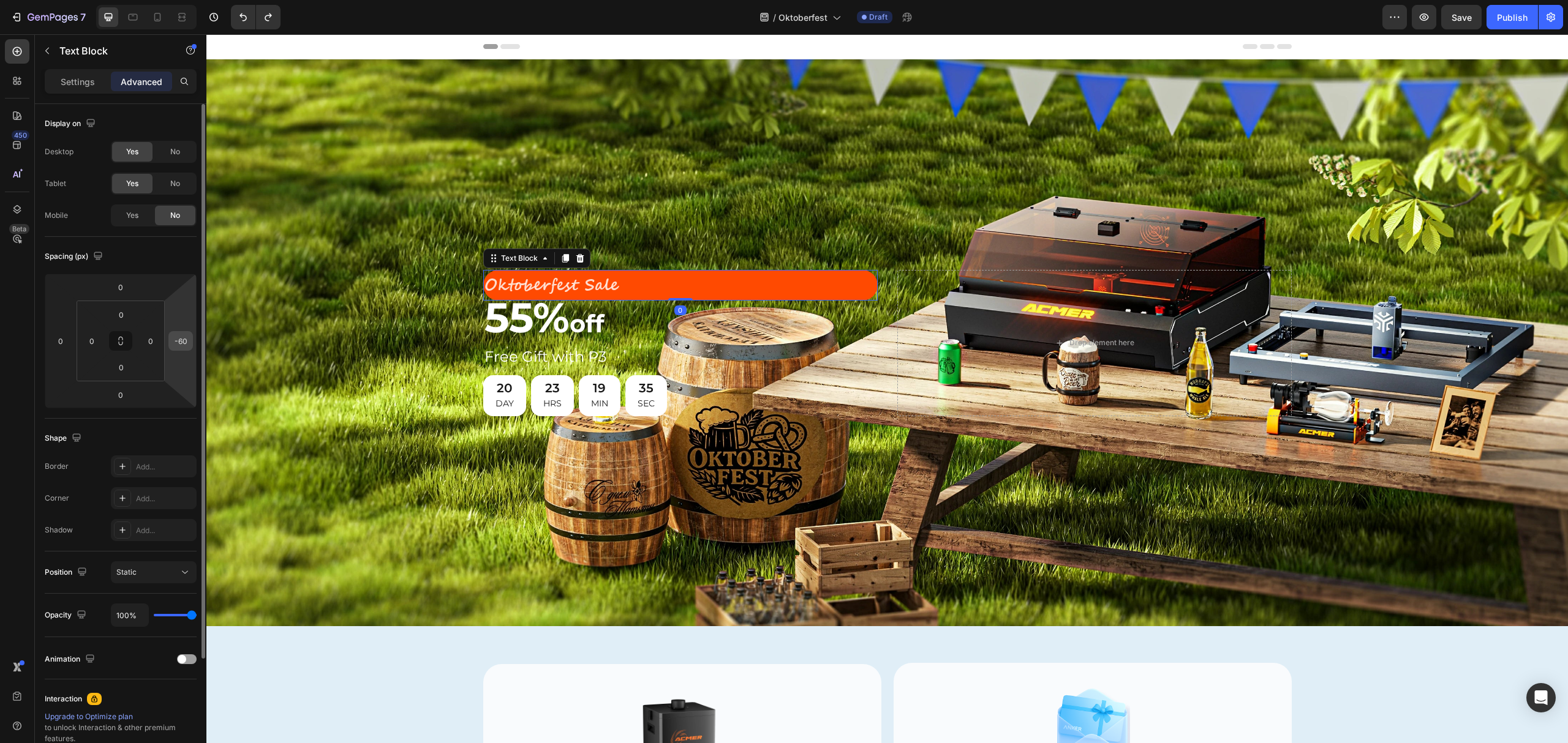
click at [187, 342] on input "-60" at bounding box center [180, 341] width 18 height 18
type input "0"
click at [287, 244] on div "Background Image" at bounding box center [887, 342] width 1362 height 567
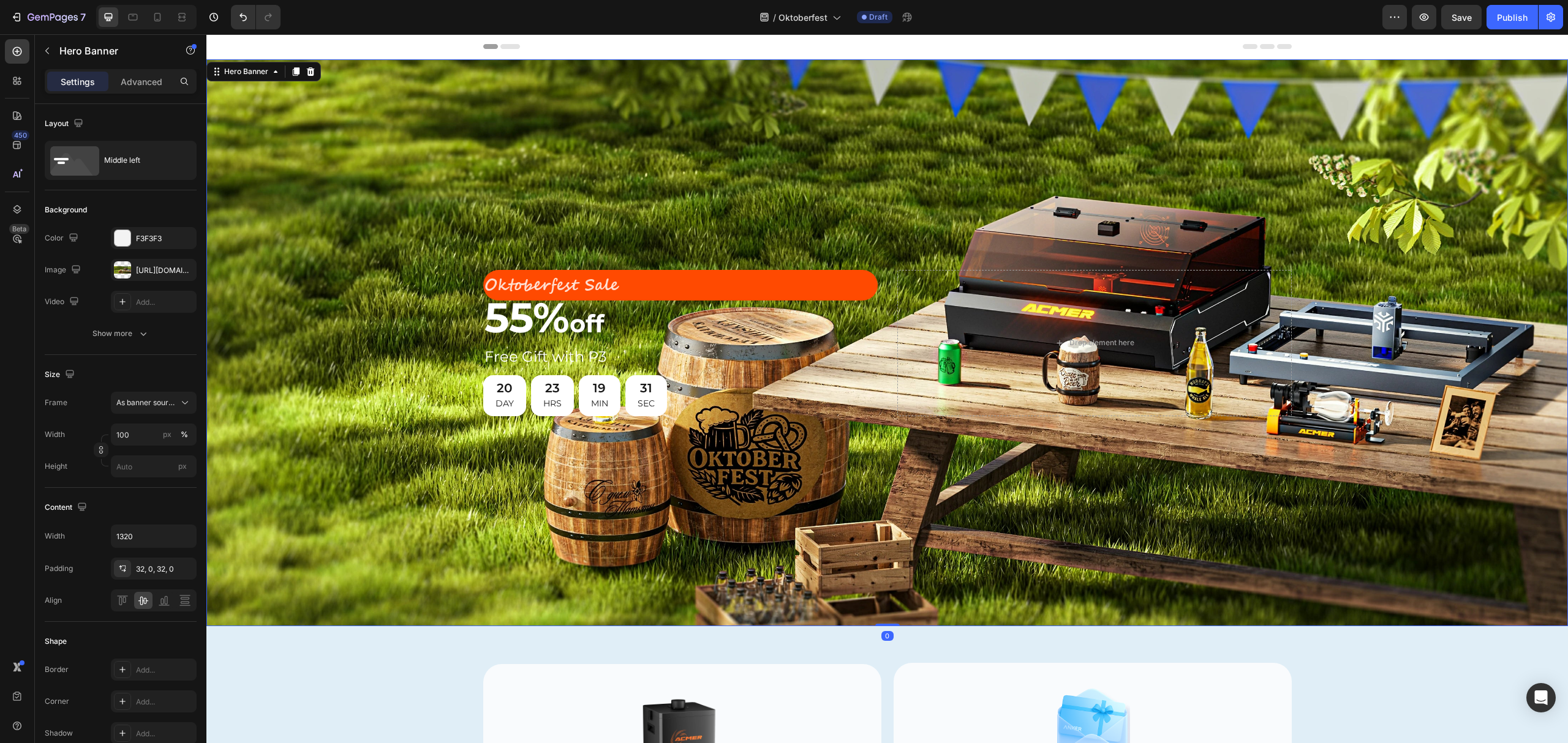
click at [749, 167] on div "Background Image" at bounding box center [887, 342] width 1362 height 567
click at [669, 275] on p "Oktoberfest Sale" at bounding box center [681, 285] width 392 height 29
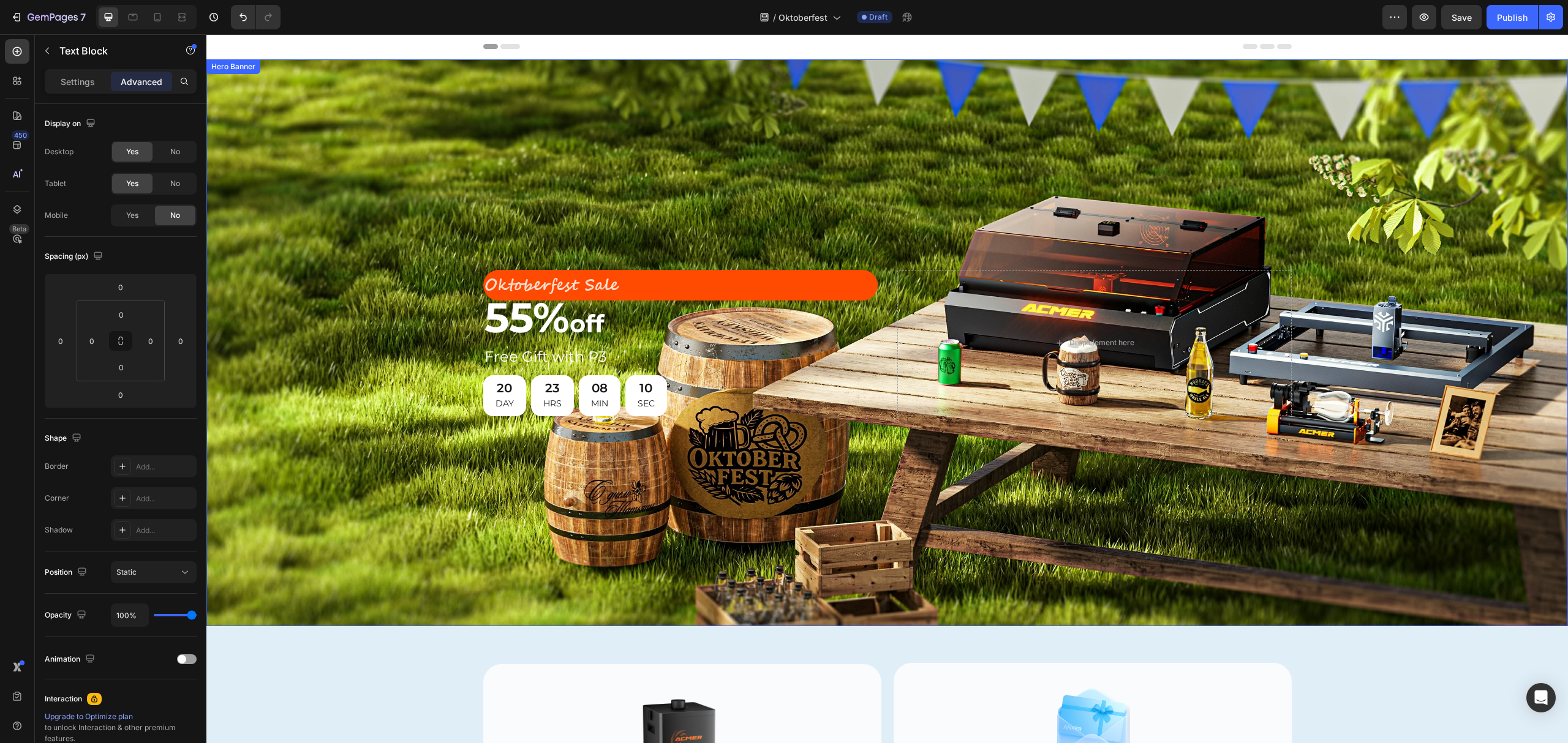
click at [710, 142] on div "Background Image" at bounding box center [887, 342] width 1362 height 567
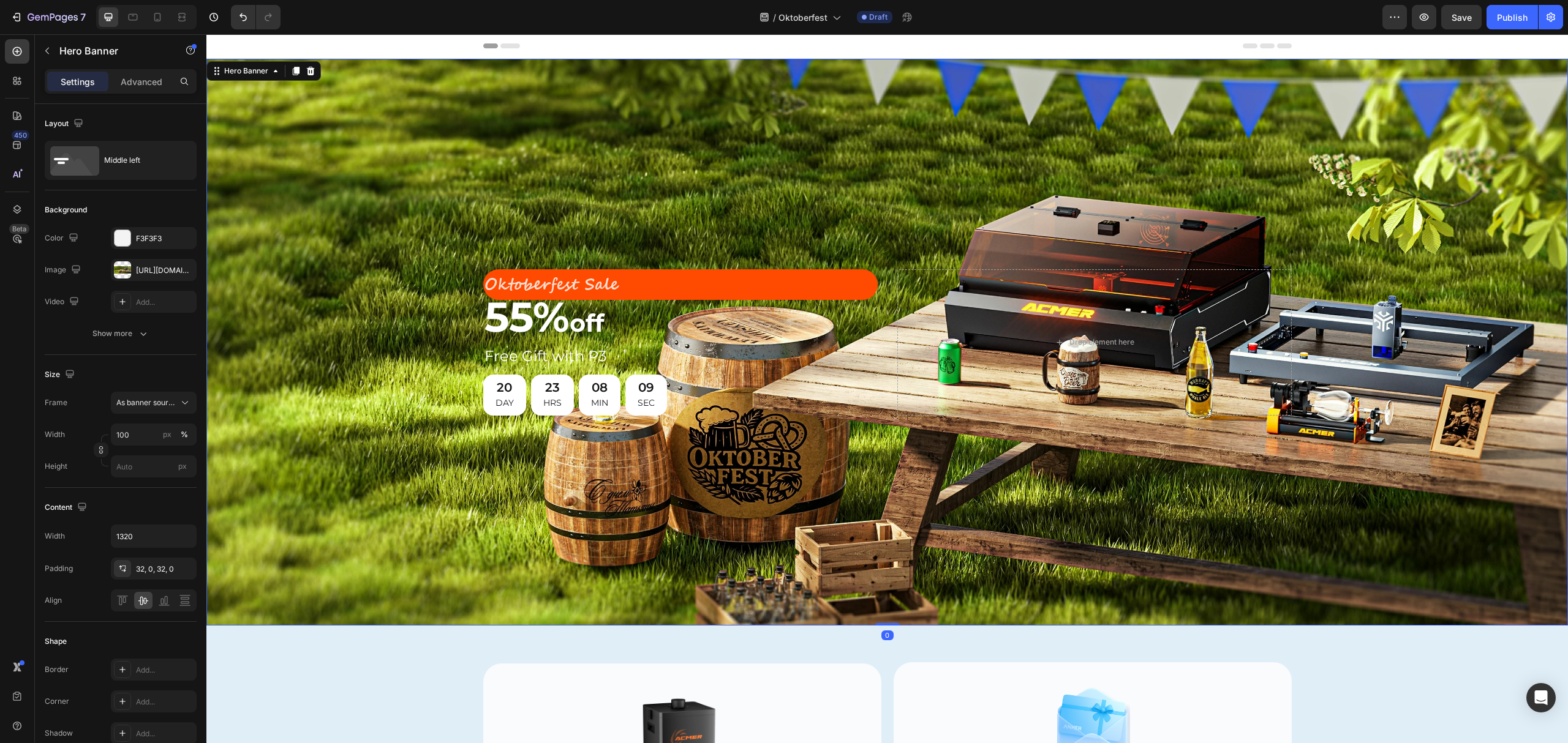
scroll to position [114, 0]
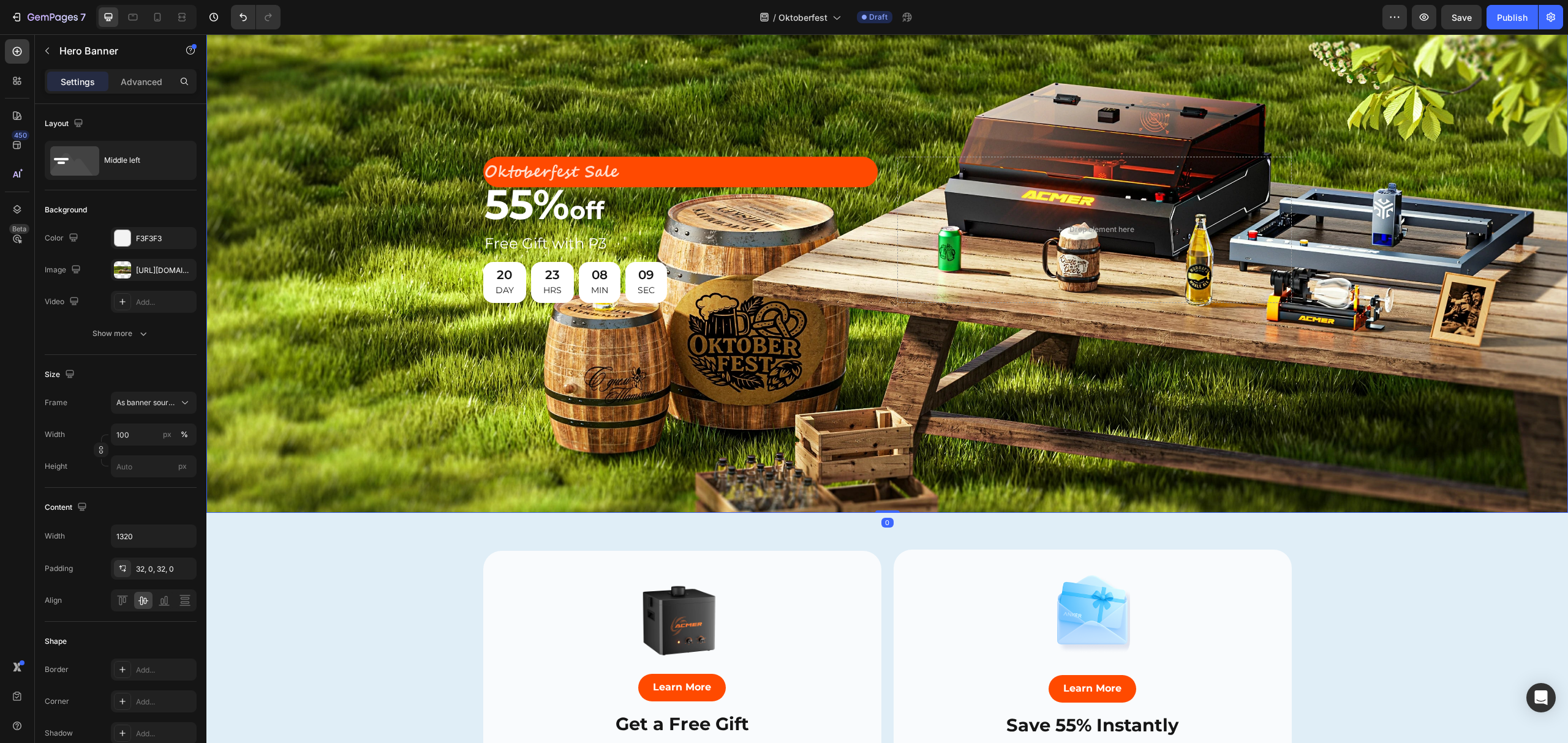
click at [755, 561] on div at bounding box center [682, 617] width 378 height 114
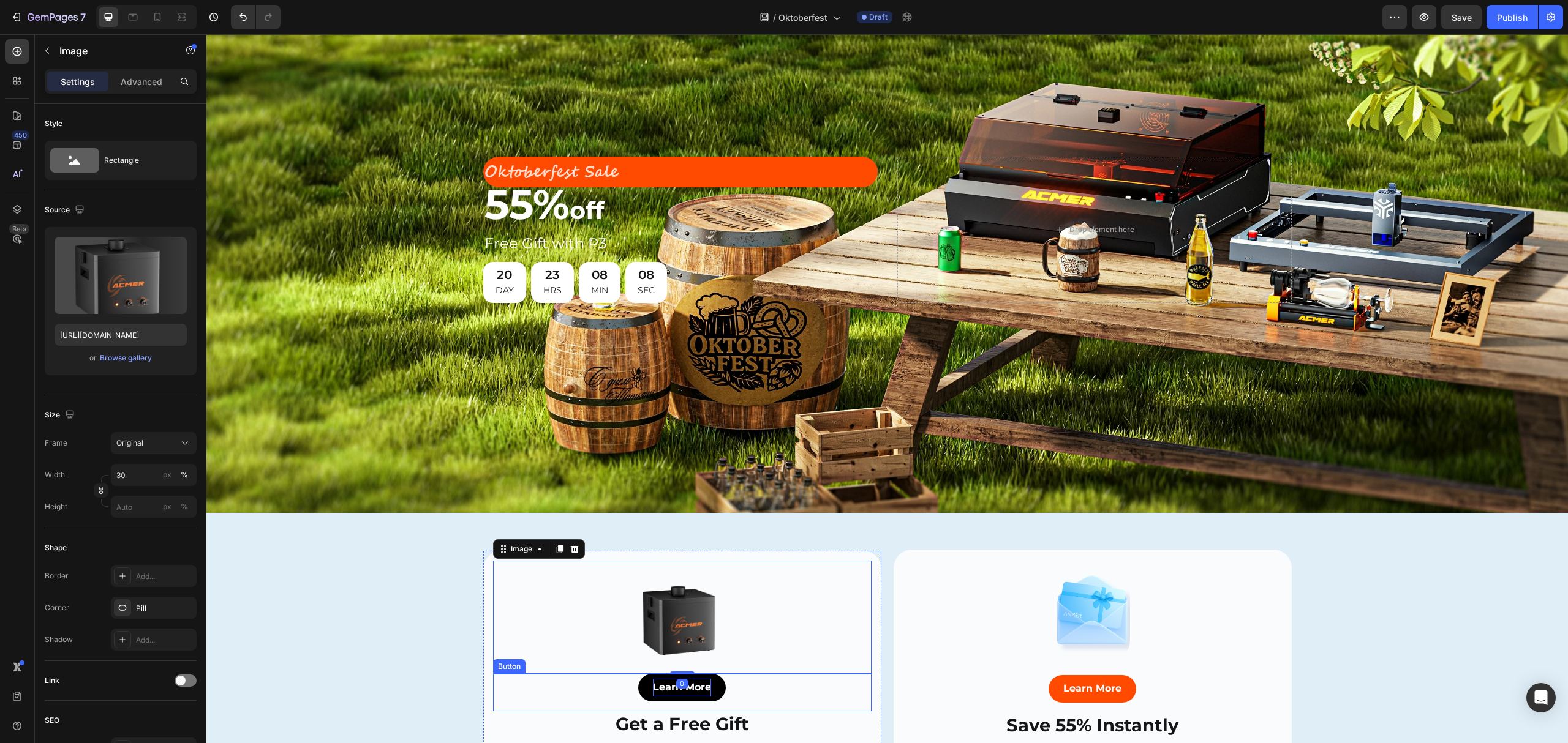
scroll to position [326, 0]
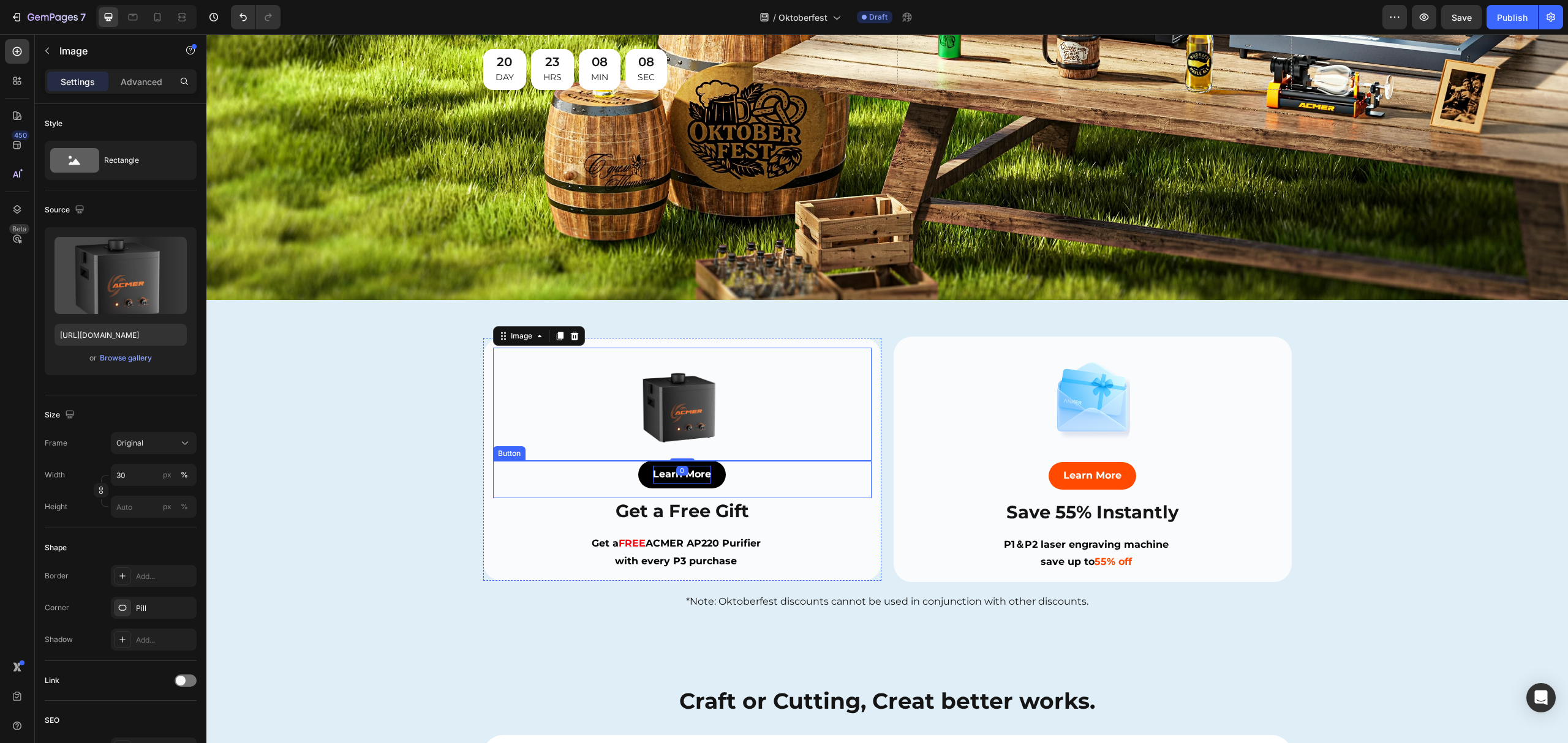
click at [653, 466] on p "Learn More" at bounding box center [682, 474] width 58 height 17
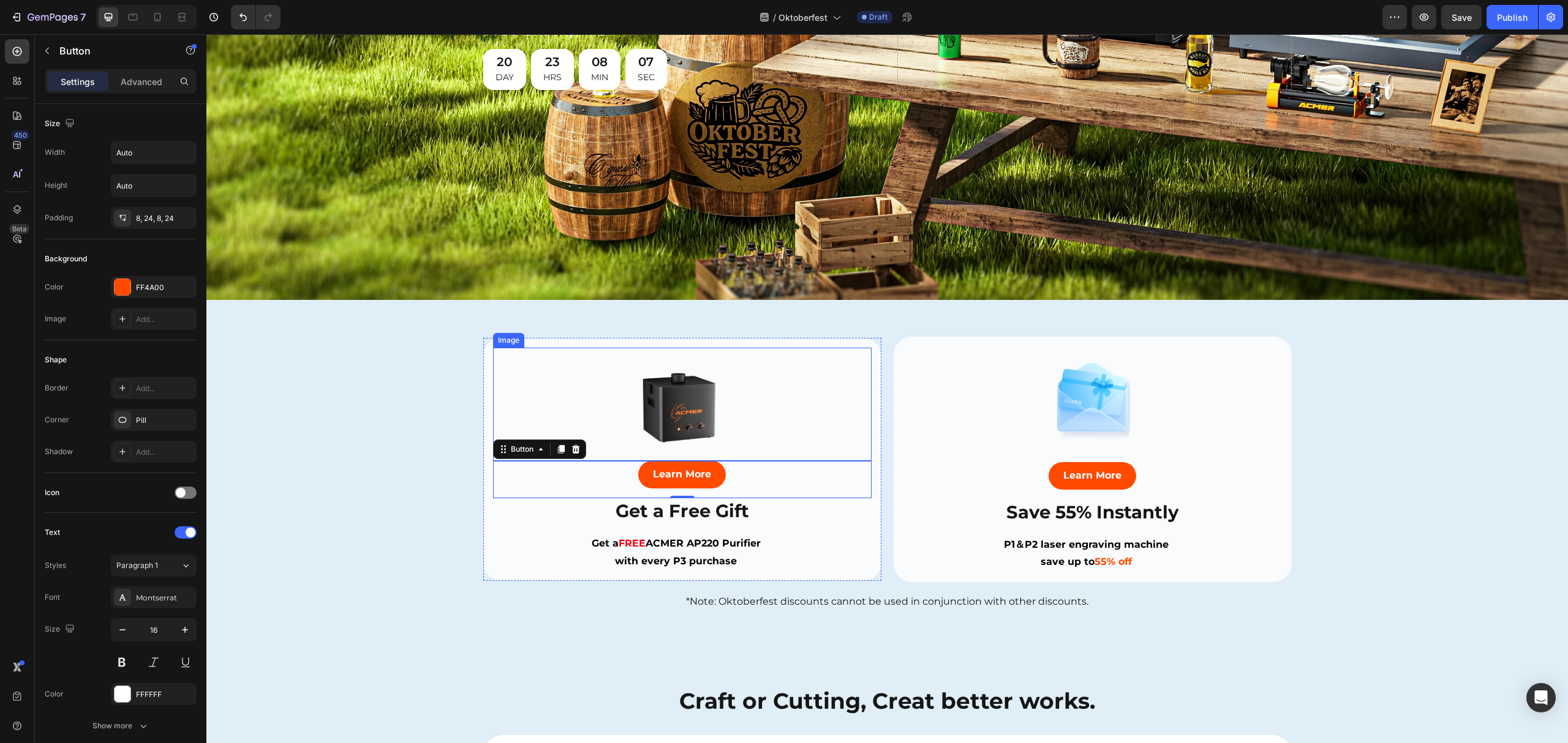
click at [678, 400] on img at bounding box center [682, 404] width 114 height 114
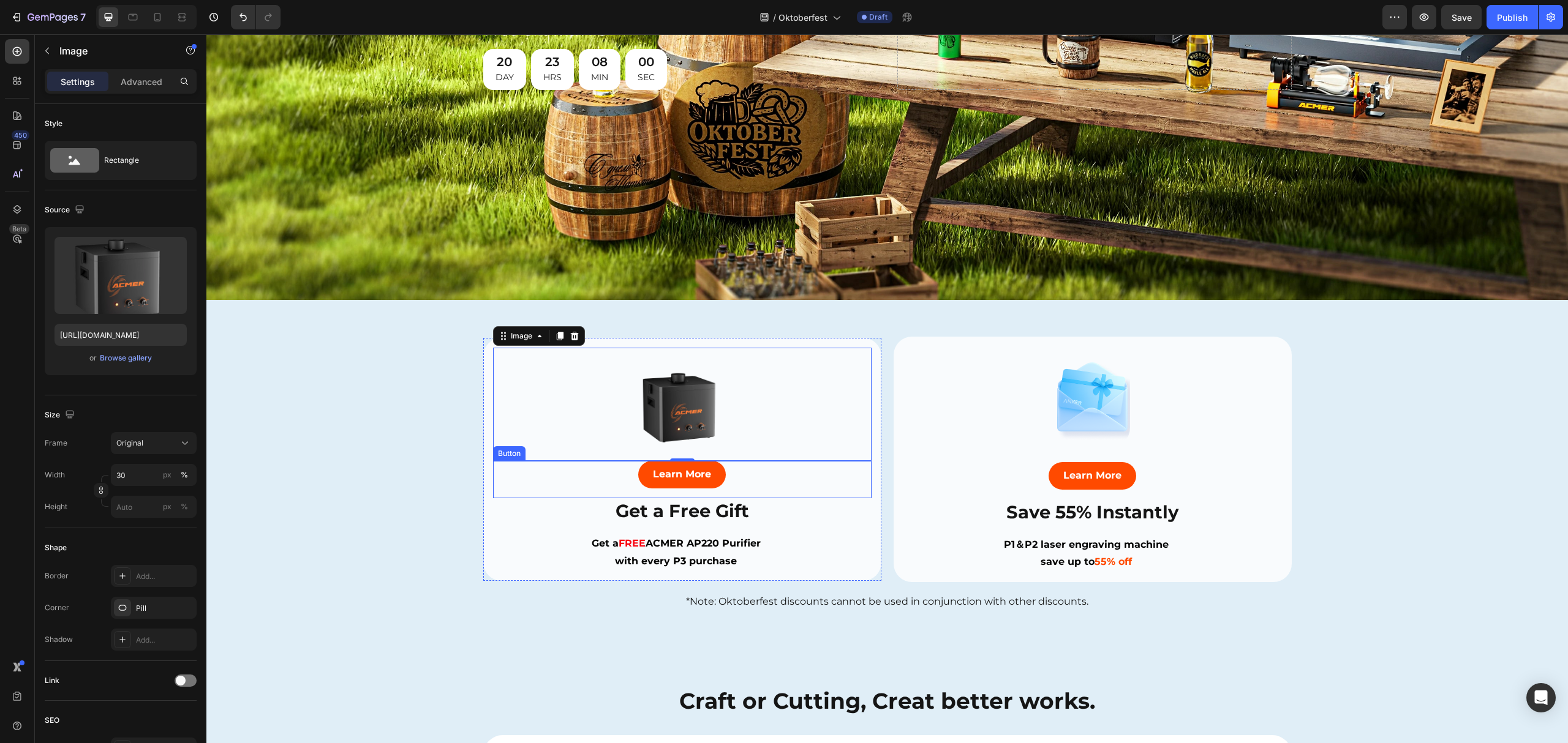
click at [556, 478] on div "Learn More Button" at bounding box center [682, 479] width 378 height 37
click at [613, 397] on div at bounding box center [682, 404] width 378 height 114
click at [1047, 416] on div at bounding box center [1093, 397] width 378 height 101
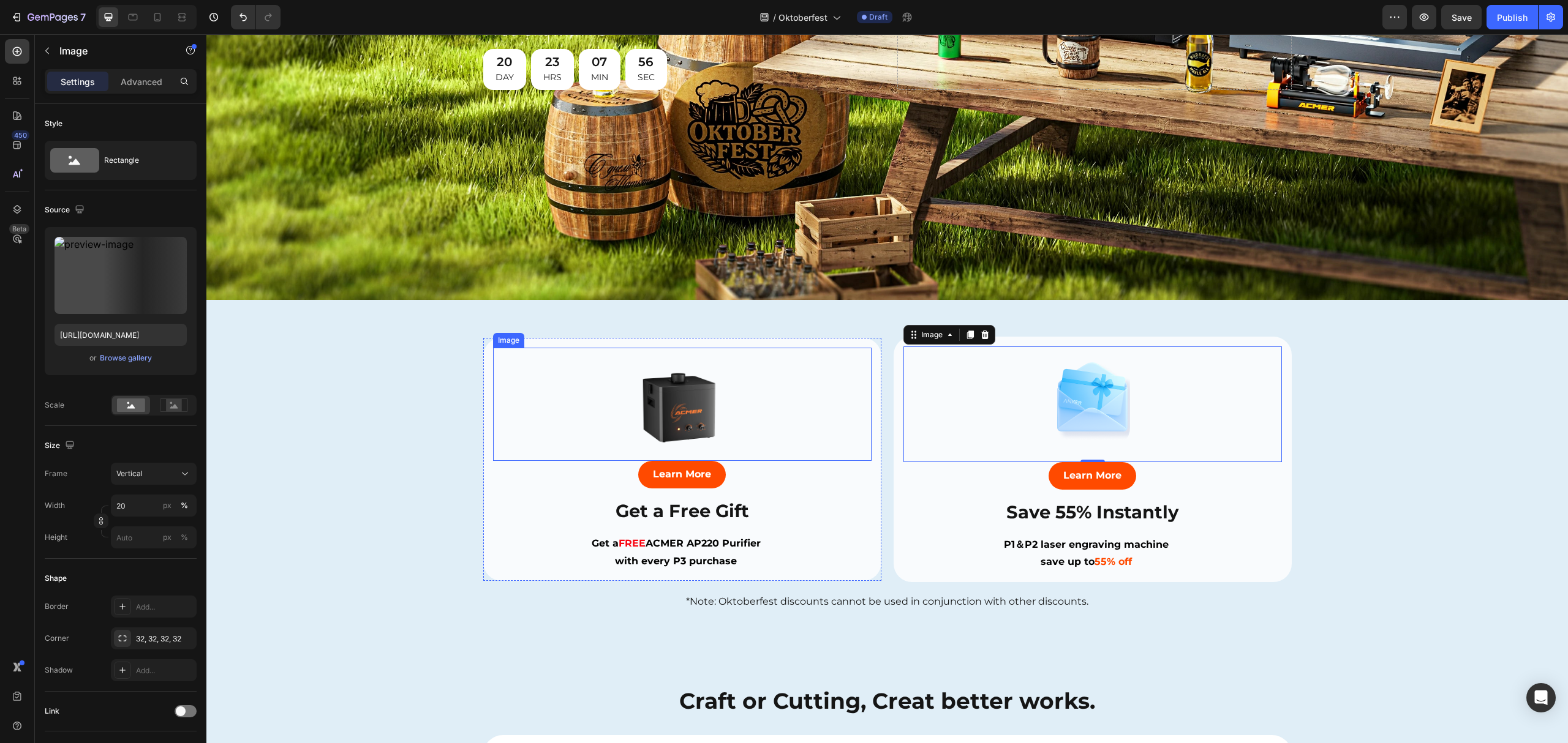
click at [576, 393] on div at bounding box center [682, 404] width 378 height 114
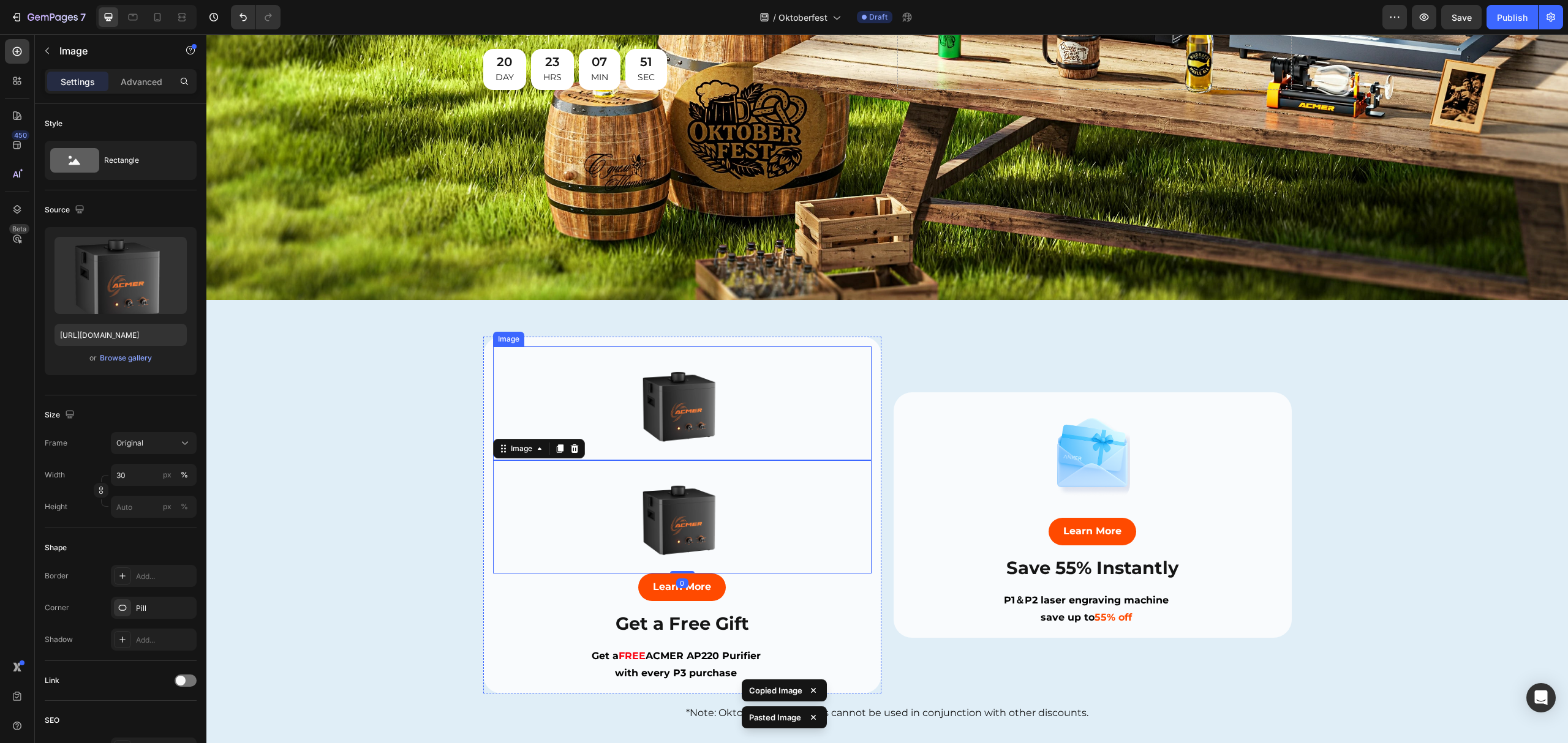
click at [699, 378] on img at bounding box center [682, 403] width 114 height 114
click at [1055, 461] on img at bounding box center [1093, 453] width 76 height 101
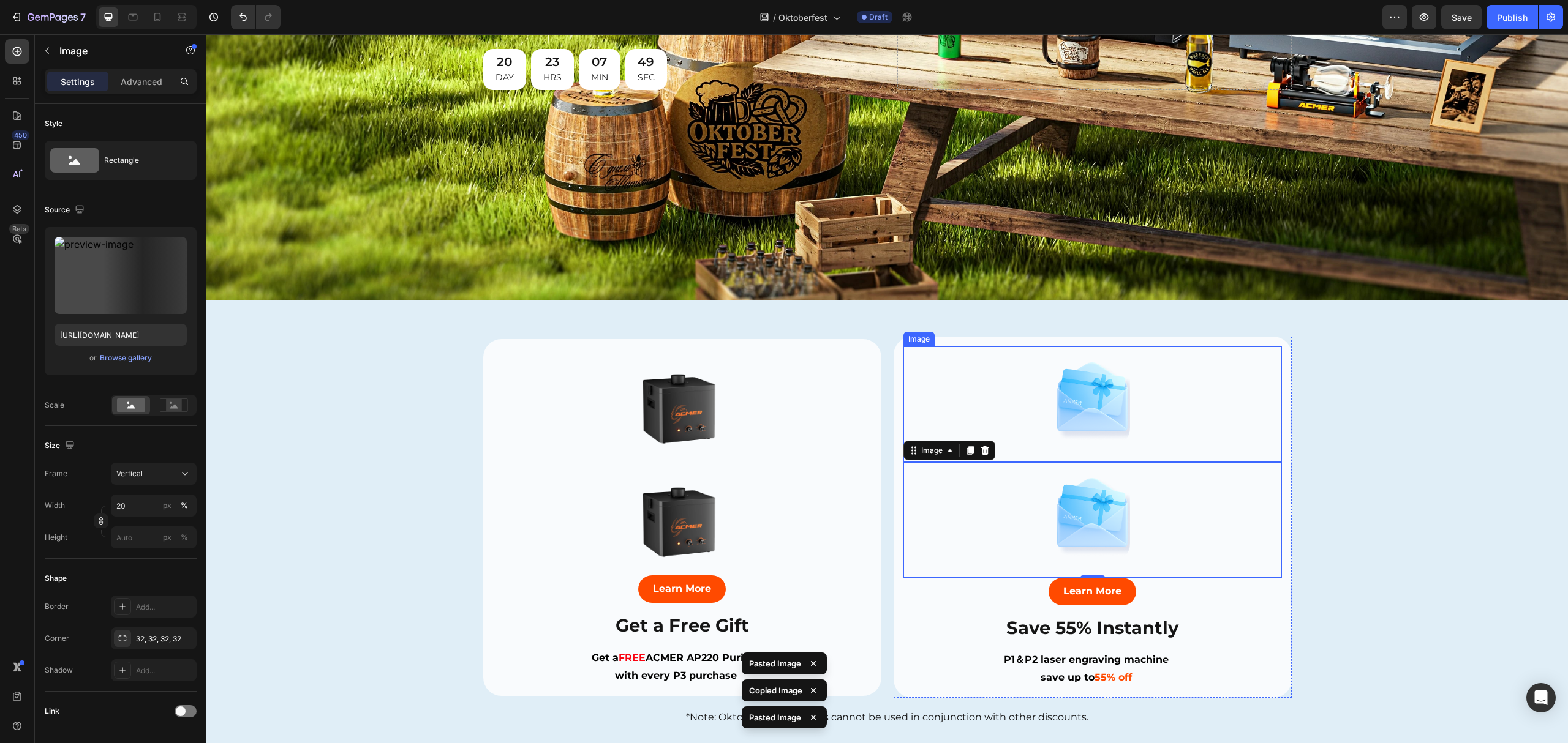
click at [1081, 415] on img at bounding box center [1093, 397] width 76 height 101
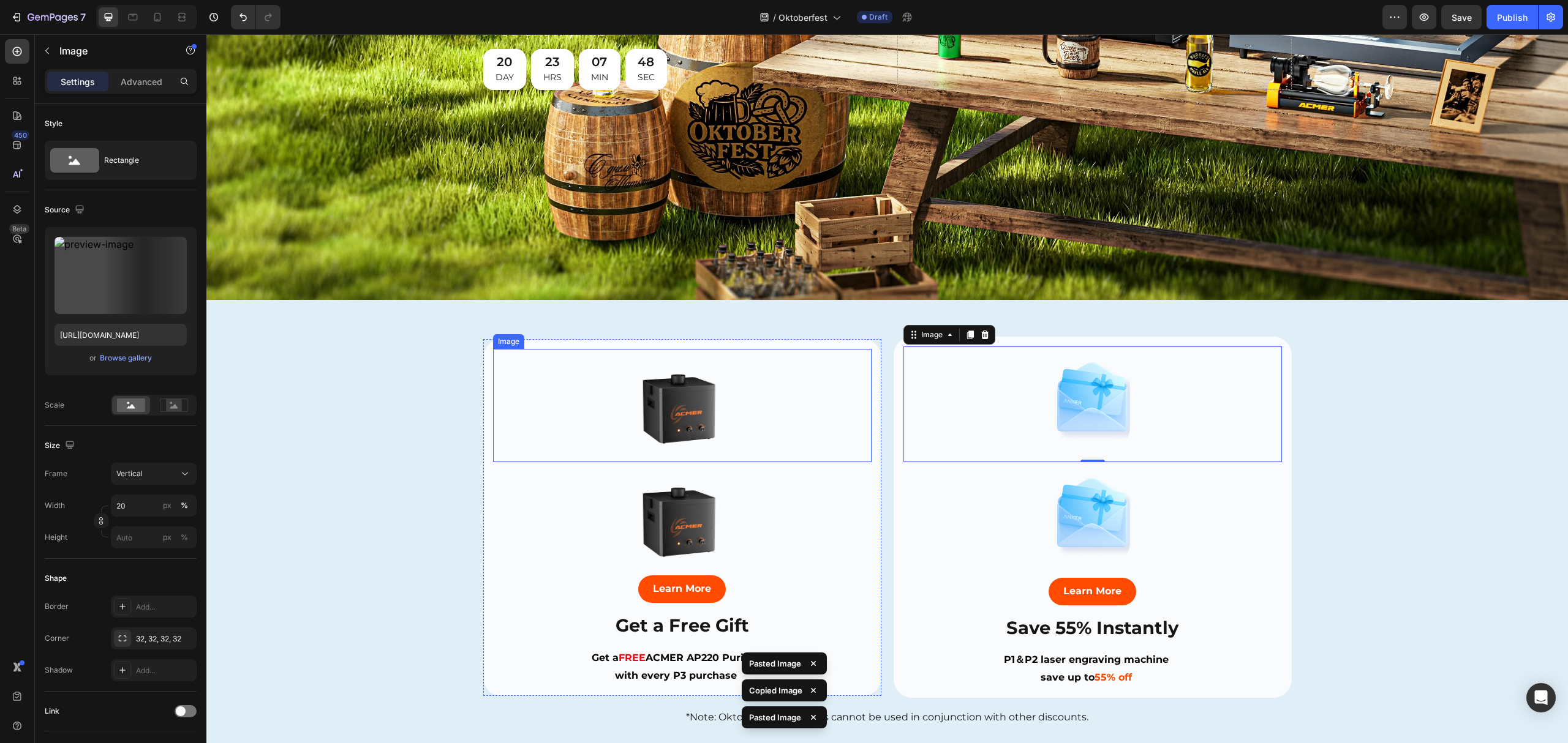
click at [713, 401] on img at bounding box center [682, 406] width 114 height 114
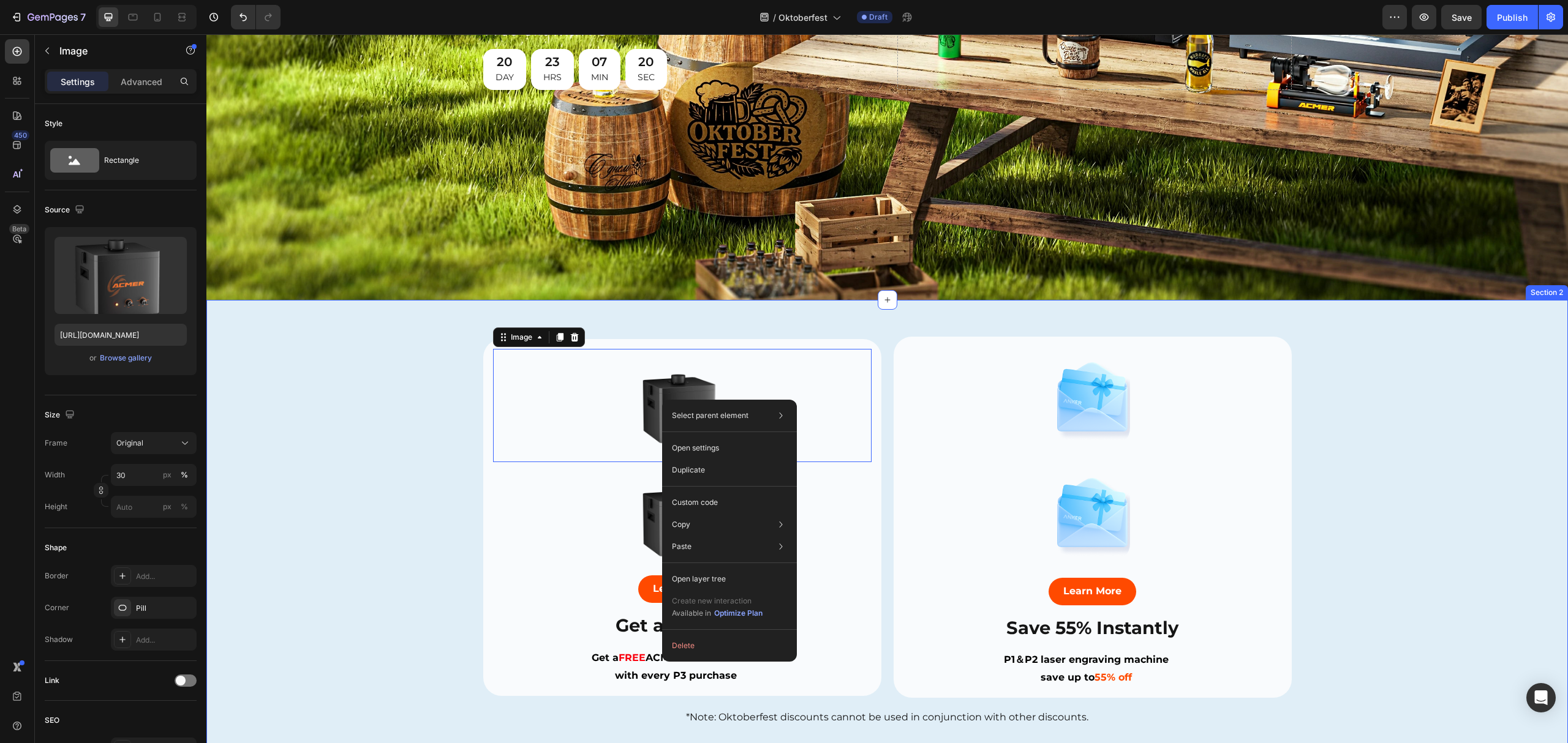
click at [366, 414] on div "Image Image Learn More Button Save 55% Instantly Heading P1＆P2 laser engraving …" at bounding box center [887, 531] width 1362 height 391
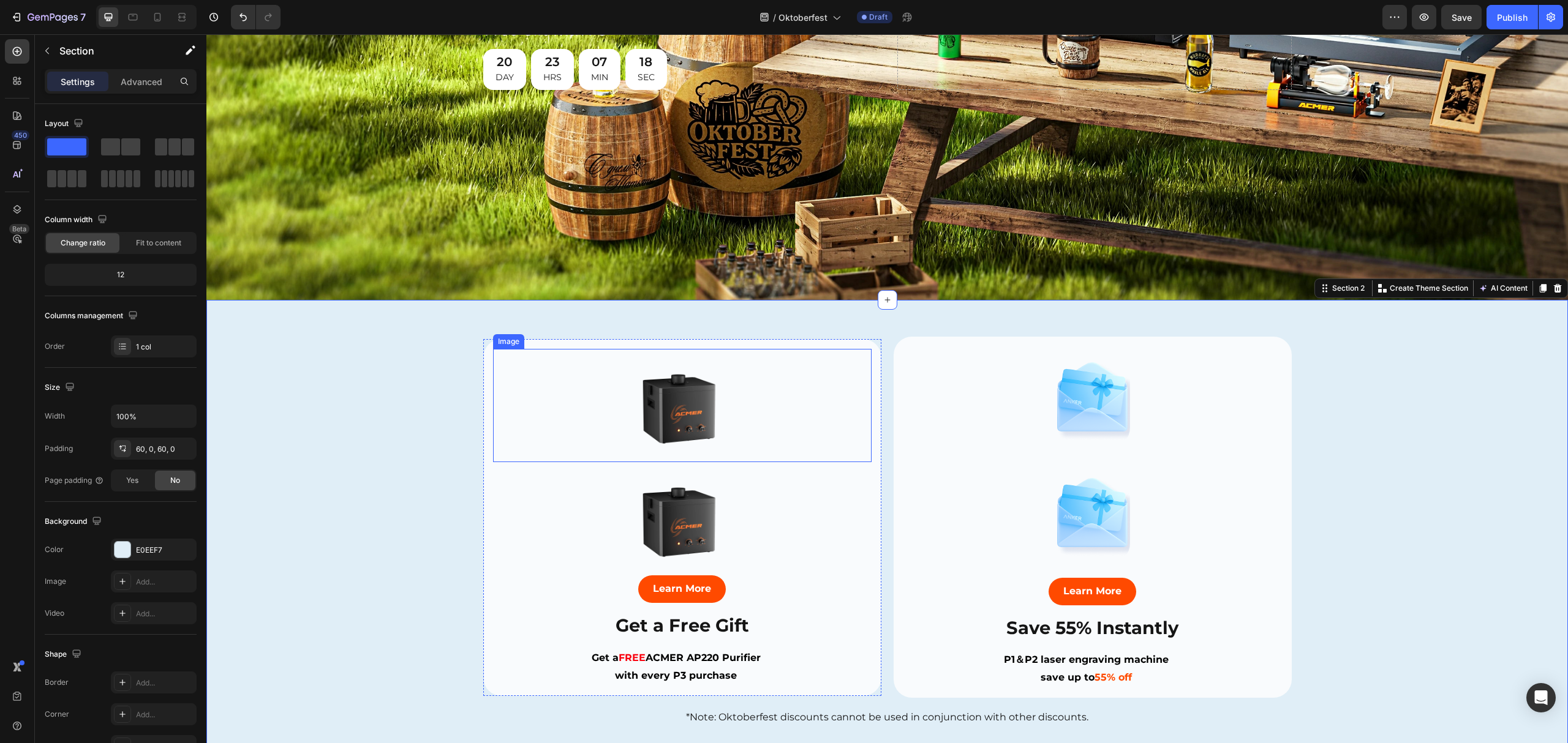
click at [679, 402] on img at bounding box center [682, 406] width 114 height 114
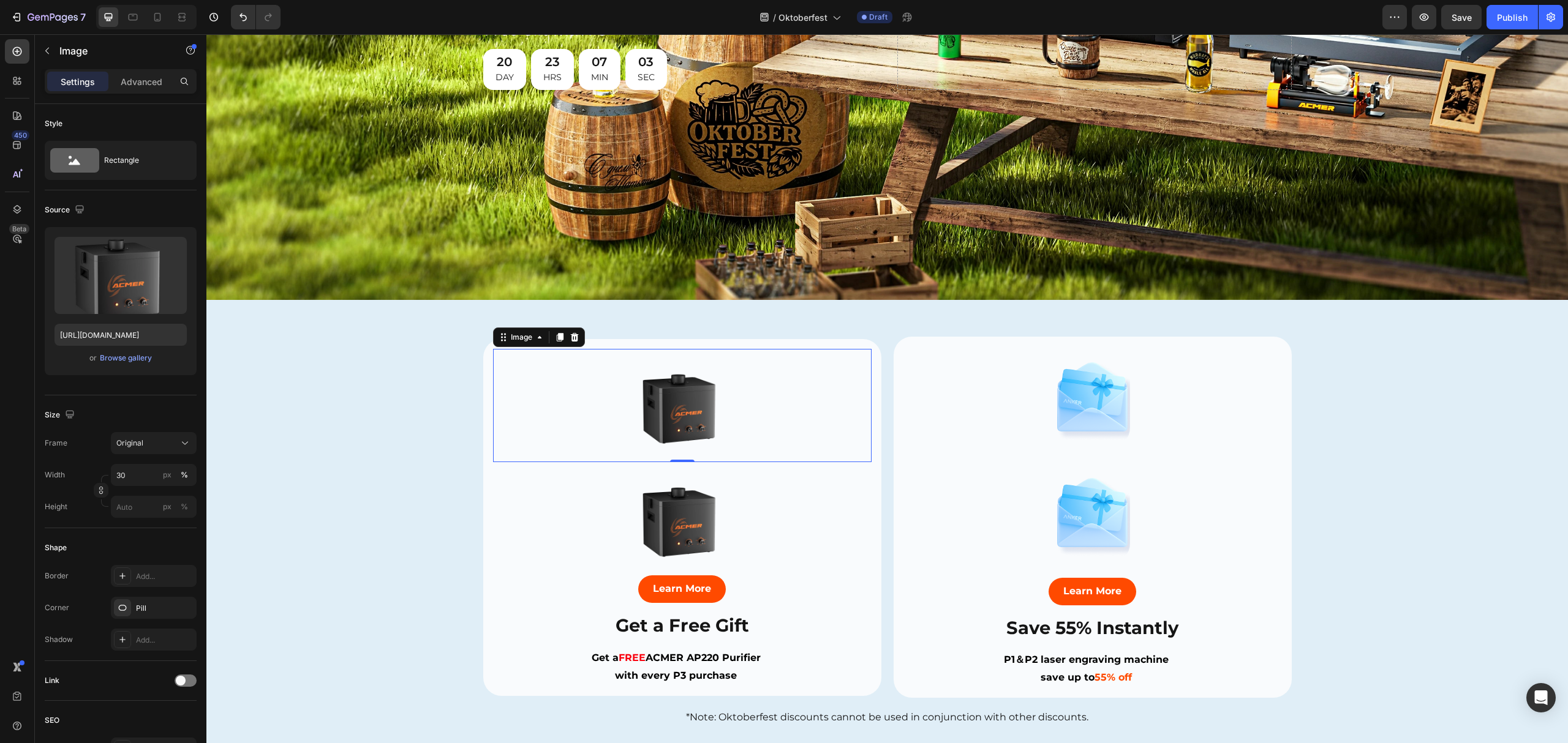
click at [667, 393] on img at bounding box center [682, 406] width 114 height 114
click at [660, 389] on img at bounding box center [682, 406] width 114 height 114
click at [134, 272] on label at bounding box center [121, 275] width 133 height 77
click at [134, 285] on input "file" at bounding box center [120, 296] width 84 height 21
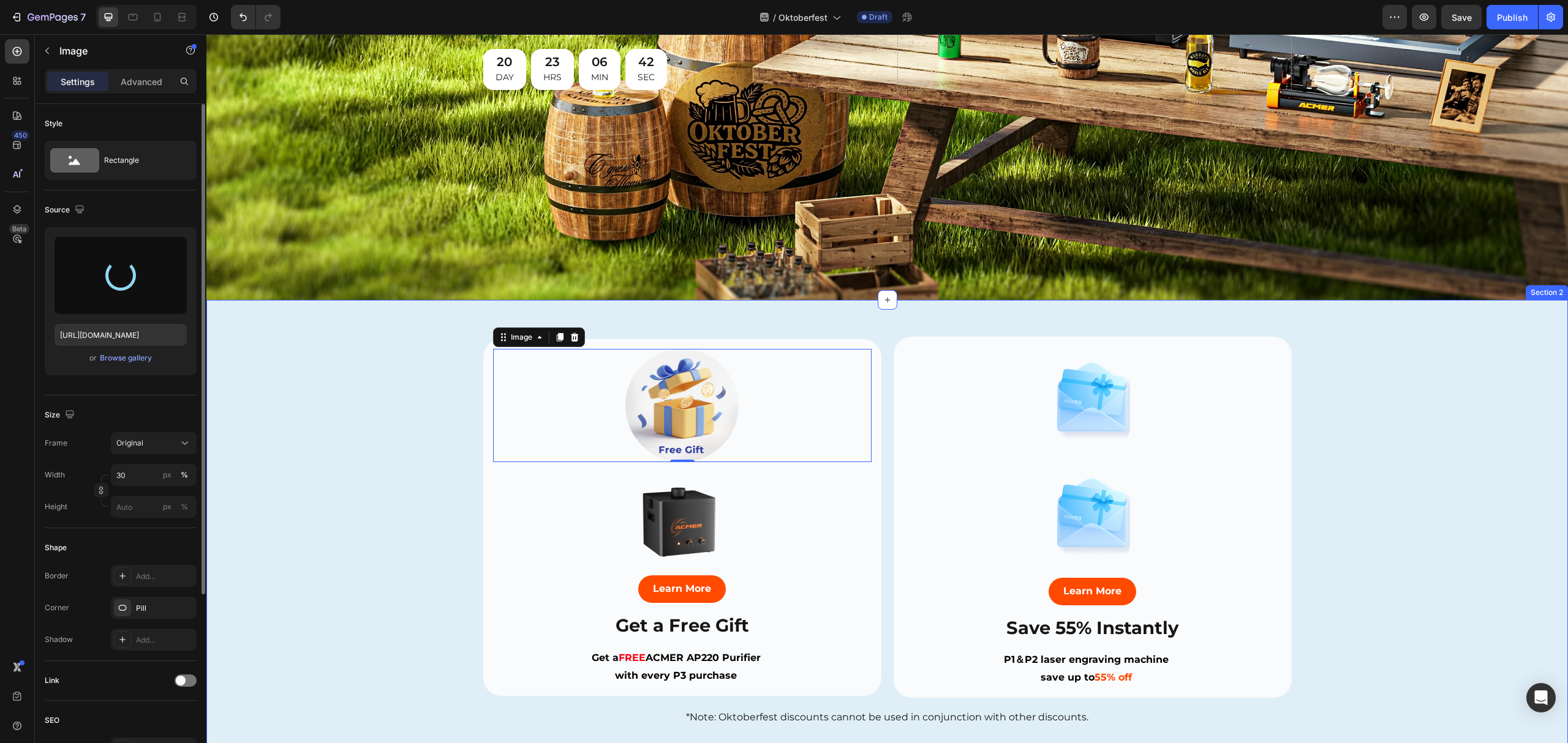
type input "[URL][DOMAIN_NAME]"
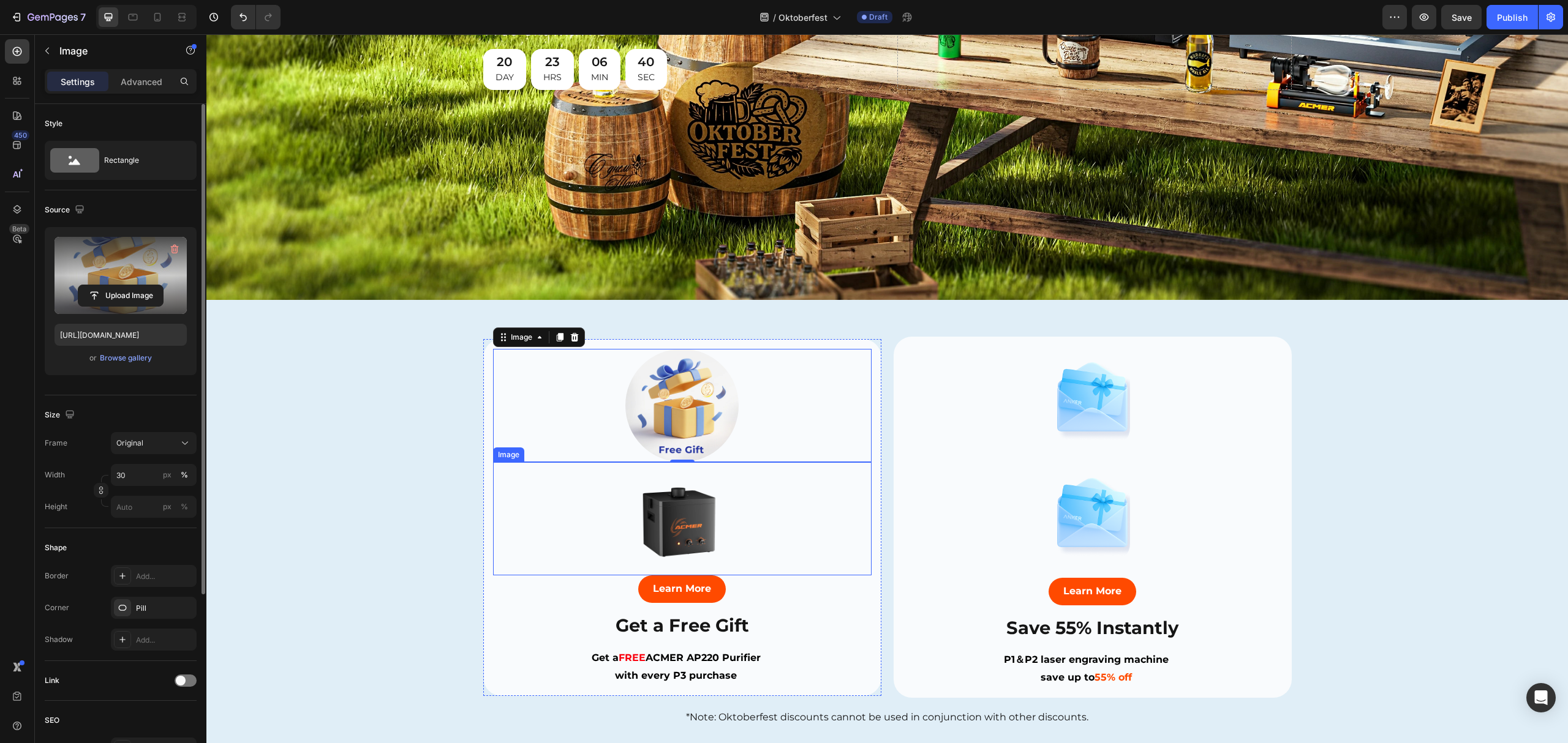
click at [794, 503] on div at bounding box center [682, 518] width 378 height 114
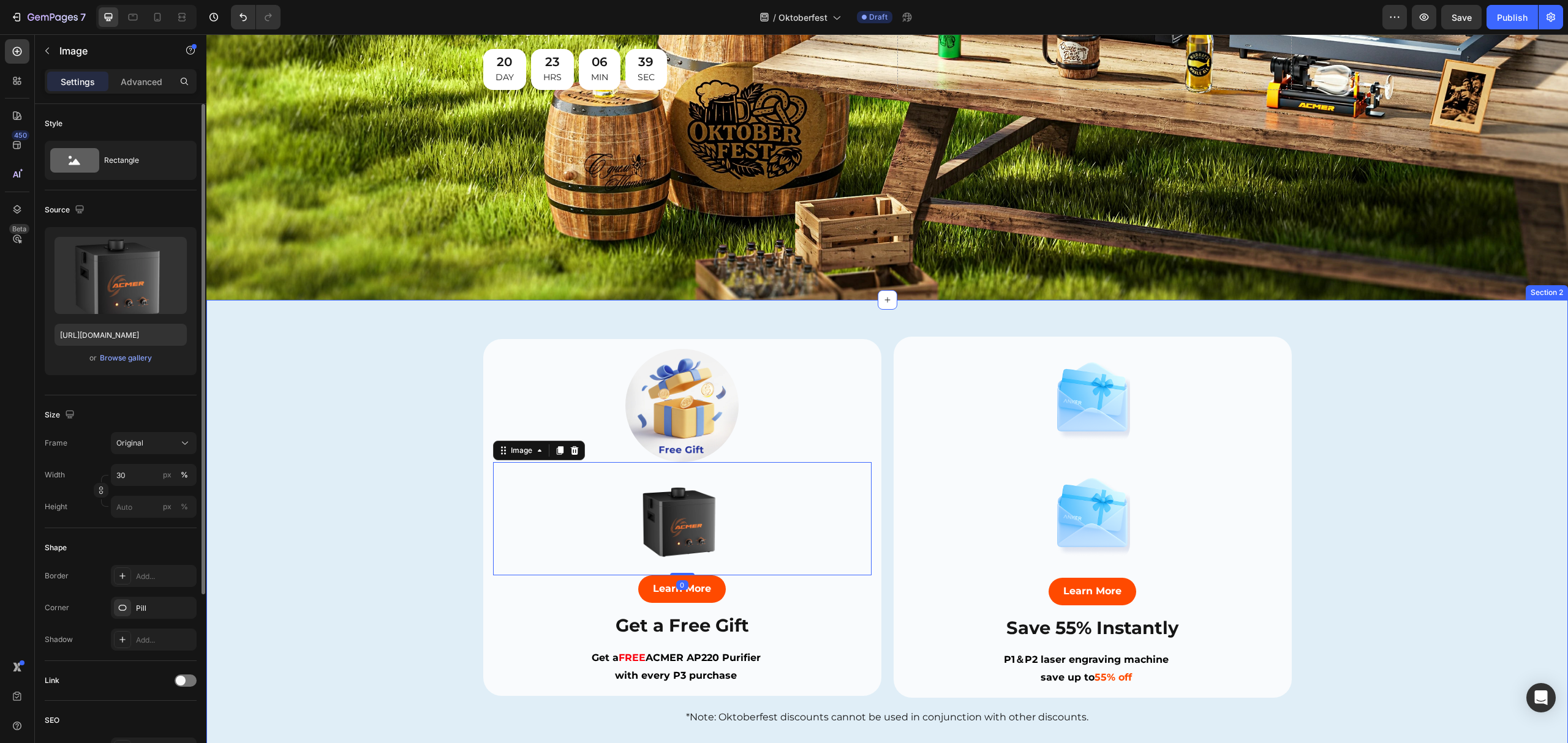
click at [362, 442] on div "Image Image Learn More Button Save 55% Instantly Heading P1＆P2 laser engraving …" at bounding box center [887, 531] width 1362 height 391
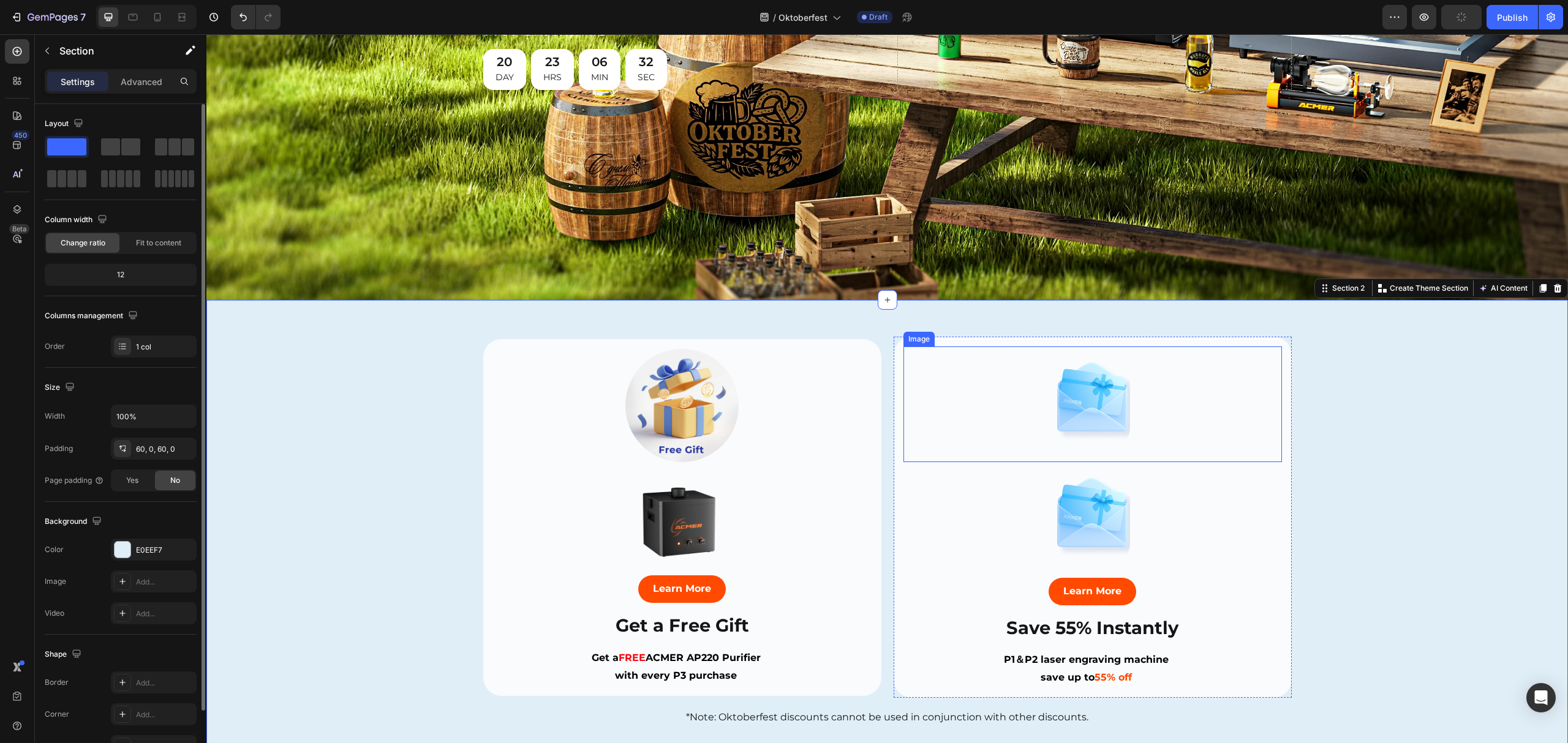
click at [1074, 403] on img at bounding box center [1093, 397] width 76 height 101
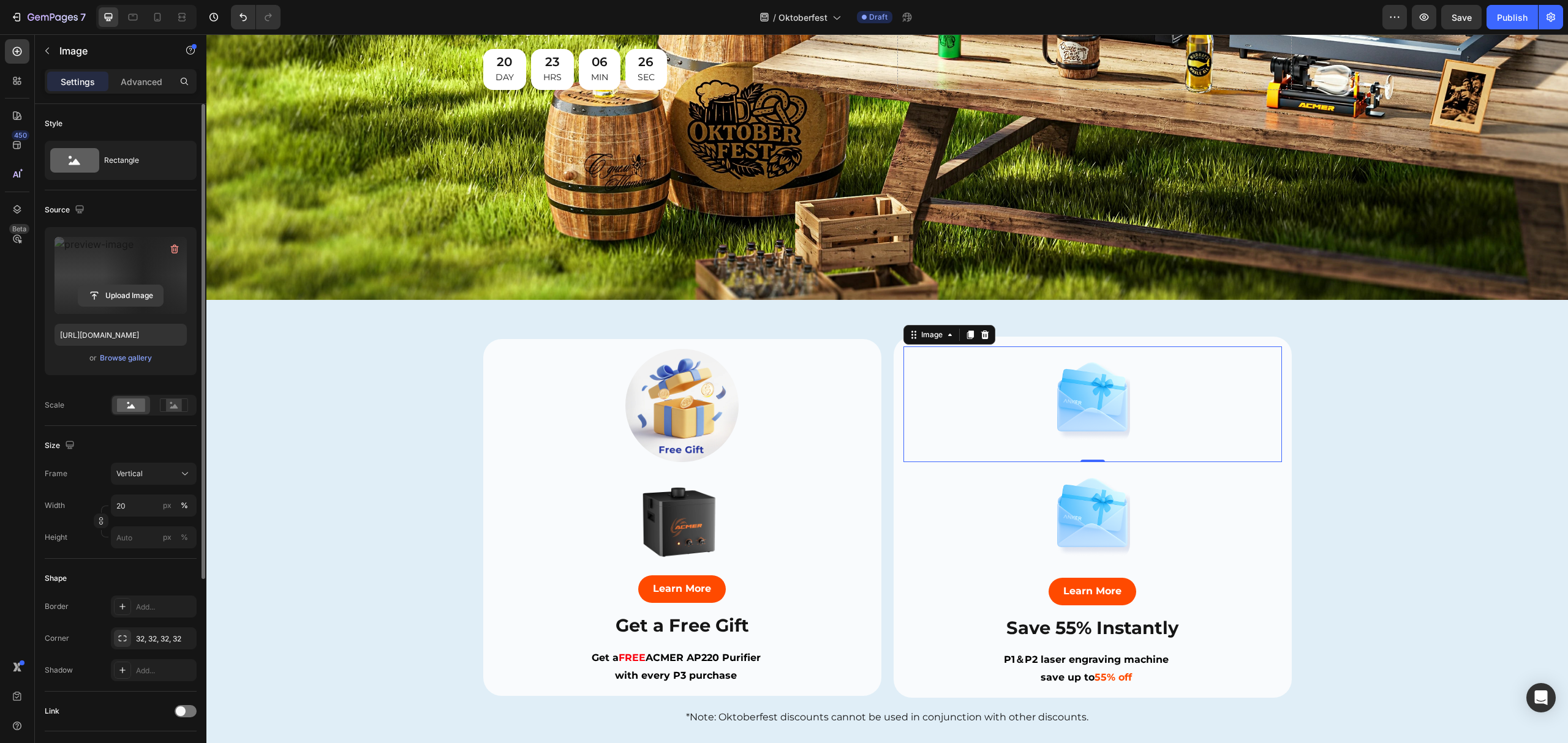
click at [122, 293] on input "file" at bounding box center [120, 296] width 84 height 21
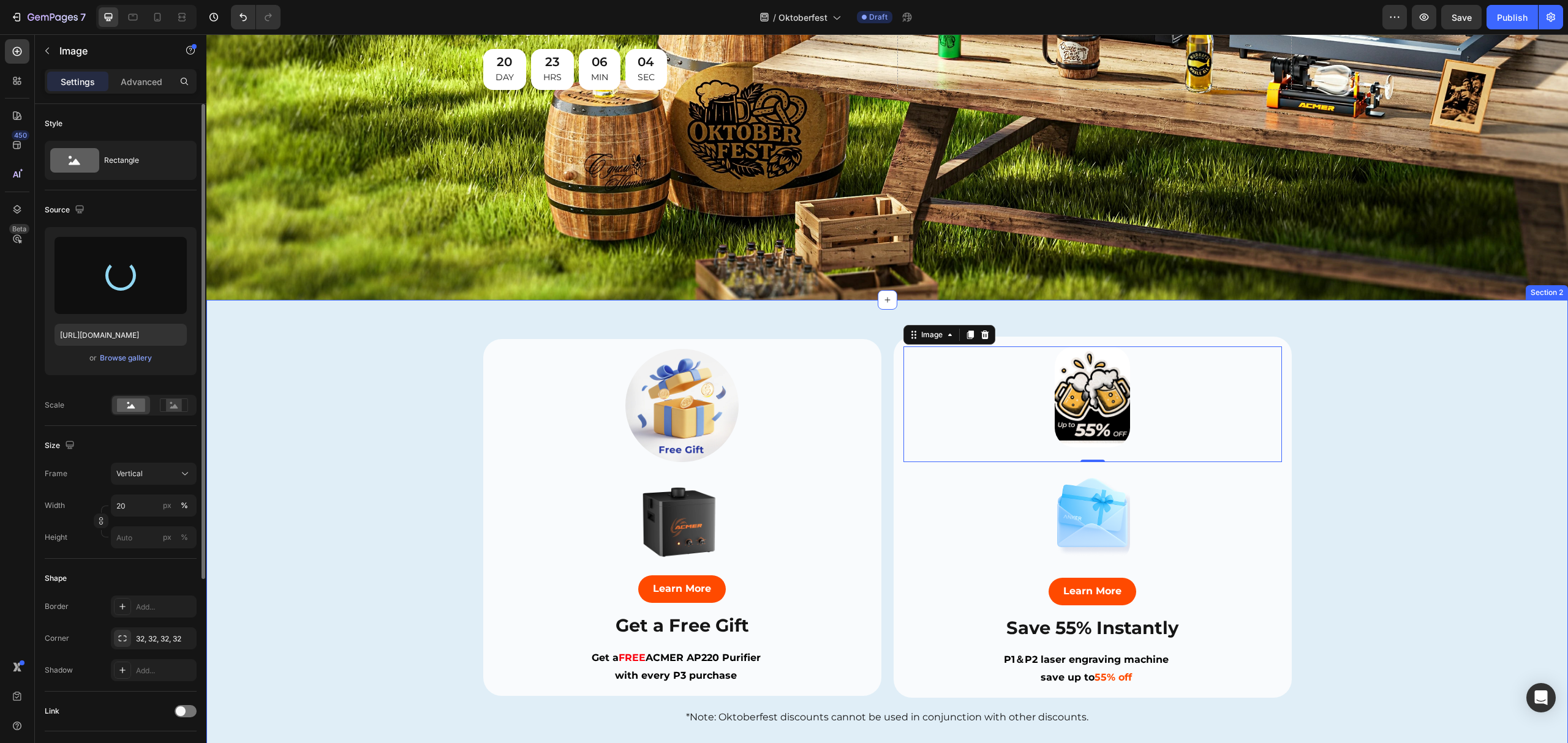
type input "[URL][DOMAIN_NAME]"
click at [1401, 419] on div "Image 0 Image Learn More Button Save 55% Instantly Heading P1＆P2 laser engravin…" at bounding box center [887, 531] width 1362 height 391
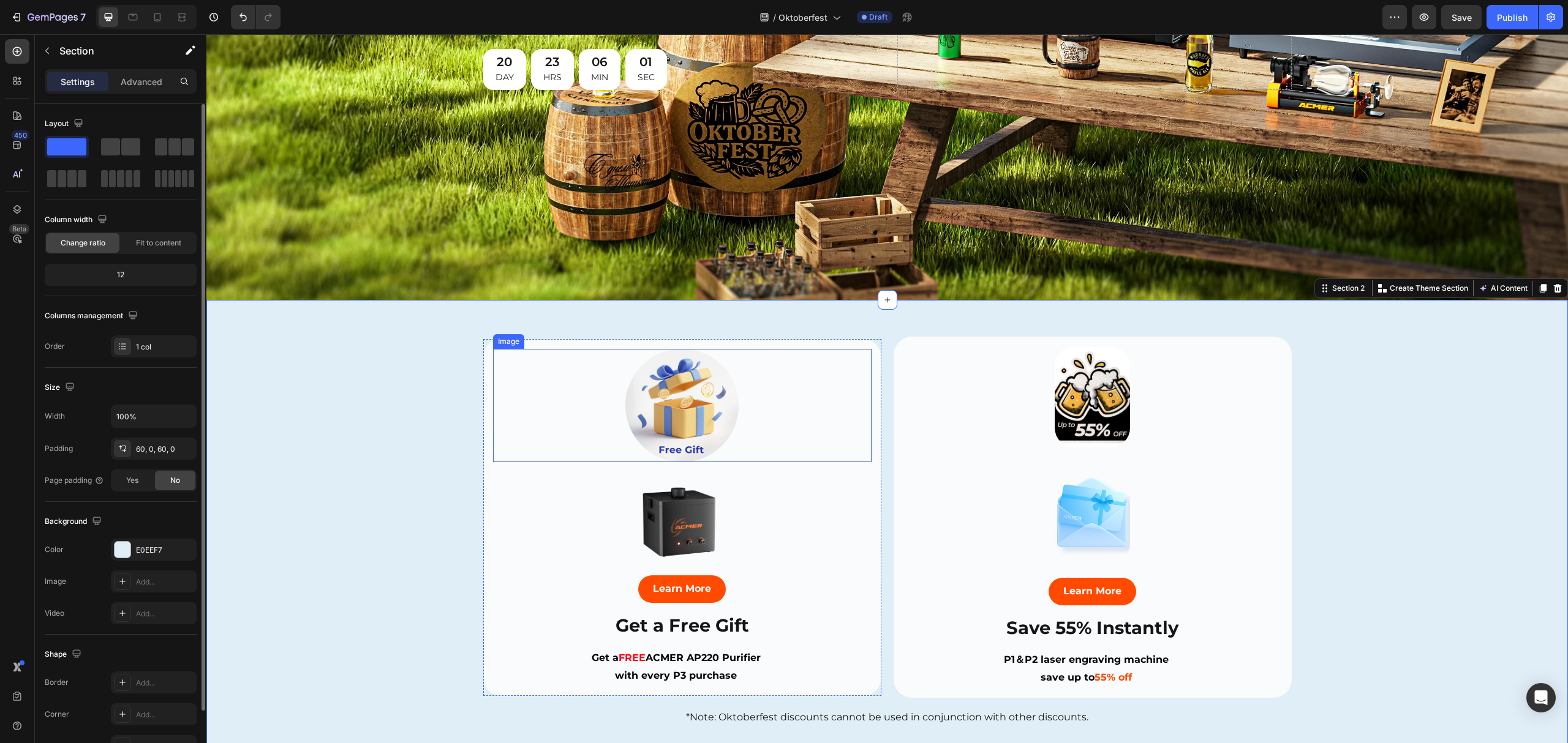
click at [684, 403] on img at bounding box center [682, 406] width 114 height 114
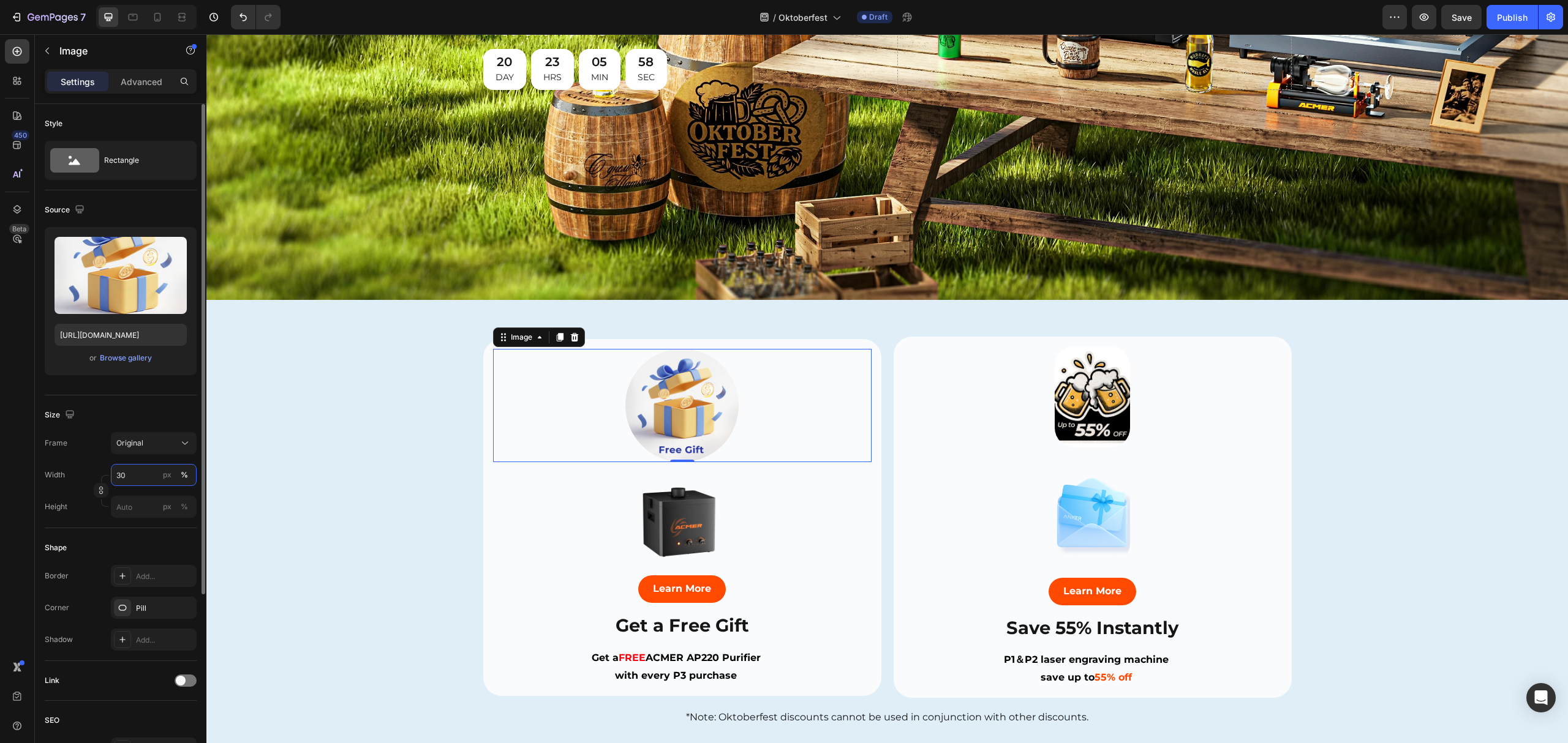
click at [127, 476] on input "30" at bounding box center [154, 474] width 86 height 22
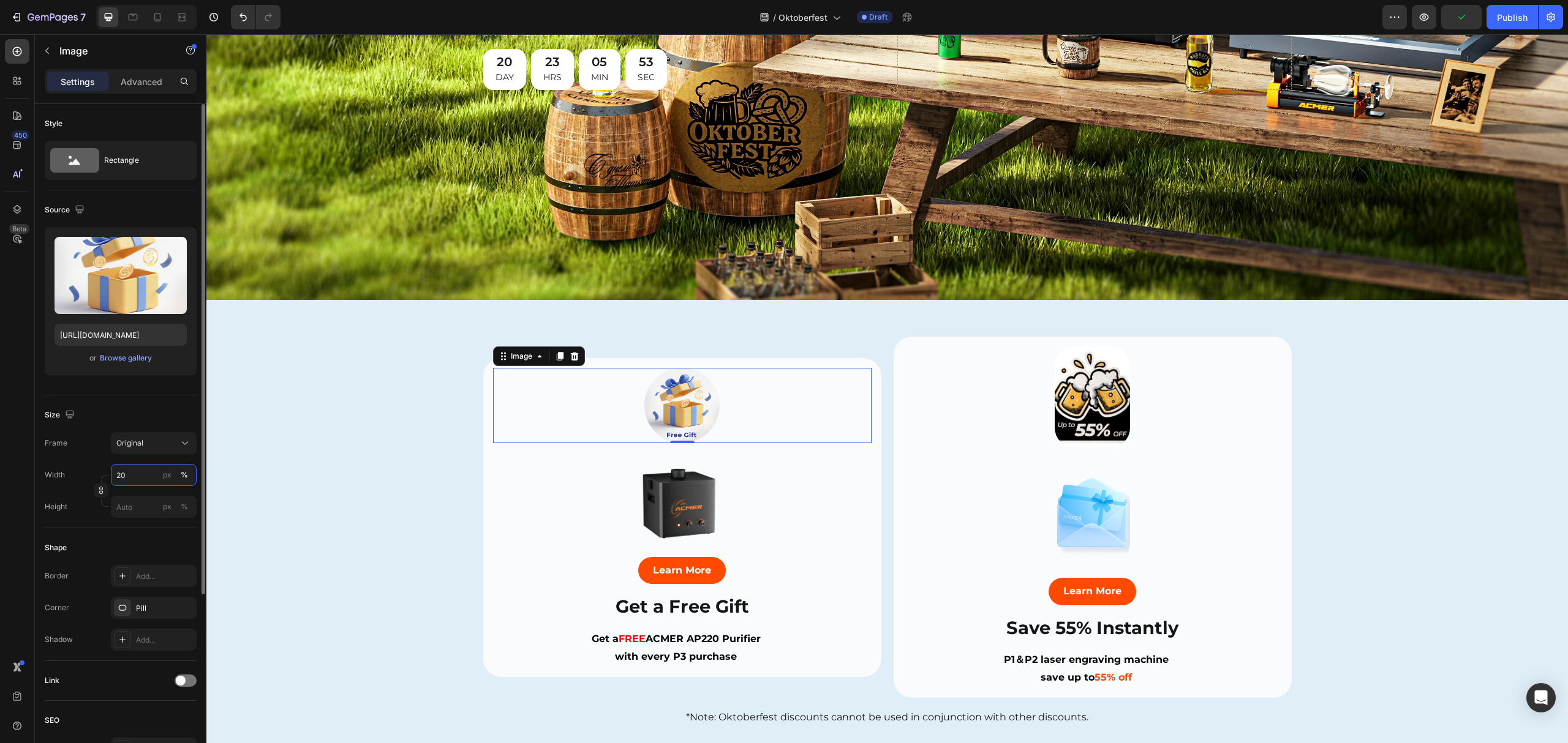
type input "2"
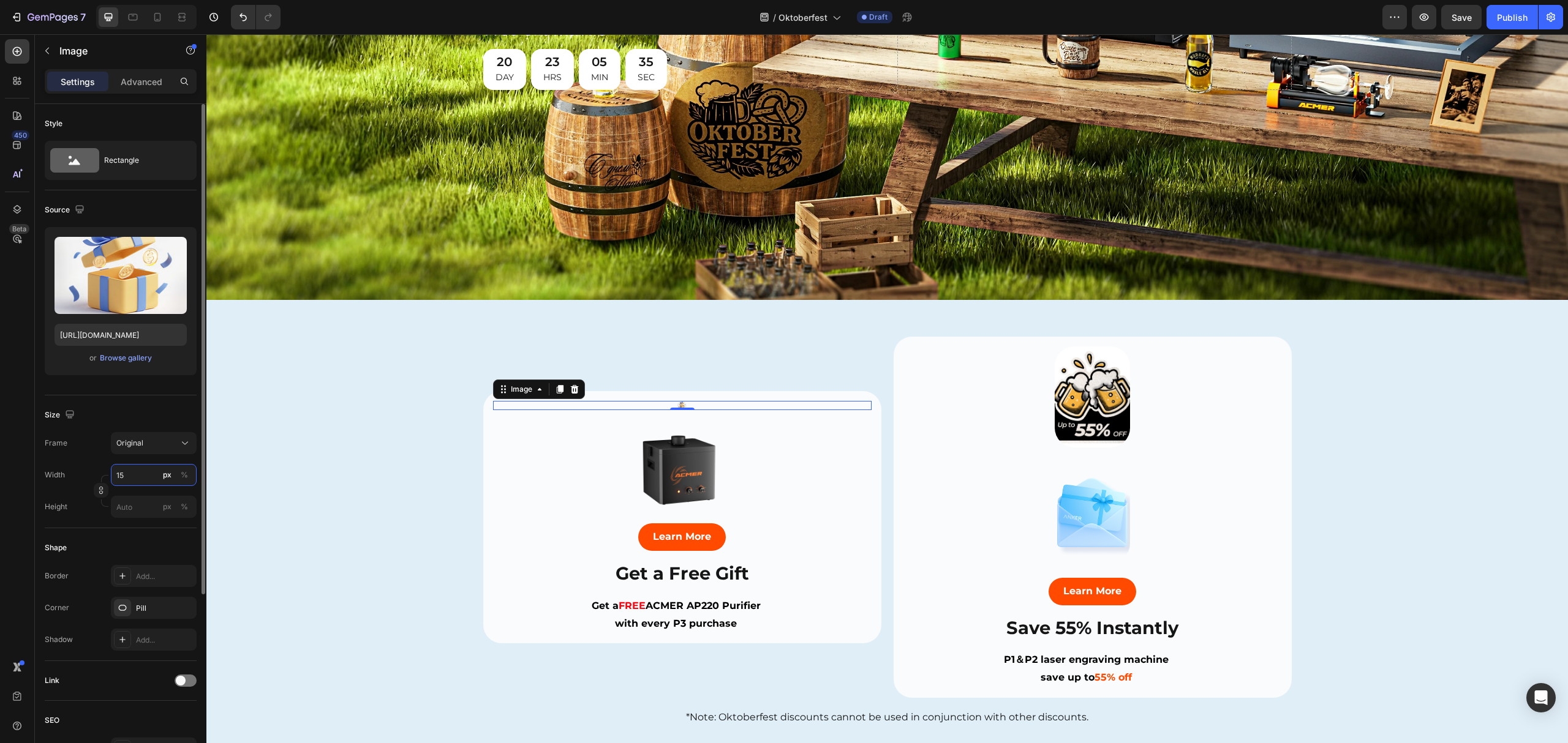
type input "1"
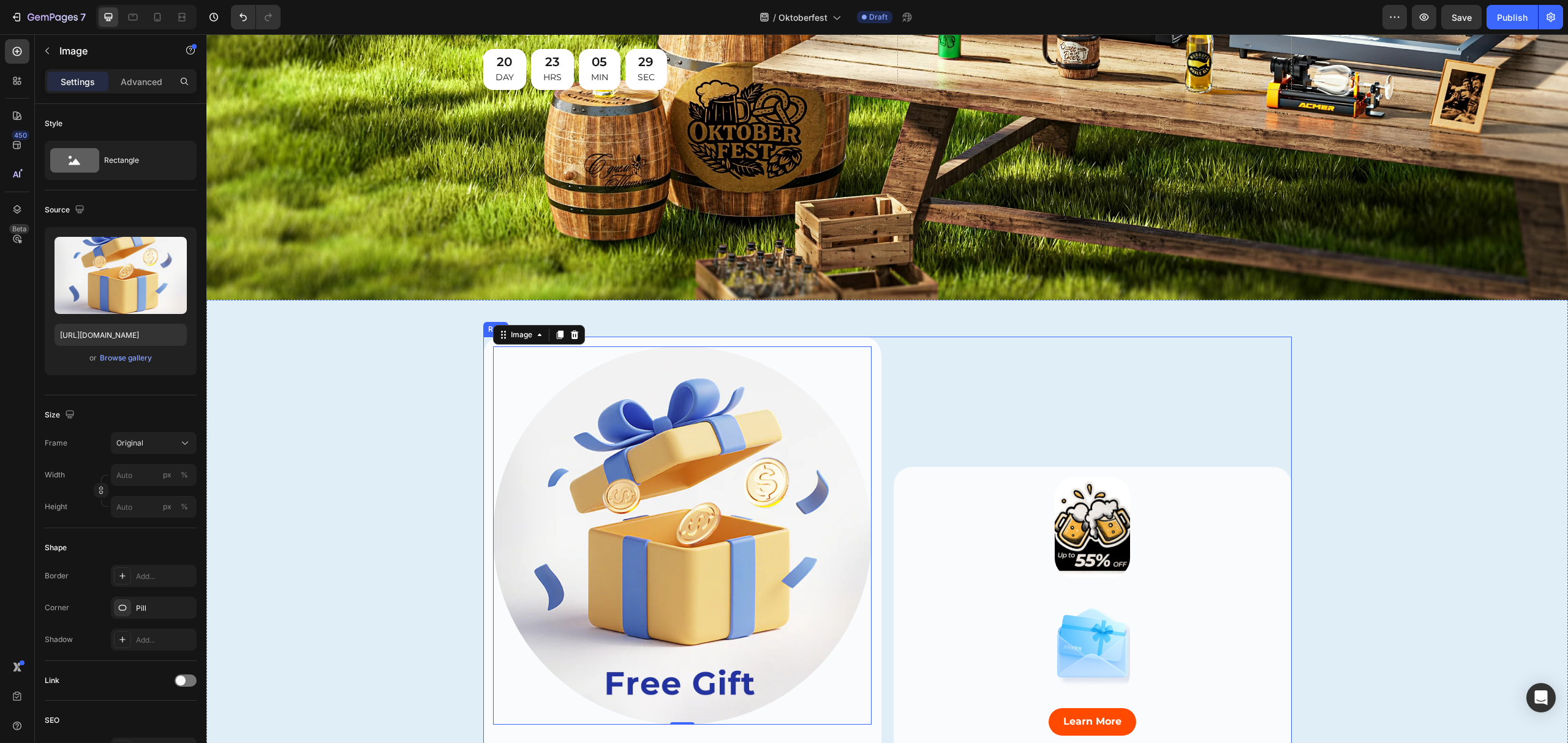
click at [981, 414] on div "Image Image Learn More Button Save 55% Instantly Heading P1＆P2 laser engraving …" at bounding box center [1092, 647] width 398 height 622
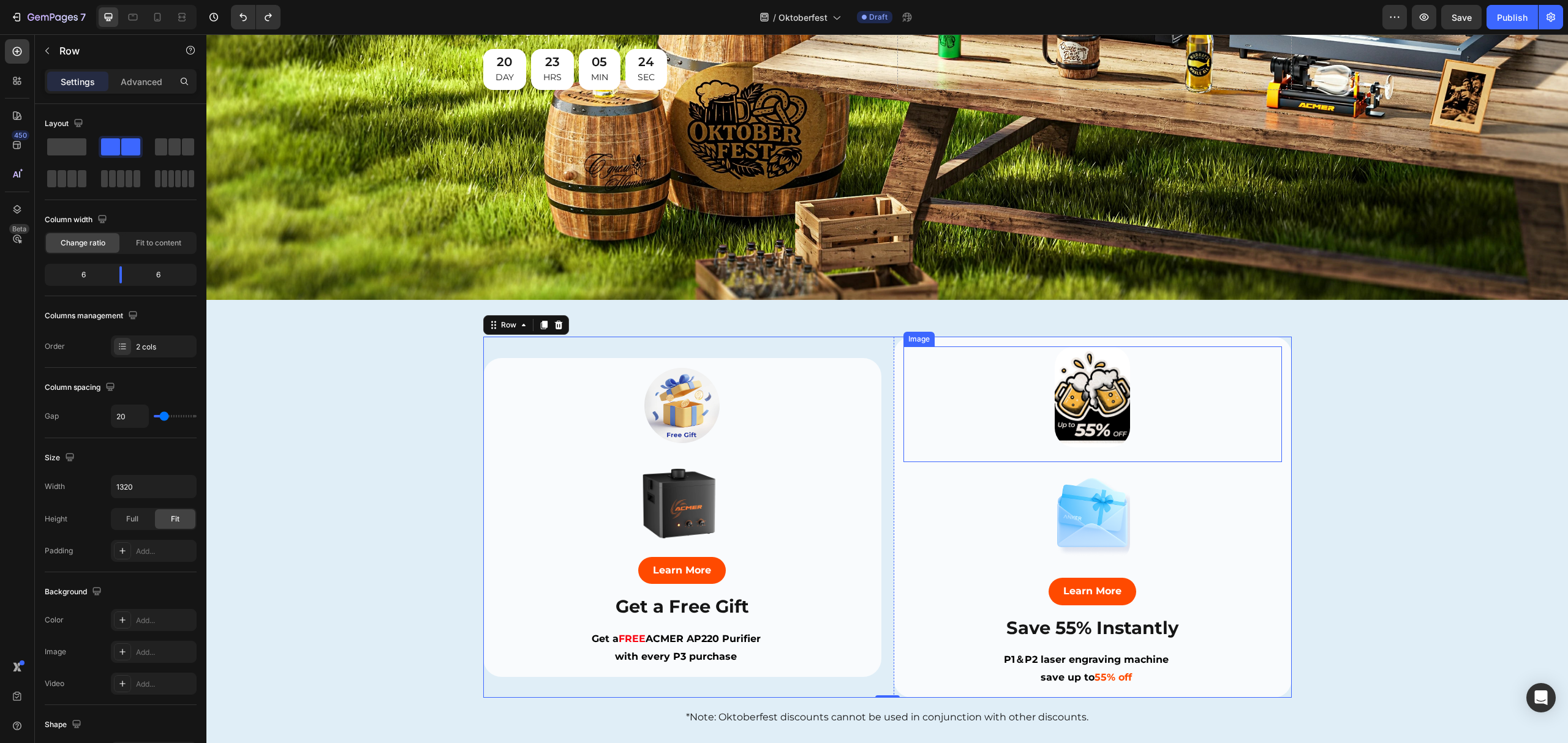
click at [1084, 400] on img at bounding box center [1093, 397] width 76 height 101
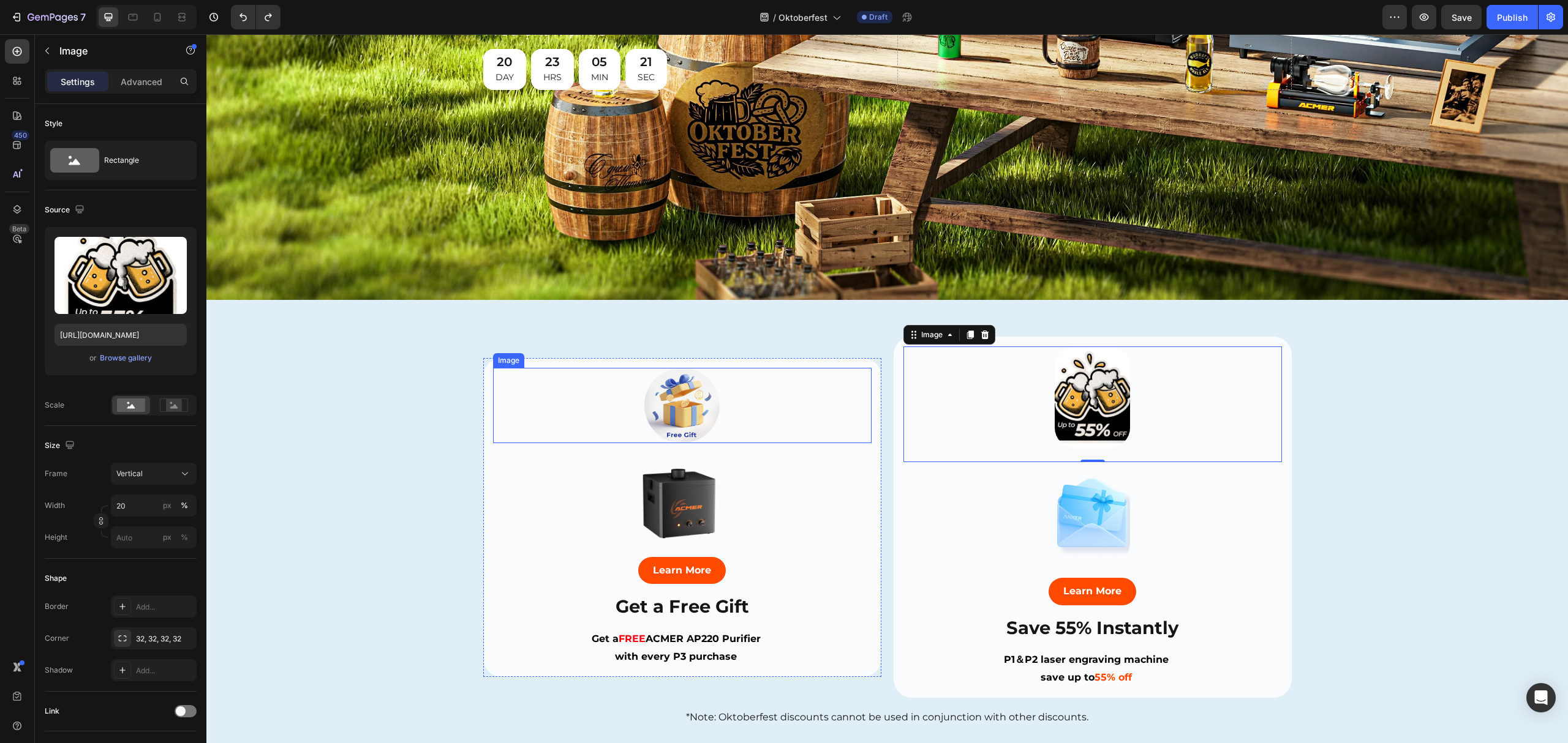
click at [679, 397] on img at bounding box center [683, 406] width 76 height 76
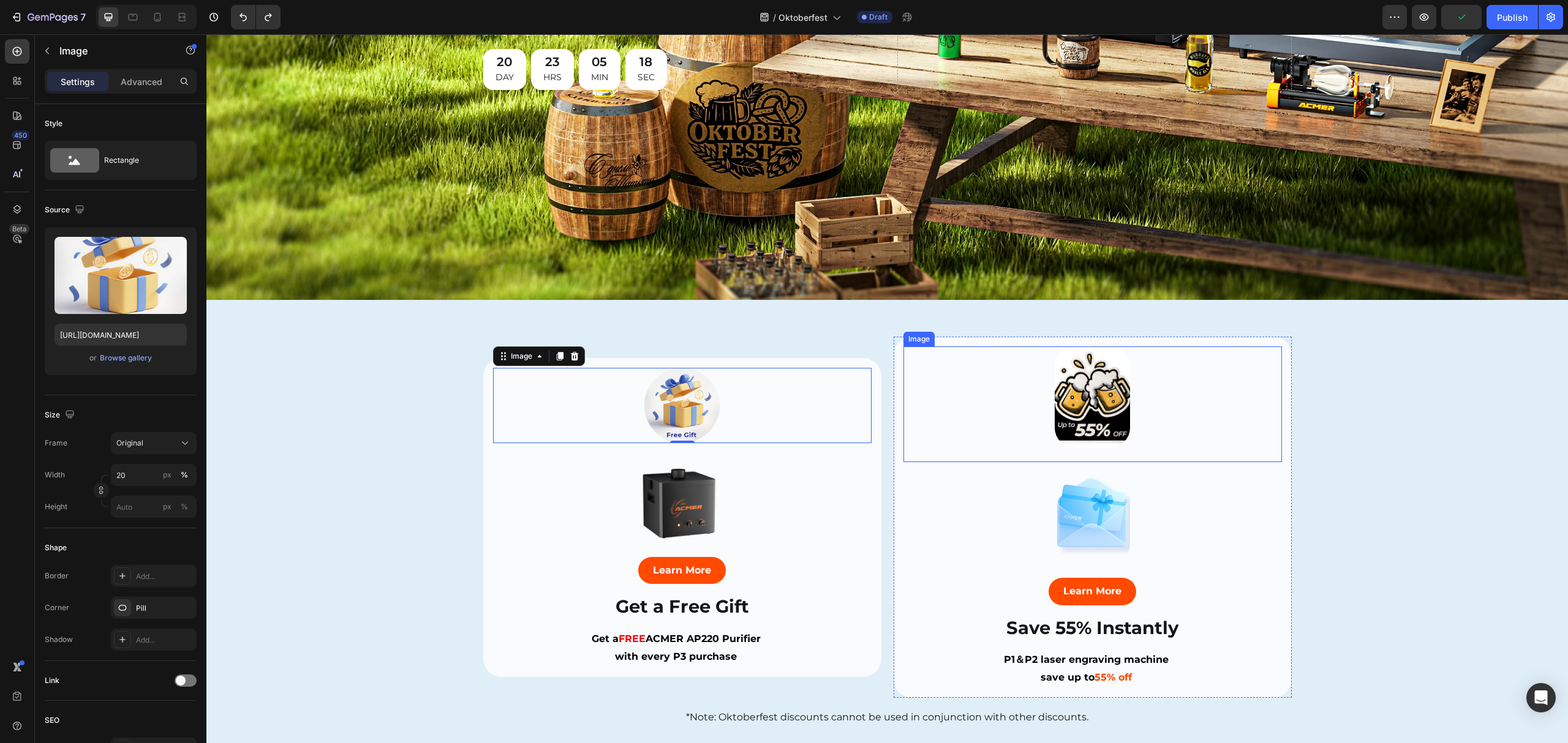
click at [1211, 393] on div at bounding box center [1093, 397] width 378 height 101
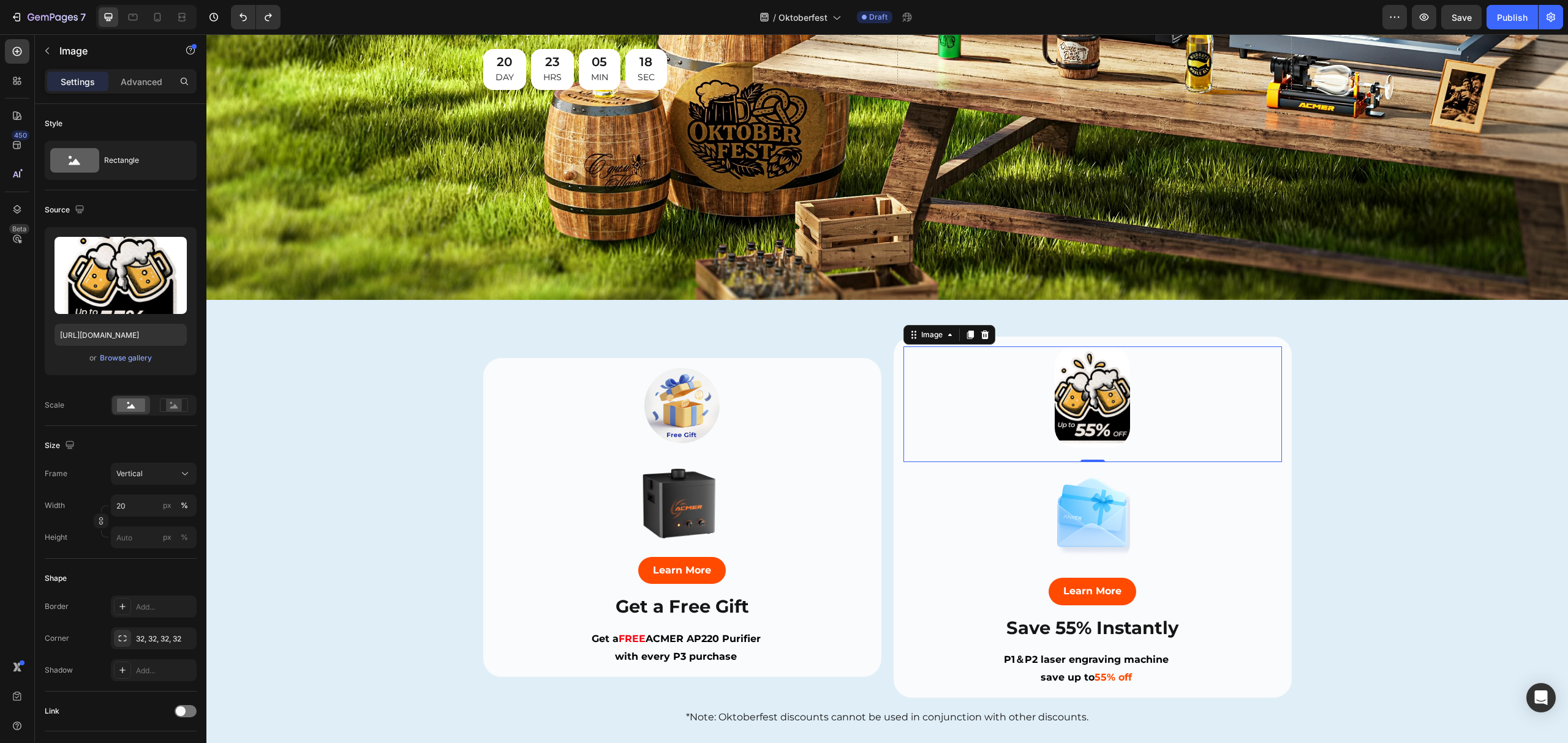
click at [1083, 392] on img at bounding box center [1093, 397] width 76 height 101
